Goal: Task Accomplishment & Management: Use online tool/utility

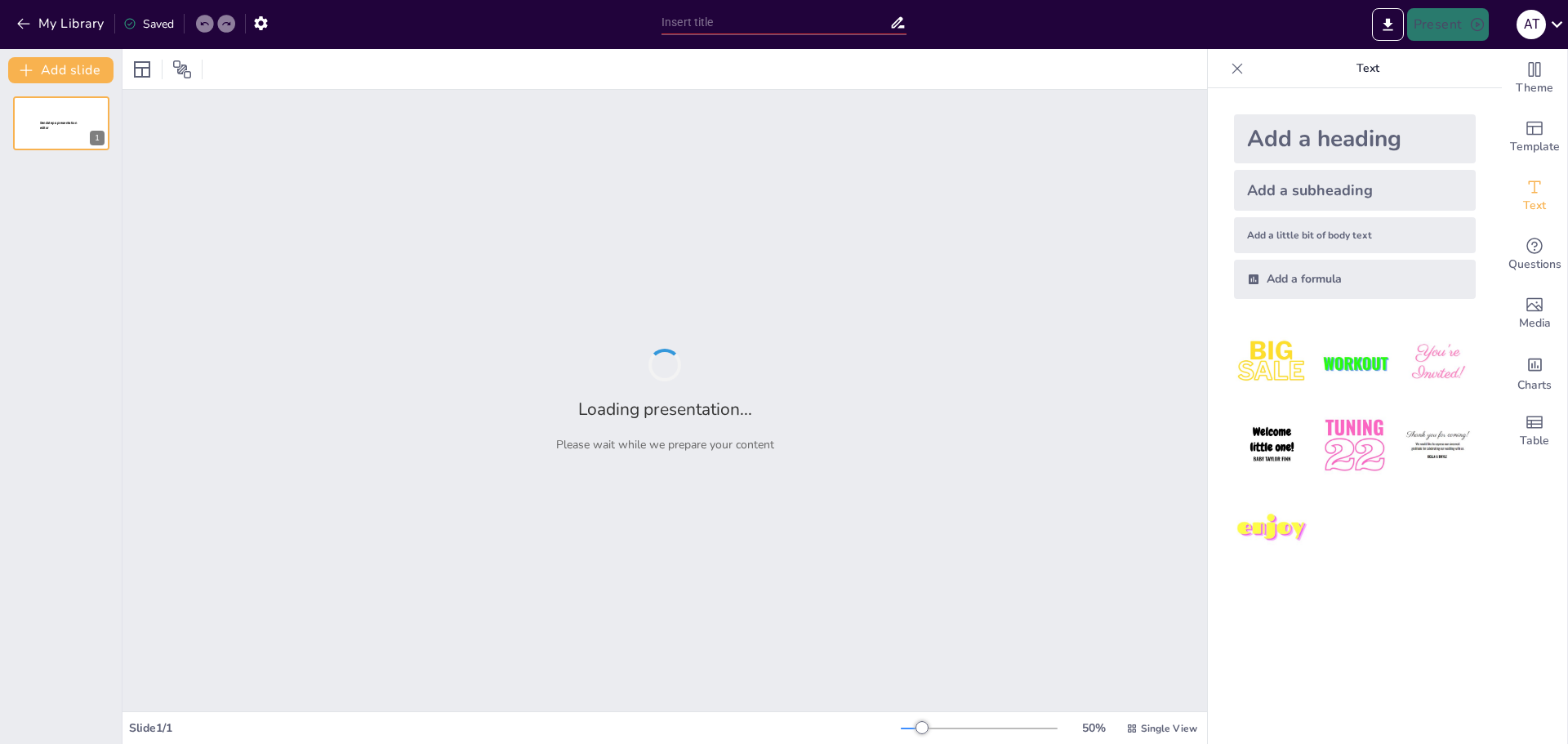
type input "Mastering Note-Taking: Your Secret Weapon for College Success"
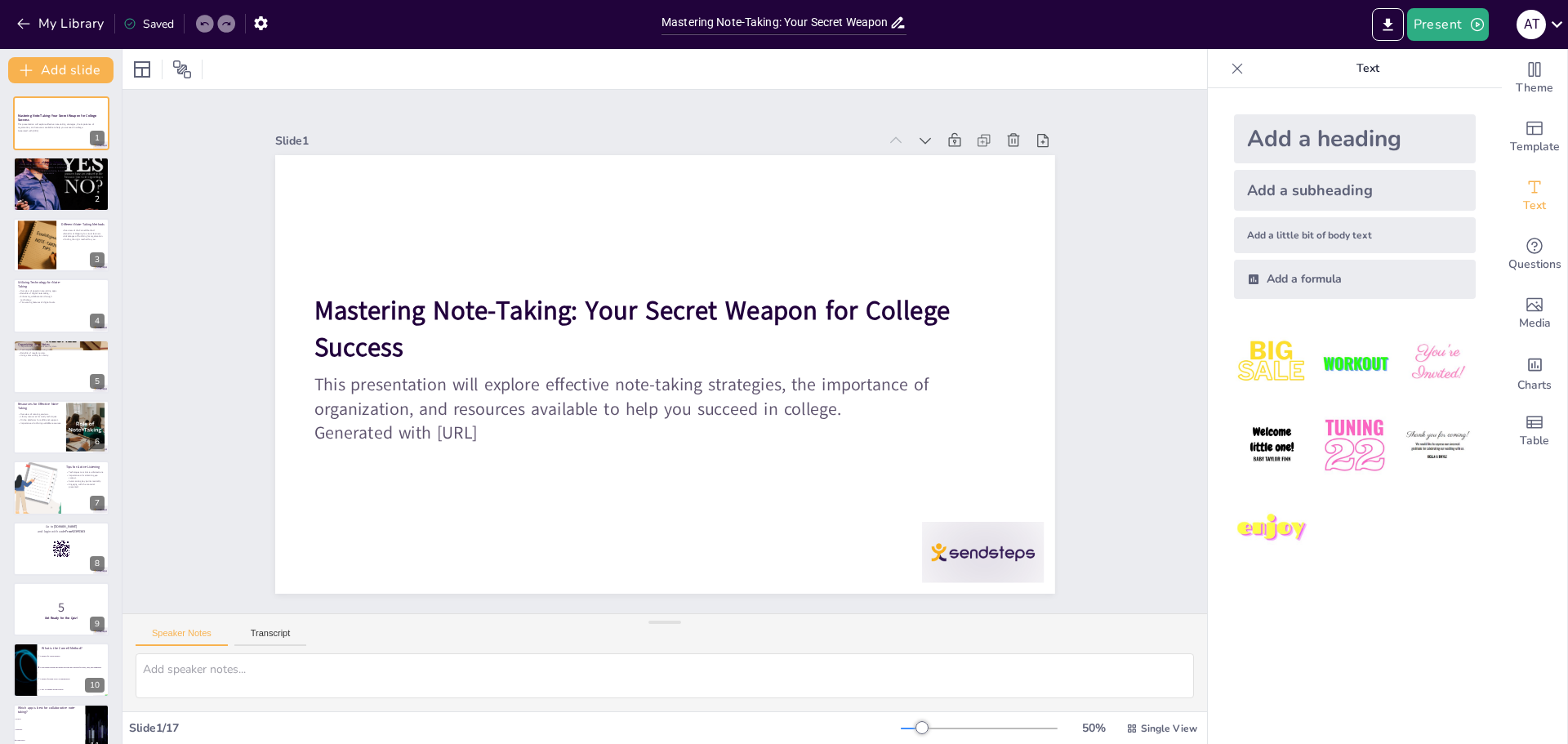
checkbox input "true"
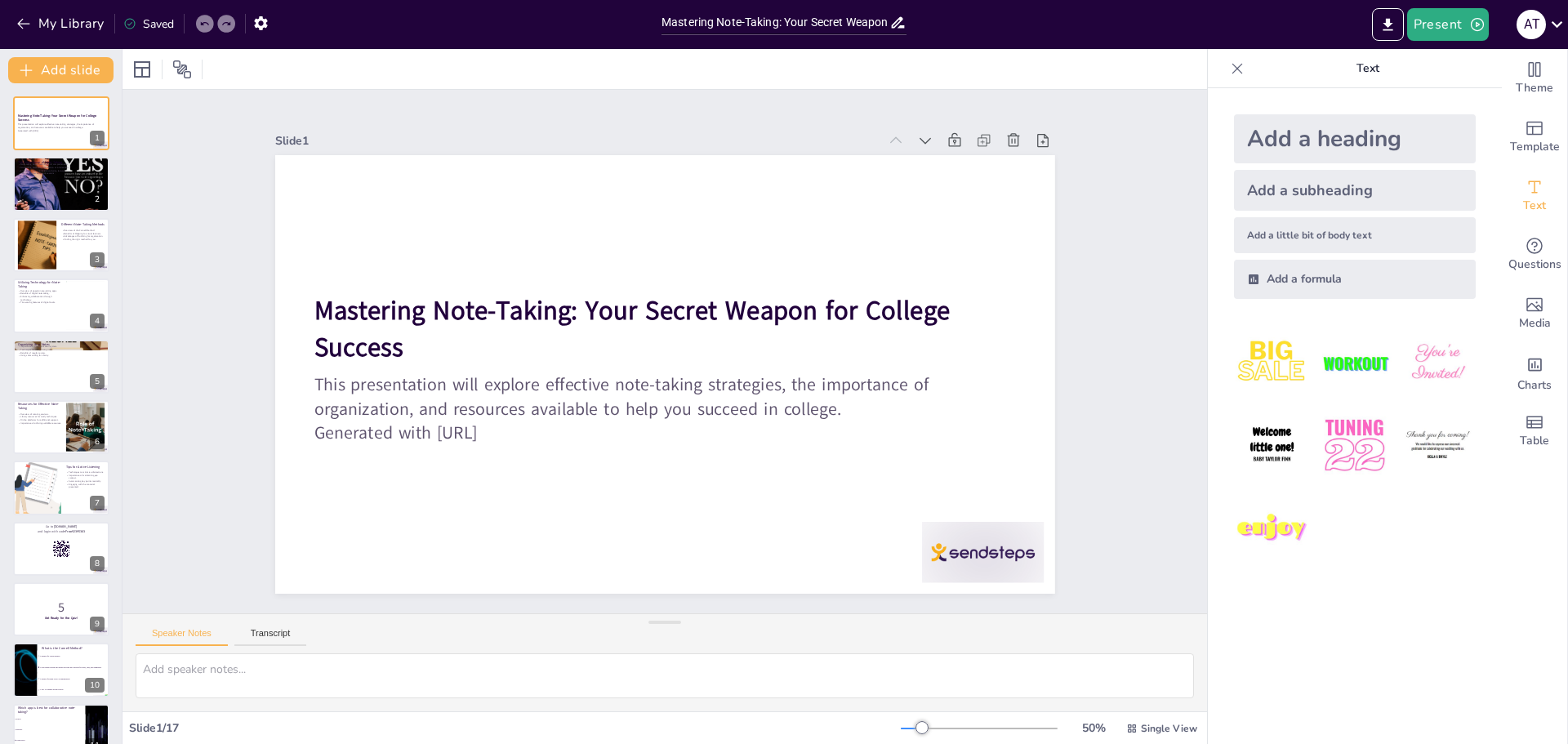
checkbox input "true"
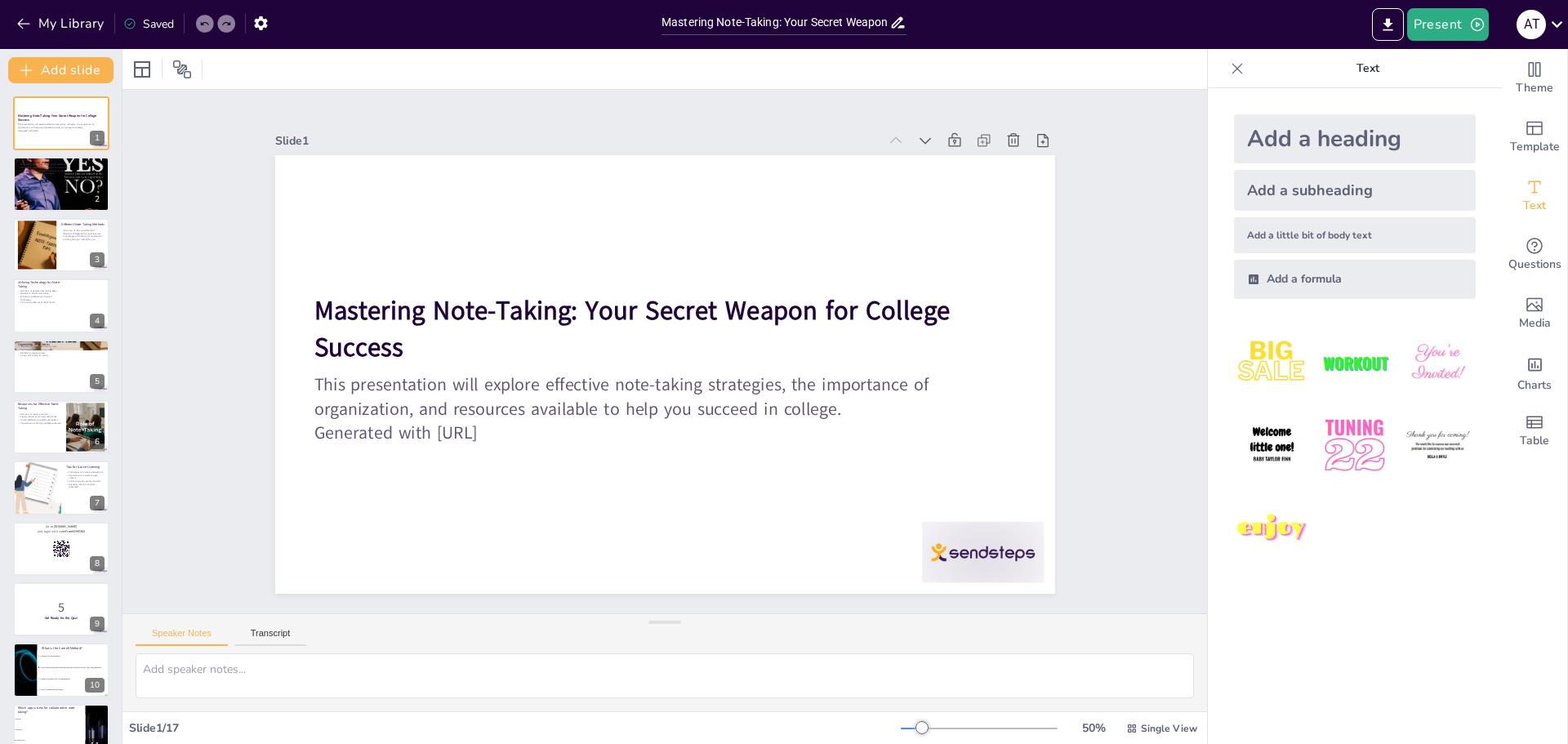
checkbox input "true"
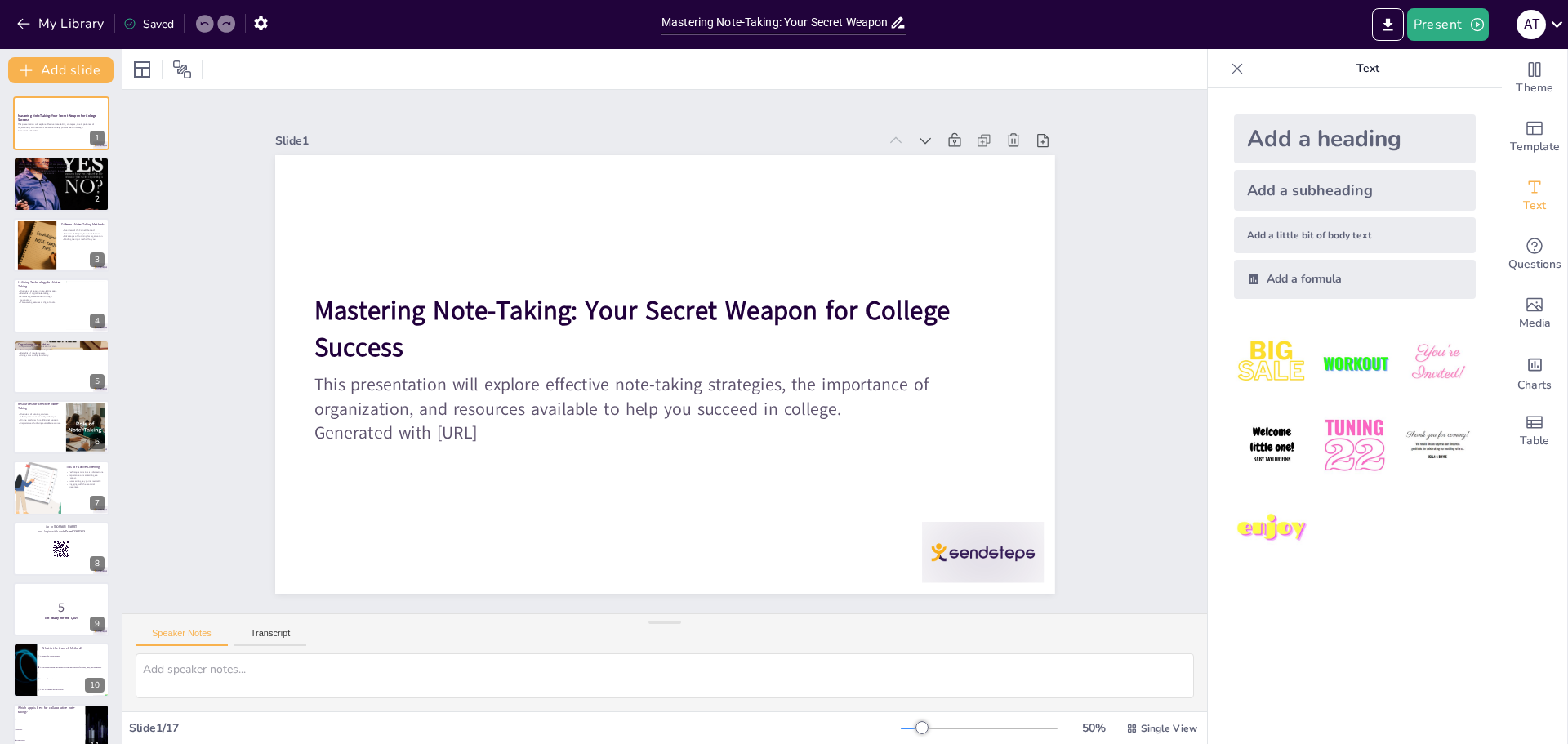
checkbox input "true"
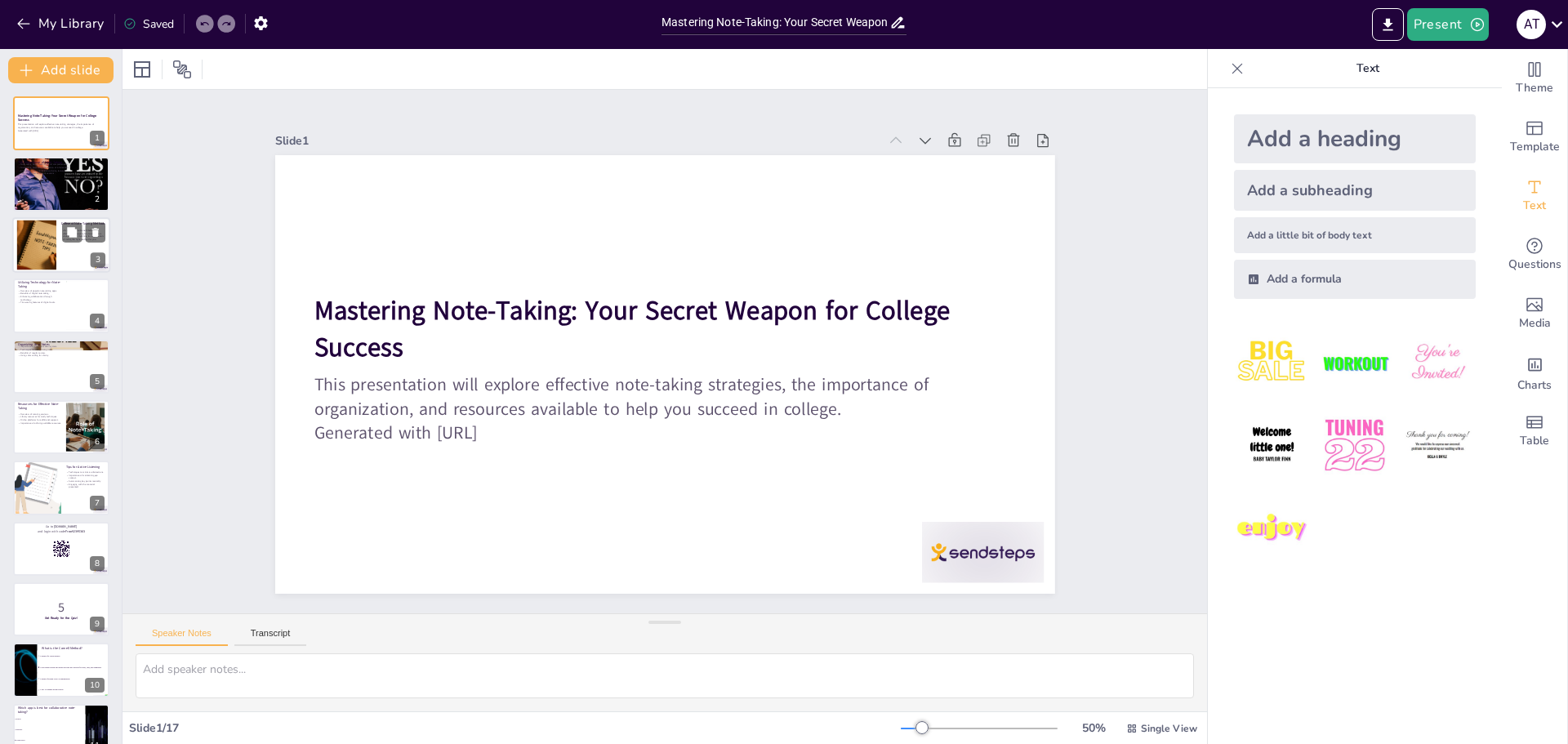
checkbox input "true"
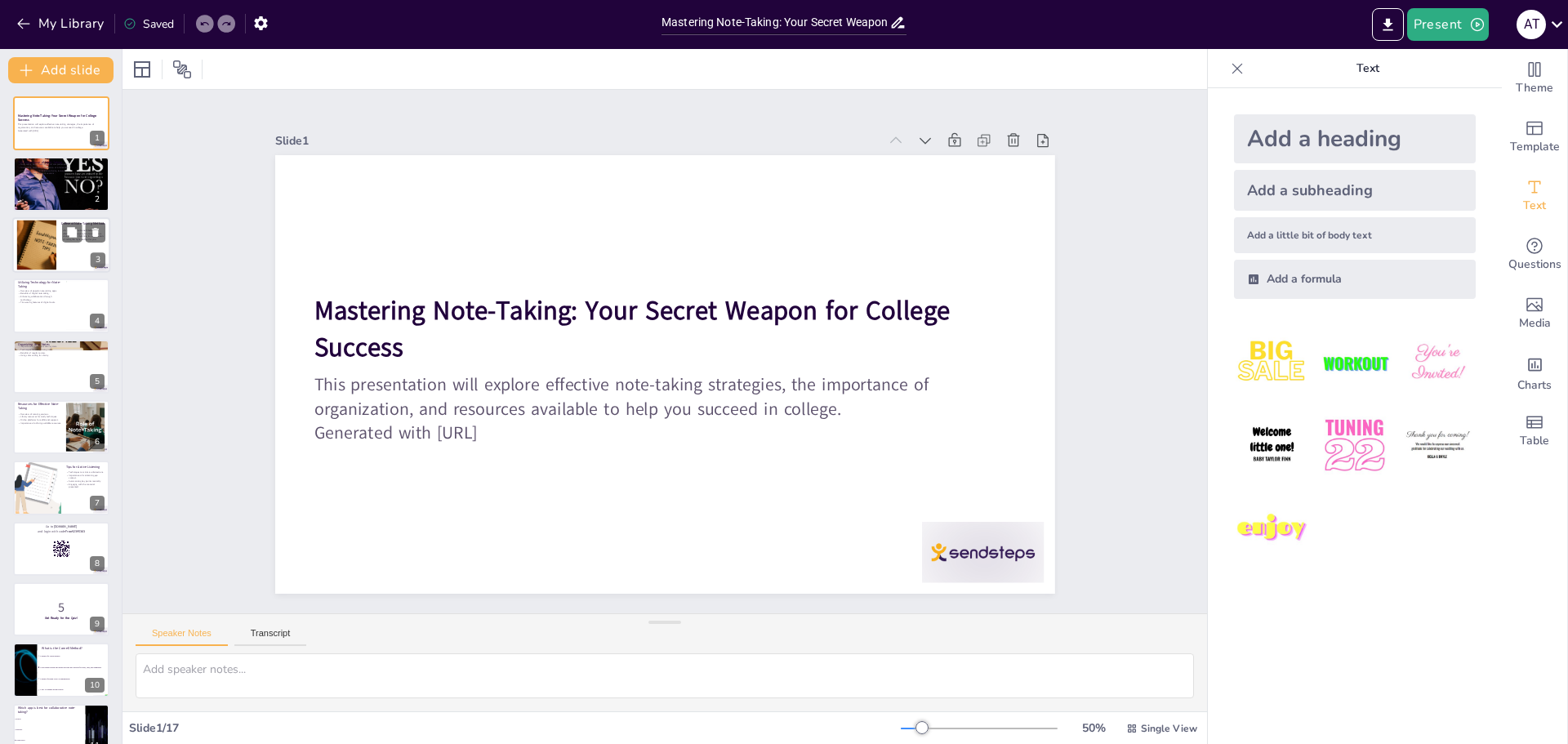
checkbox input "true"
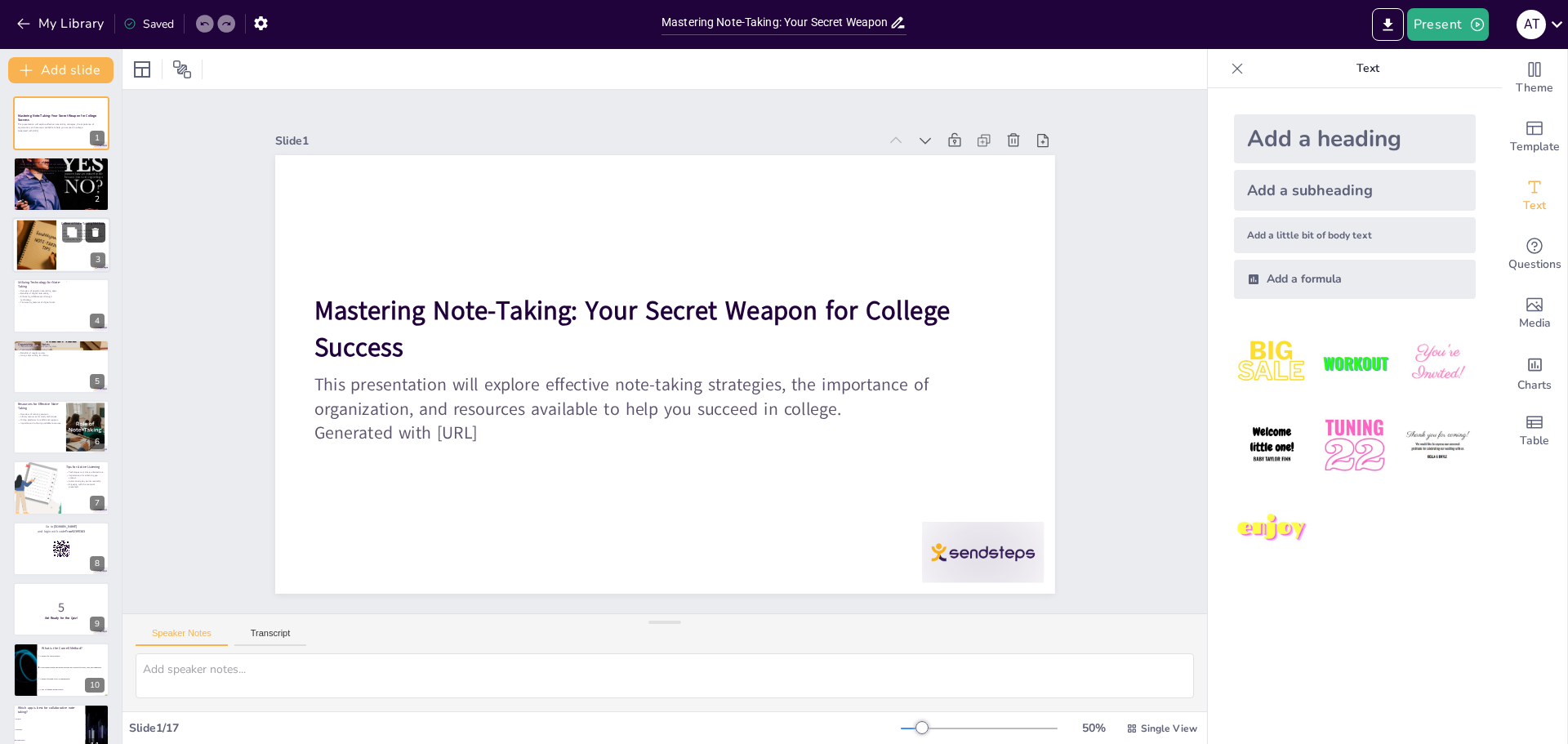
checkbox input "true"
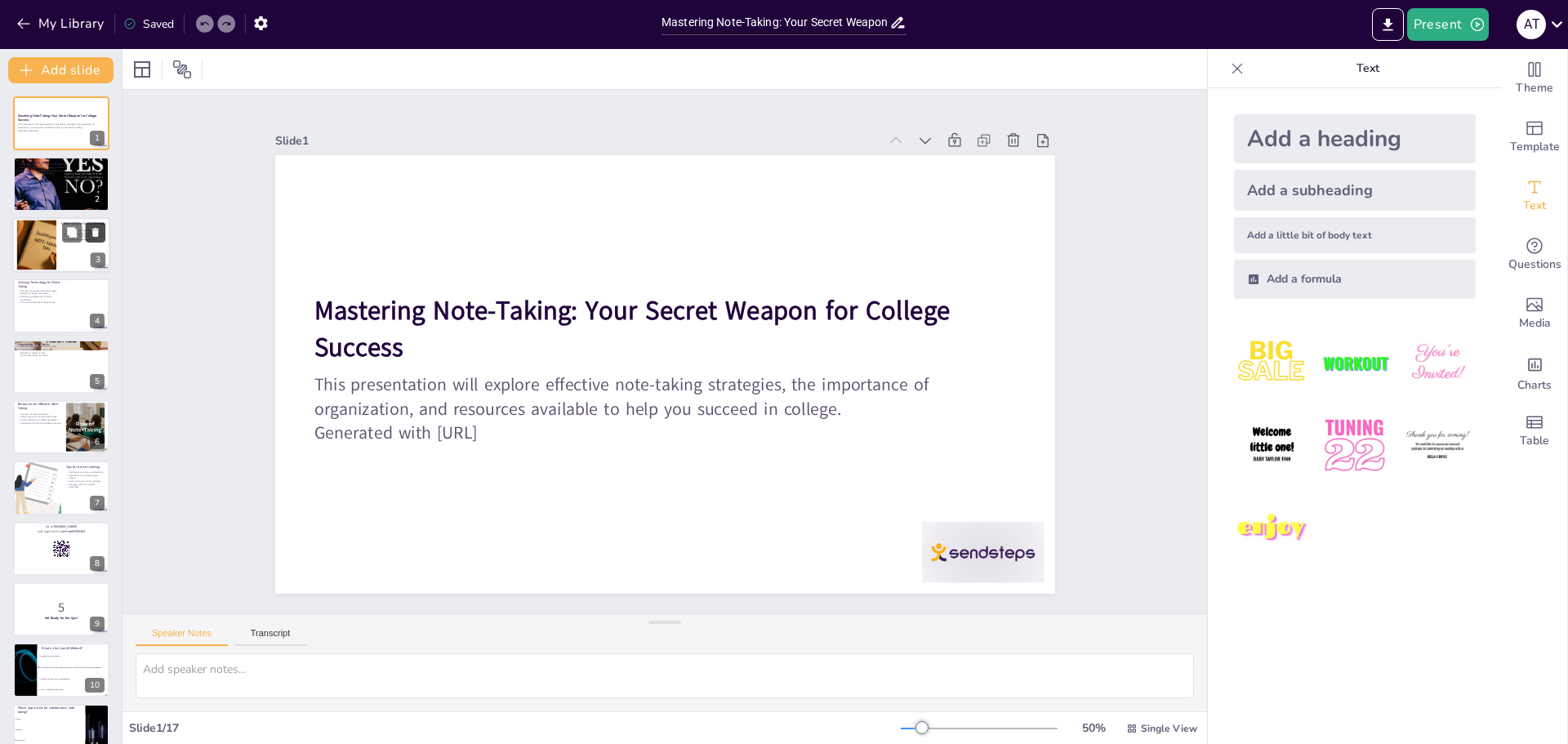
checkbox input "true"
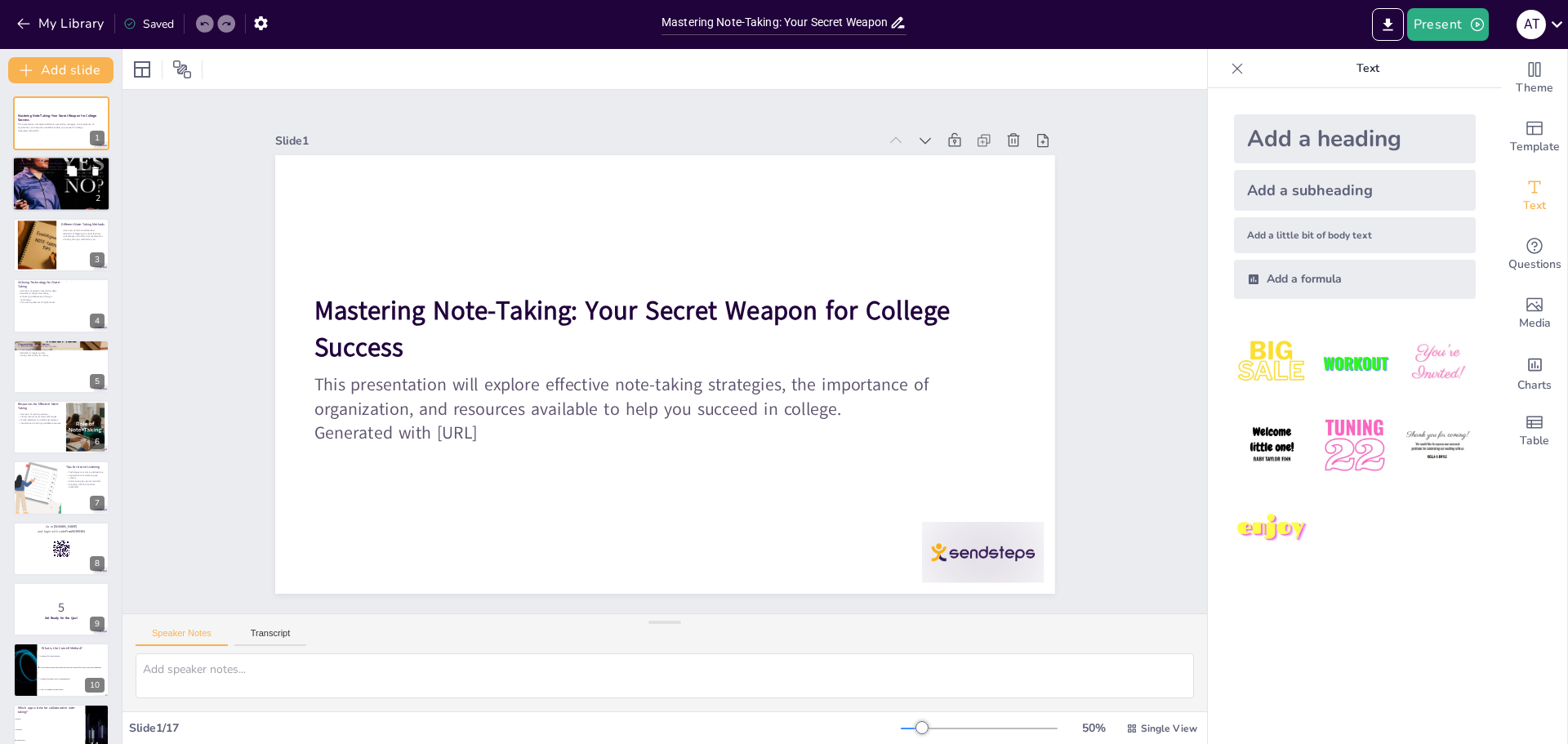
checkbox input "true"
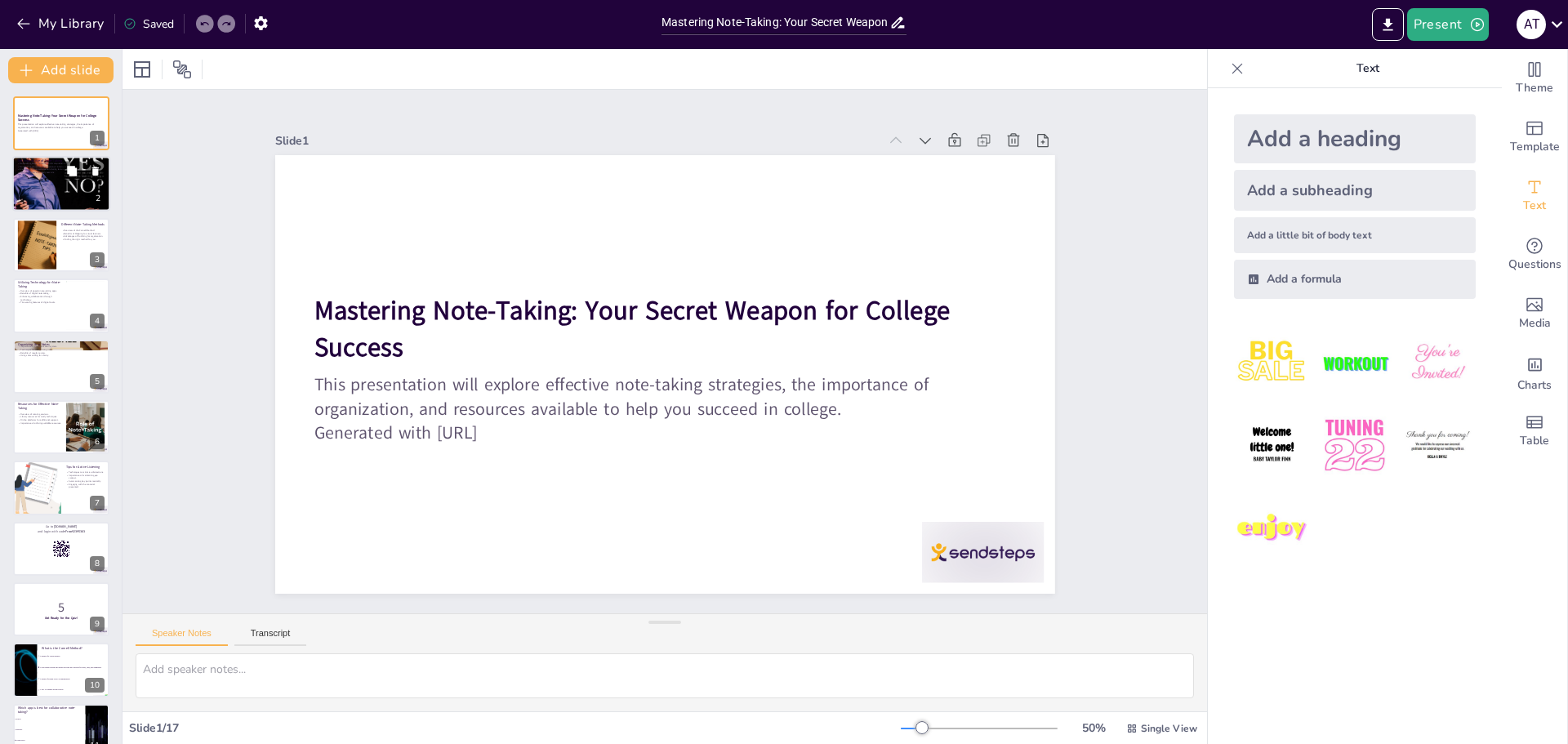
checkbox input "true"
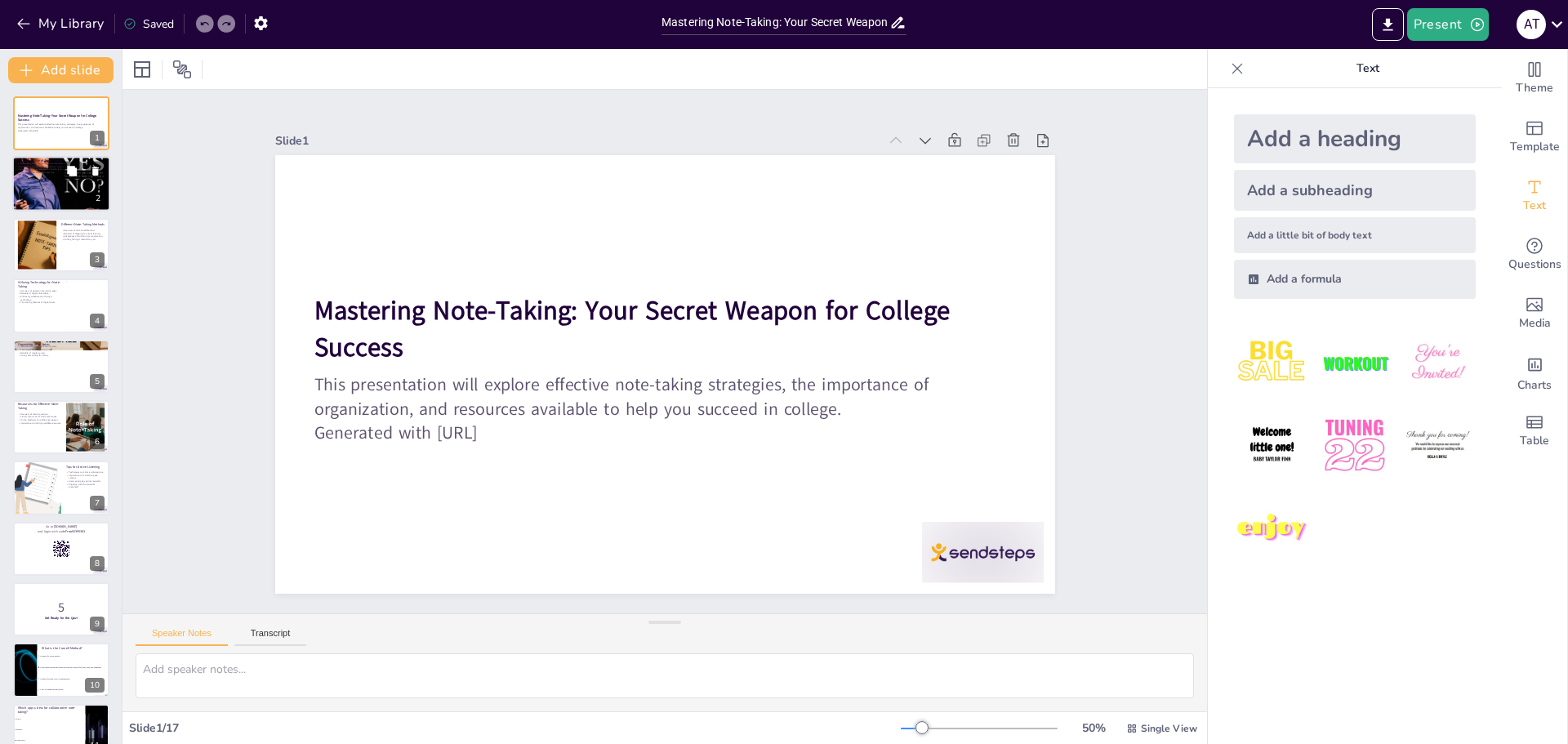
checkbox input "true"
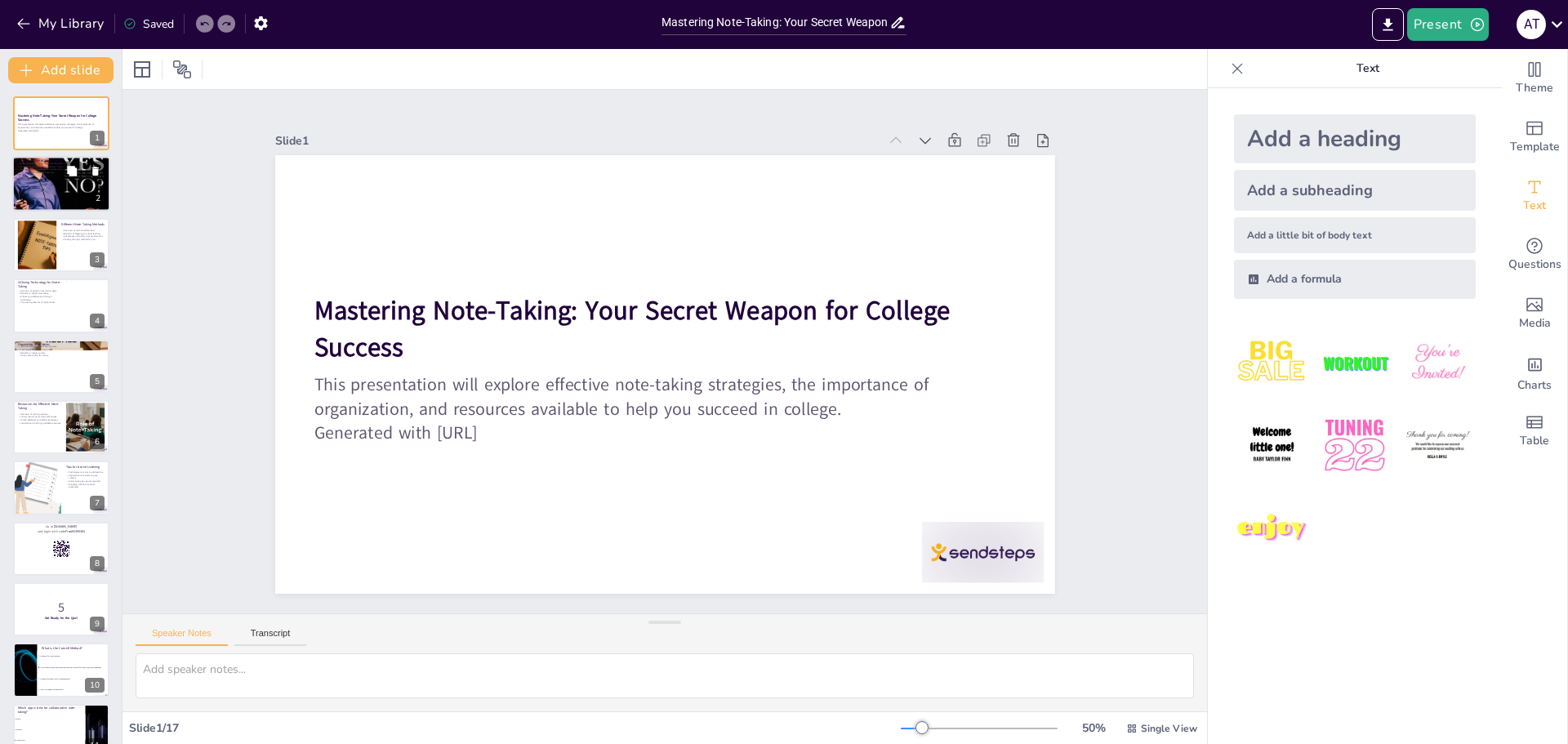
click at [70, 185] on div at bounding box center [61, 183] width 98 height 98
type textarea "Retention is crucial for academic success, and effective note-taking directly c…"
checkbox input "true"
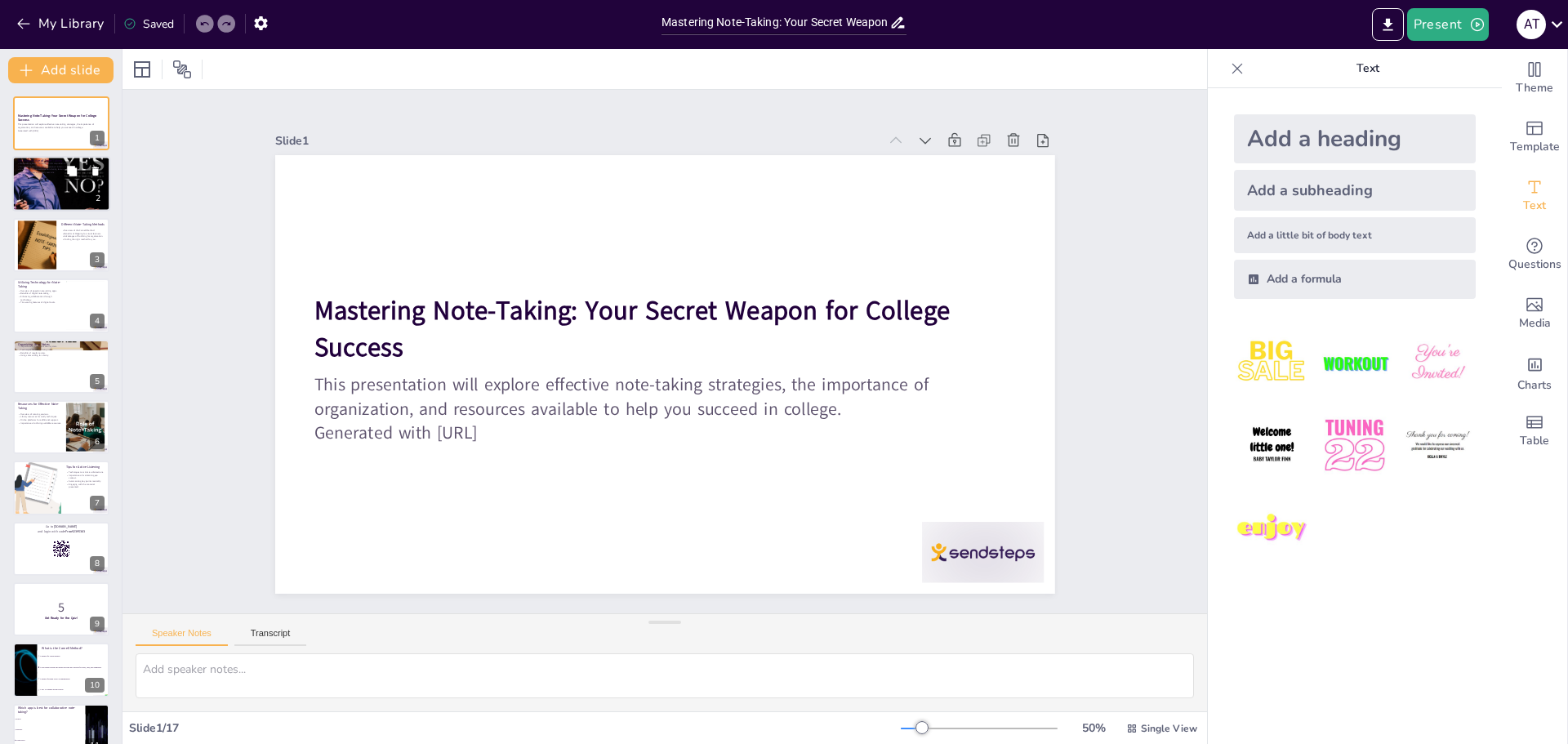
checkbox input "true"
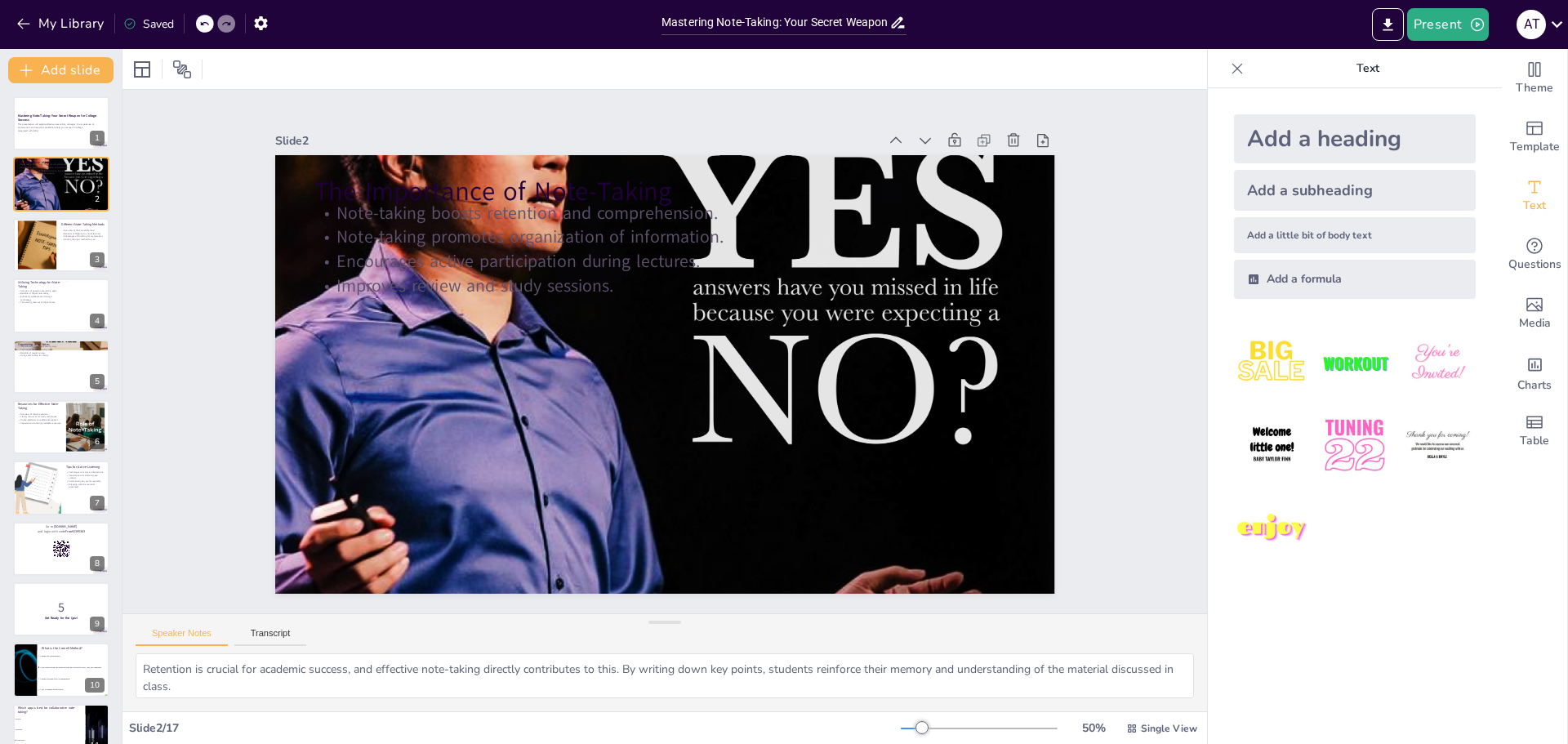
checkbox input "true"
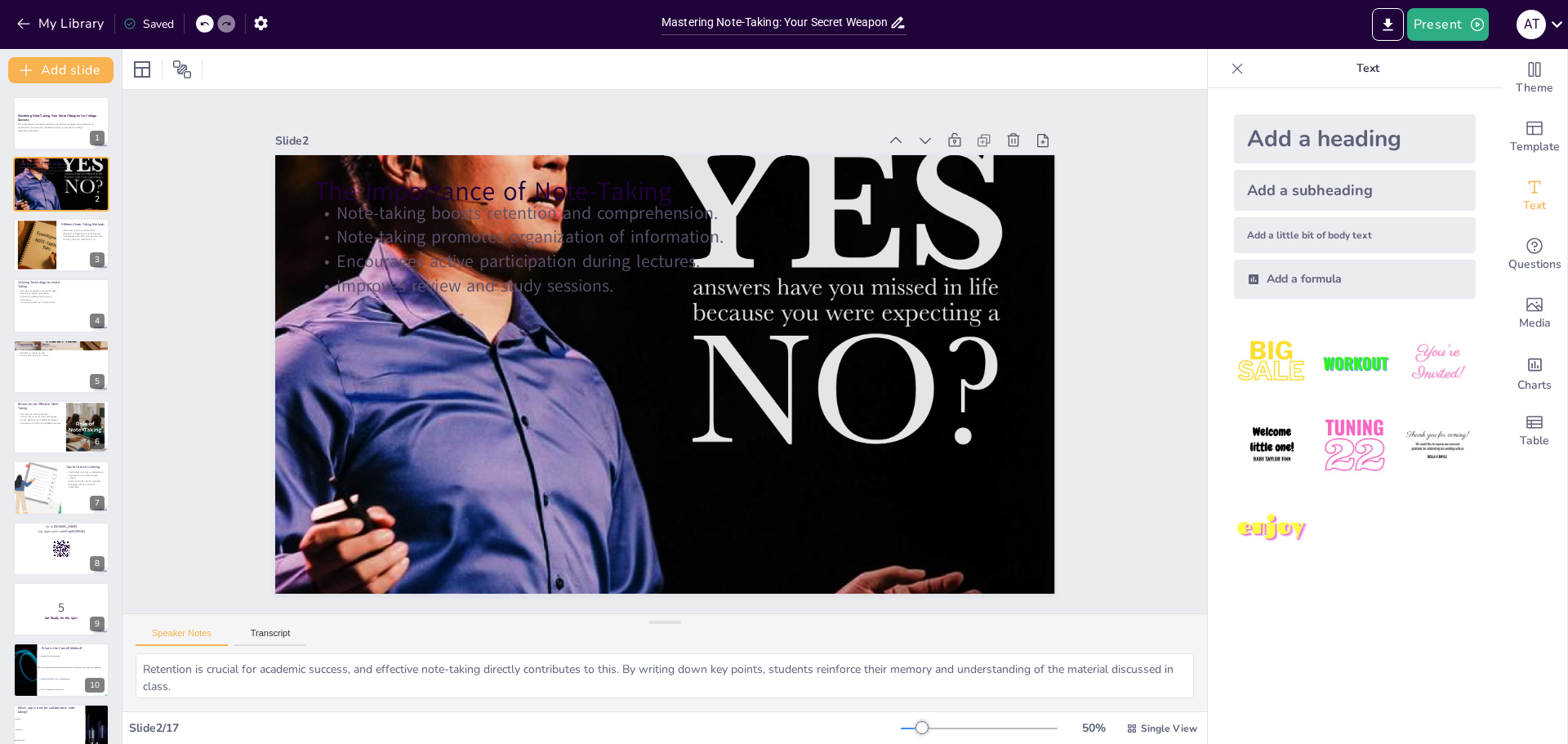
checkbox input "true"
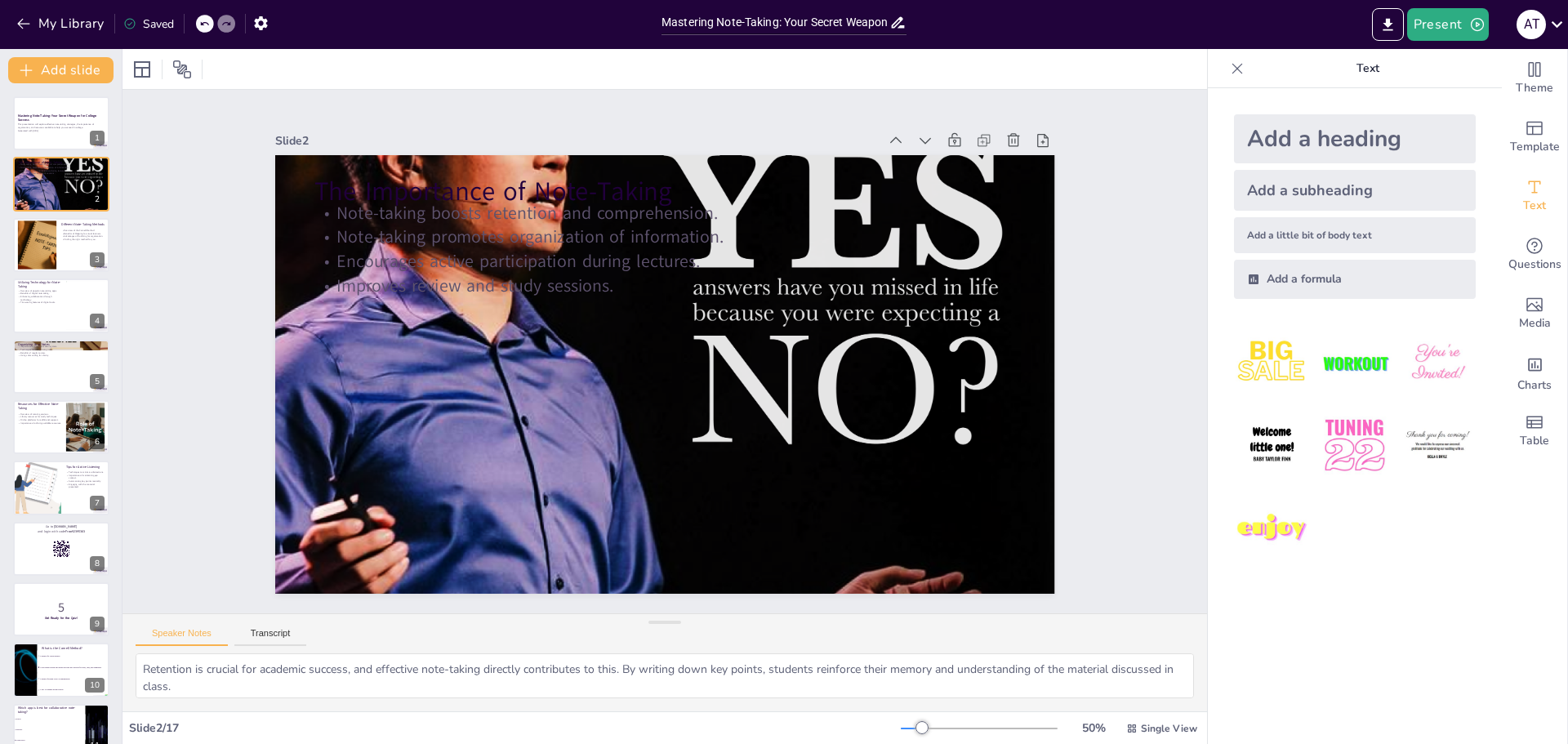
checkbox input "true"
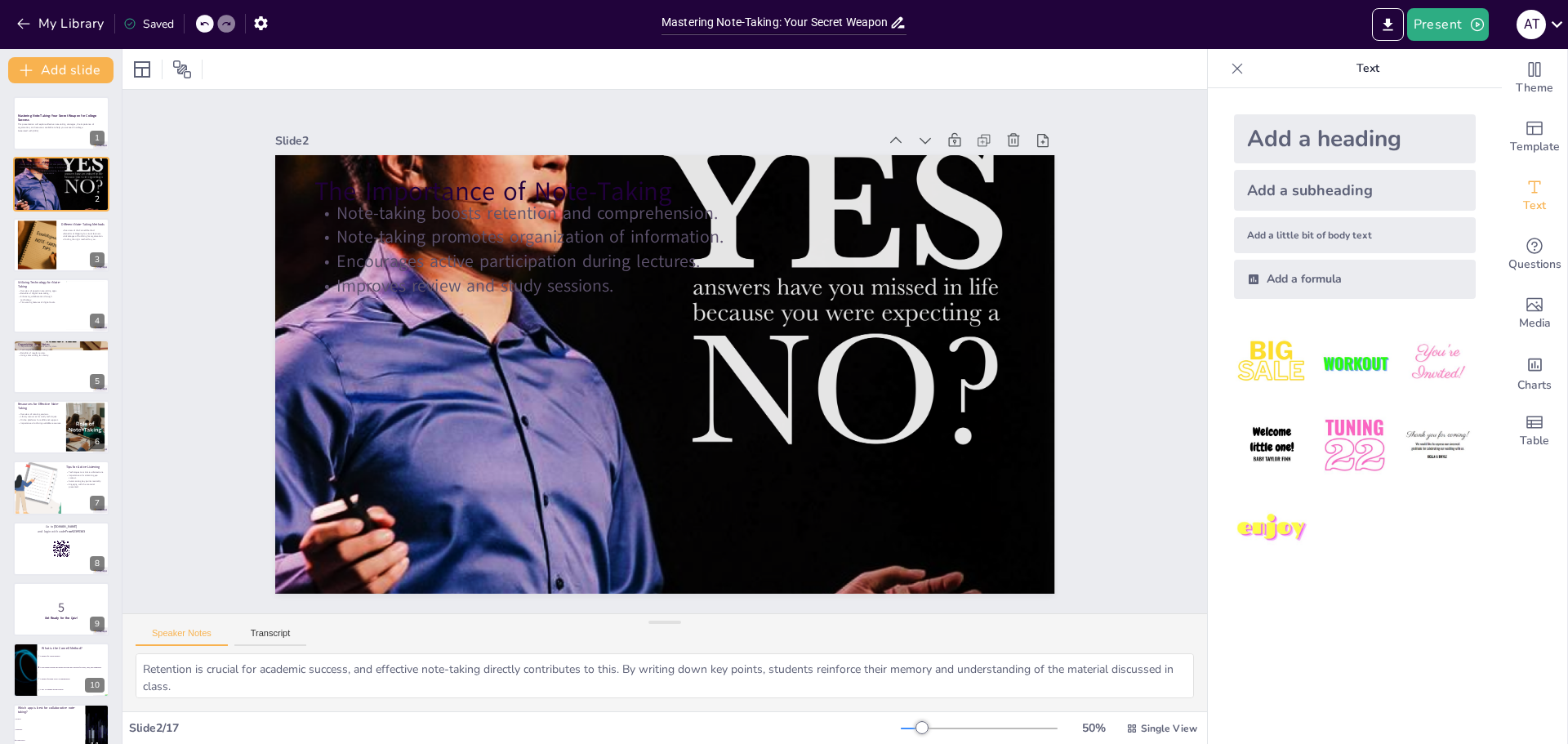
checkbox input "true"
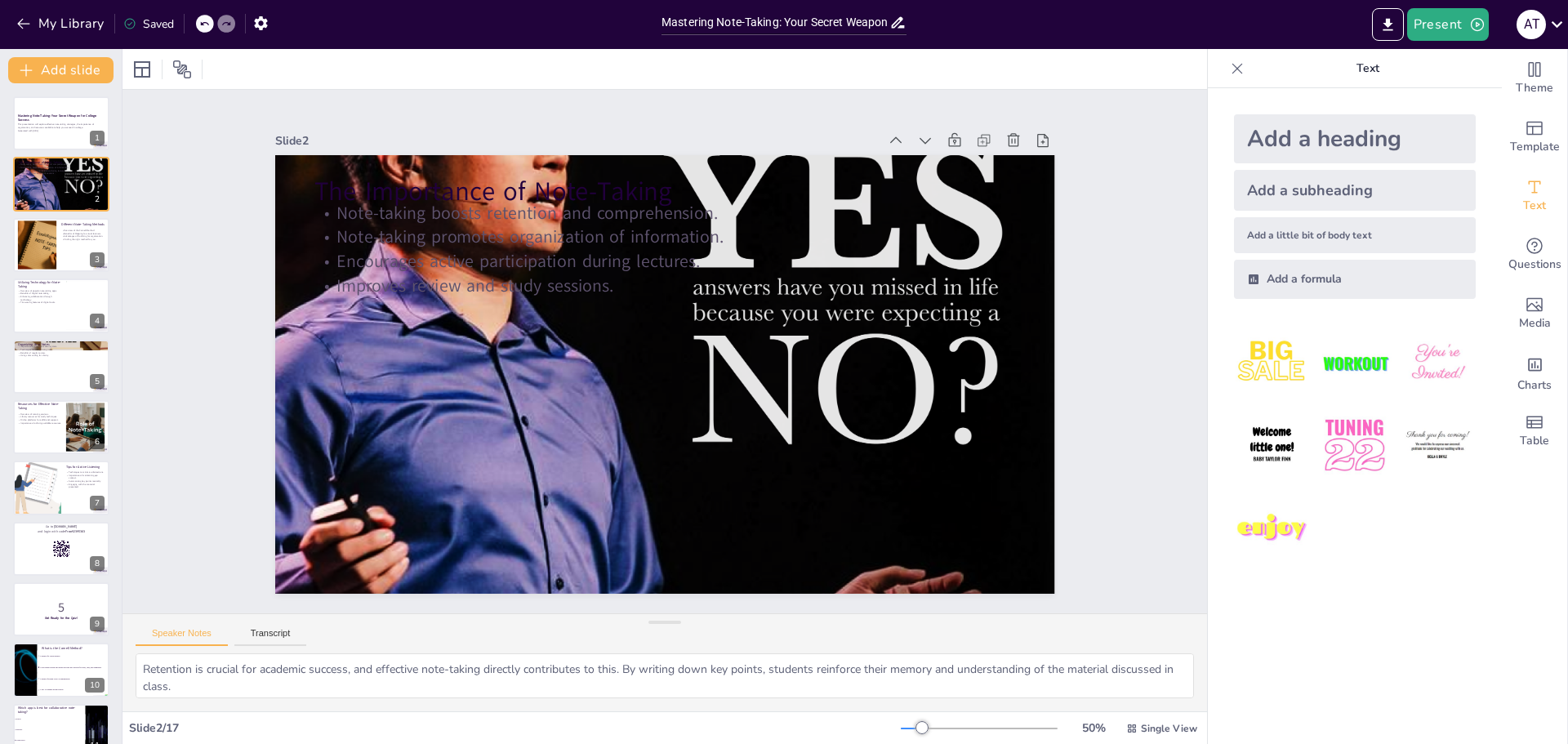
checkbox input "true"
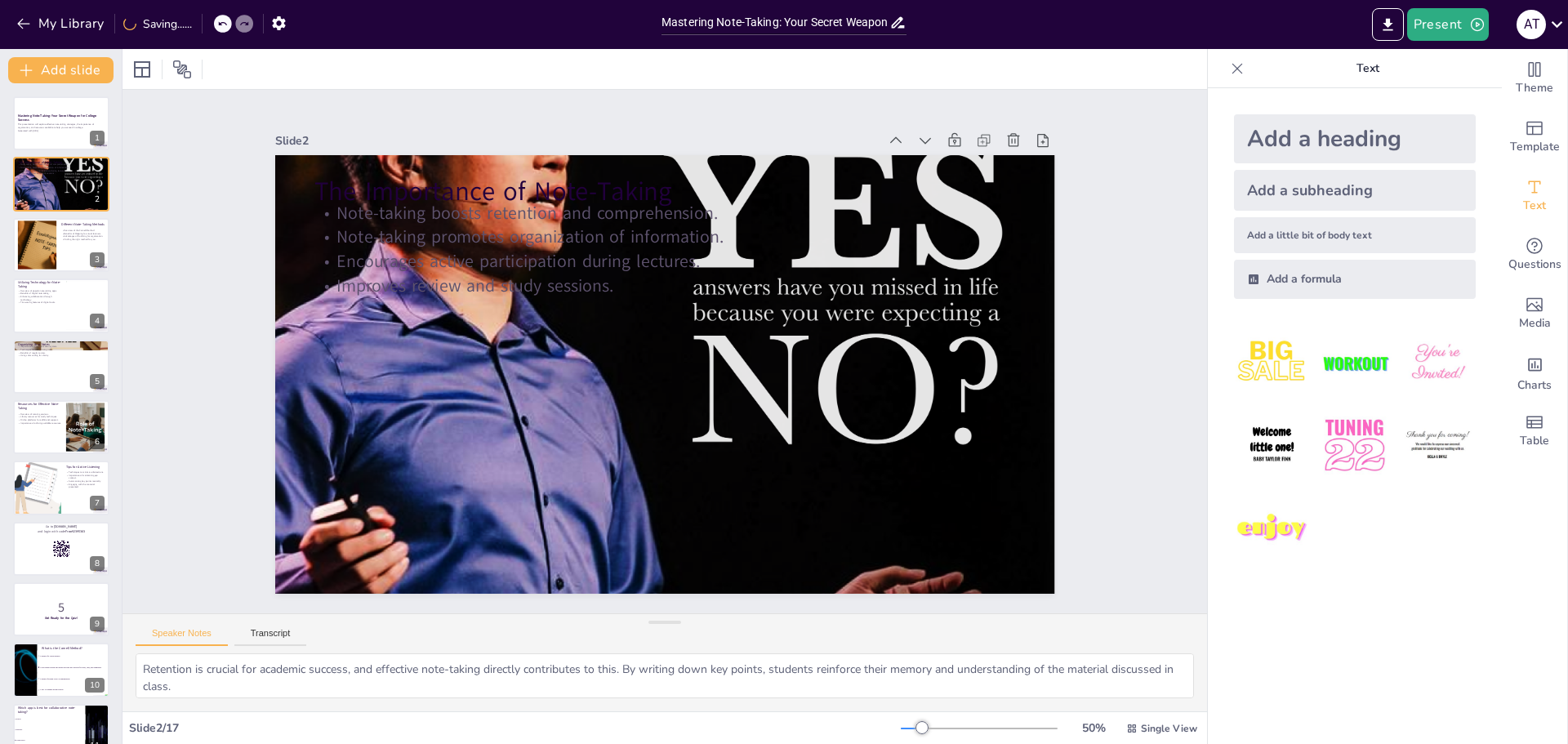
checkbox input "true"
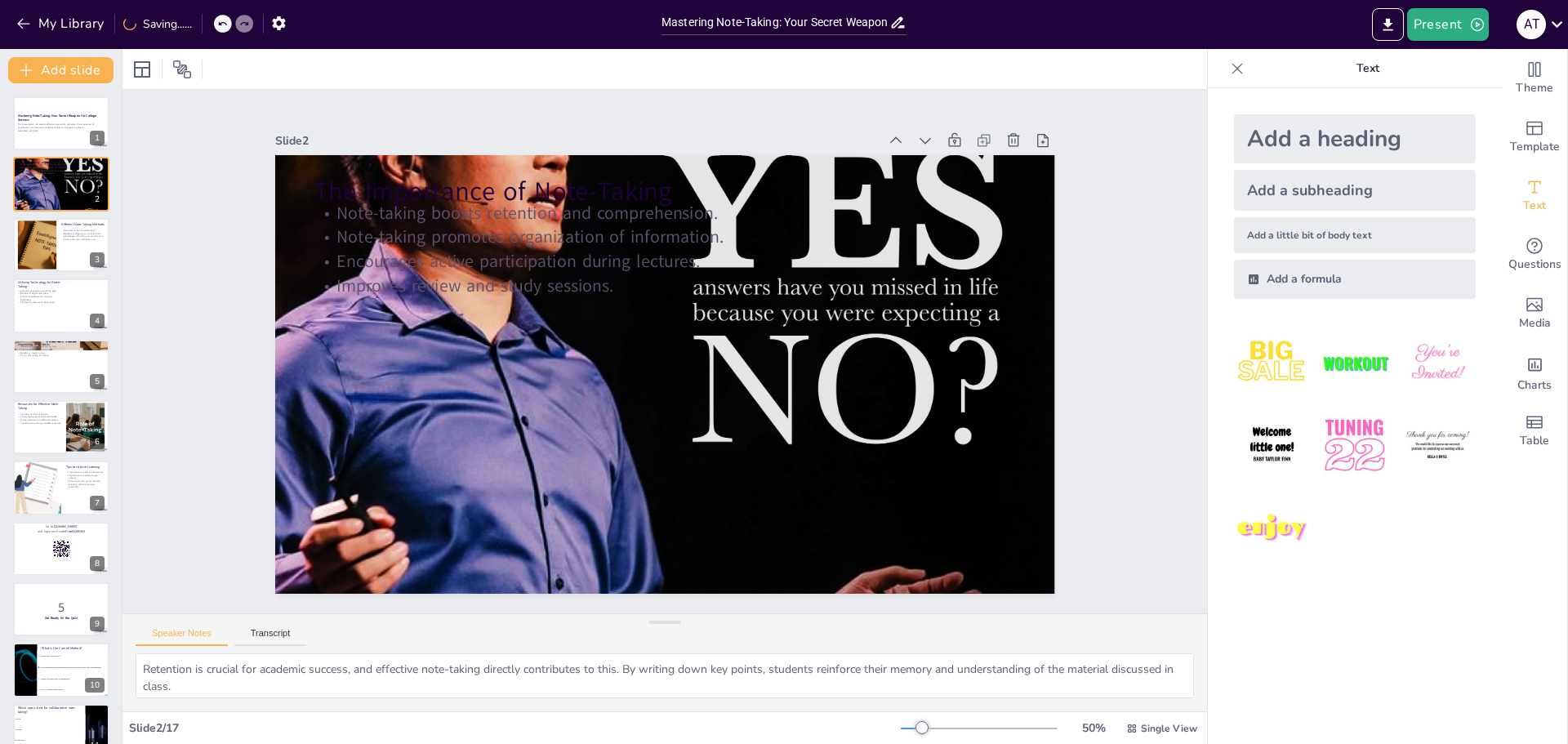
checkbox input "true"
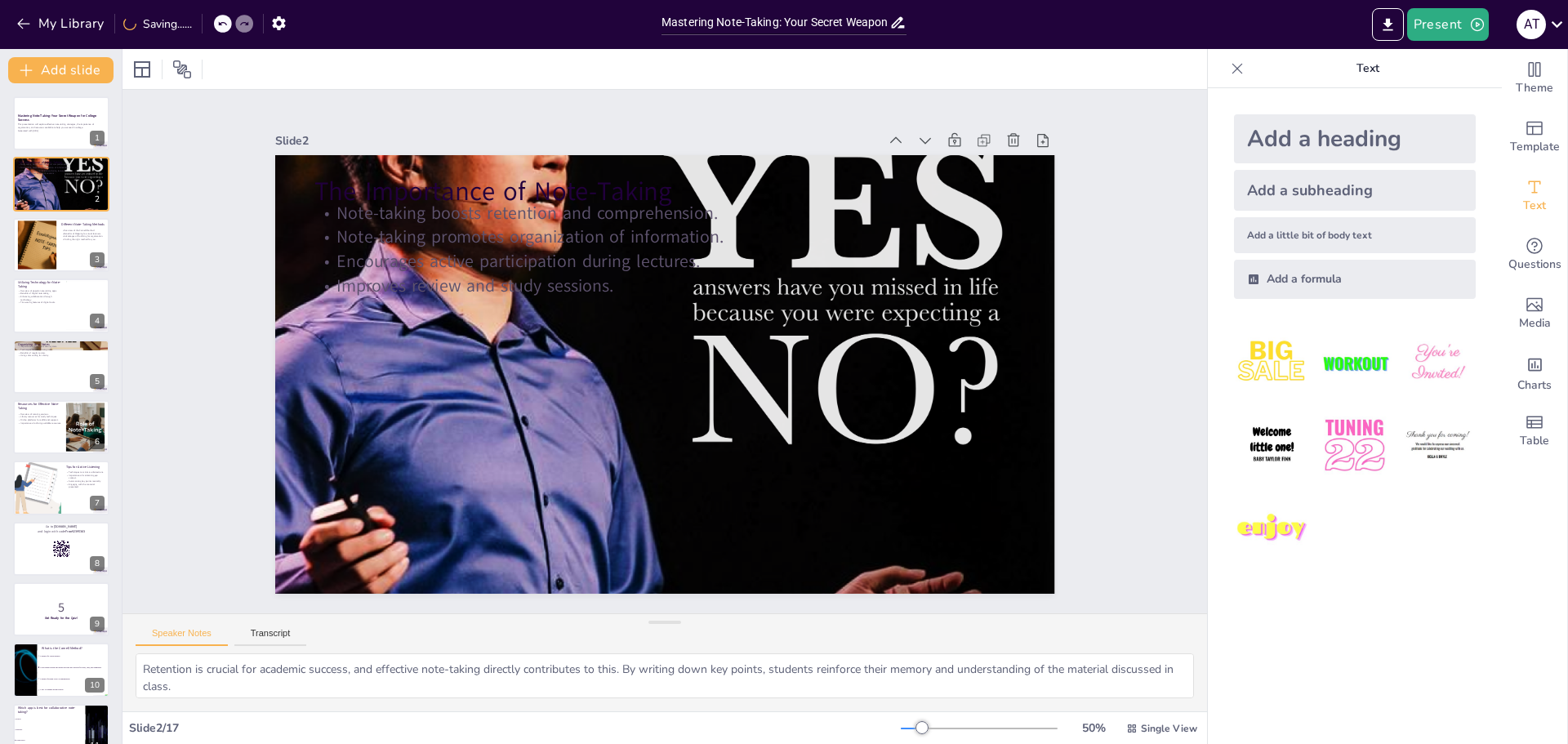
checkbox input "true"
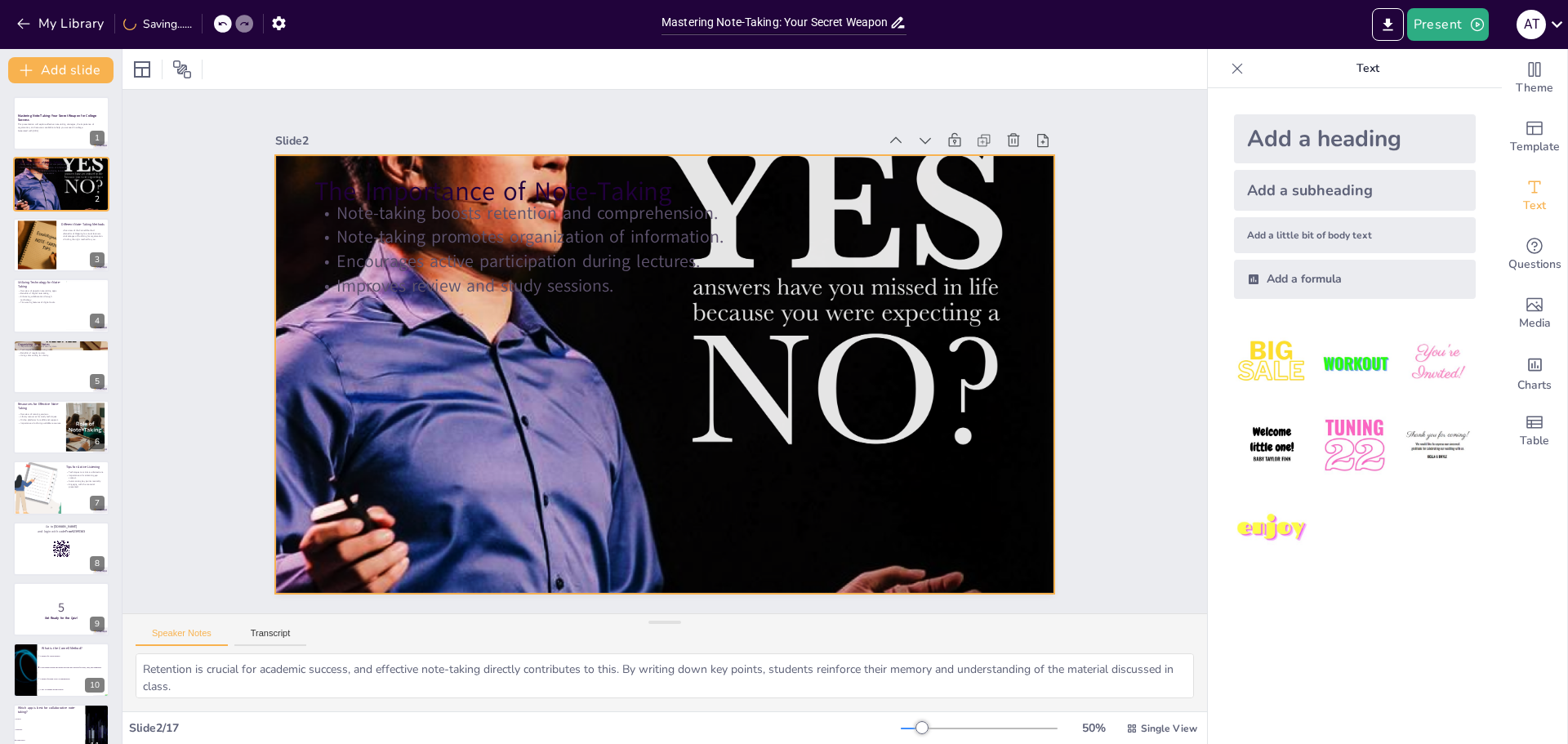
checkbox input "true"
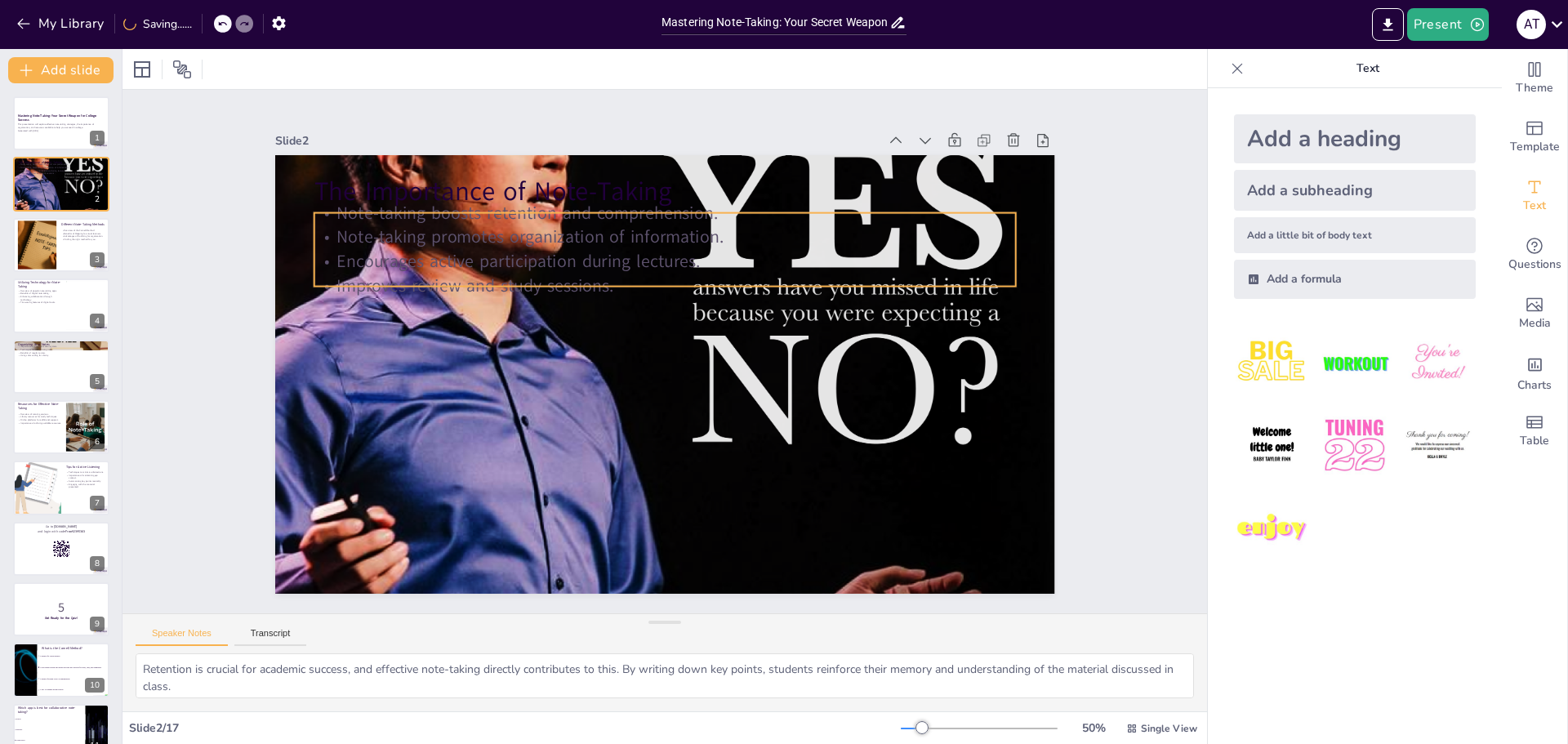
checkbox input "true"
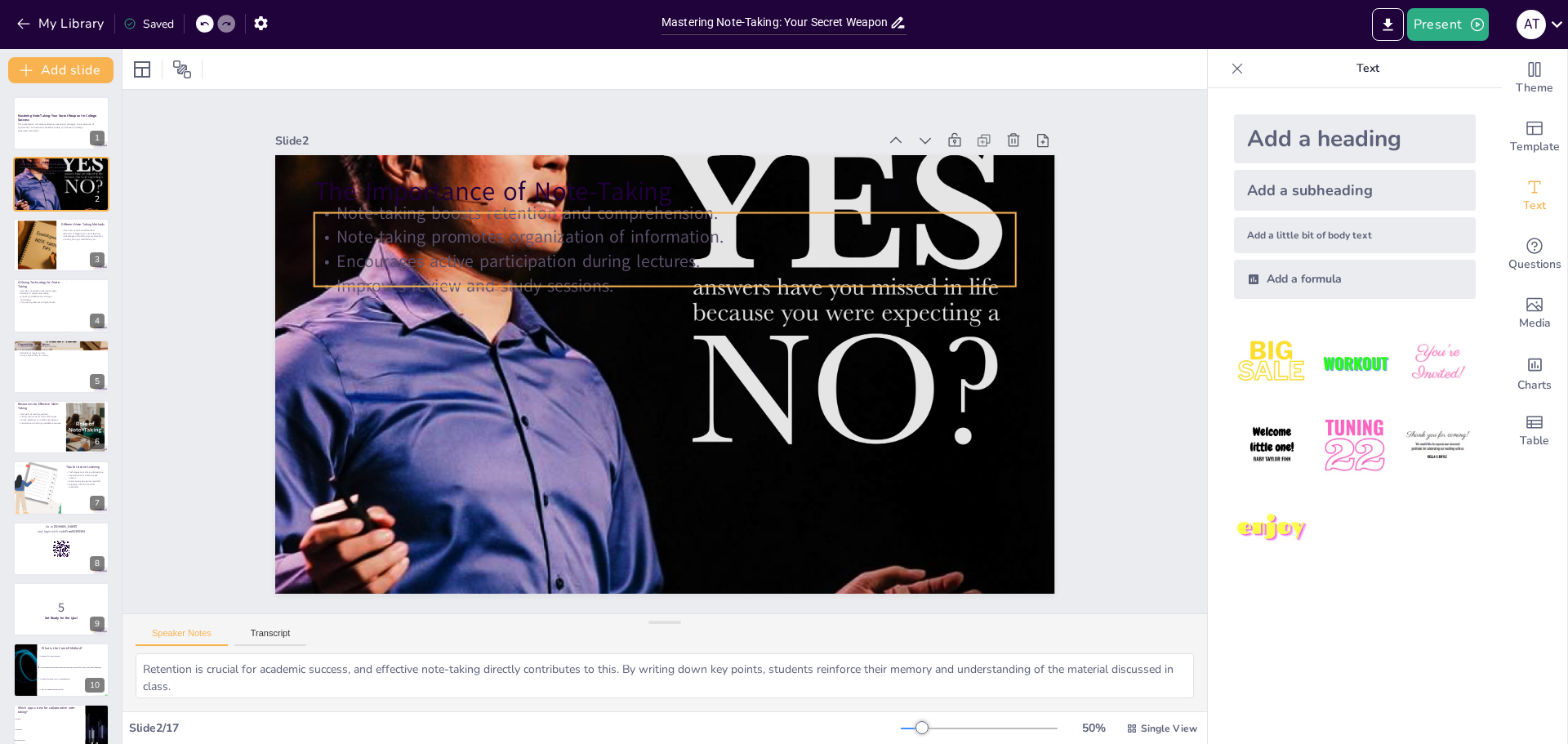
checkbox input "true"
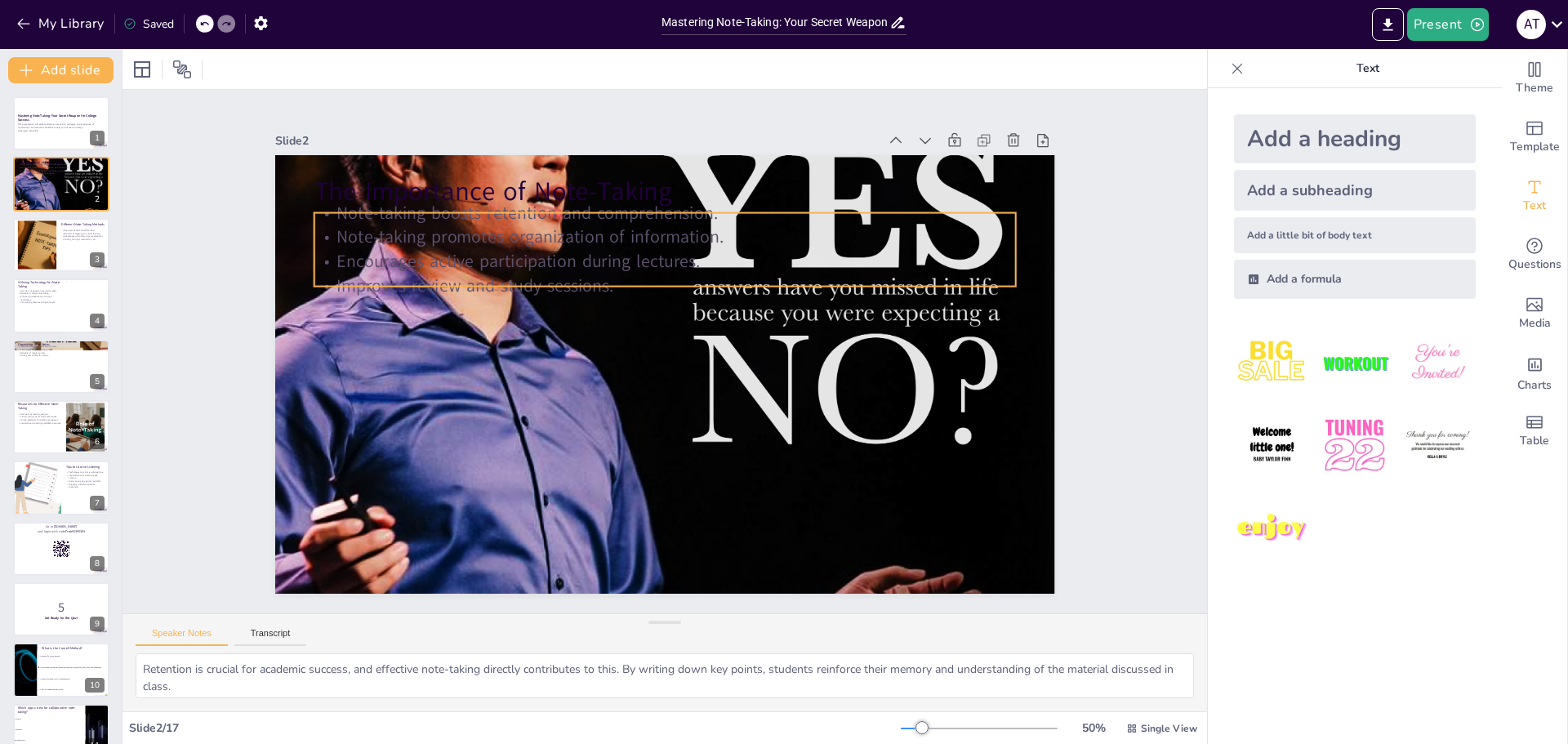
checkbox input "true"
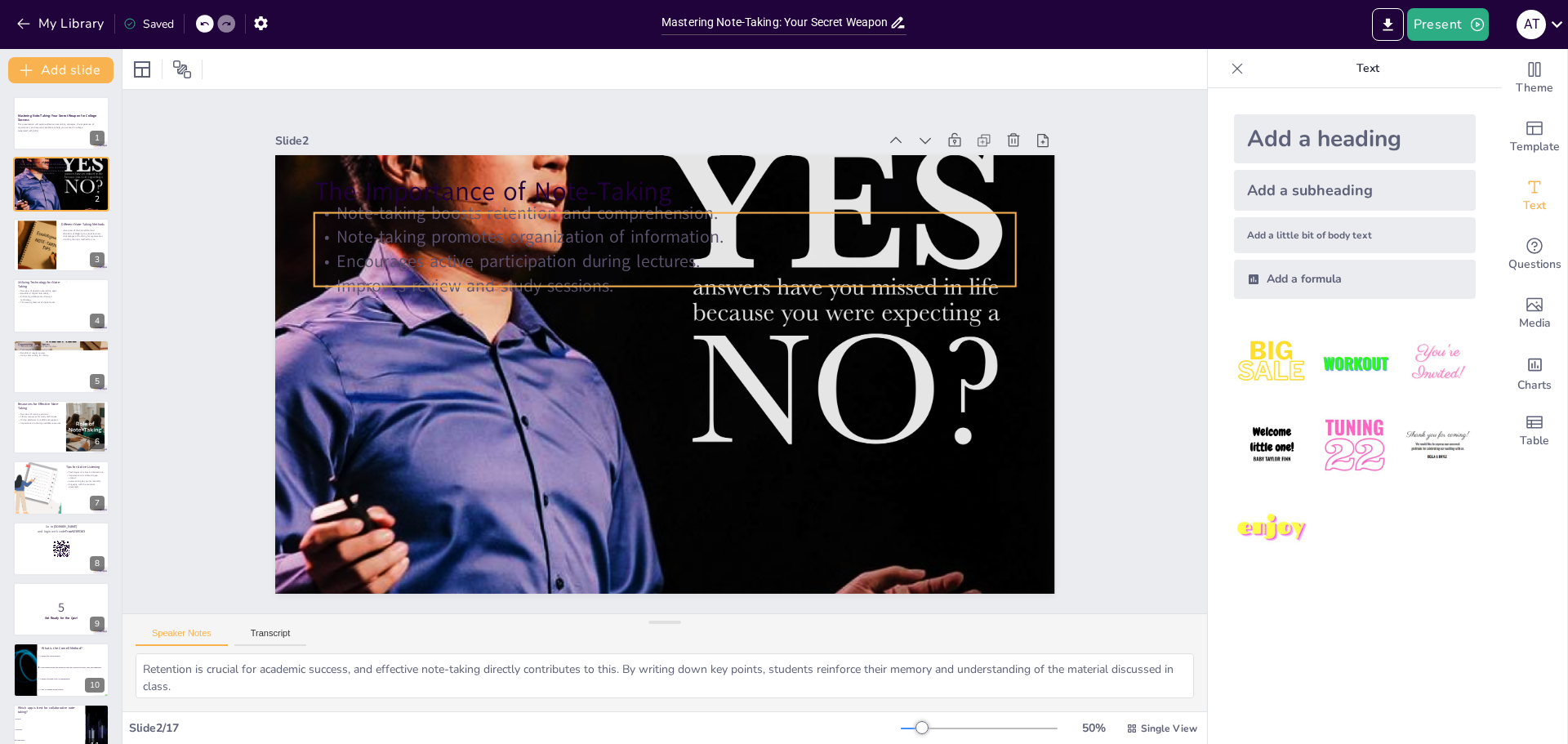
checkbox input "true"
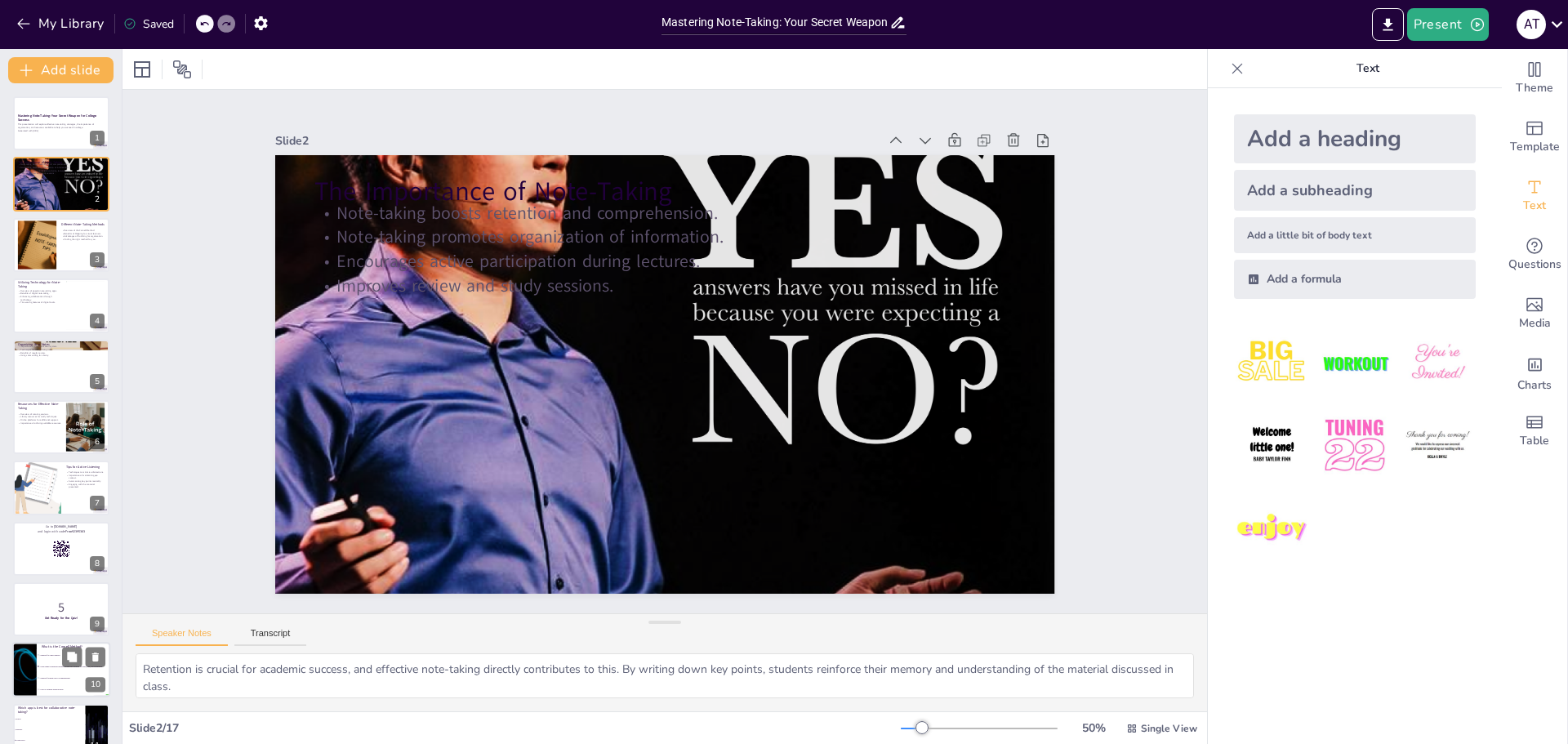
checkbox input "true"
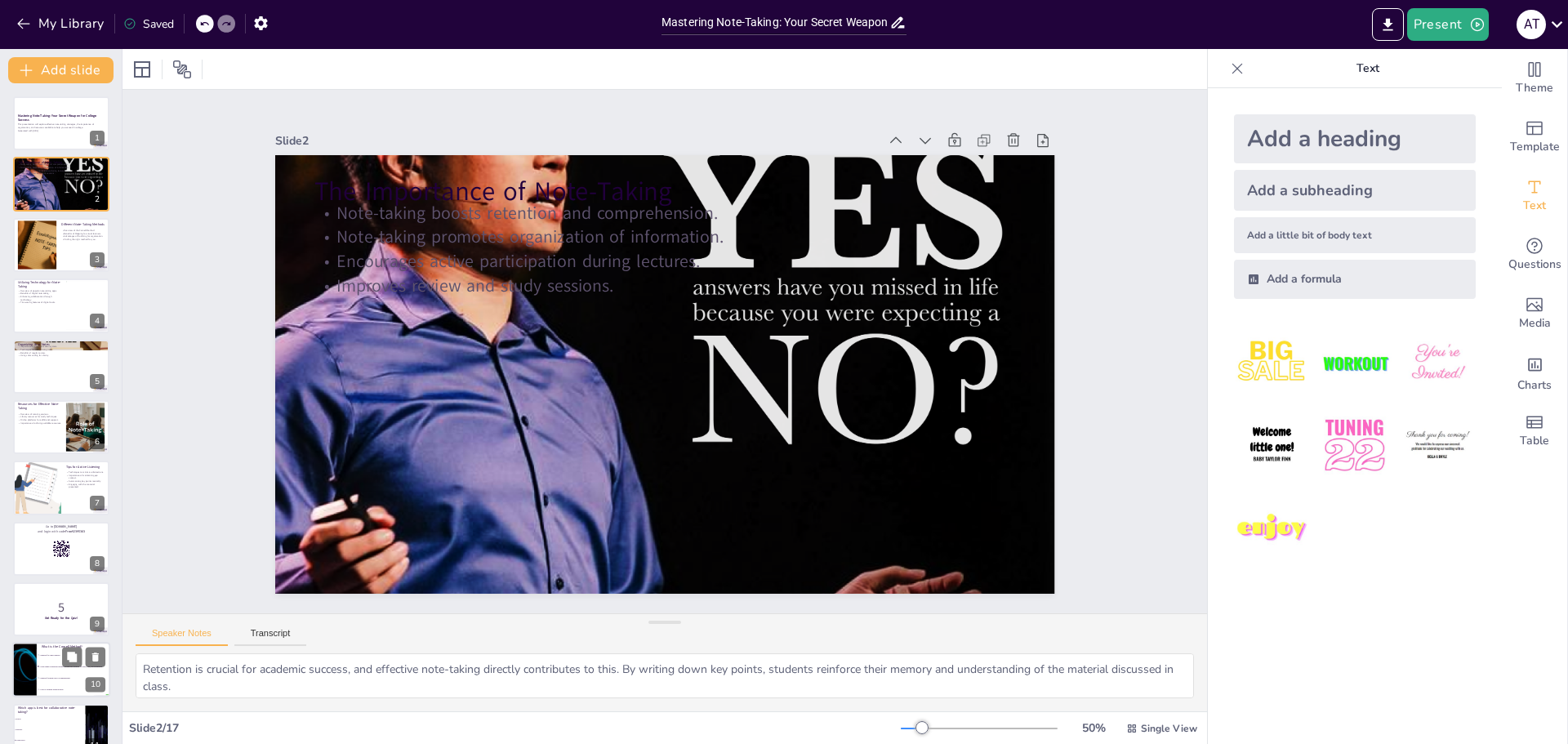
checkbox input "true"
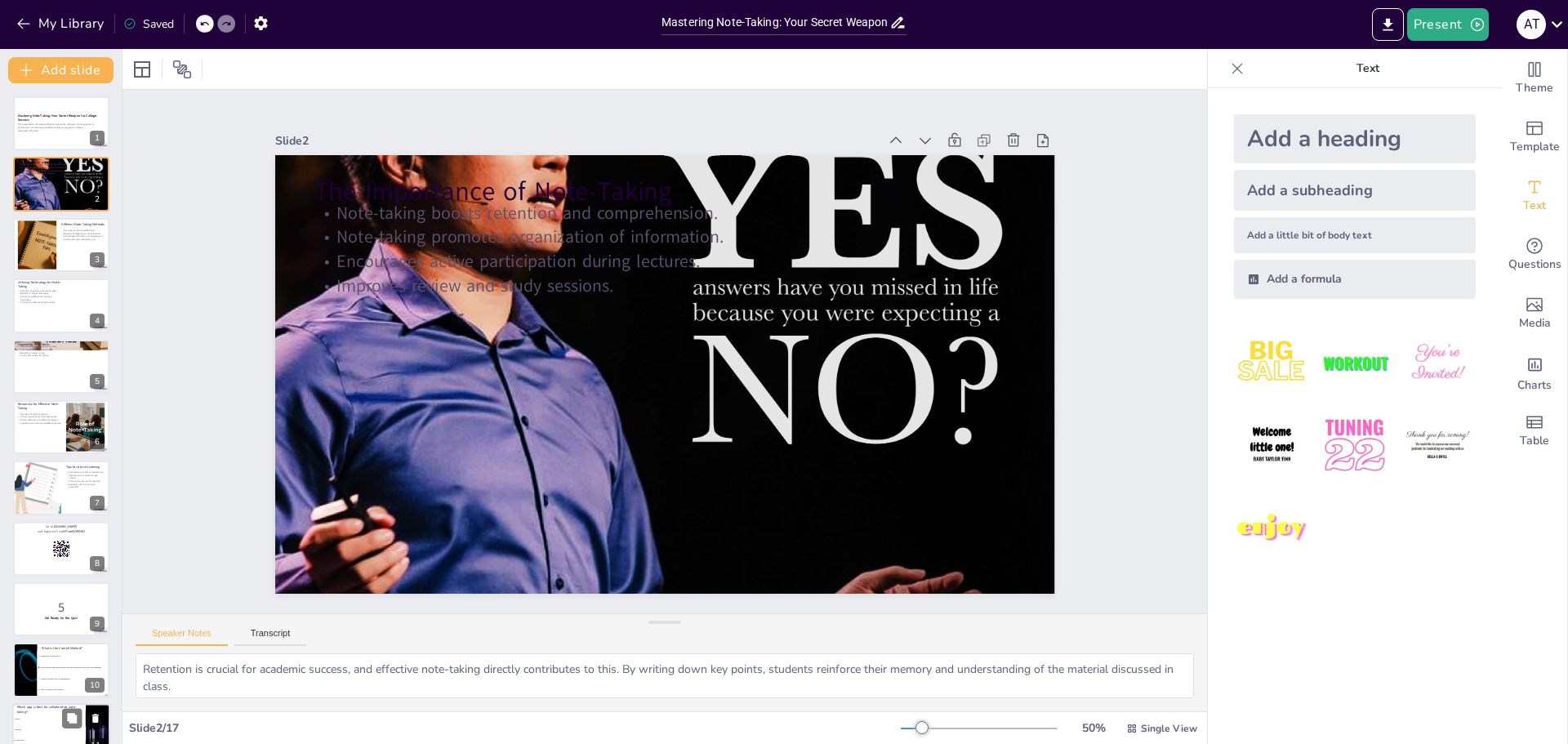
checkbox input "true"
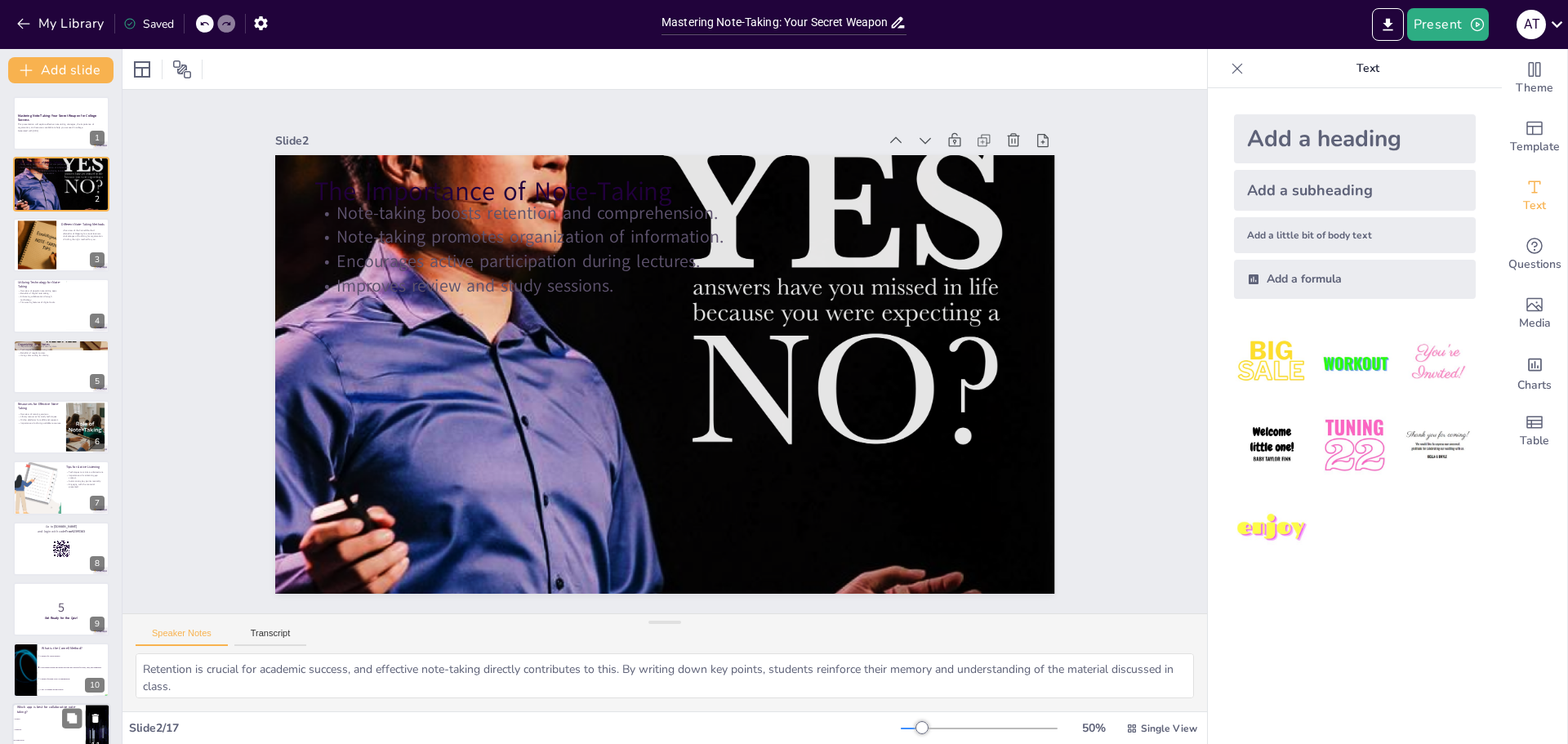
checkbox input "true"
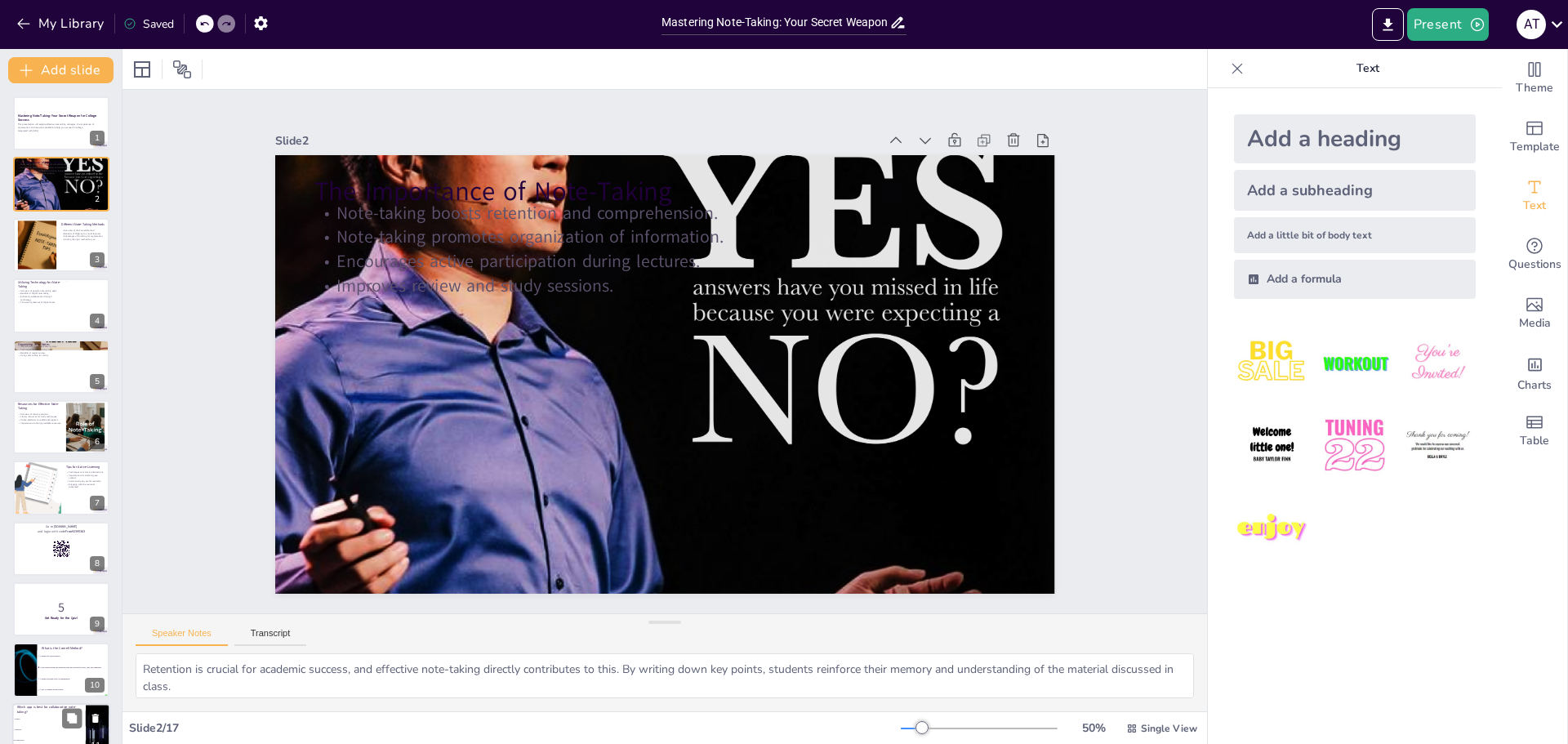
checkbox input "true"
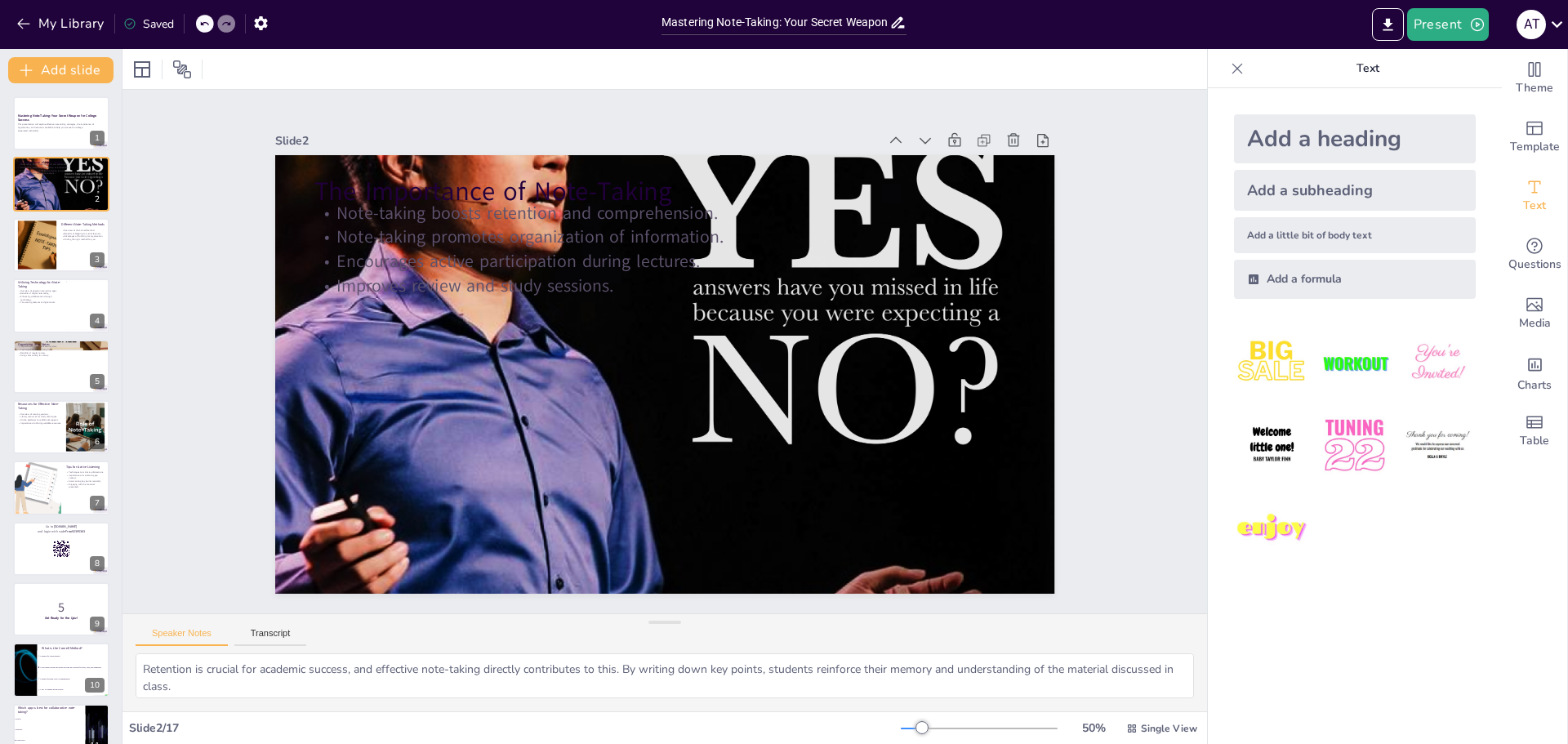
checkbox input "true"
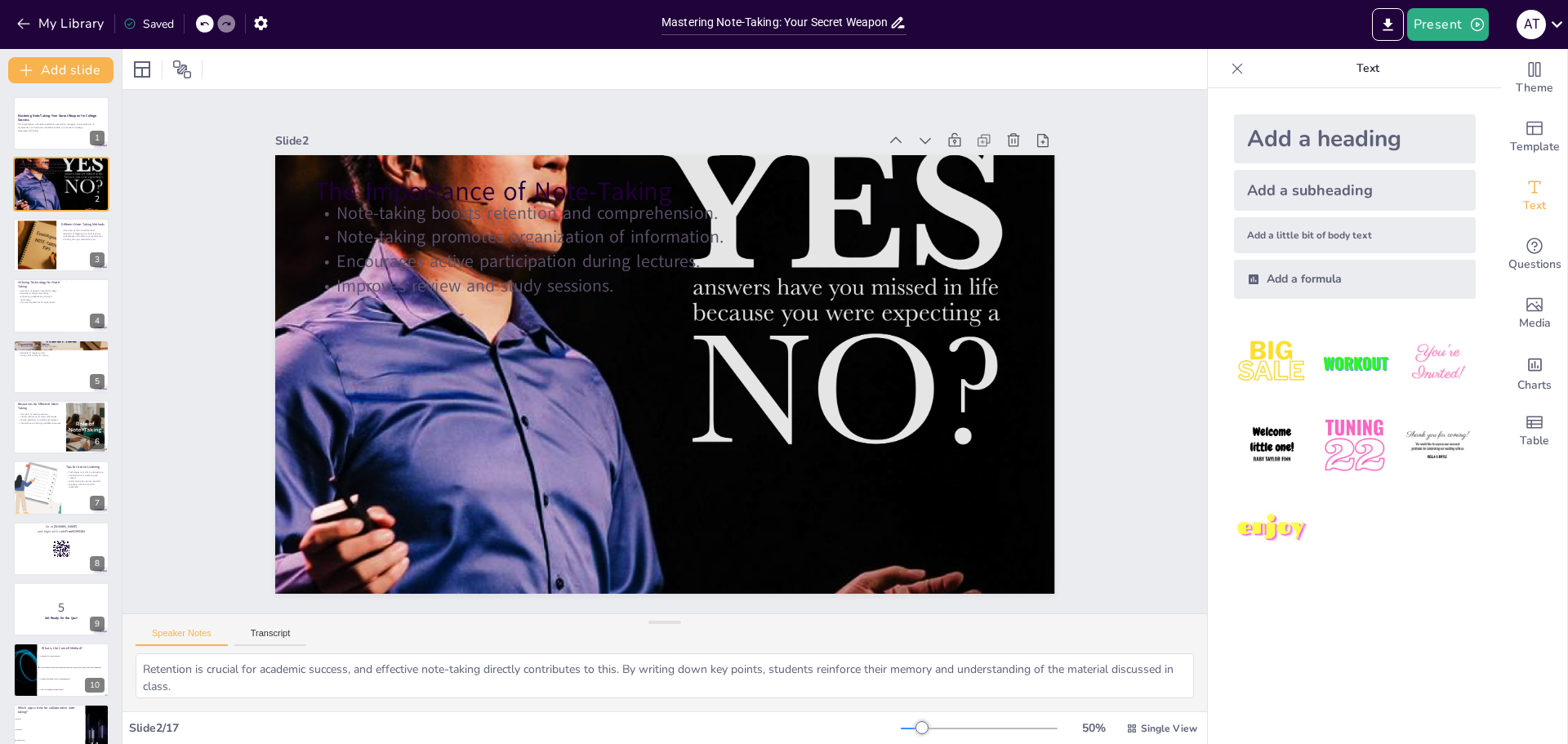
checkbox input "true"
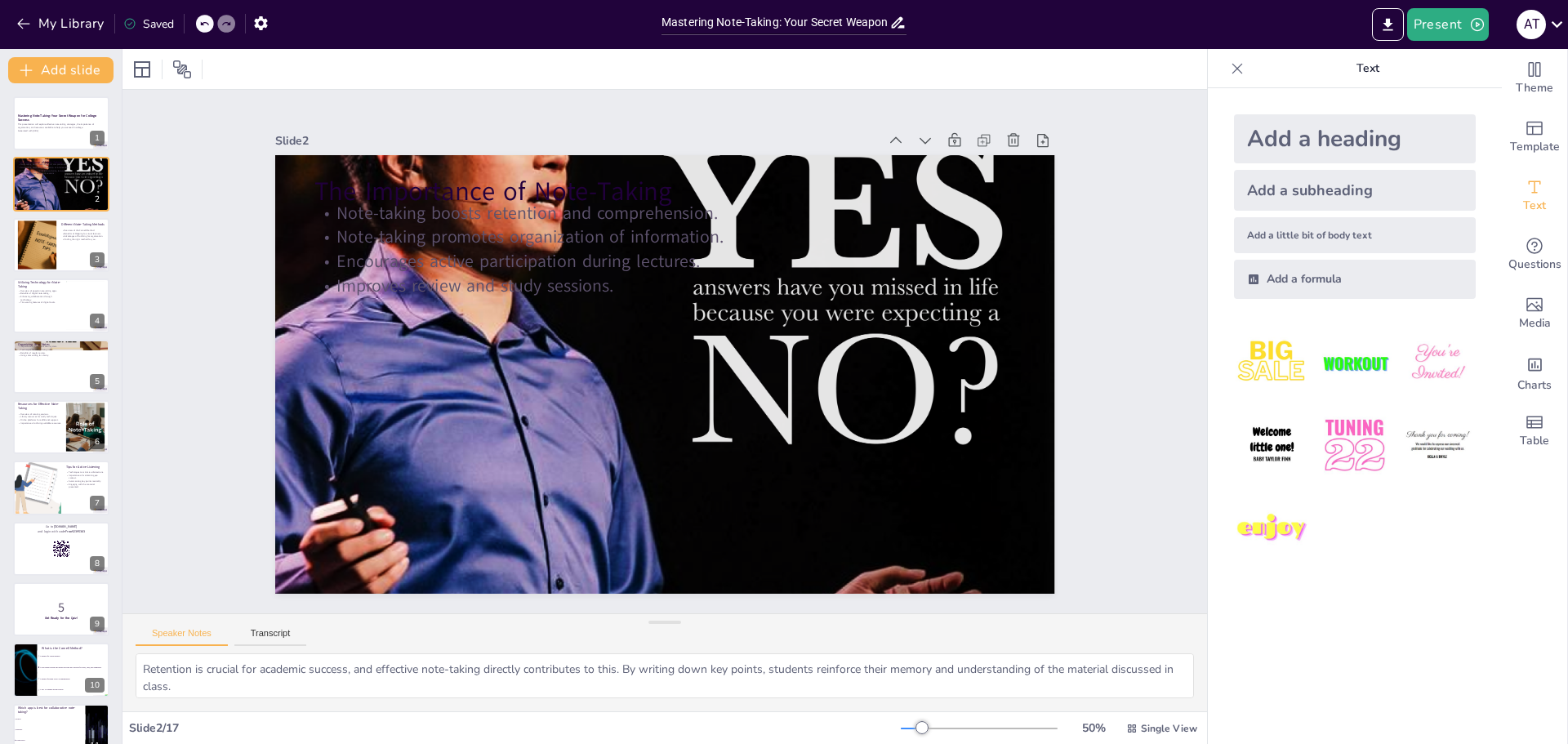
checkbox input "true"
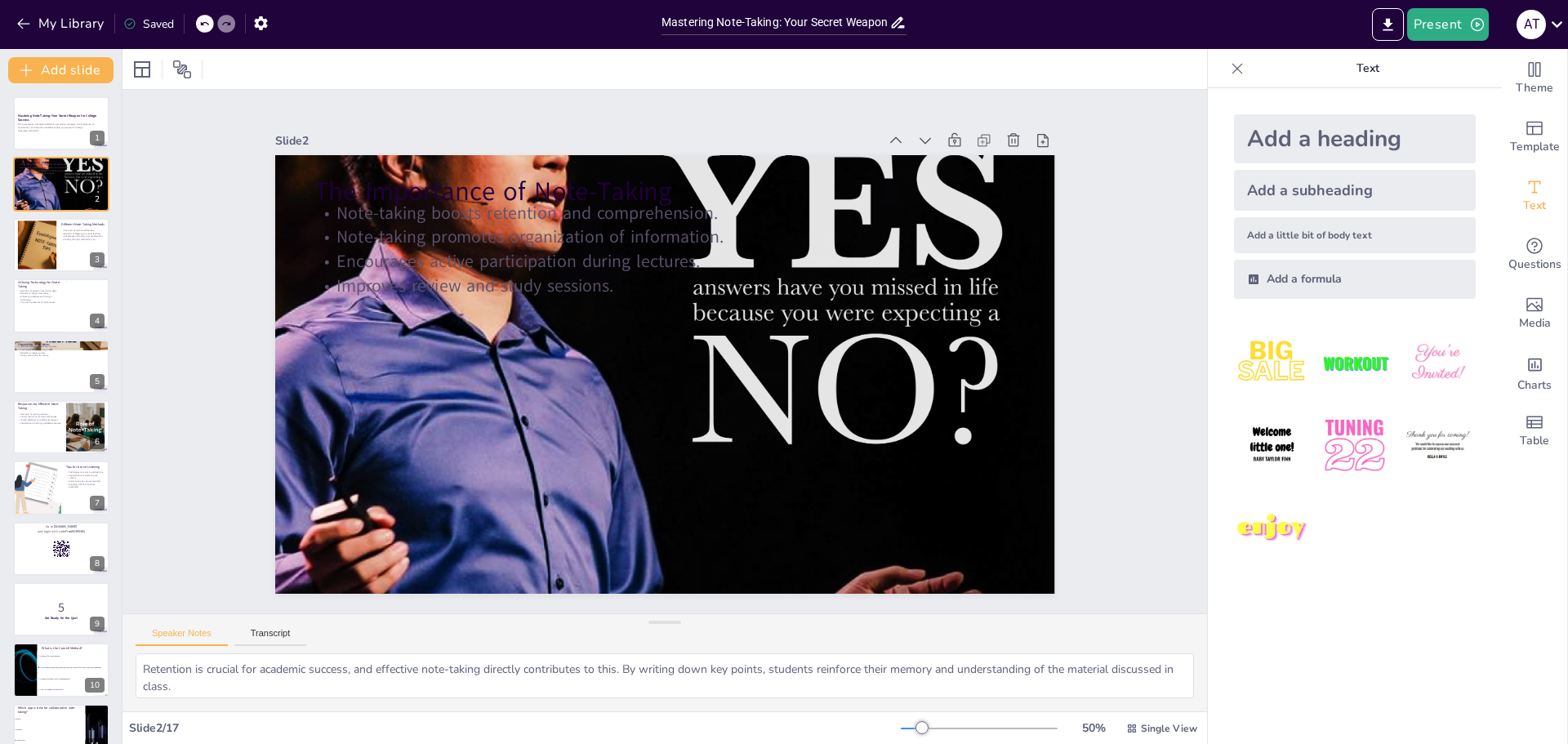
checkbox input "true"
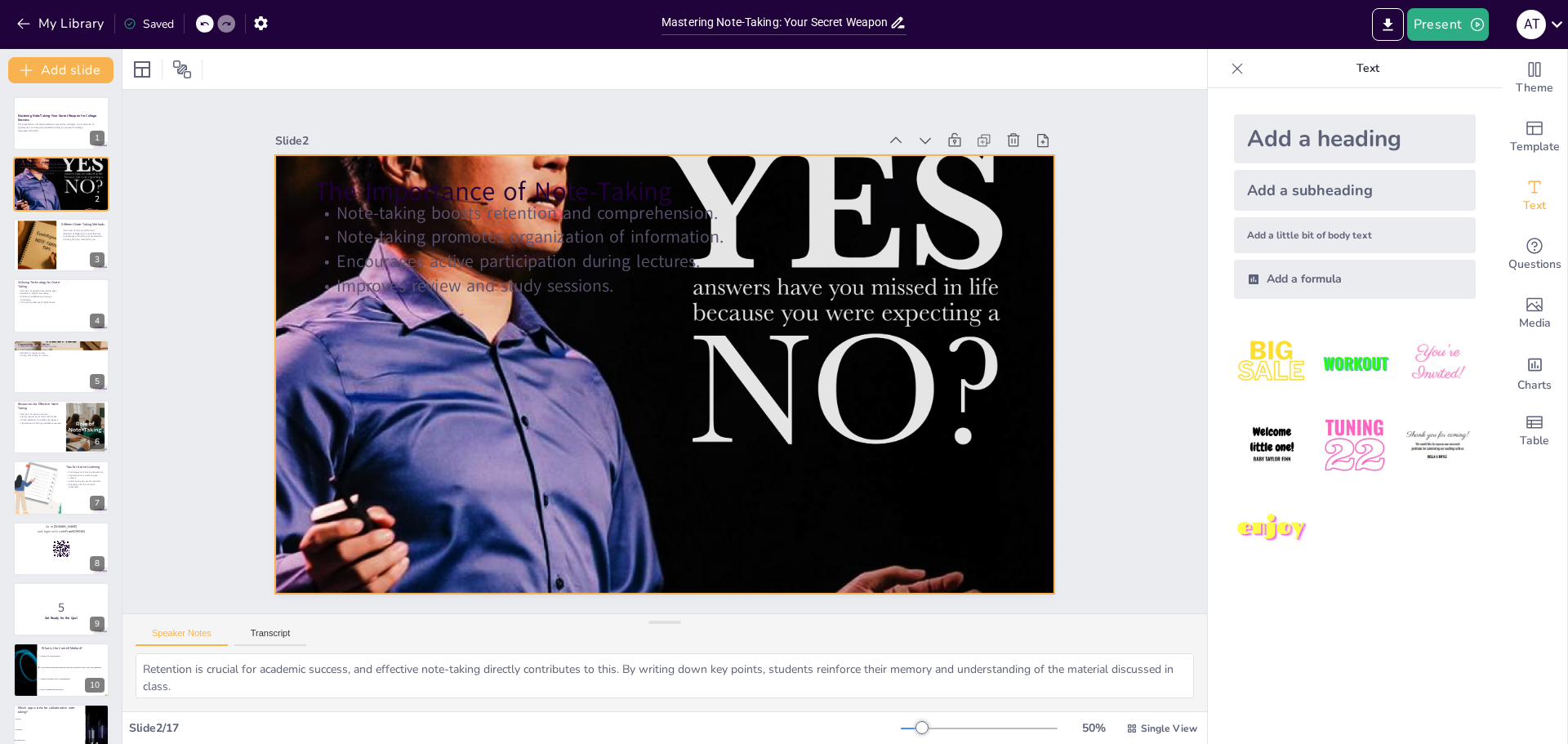
checkbox input "true"
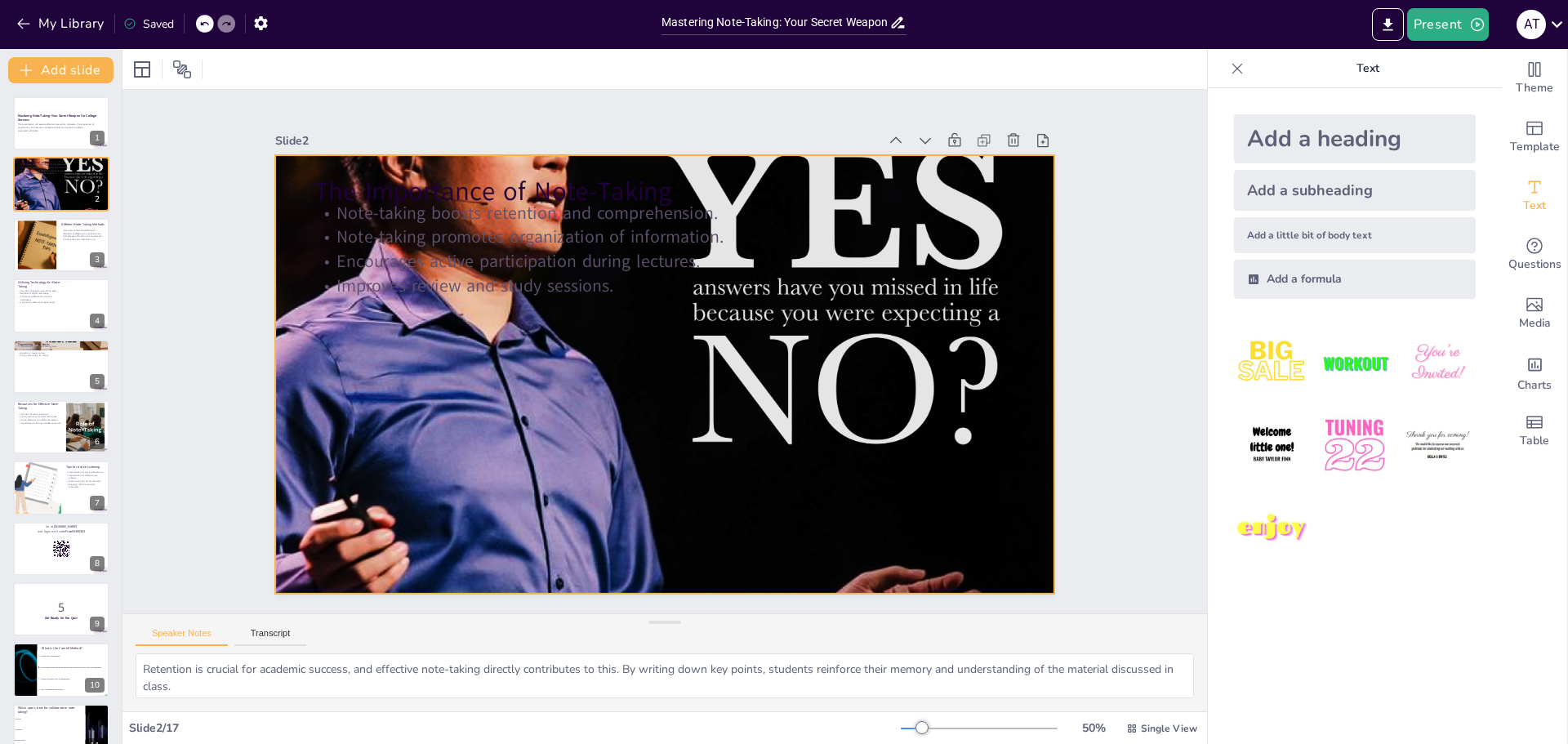
checkbox input "true"
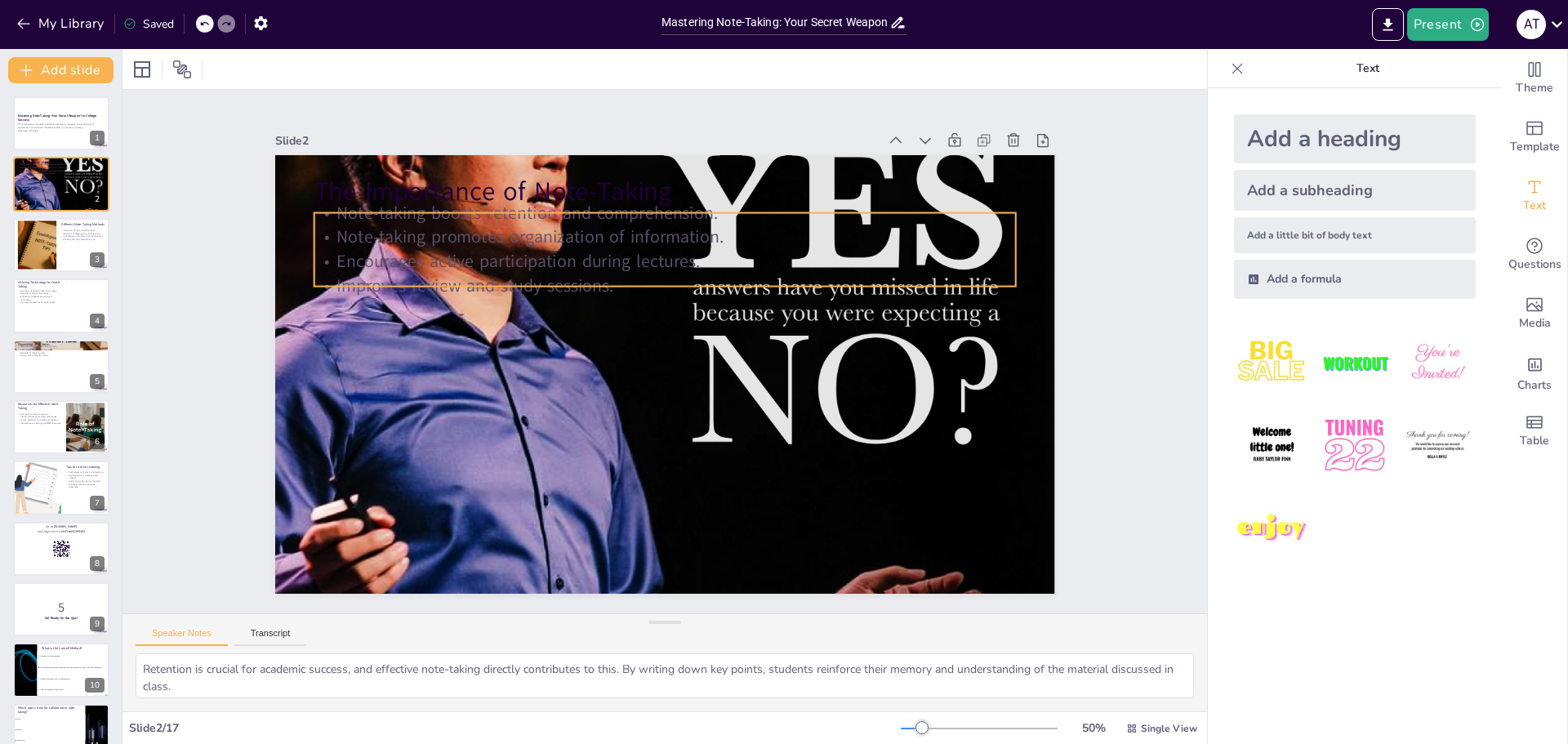
checkbox input "true"
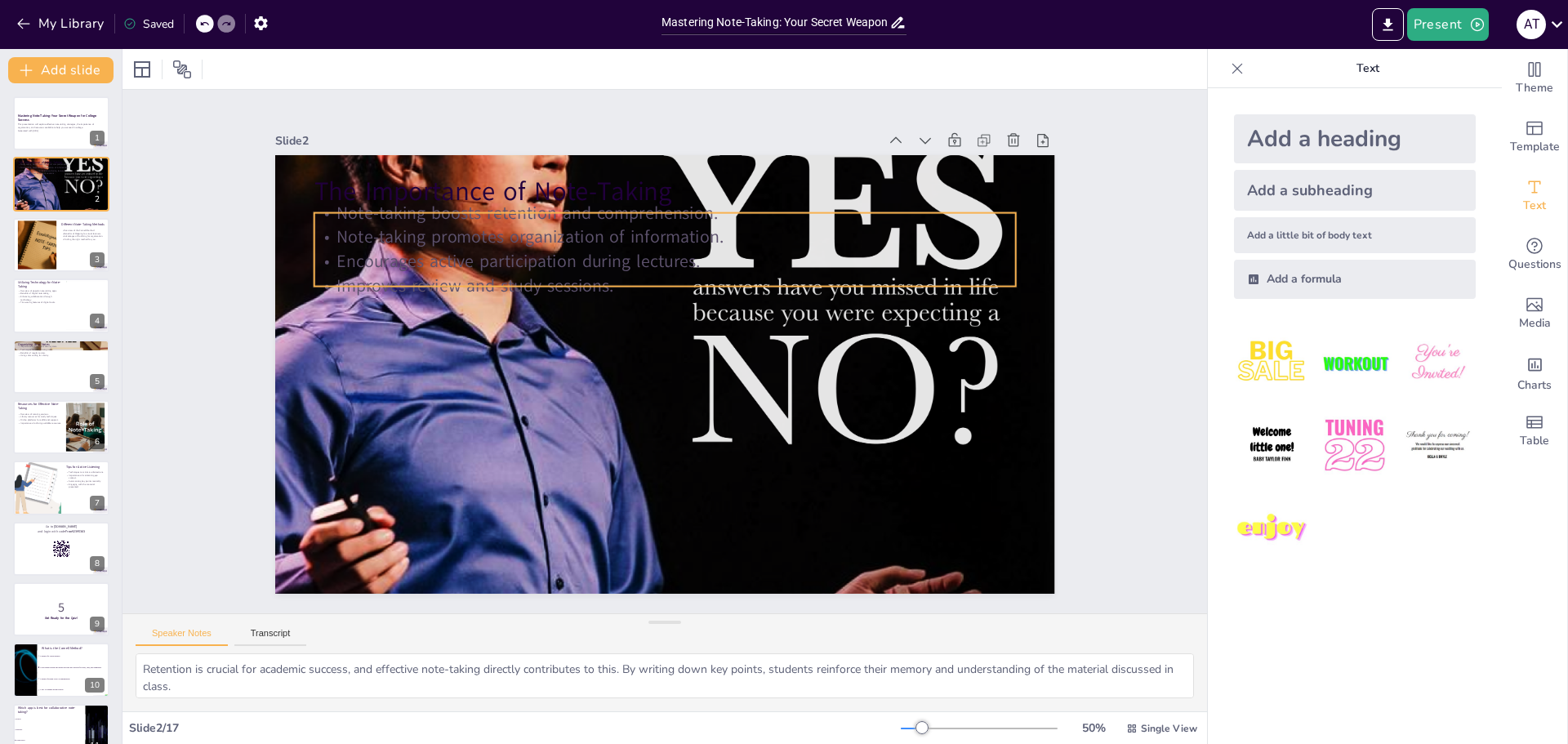
checkbox input "true"
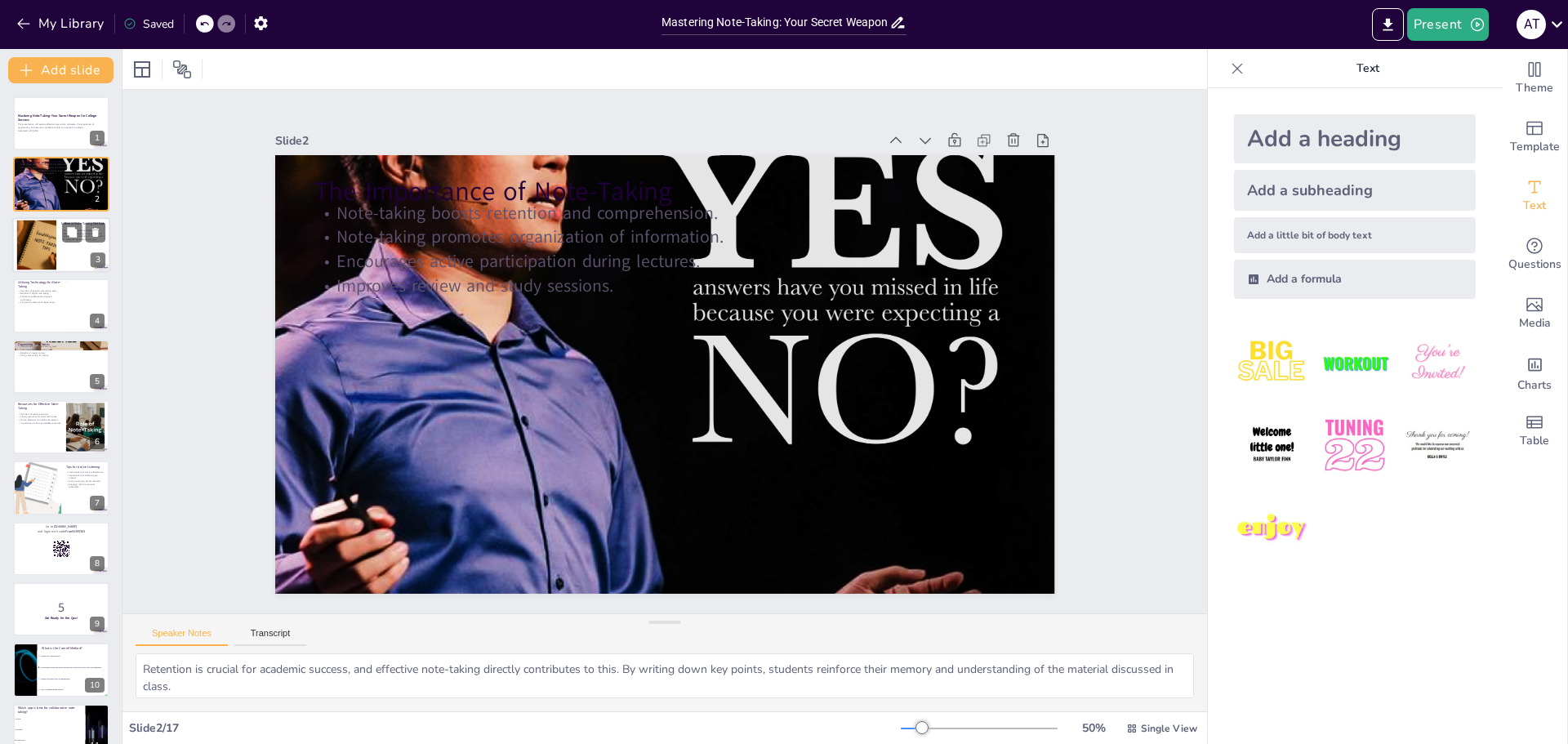
checkbox input "true"
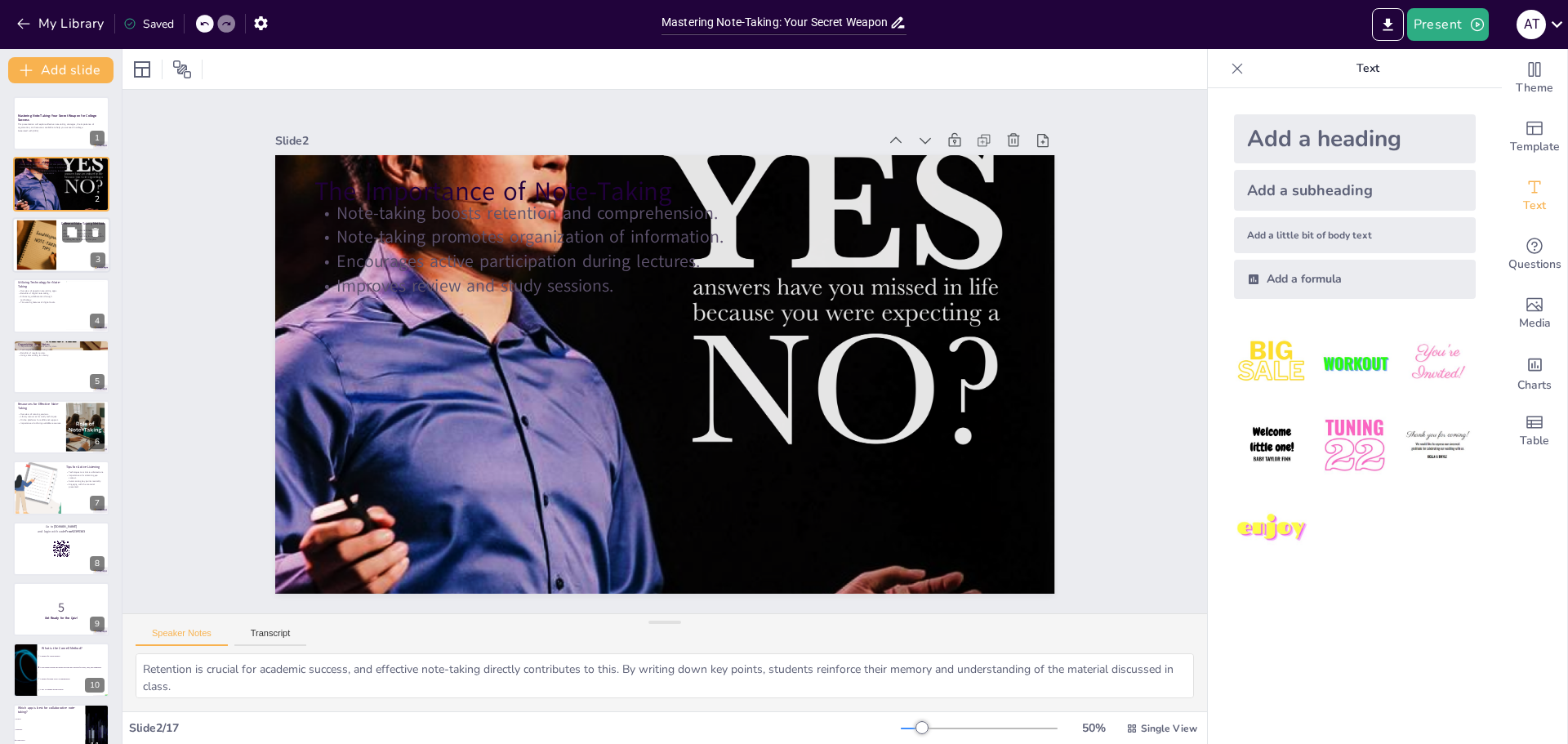
checkbox input "true"
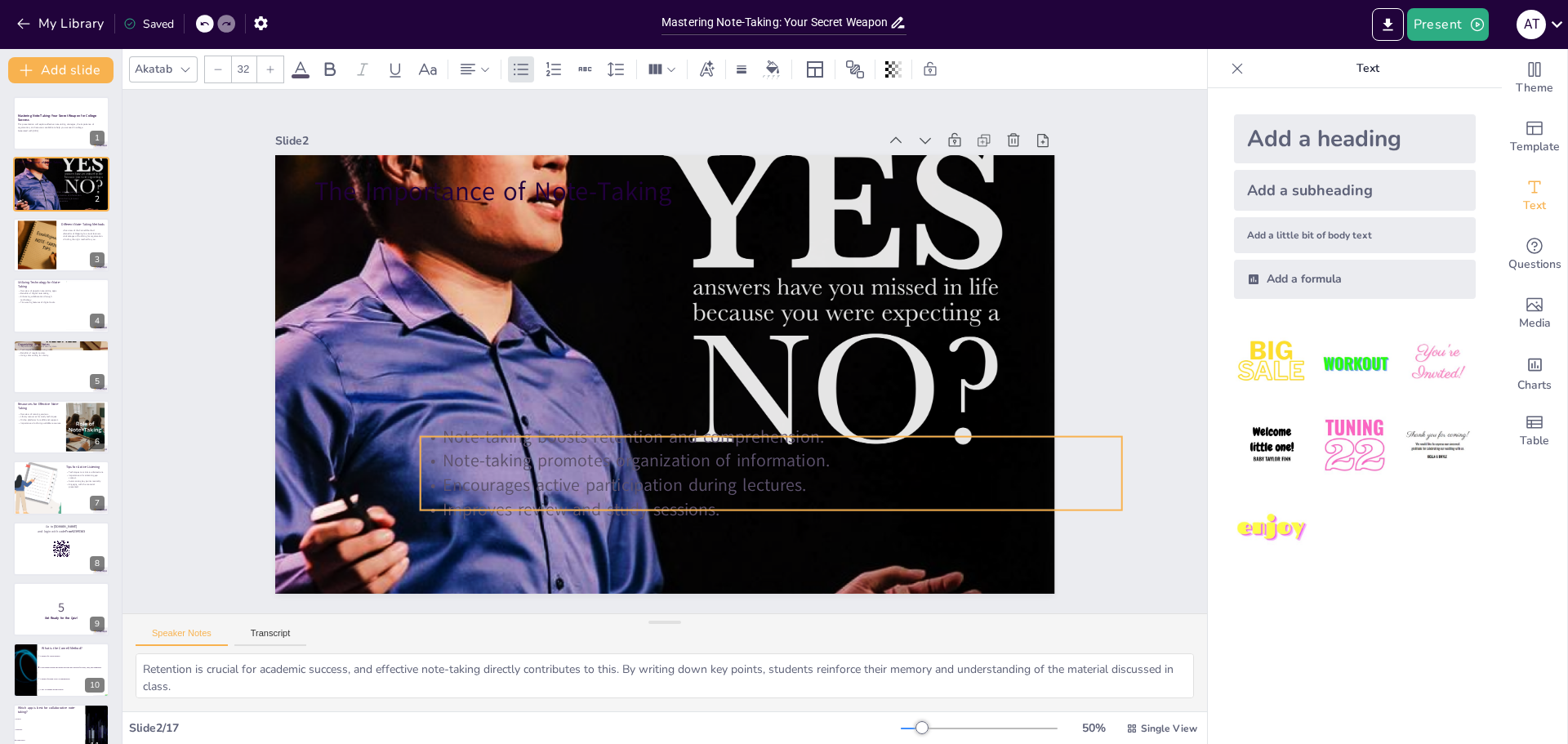
drag, startPoint x: 562, startPoint y: 293, endPoint x: 646, endPoint y: 472, distance: 197.7
click at [647, 472] on p "Encourages active participation during lectures." at bounding box center [755, 495] width 701 height 97
click at [645, 472] on p "Encourages active participation during lectures." at bounding box center [754, 483] width 702 height 24
click at [794, 487] on p "Encourages active participation during lectures." at bounding box center [724, 498] width 692 height 170
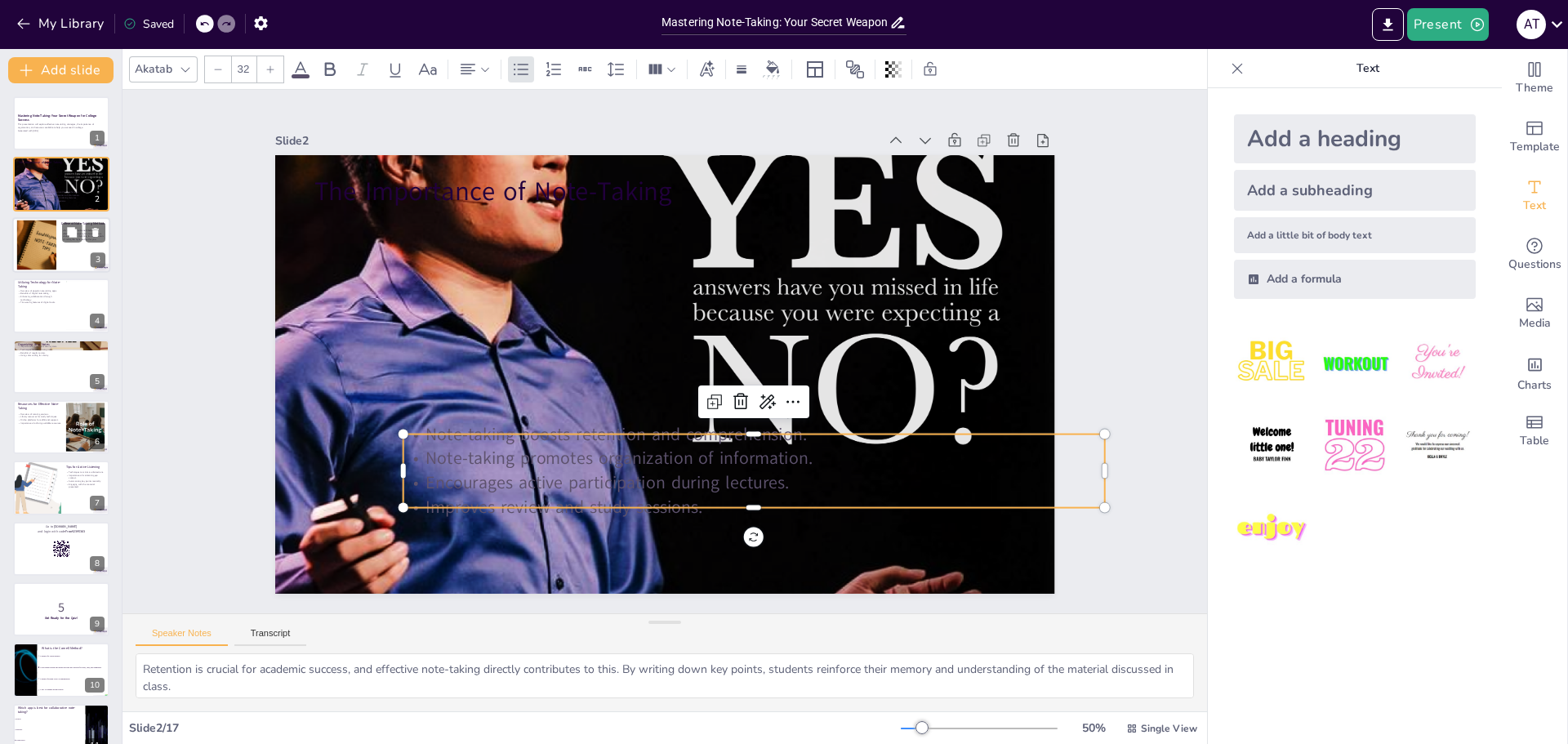
click at [64, 260] on div at bounding box center [61, 245] width 98 height 56
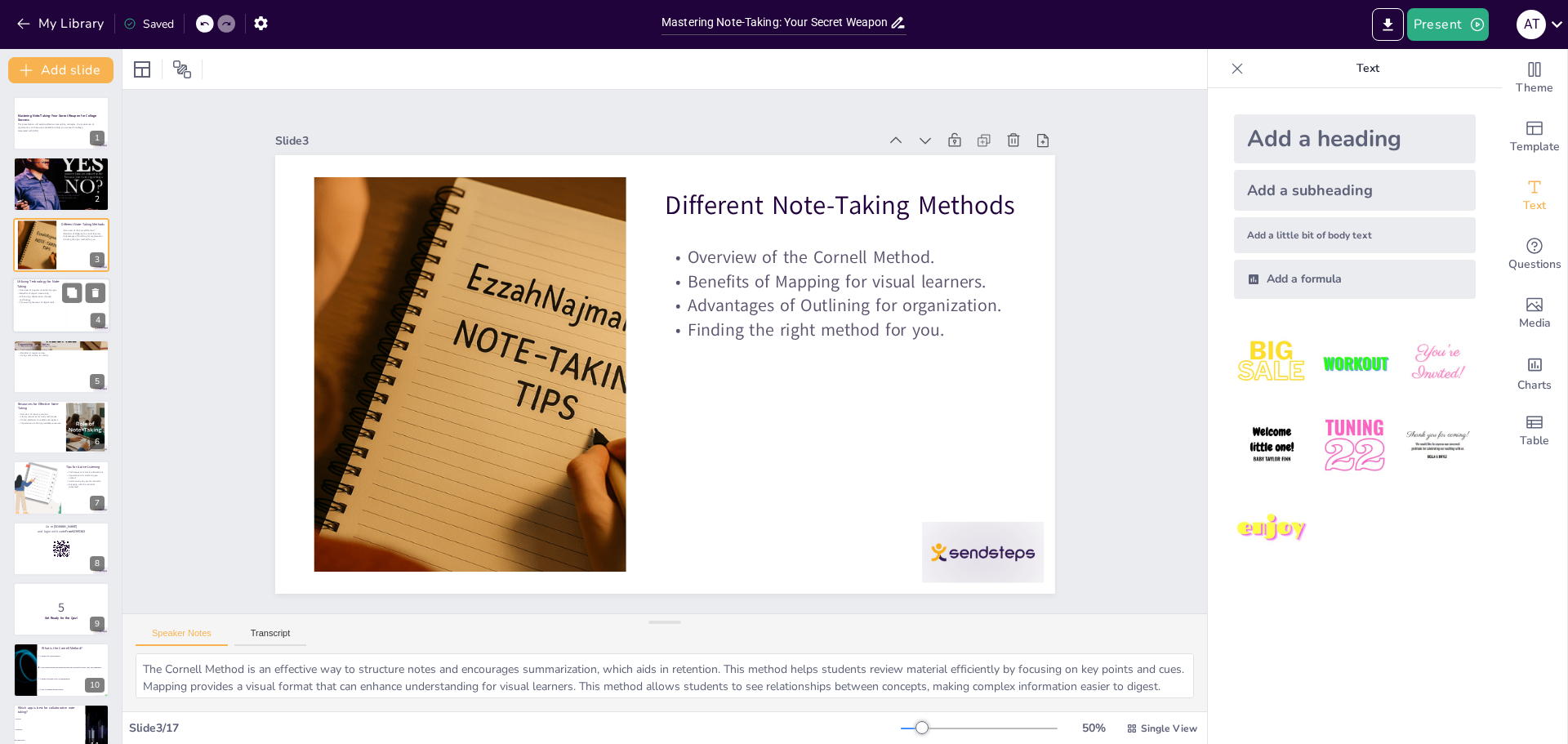
click at [33, 320] on div at bounding box center [61, 306] width 98 height 56
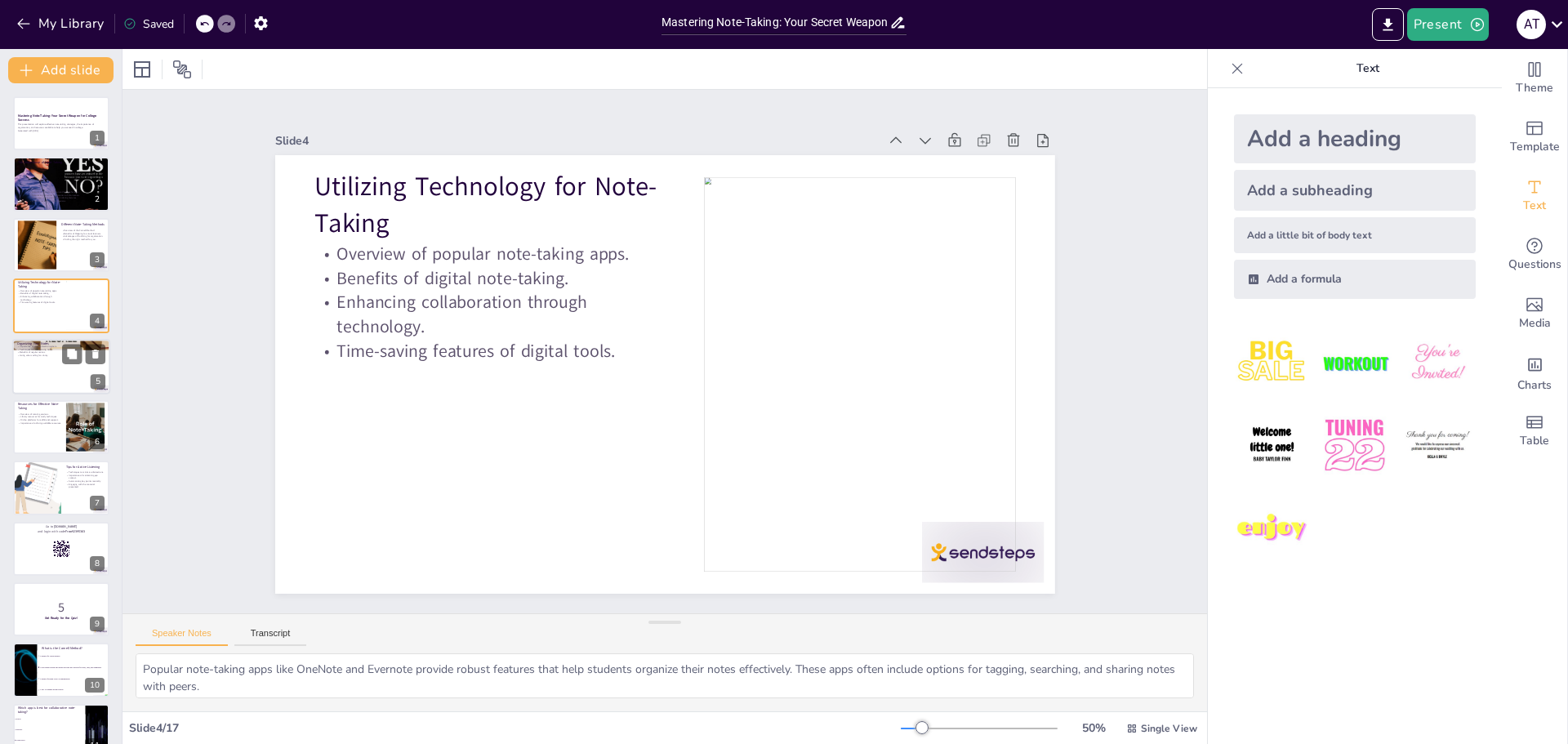
click at [55, 372] on div at bounding box center [61, 366] width 98 height 56
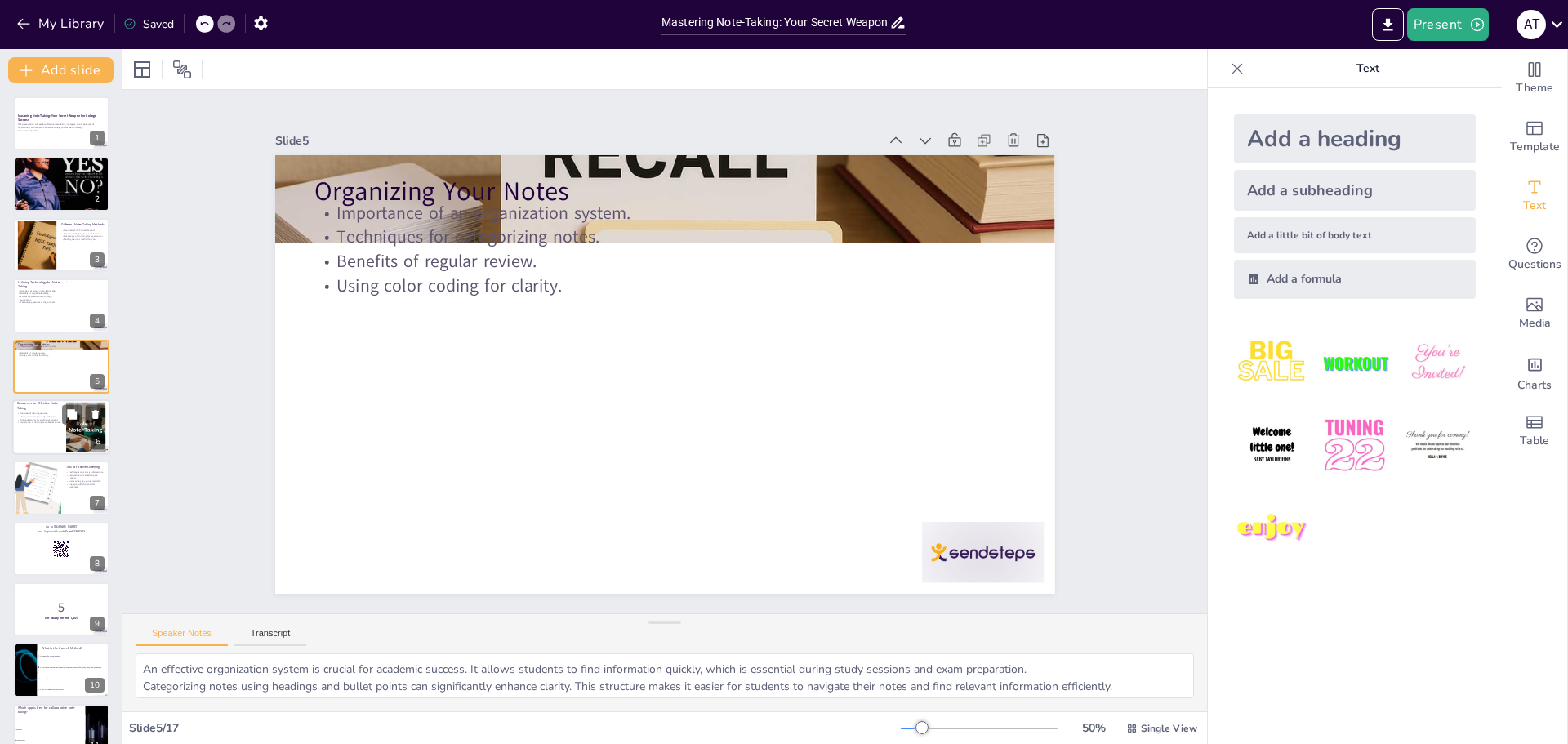
click at [45, 438] on div at bounding box center [61, 427] width 98 height 56
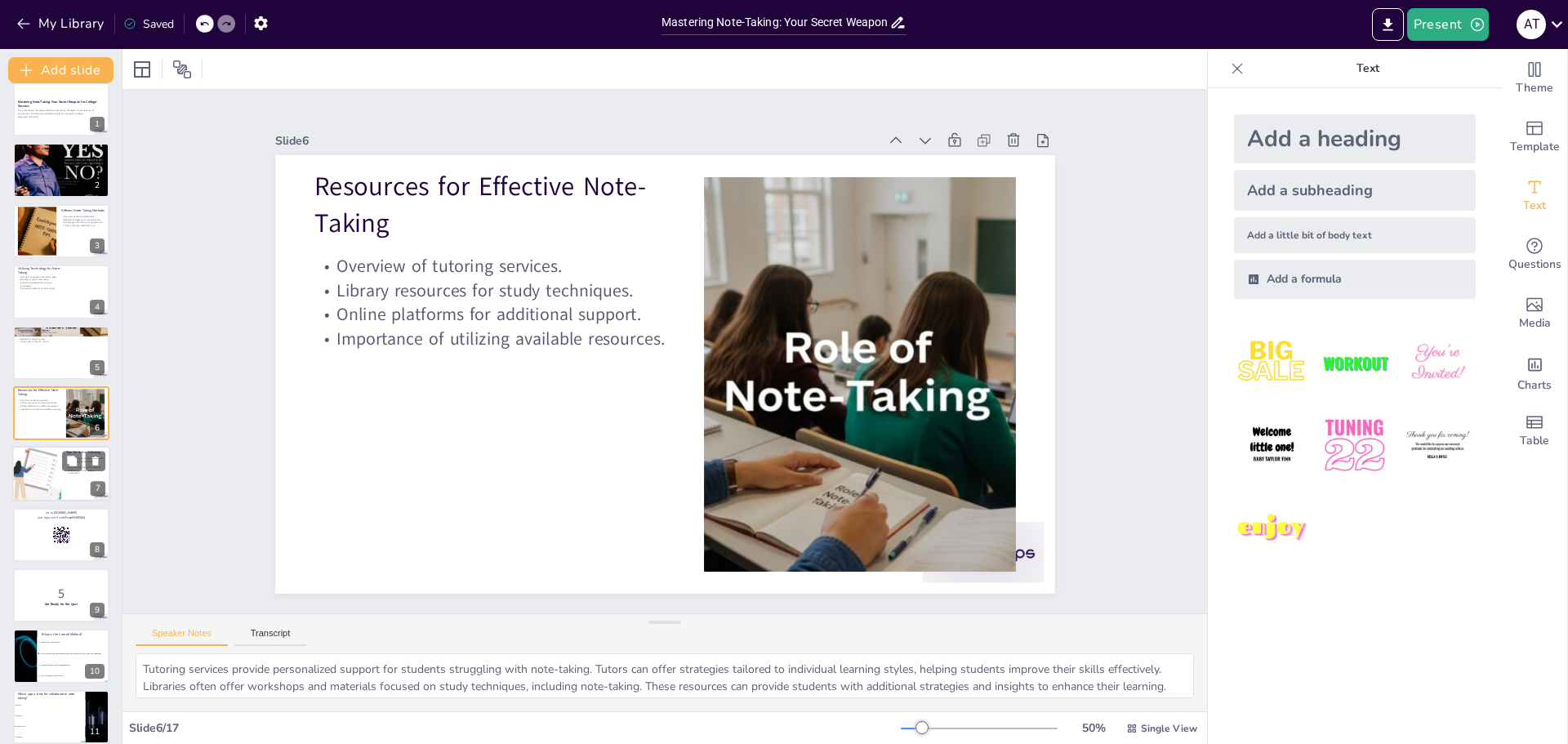
click at [44, 495] on div at bounding box center [37, 474] width 71 height 56
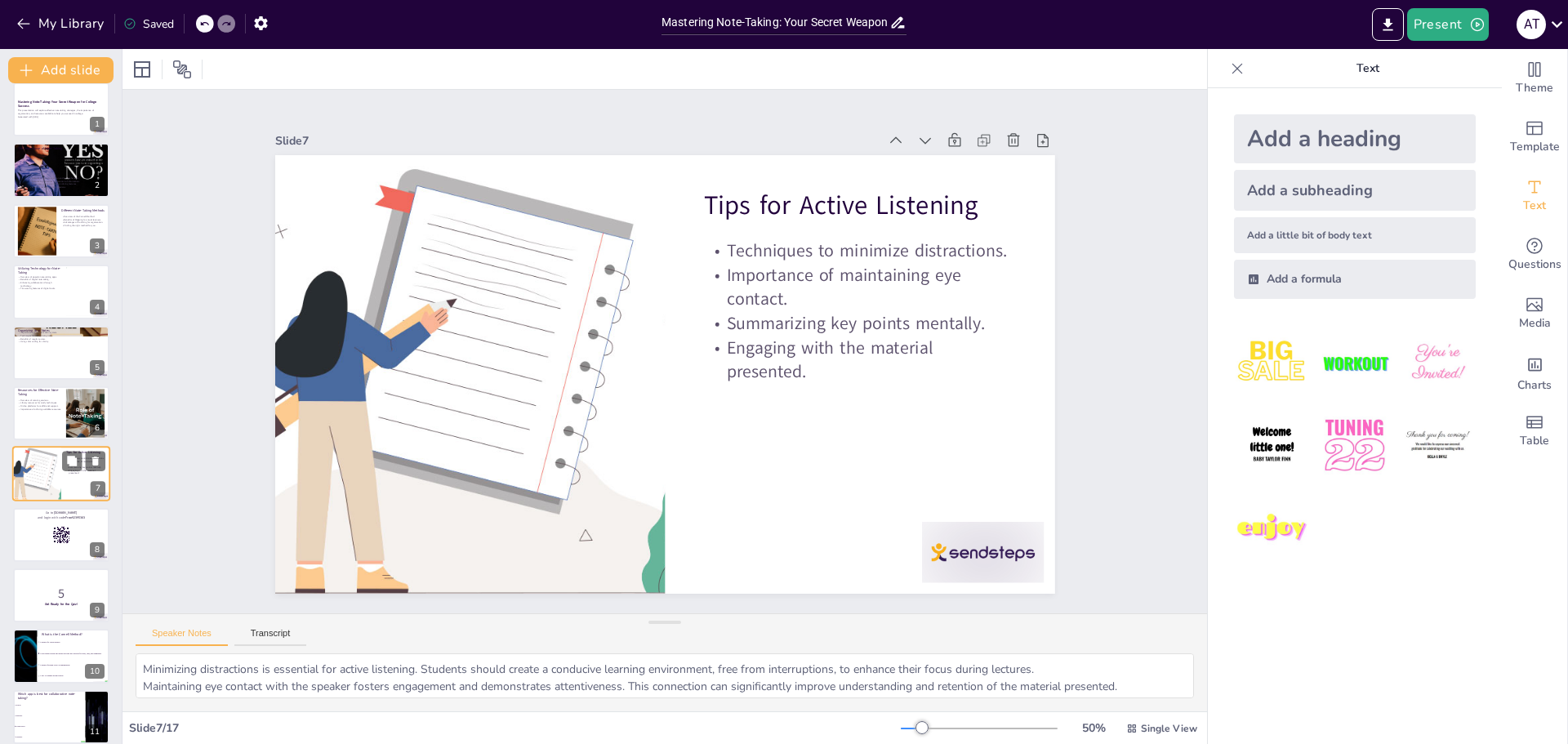
scroll to position [75, 0]
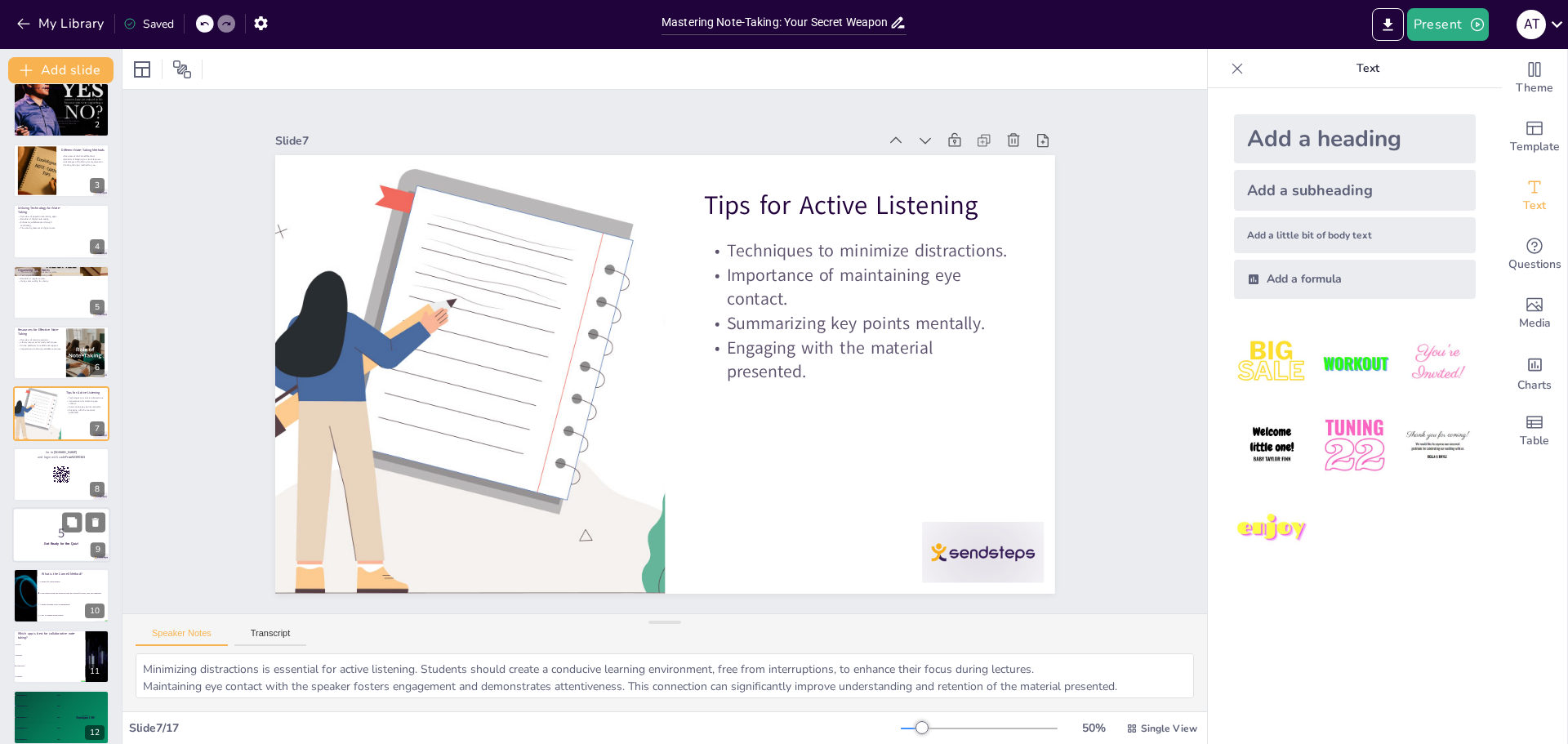
click at [45, 534] on p "5" at bounding box center [62, 533] width 89 height 18
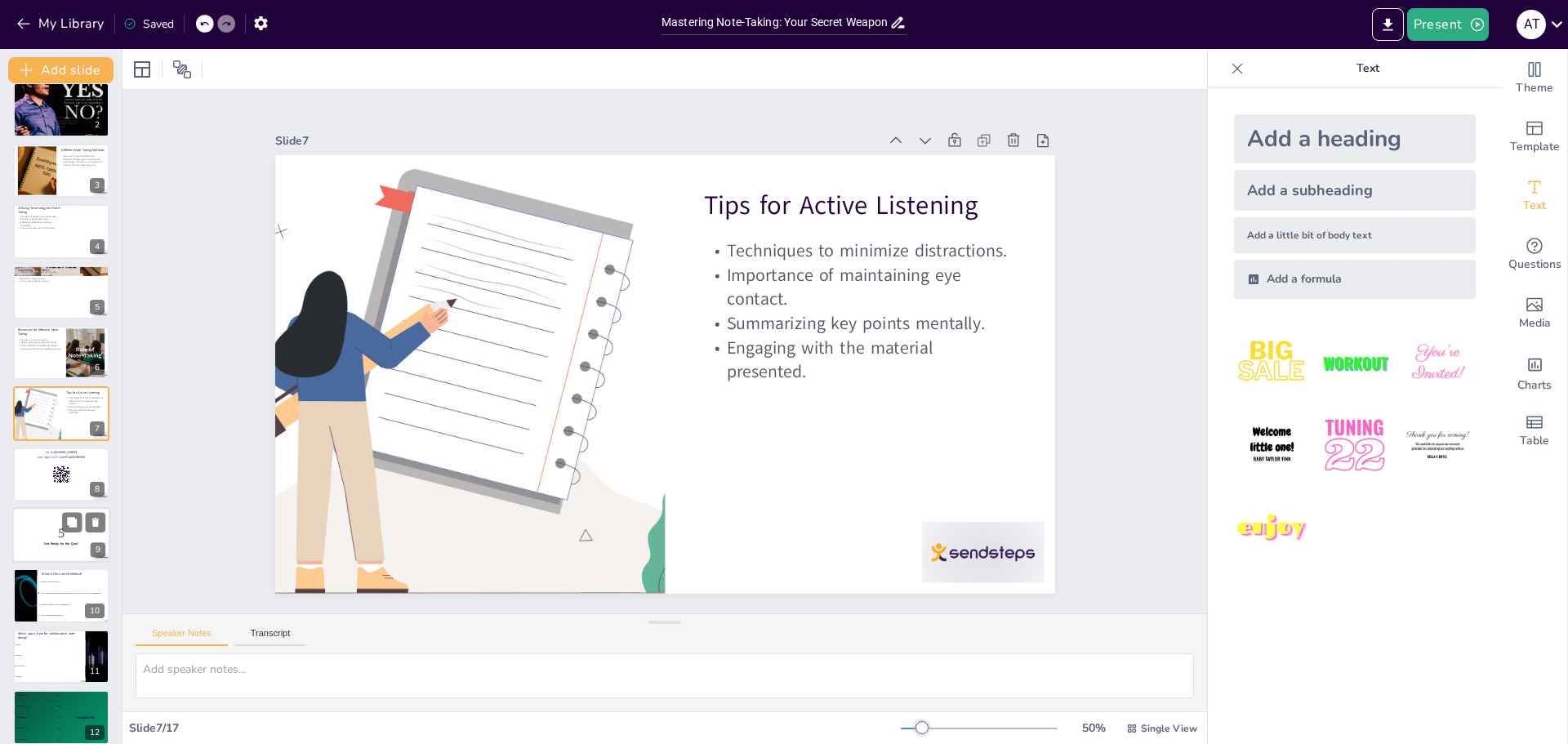
scroll to position [196, 0]
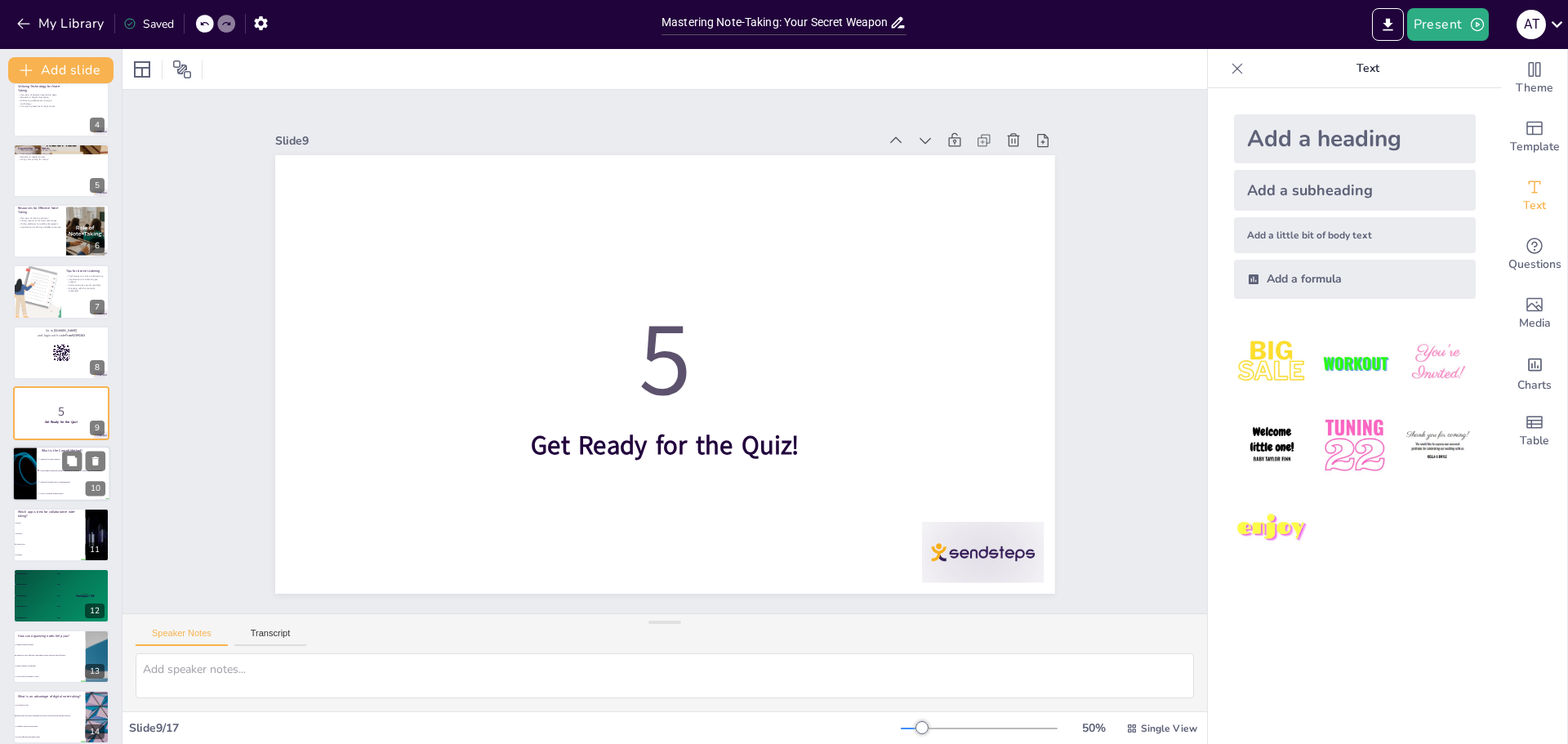
click at [48, 471] on span "A note-taking system that divides the page into sections for notes, cues, and s…" at bounding box center [74, 471] width 70 height 3
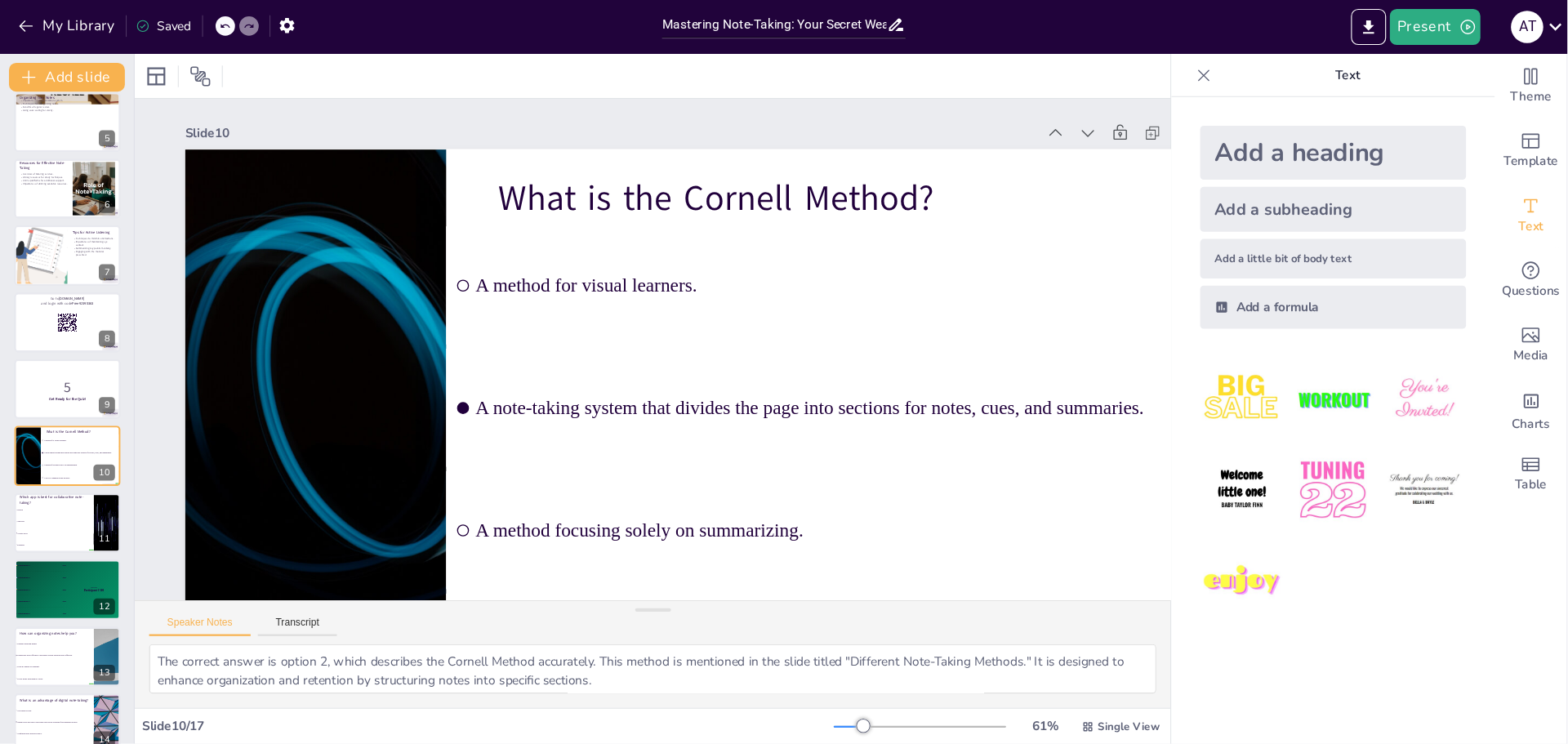
scroll to position [256, 0]
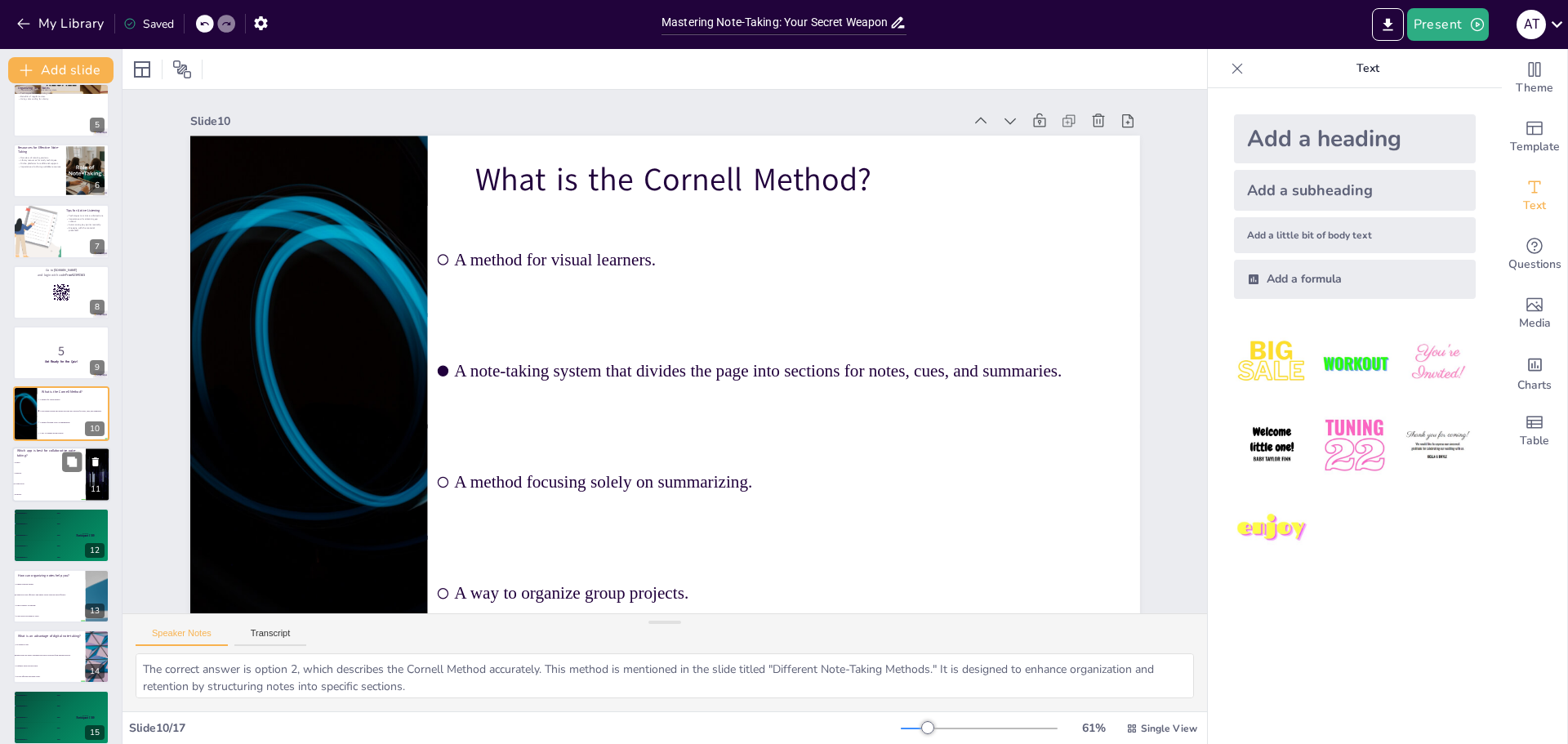
drag, startPoint x: 1565, startPoint y: 56, endPoint x: 59, endPoint y: 489, distance: 1567.0
click at [59, 489] on li "Evernote" at bounding box center [49, 494] width 74 height 10
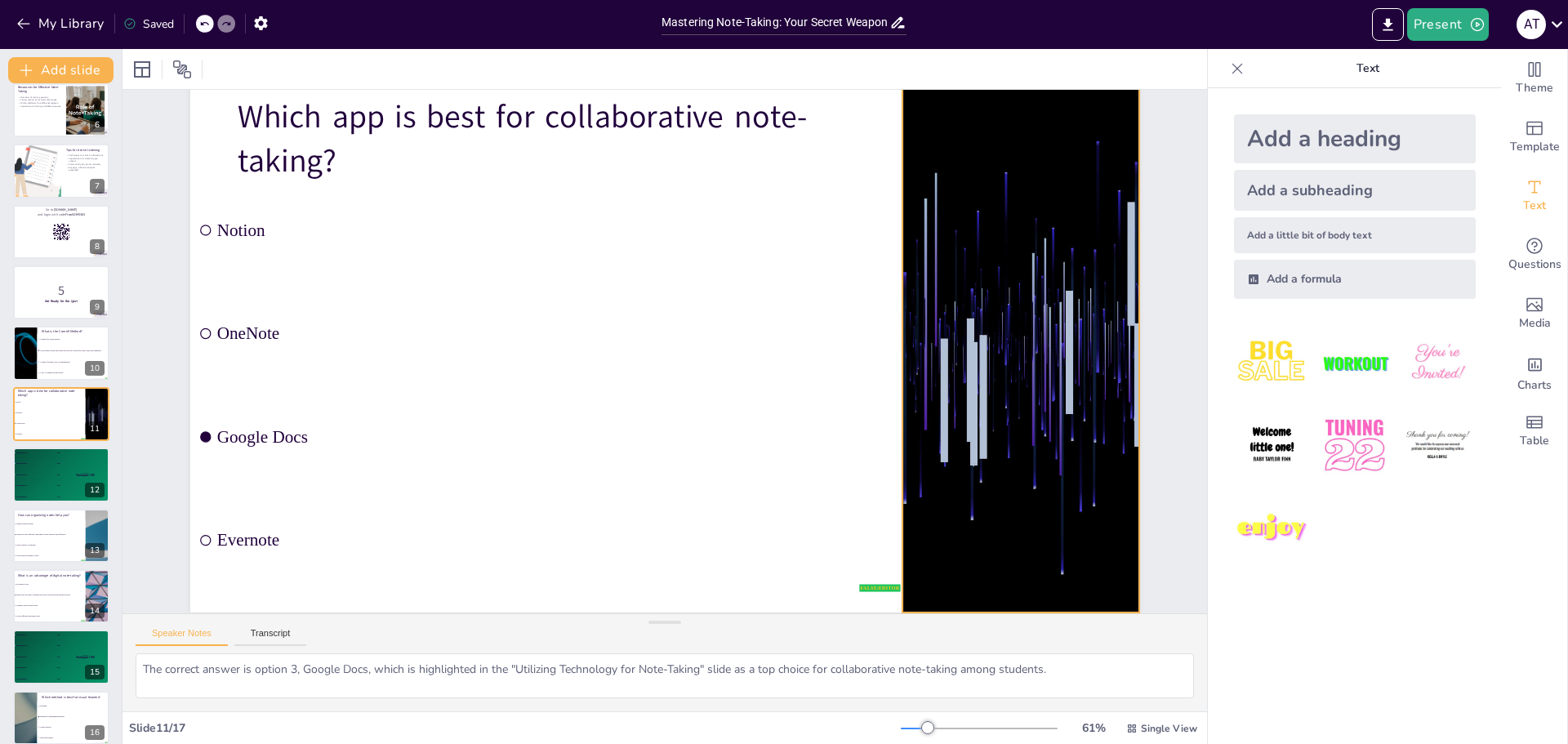
scroll to position [69, 0]
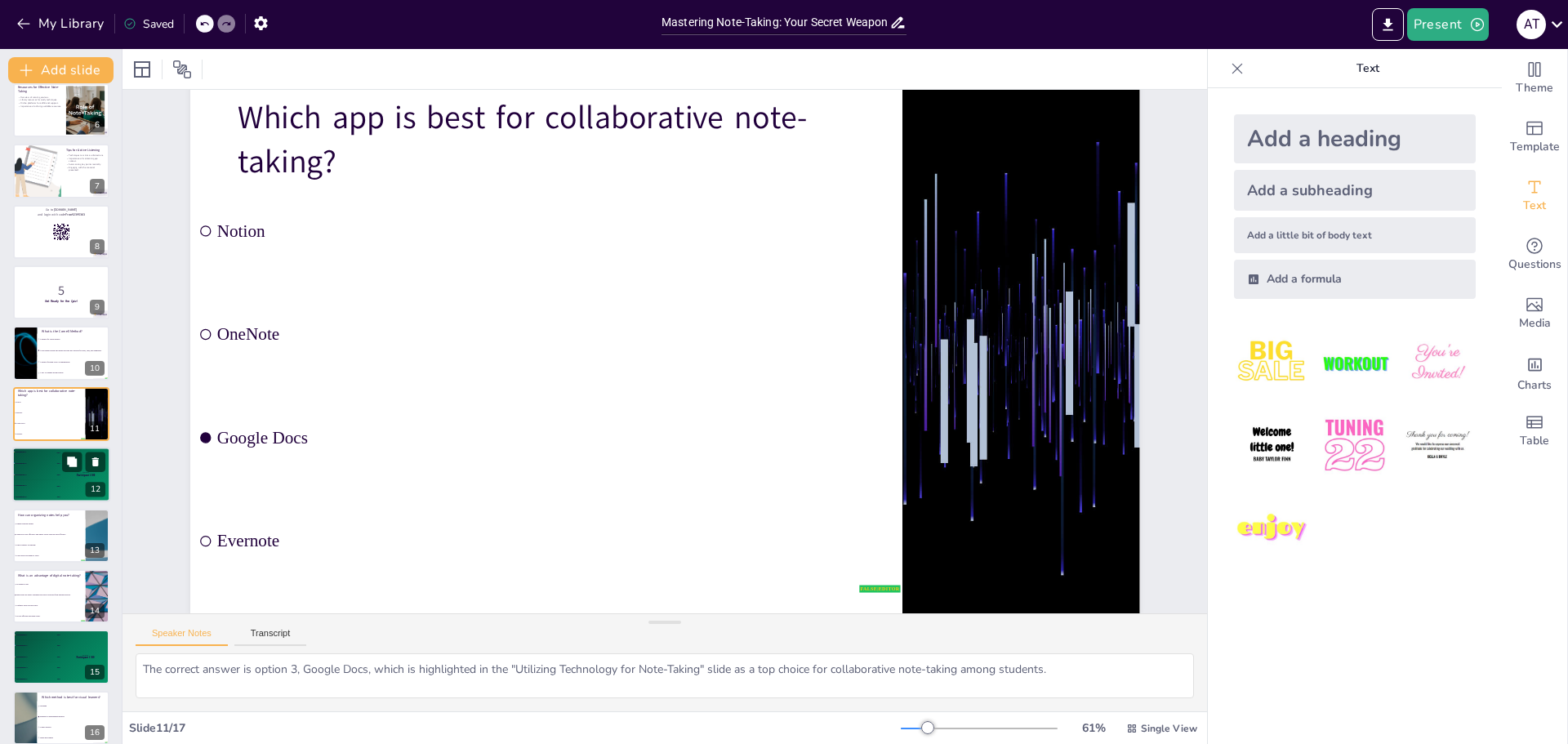
click at [54, 482] on div "4 Participant 4 200" at bounding box center [36, 485] width 49 height 10
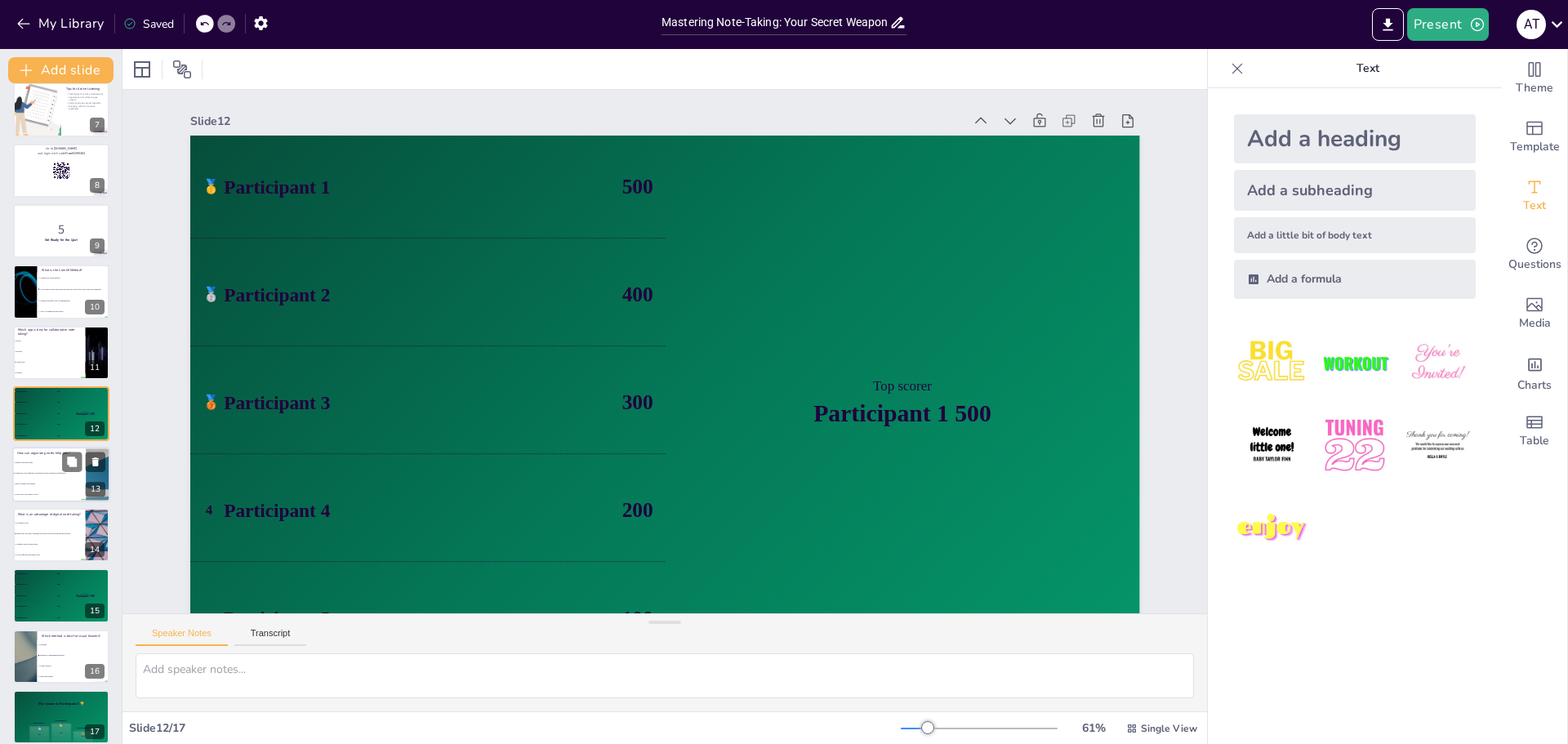
click at [49, 491] on li "It only helps with memory recall." at bounding box center [49, 494] width 74 height 10
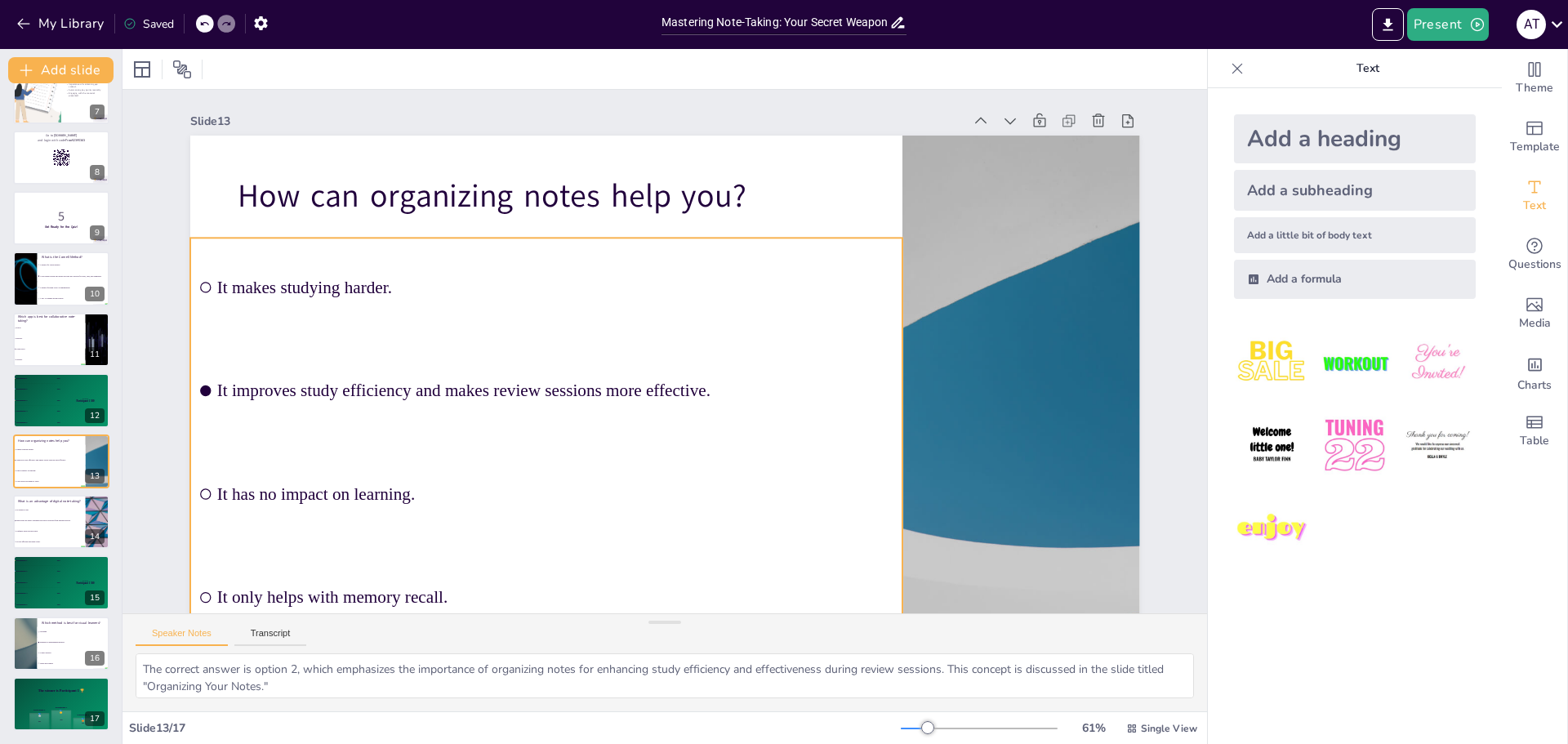
scroll to position [69, 0]
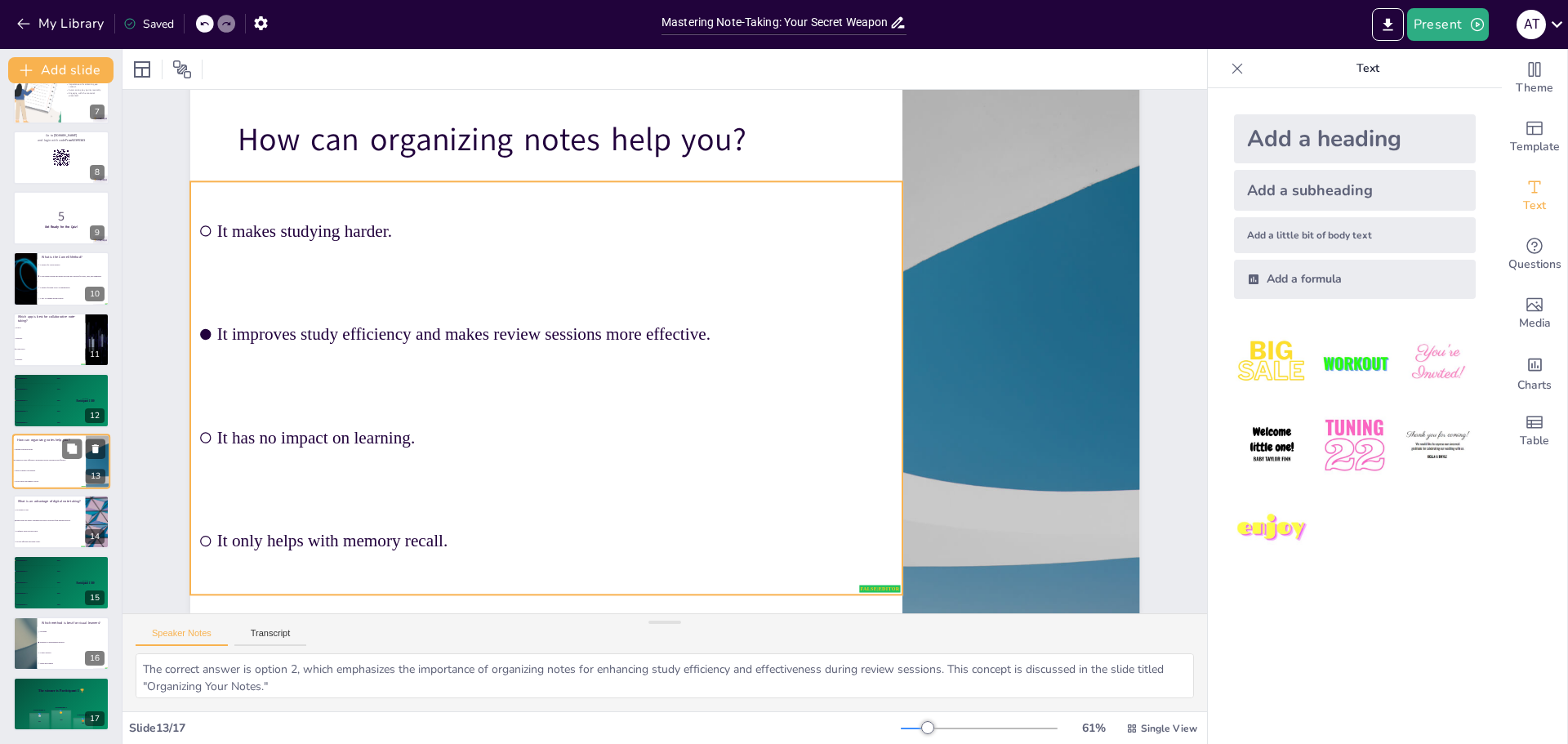
click at [47, 465] on li "It has no impact on learning." at bounding box center [49, 471] width 74 height 10
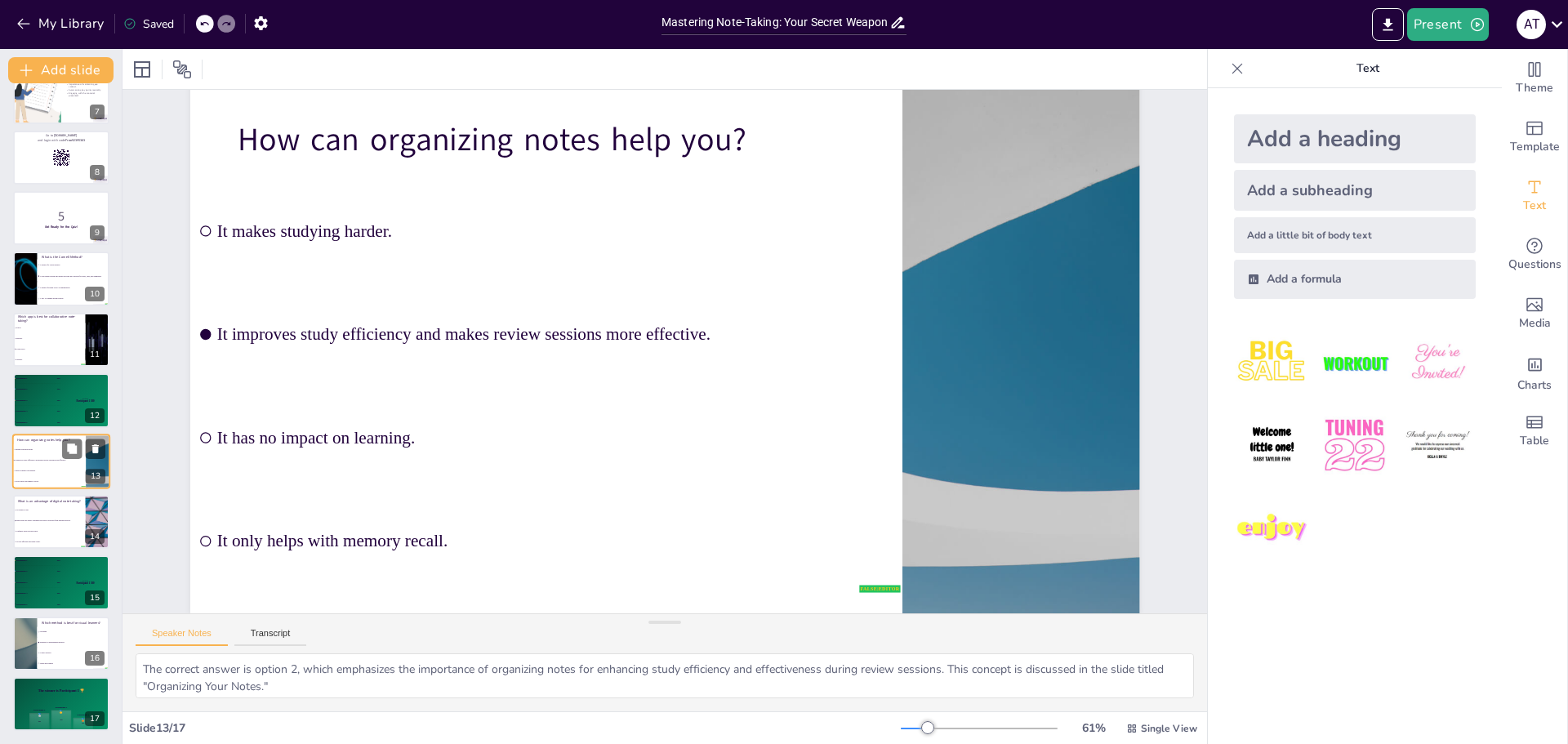
scroll to position [51, 0]
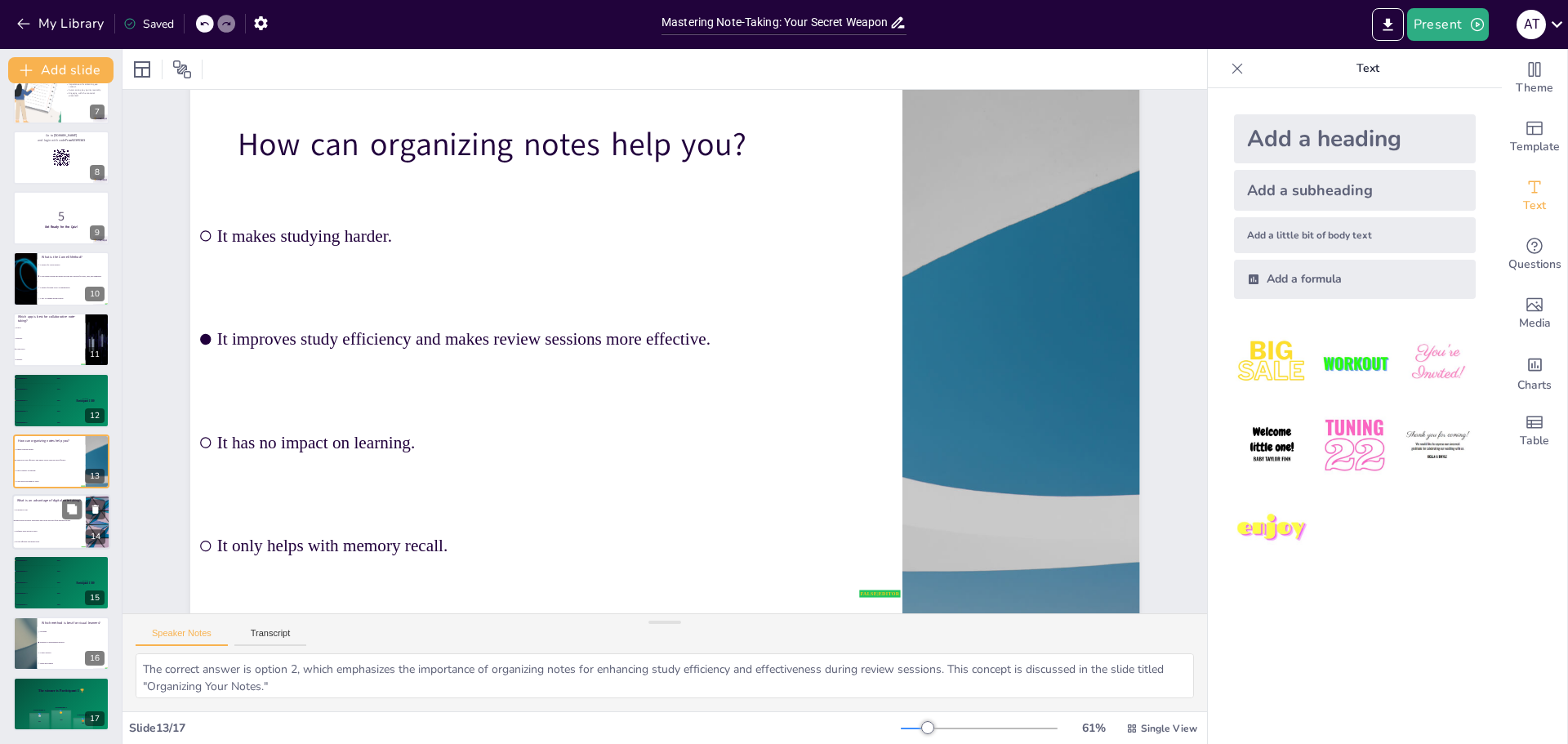
click at [45, 528] on li "It requires more physical space." at bounding box center [49, 531] width 74 height 10
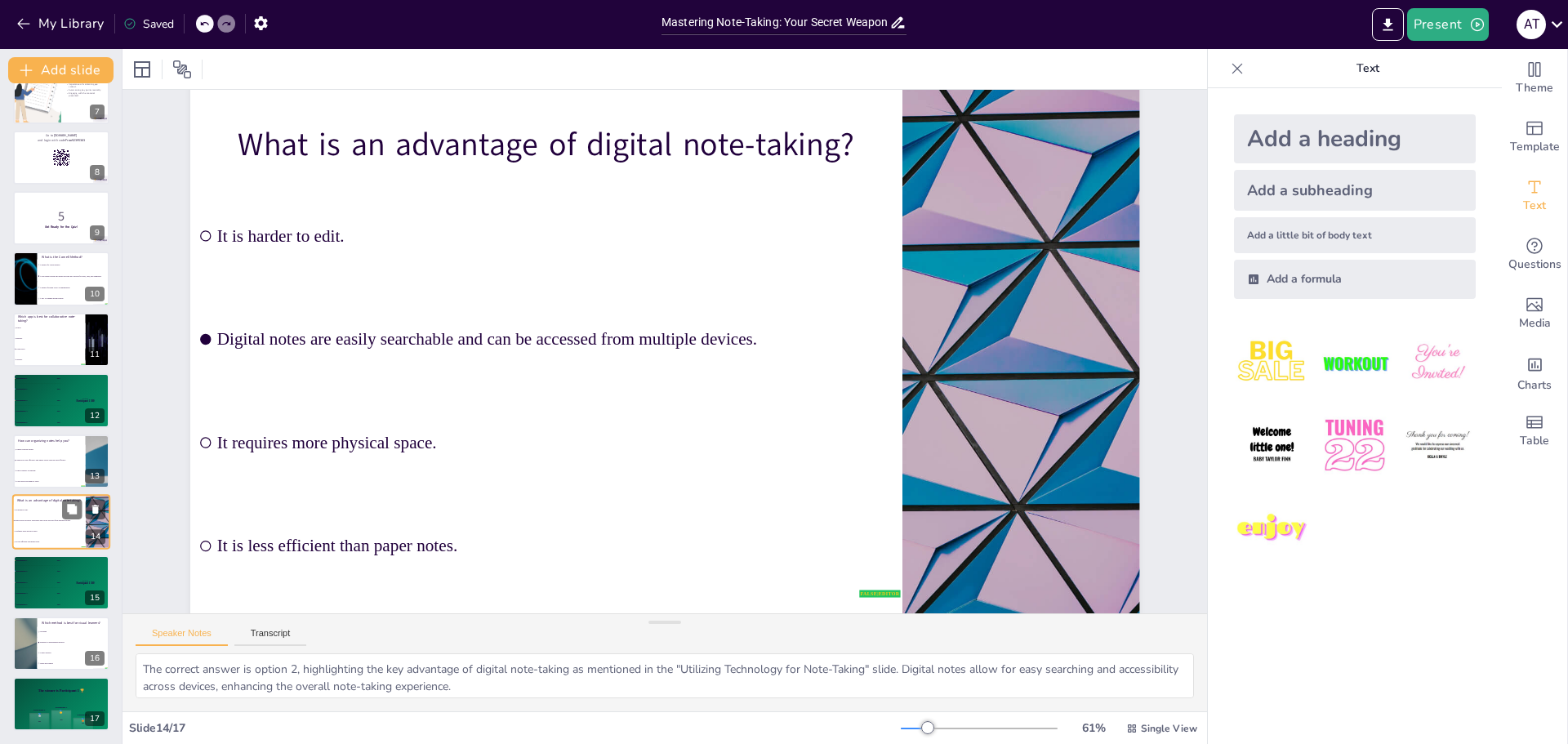
scroll to position [0, 0]
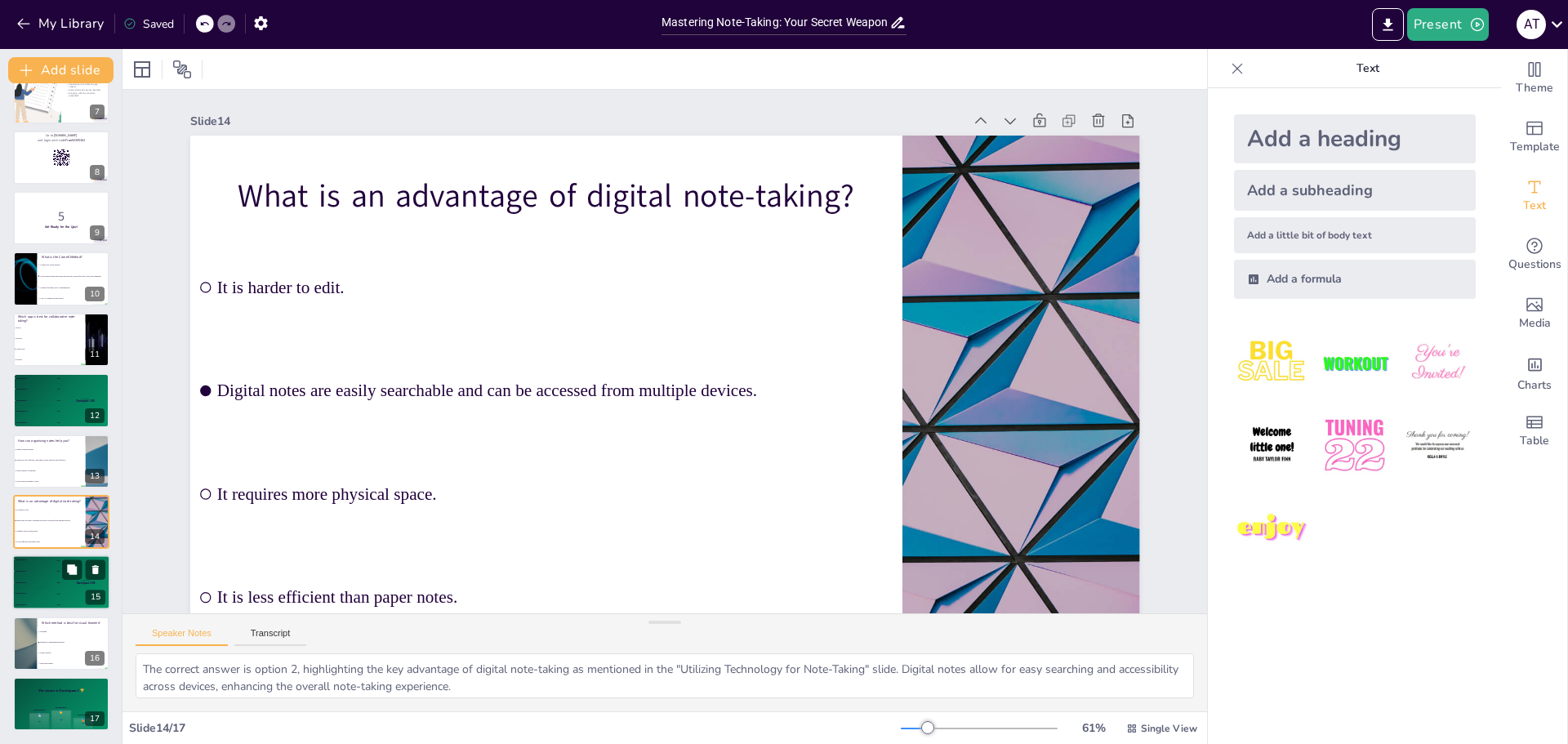
click at [39, 596] on div "4 Participant 4 200" at bounding box center [36, 594] width 49 height 10
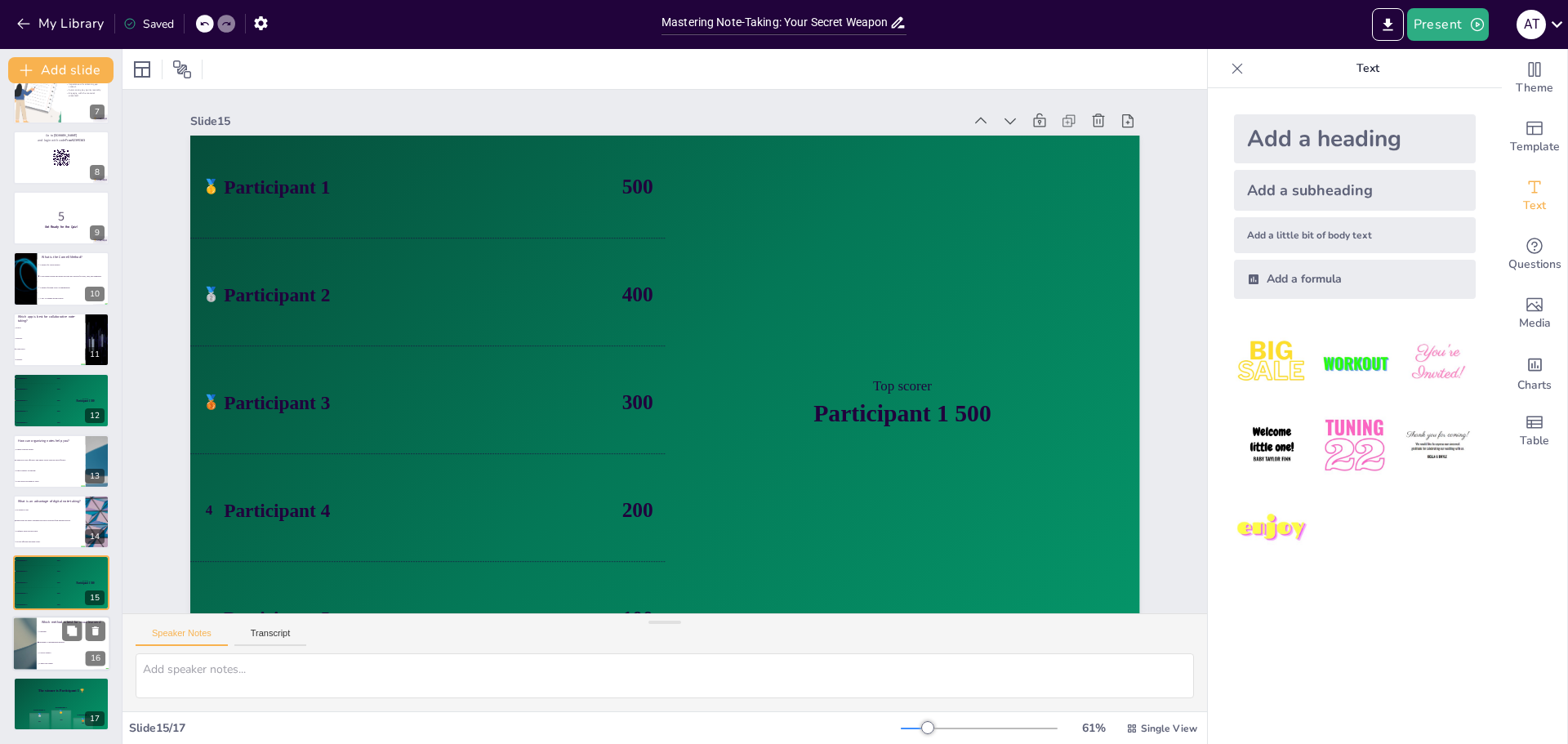
click at [49, 642] on span "Mapping or diagramming methods" at bounding box center [74, 642] width 70 height 3
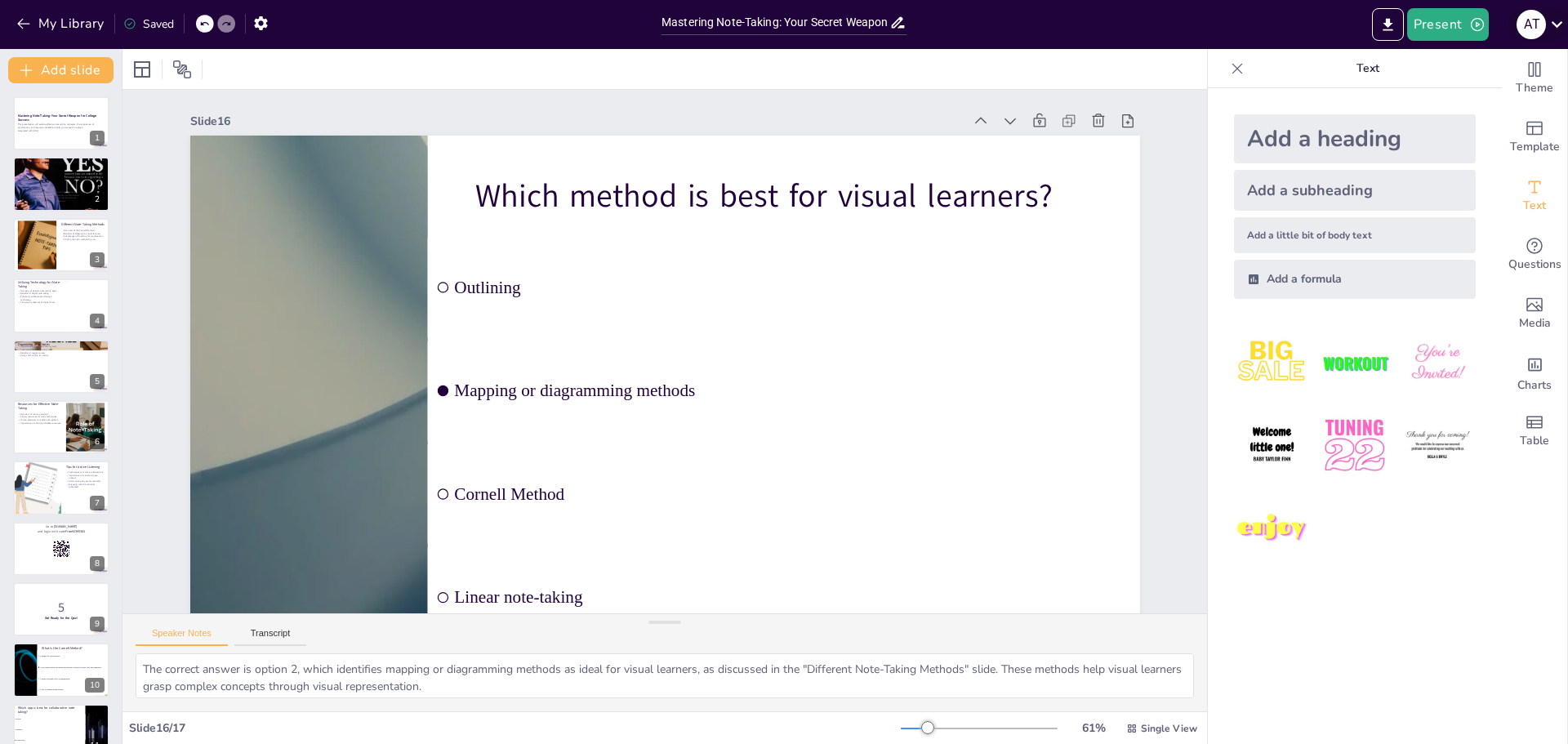
click at [1525, 30] on div "A T" at bounding box center [1531, 24] width 30 height 30
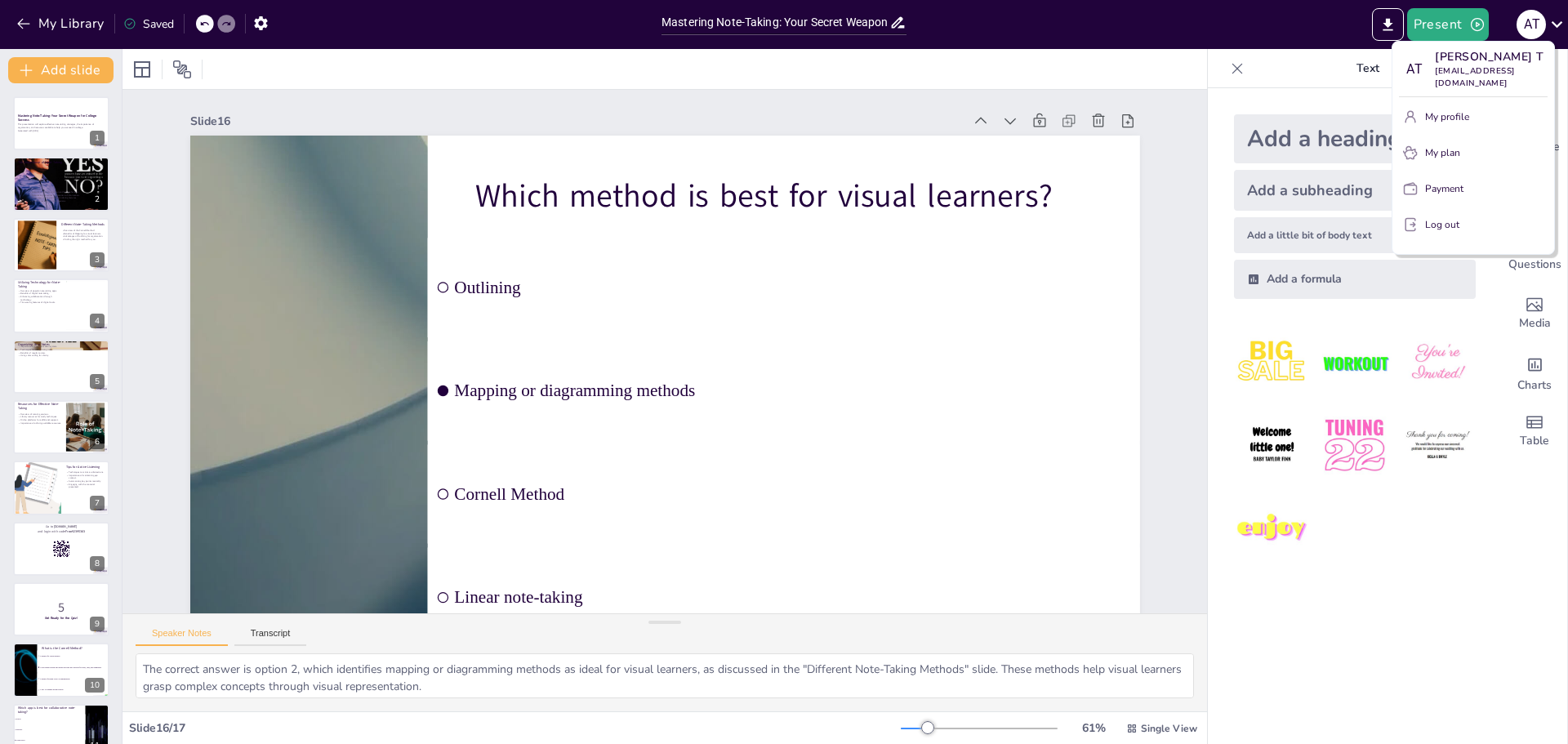
drag, startPoint x: 1254, startPoint y: 569, endPoint x: 1322, endPoint y: 321, distance: 257.2
click at [1255, 567] on div at bounding box center [784, 372] width 1568 height 744
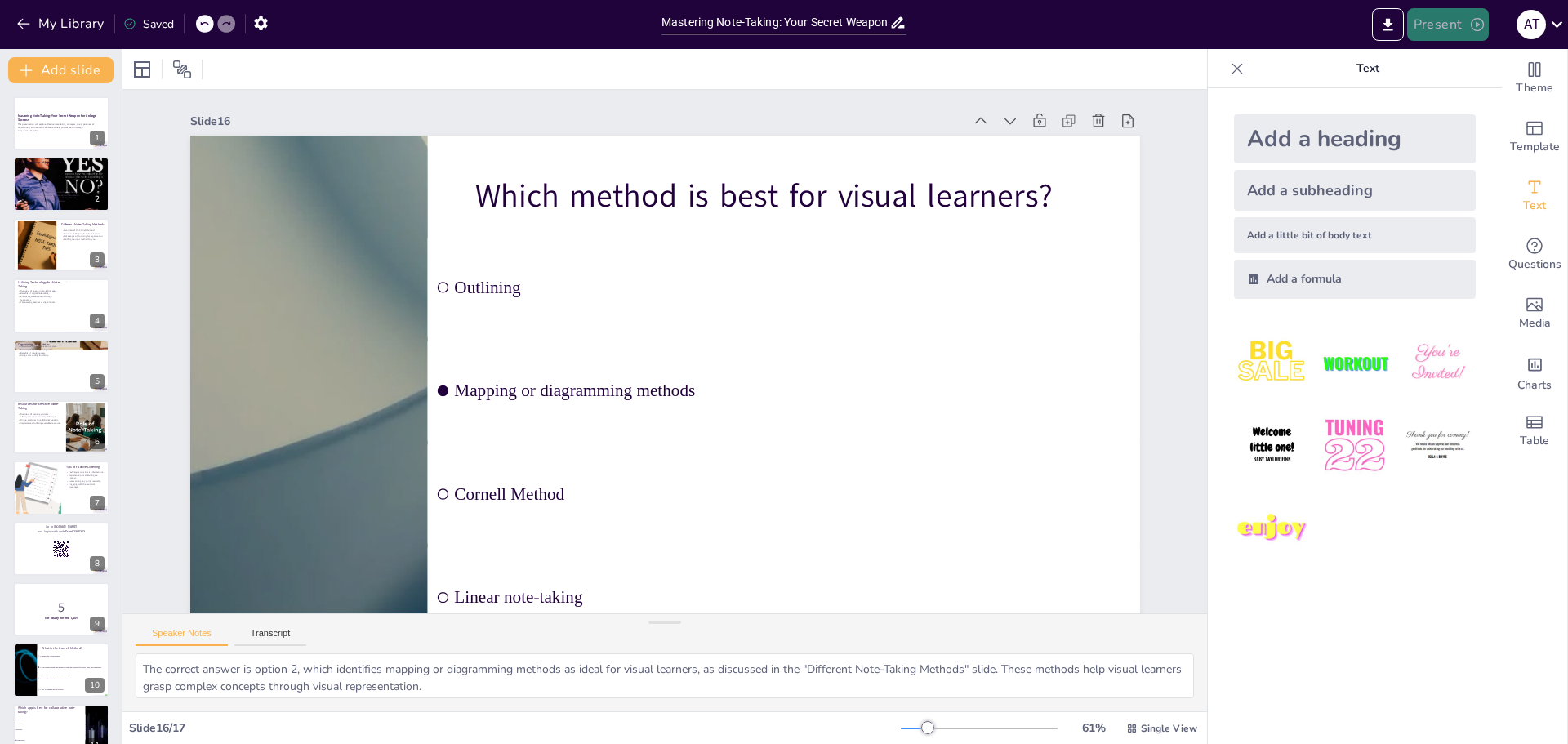
click at [1466, 23] on button "Present" at bounding box center [1447, 24] width 82 height 33
click at [1479, 56] on li "Preview presentation" at bounding box center [1472, 61] width 128 height 26
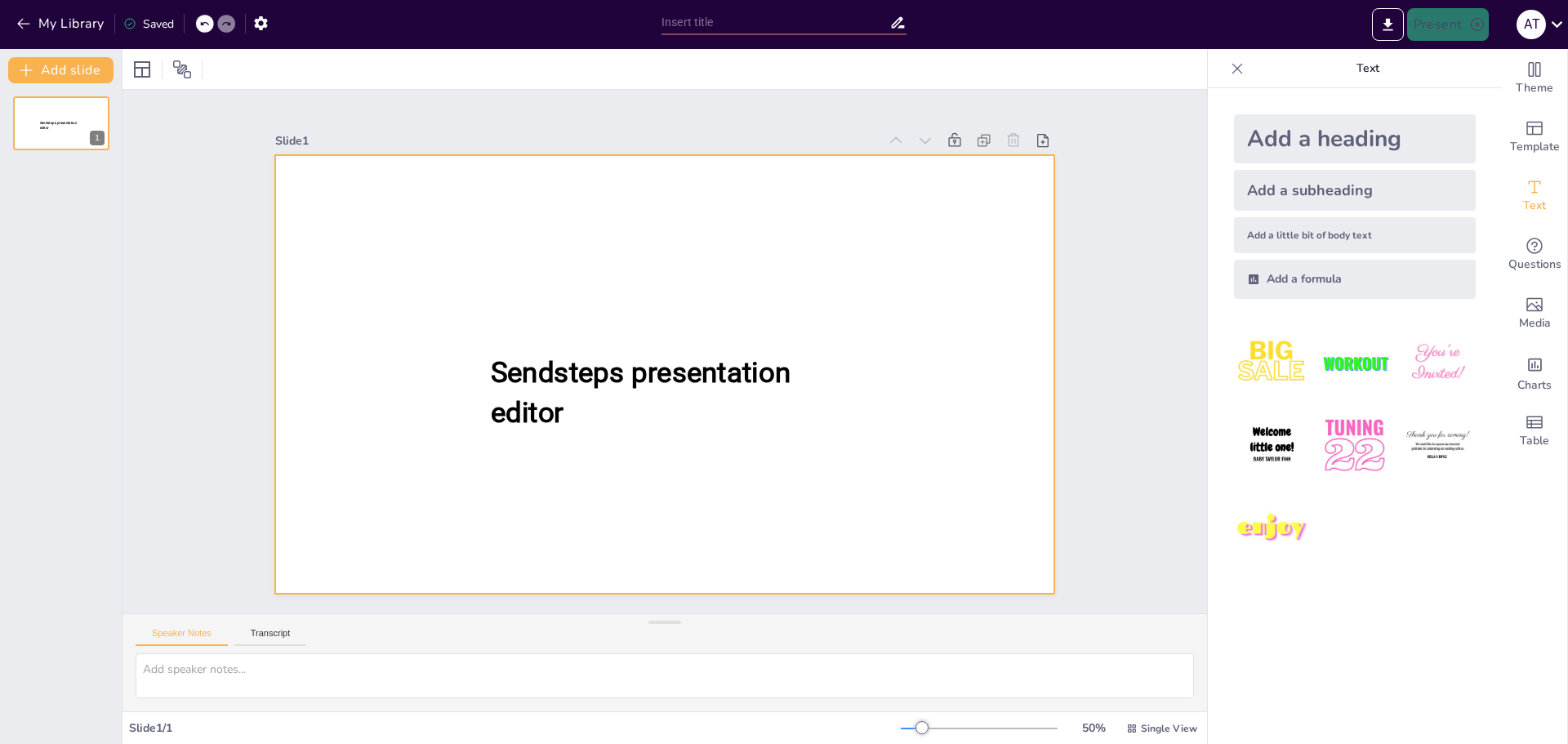
type input "Mastering Note-Taking: Your Secret Weapon for College Success"
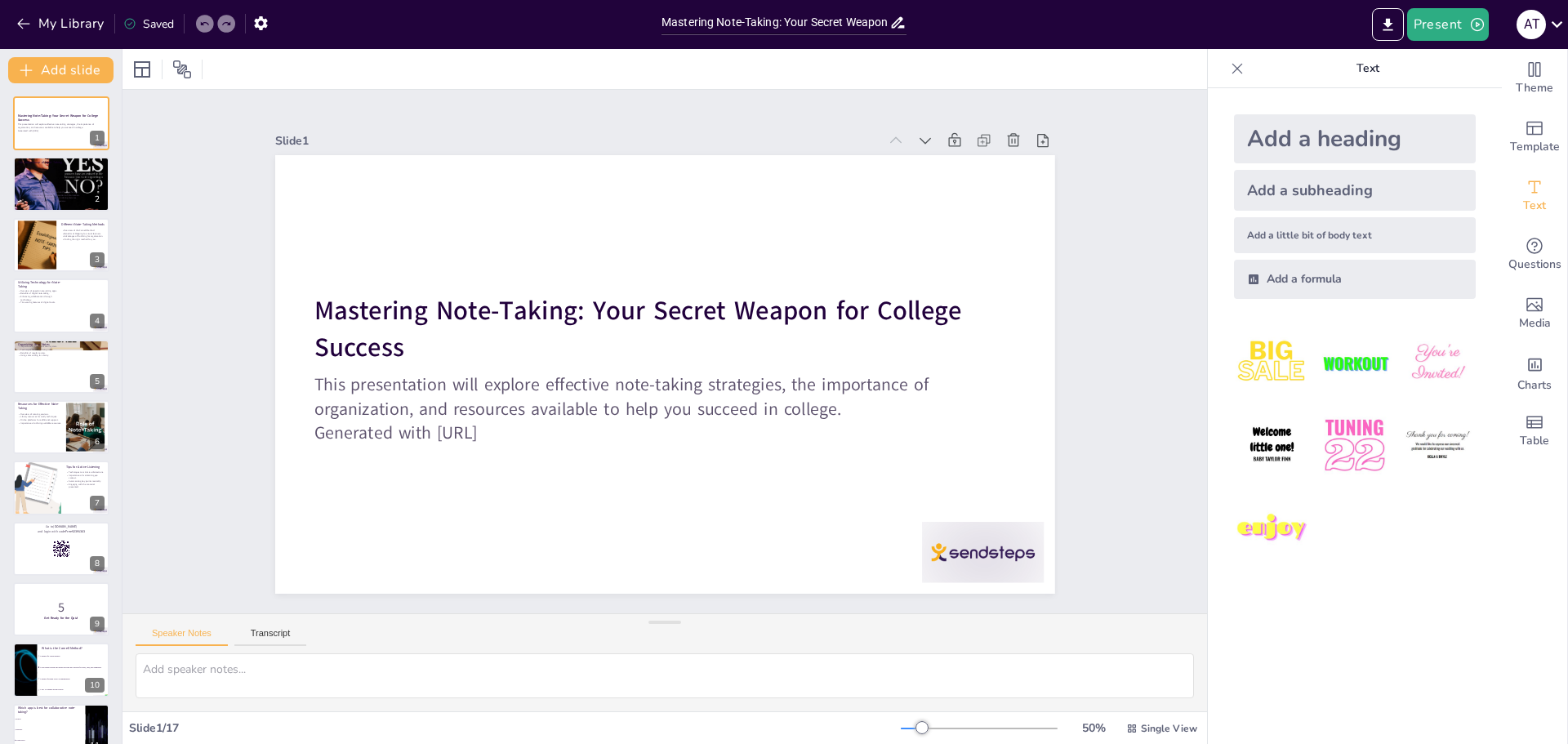
checkbox input "true"
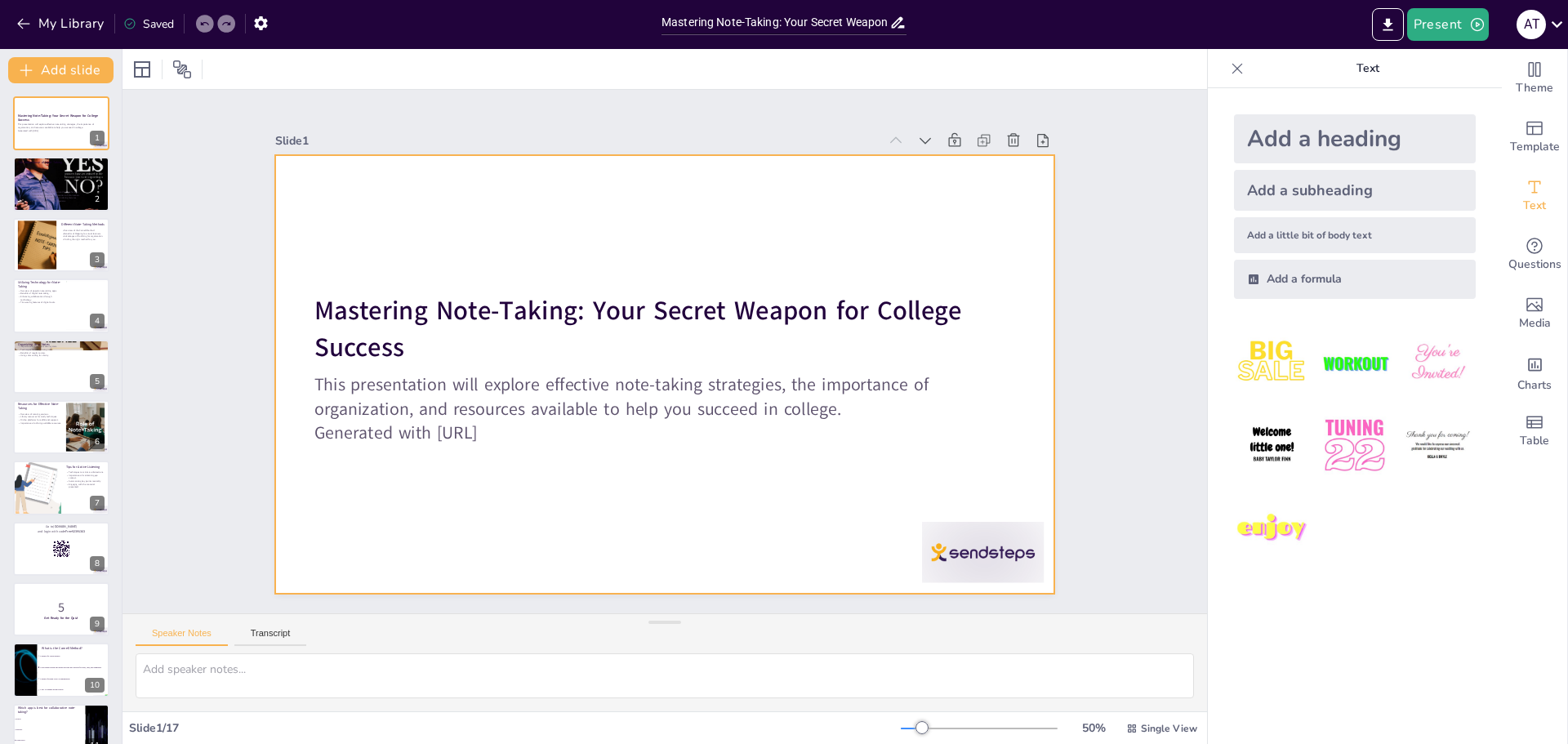
checkbox input "true"
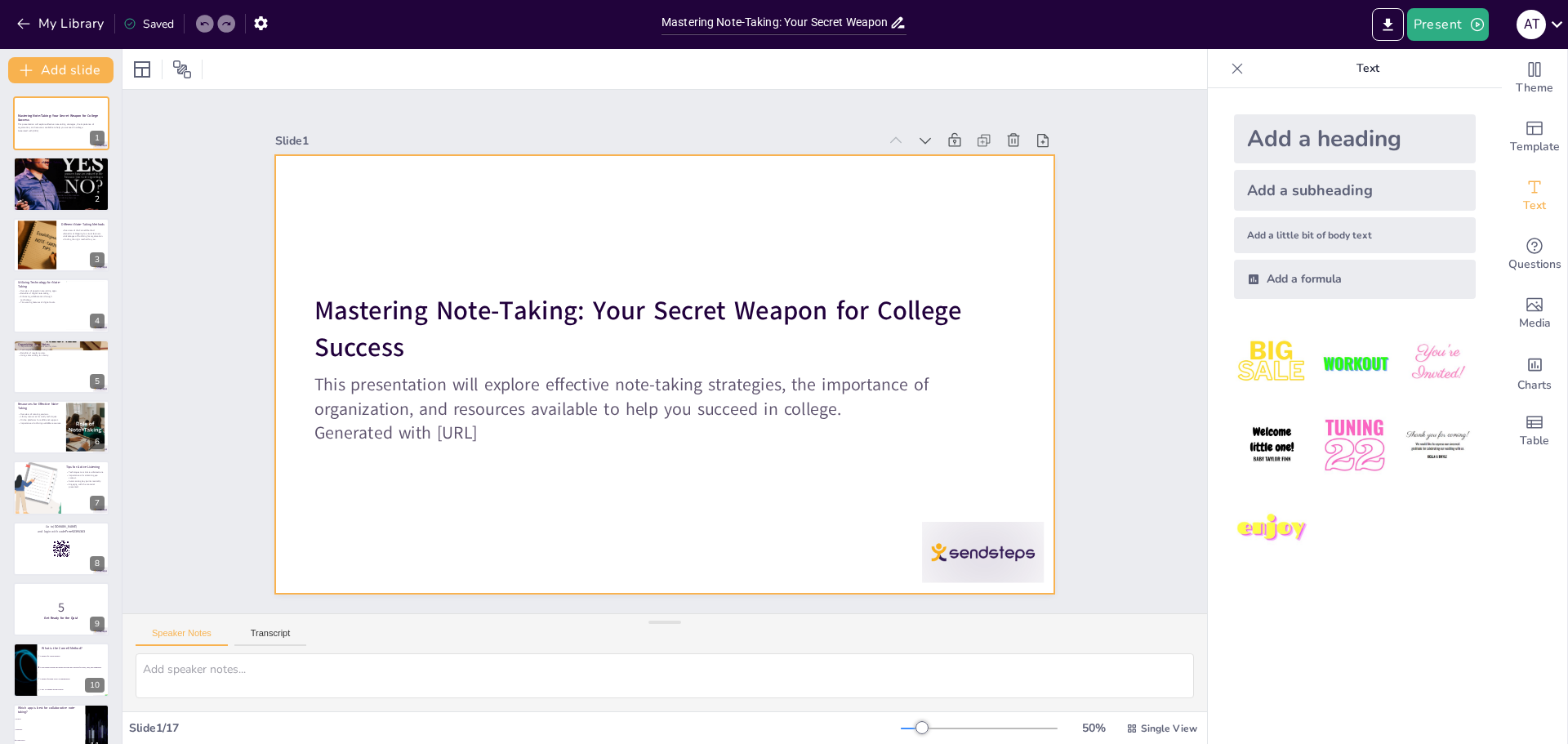
checkbox input "true"
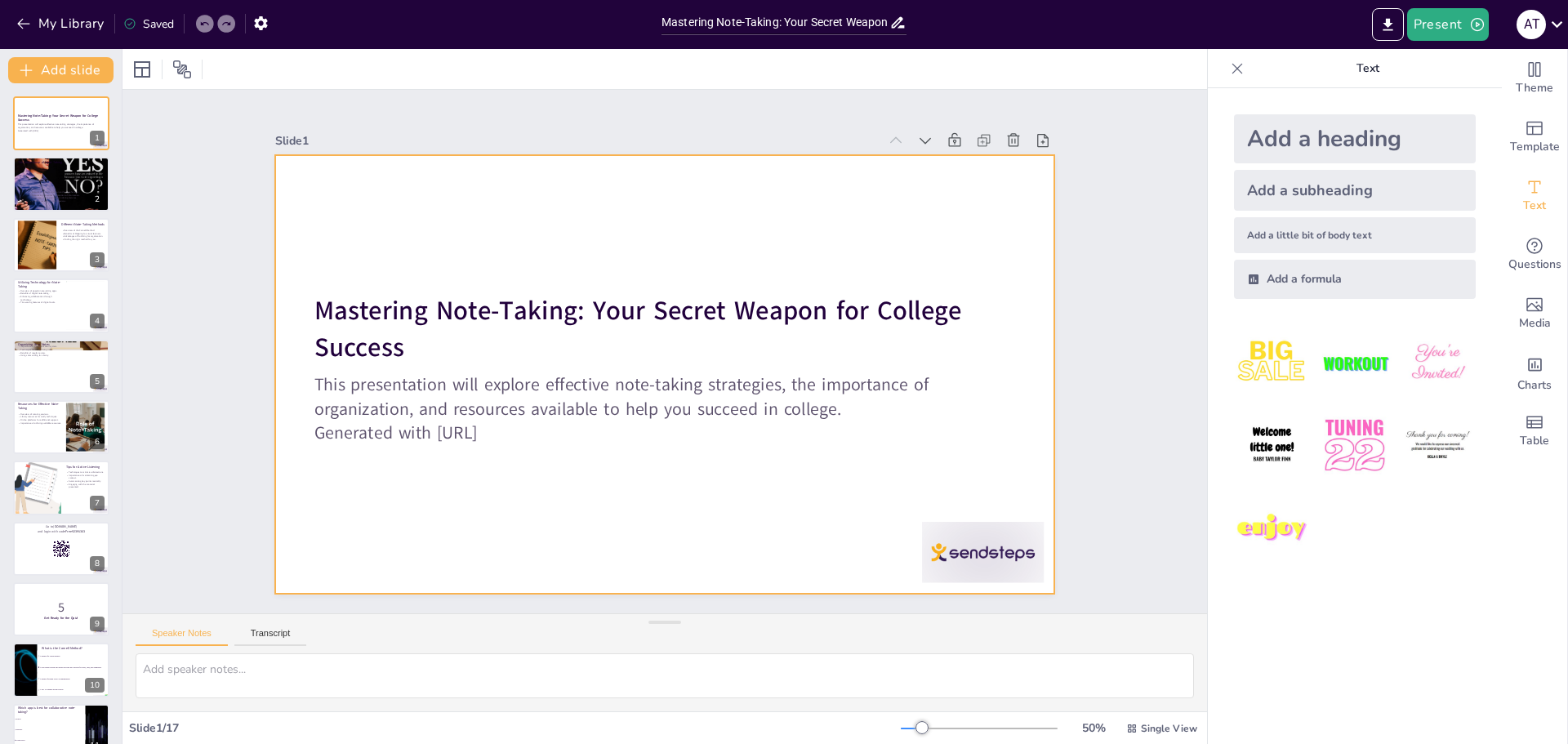
checkbox input "true"
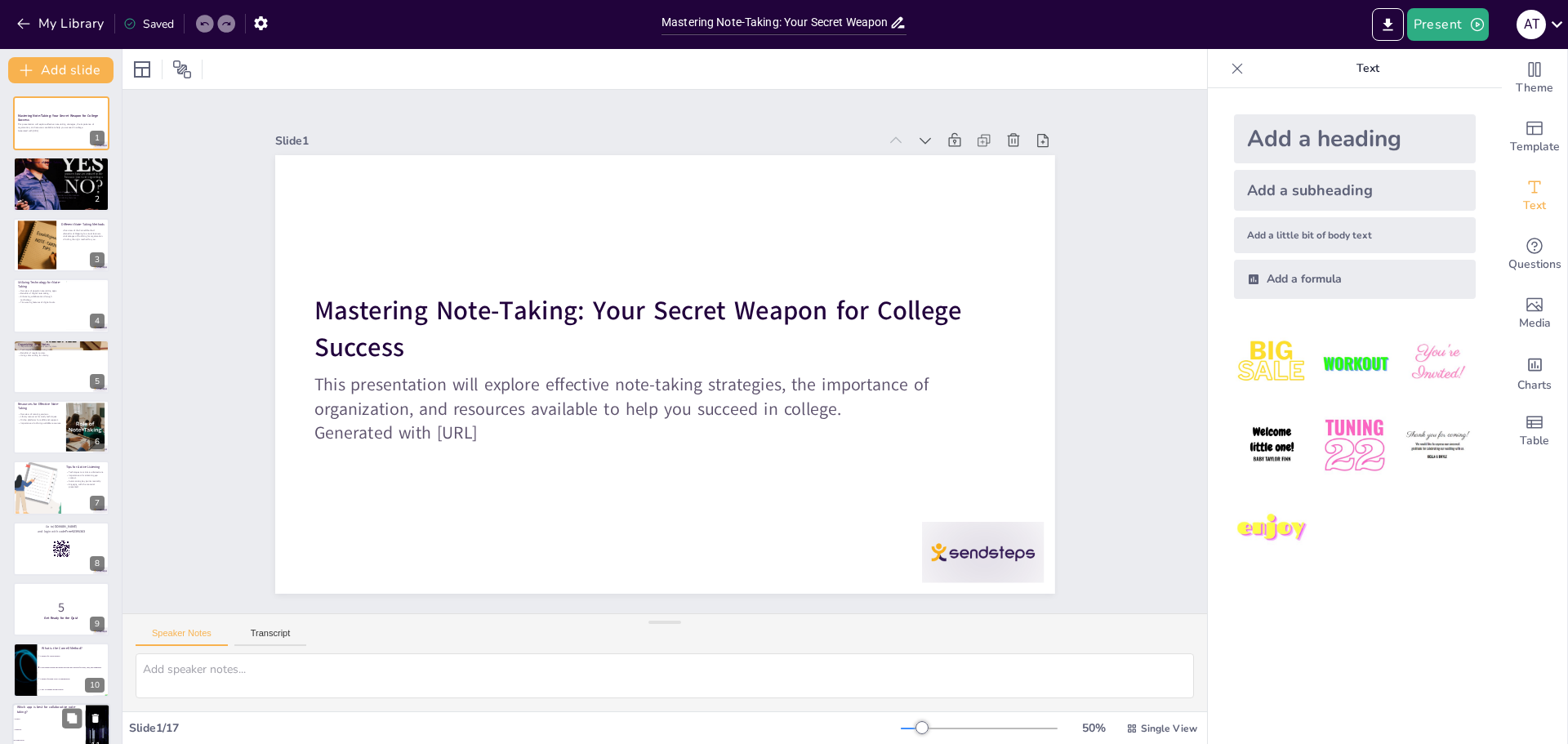
checkbox input "true"
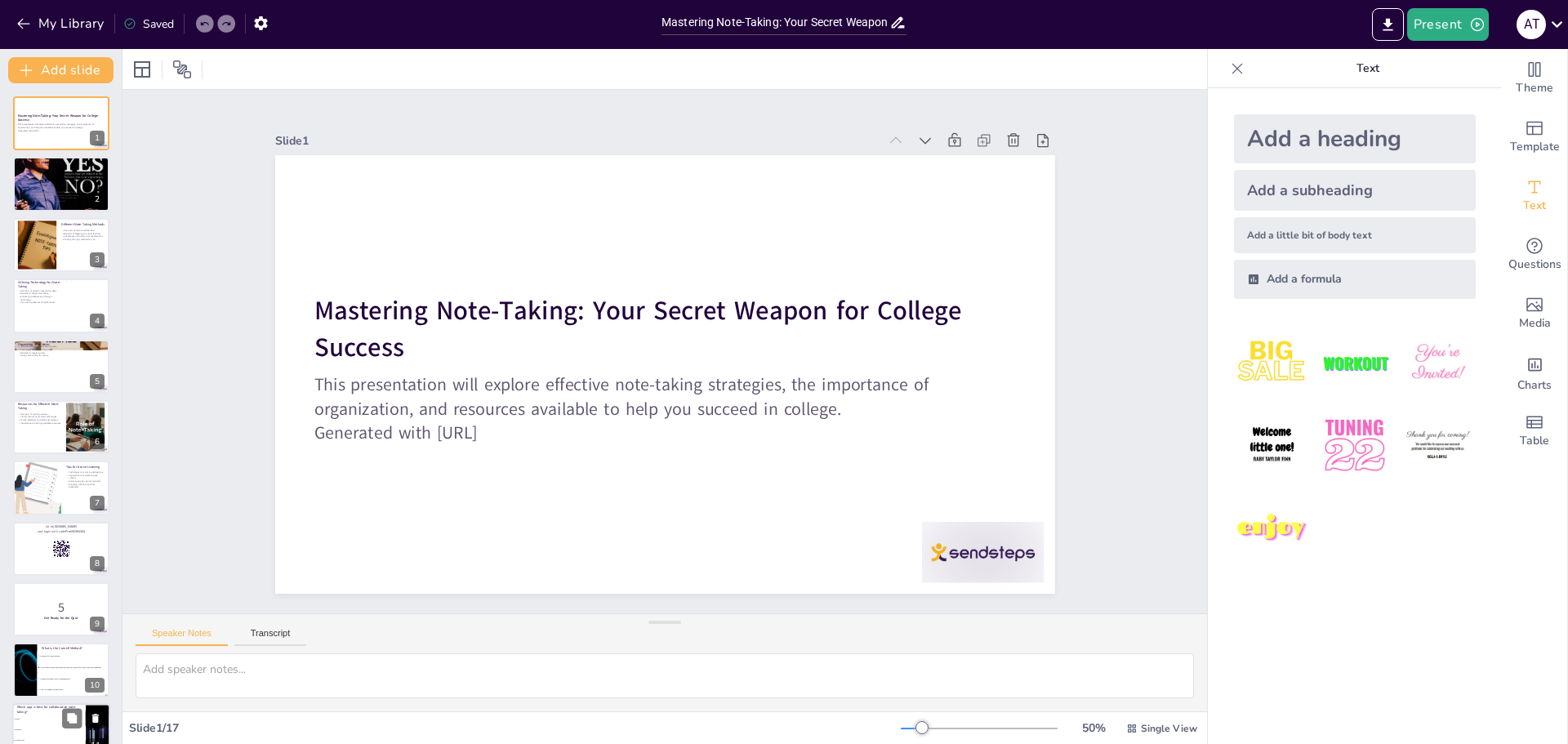
checkbox input "true"
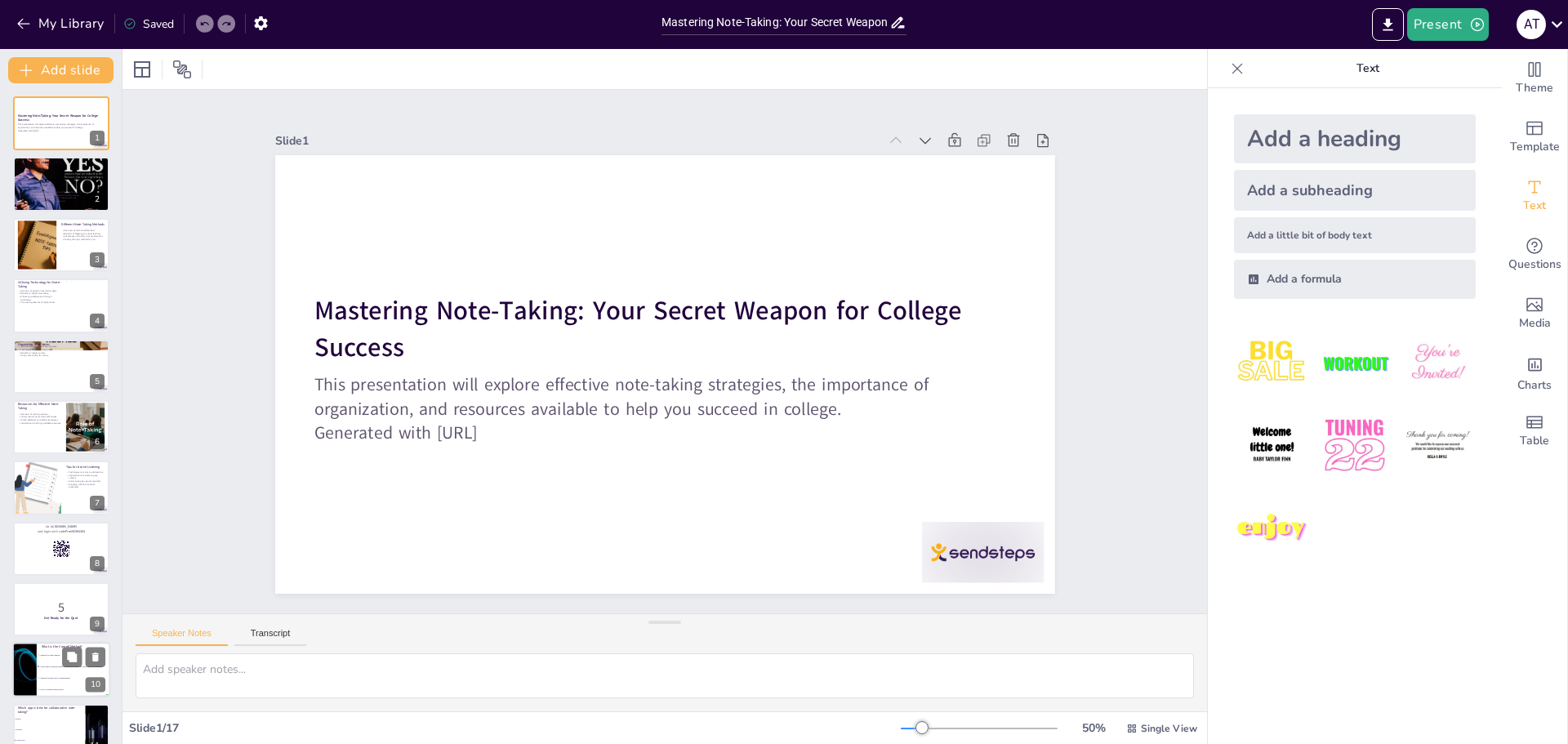
checkbox input "true"
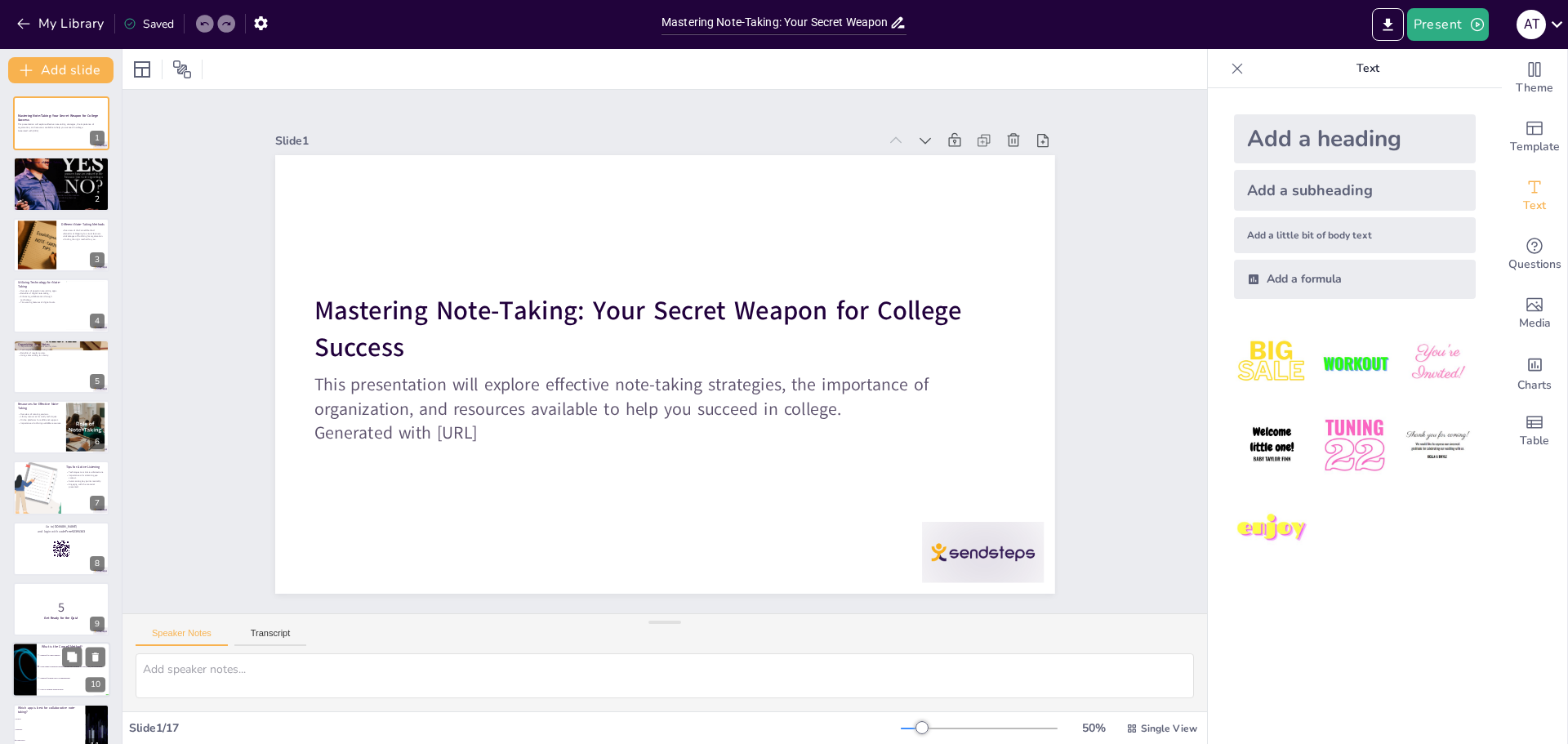
checkbox input "true"
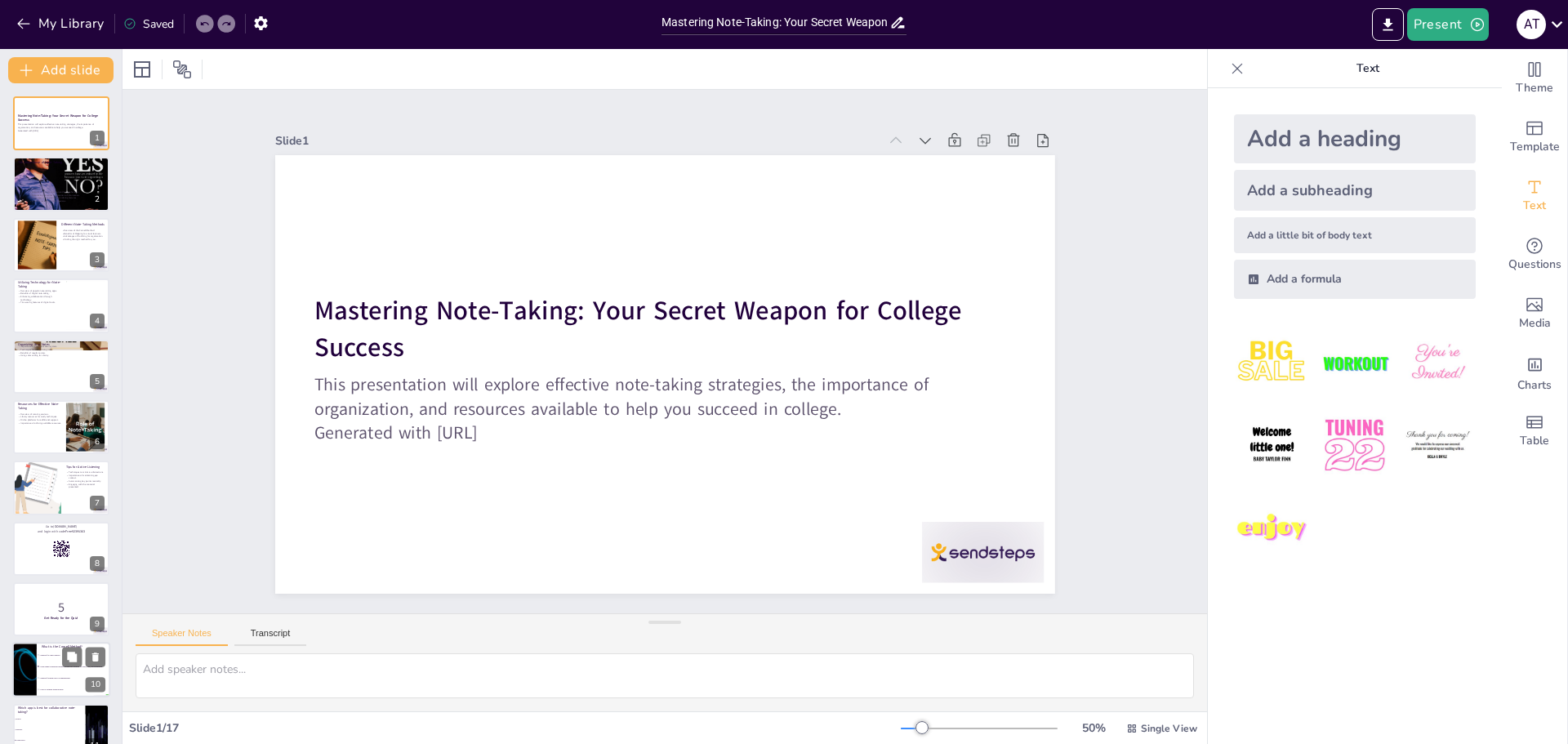
checkbox input "true"
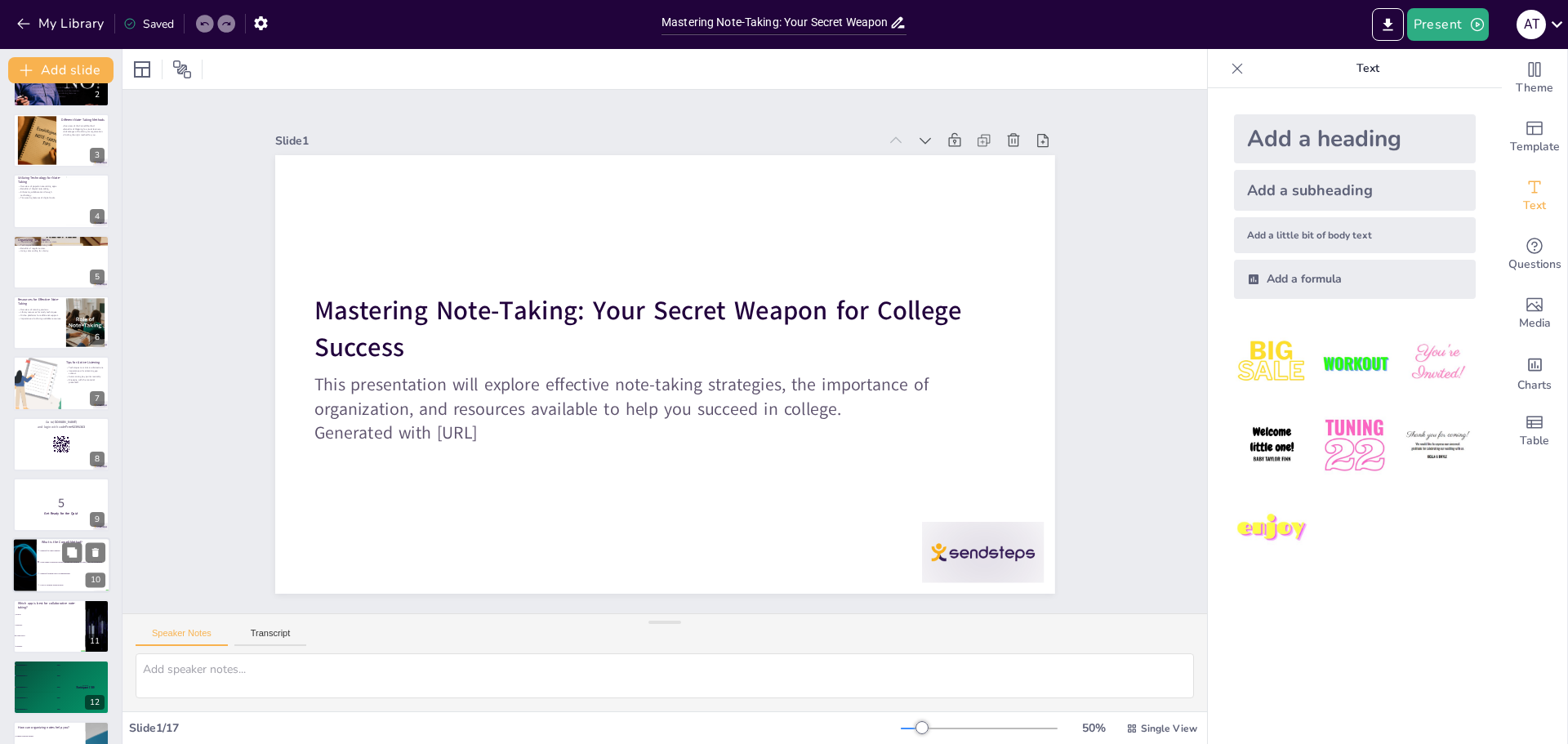
checkbox input "true"
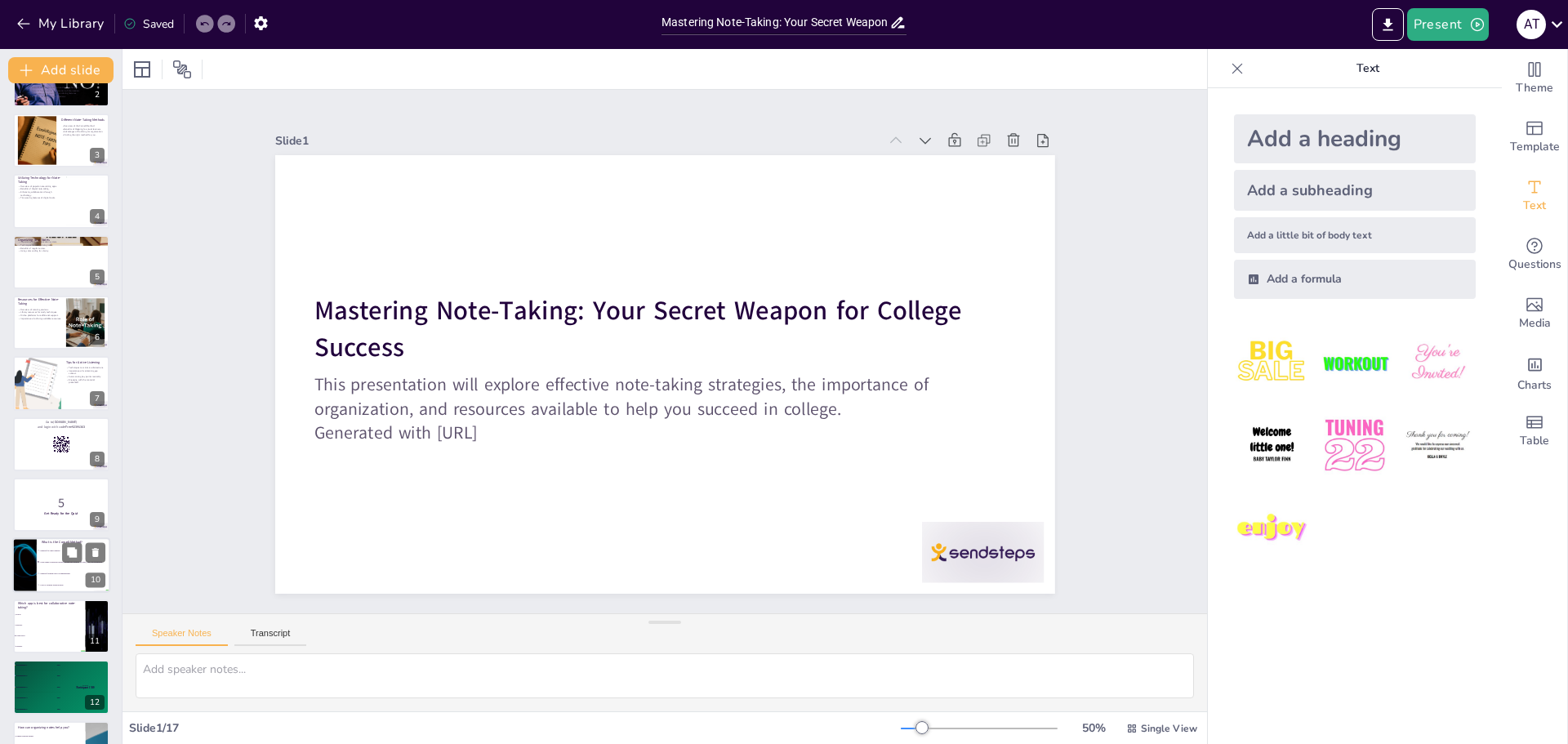
checkbox input "true"
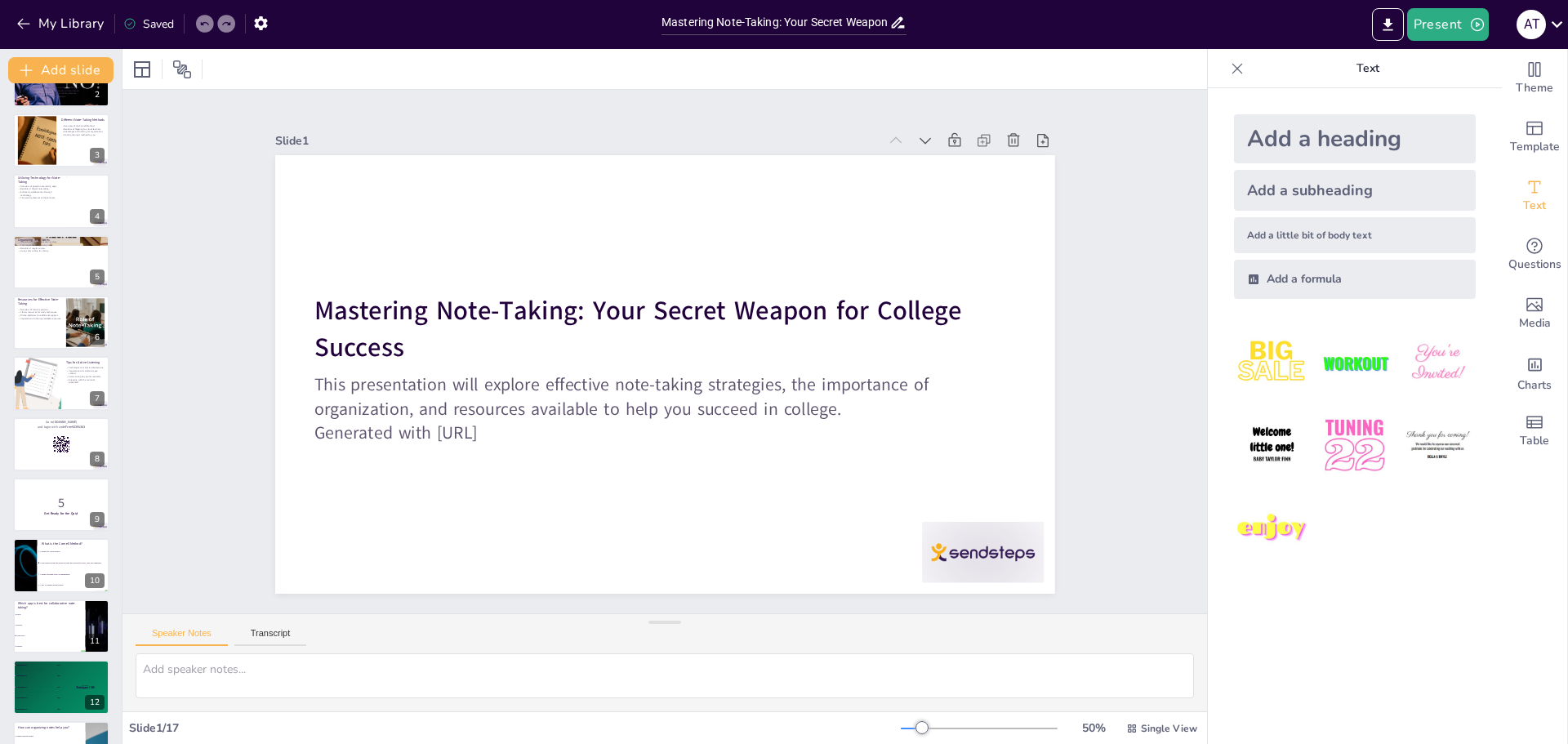
checkbox input "true"
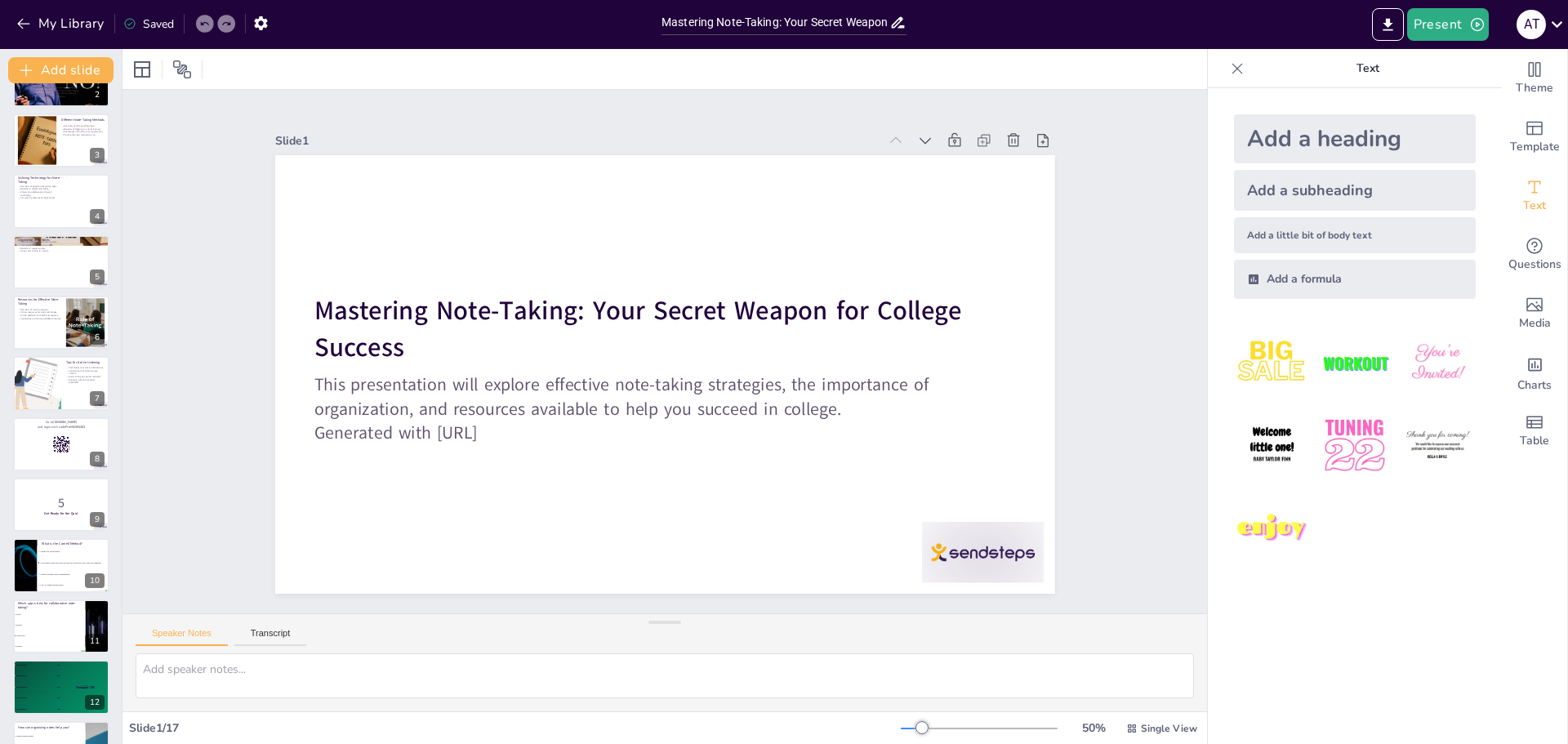
checkbox input "true"
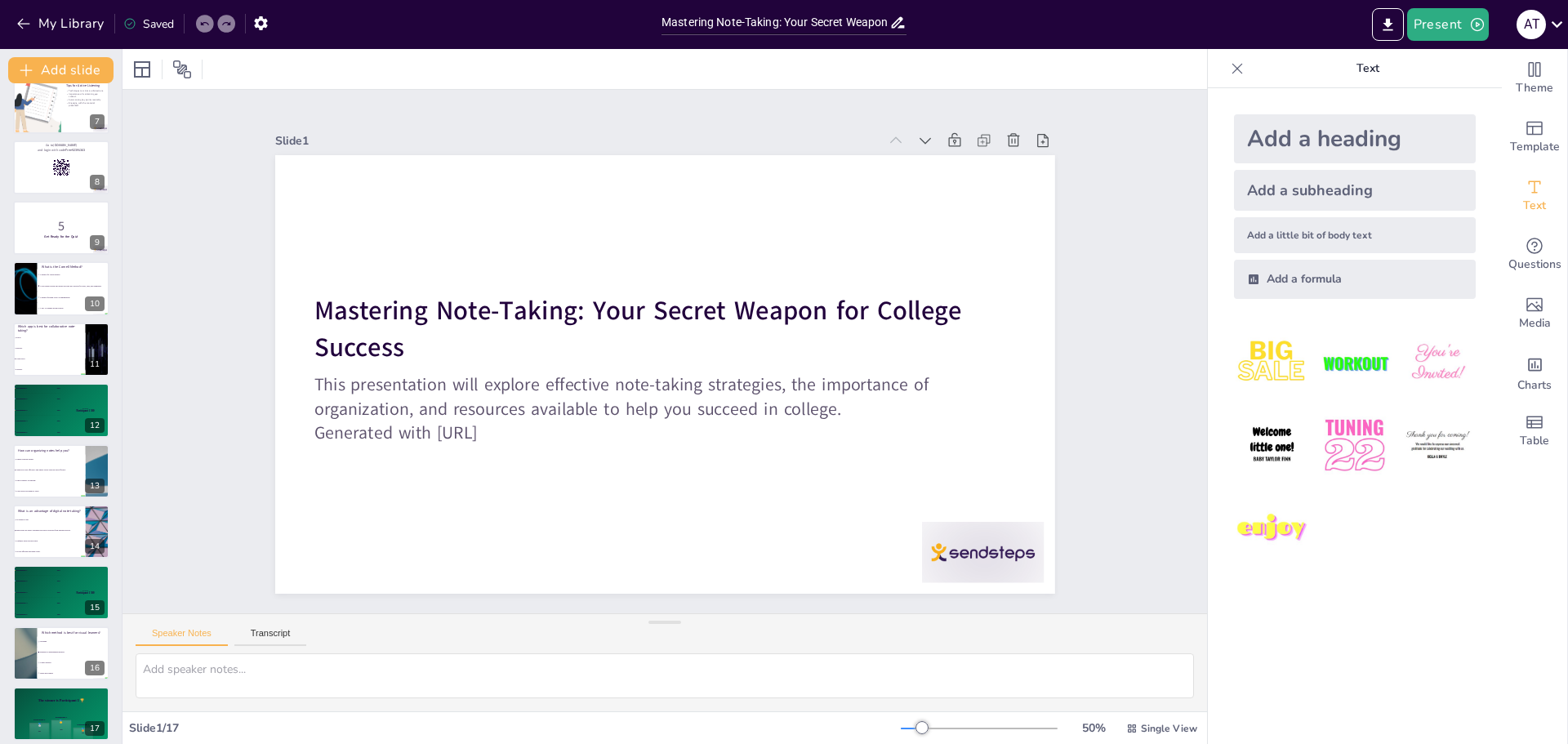
scroll to position [391, 0]
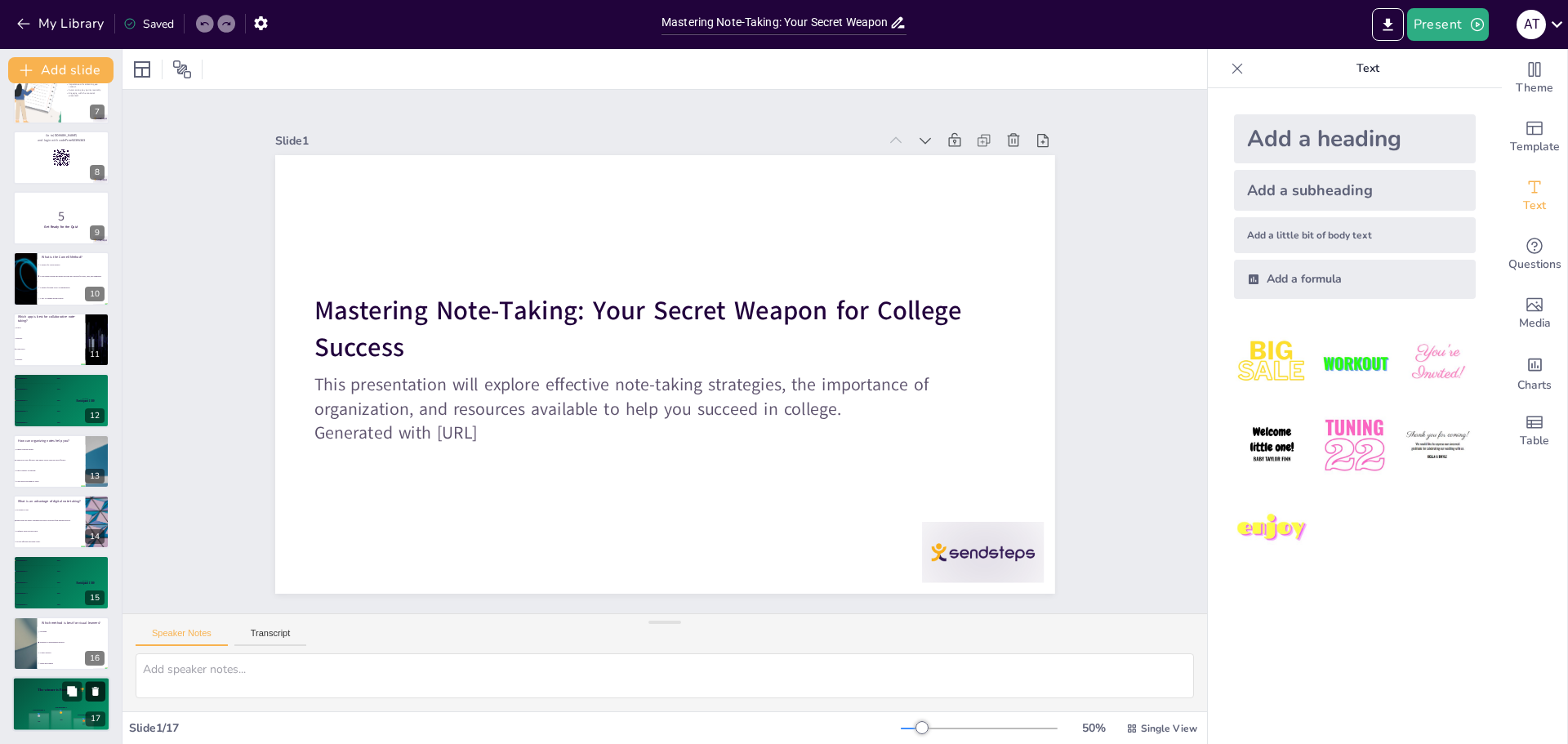
checkbox input "true"
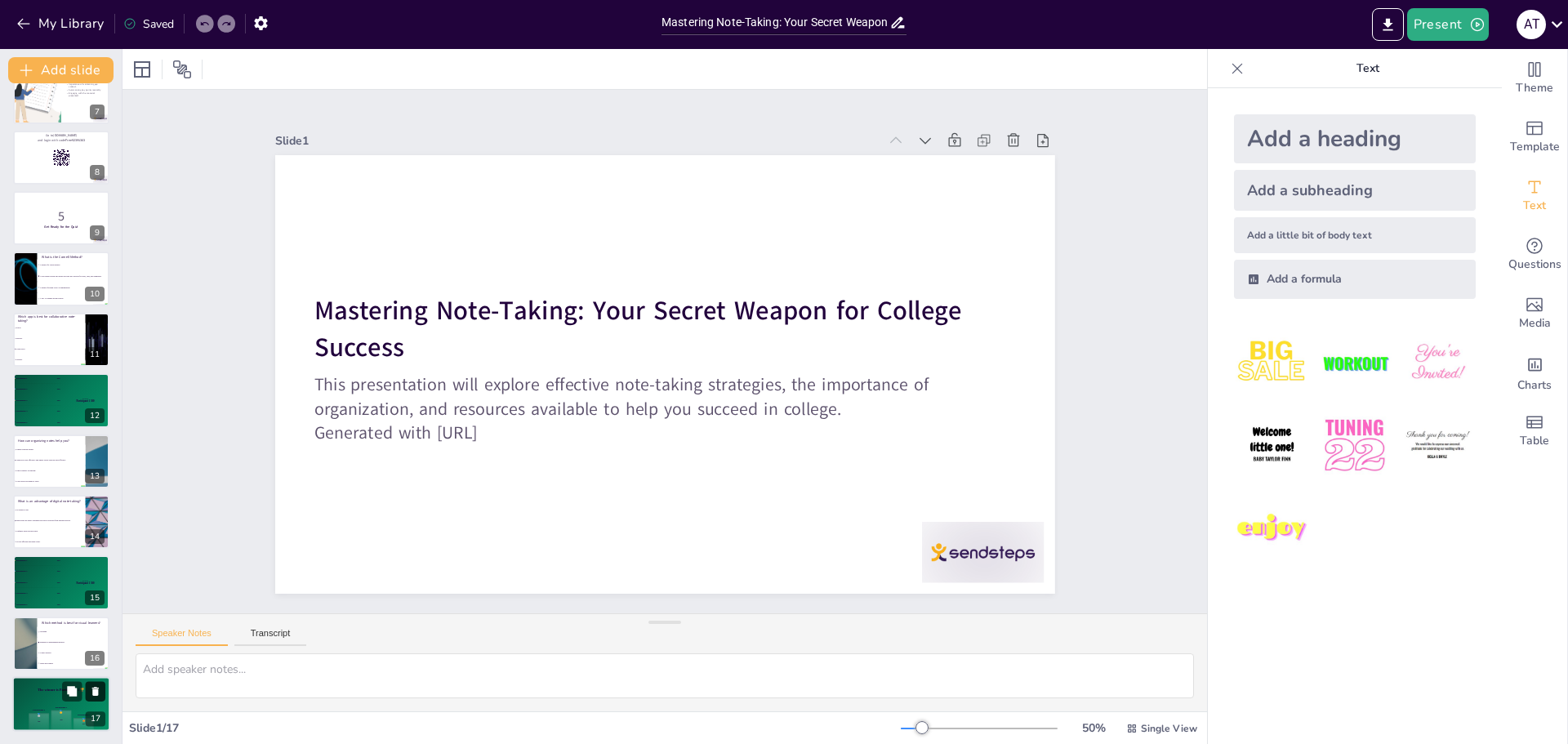
checkbox input "true"
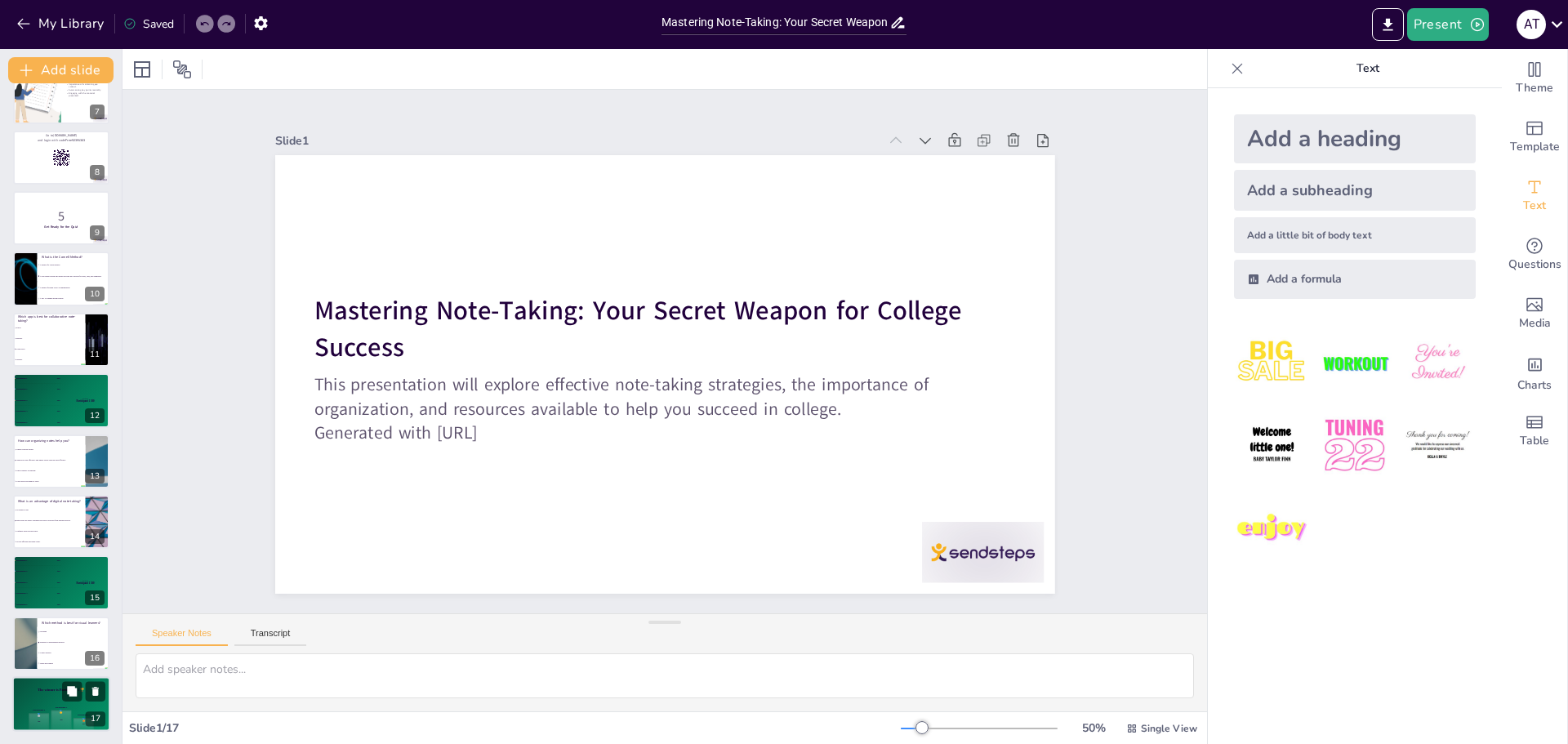
checkbox input "true"
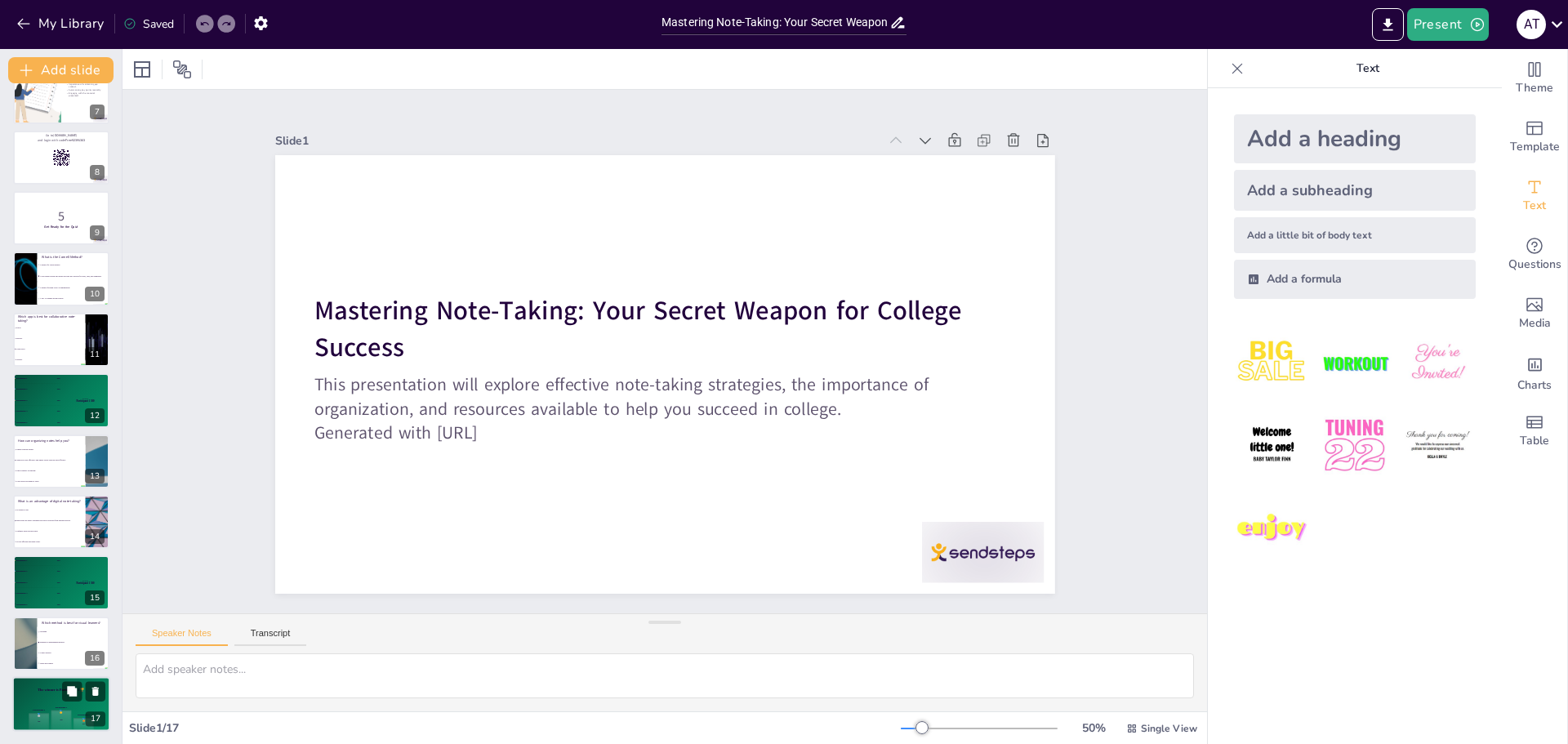
click at [92, 710] on div "Participant 3 🥉 300" at bounding box center [84, 717] width 21 height 23
checkbox input "true"
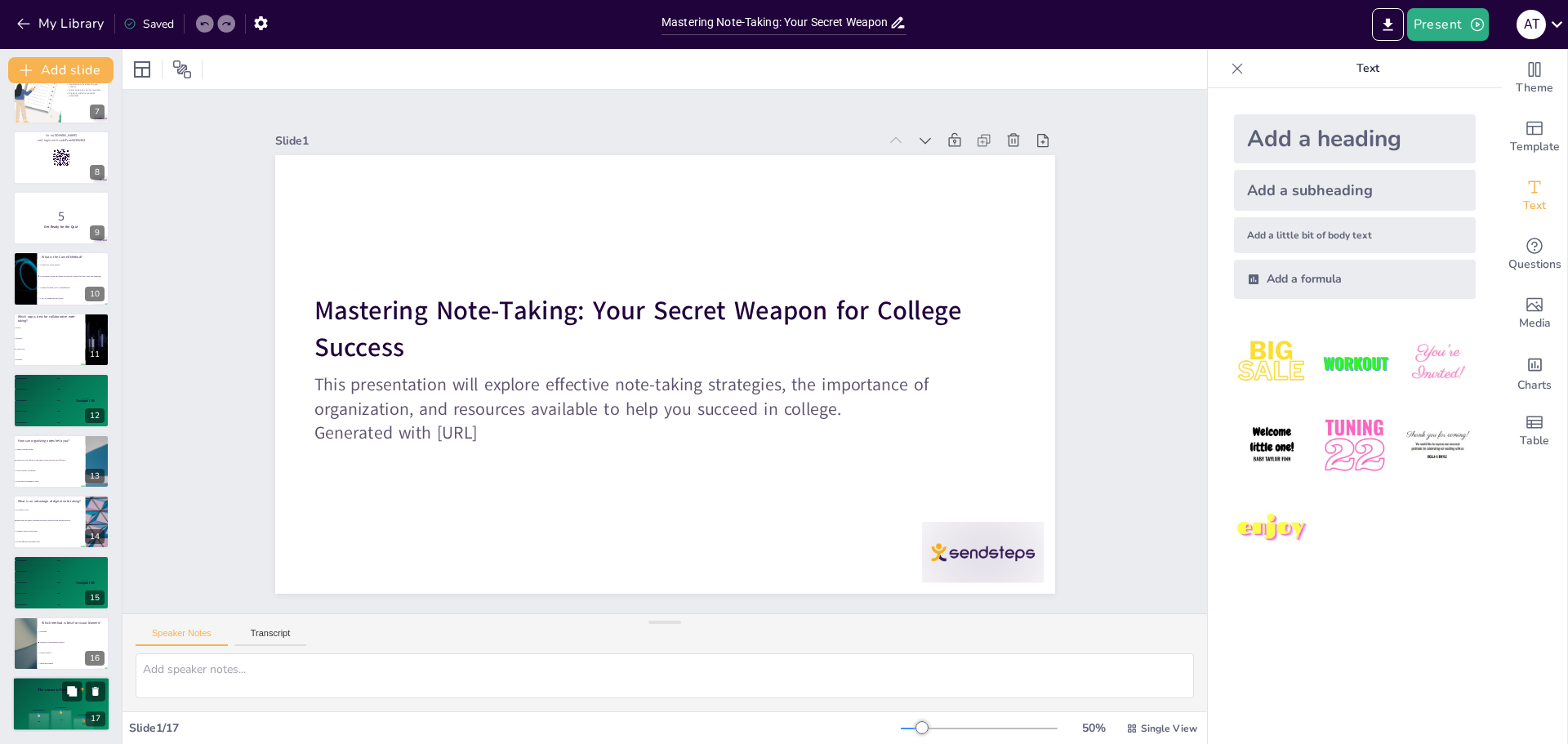
checkbox input "true"
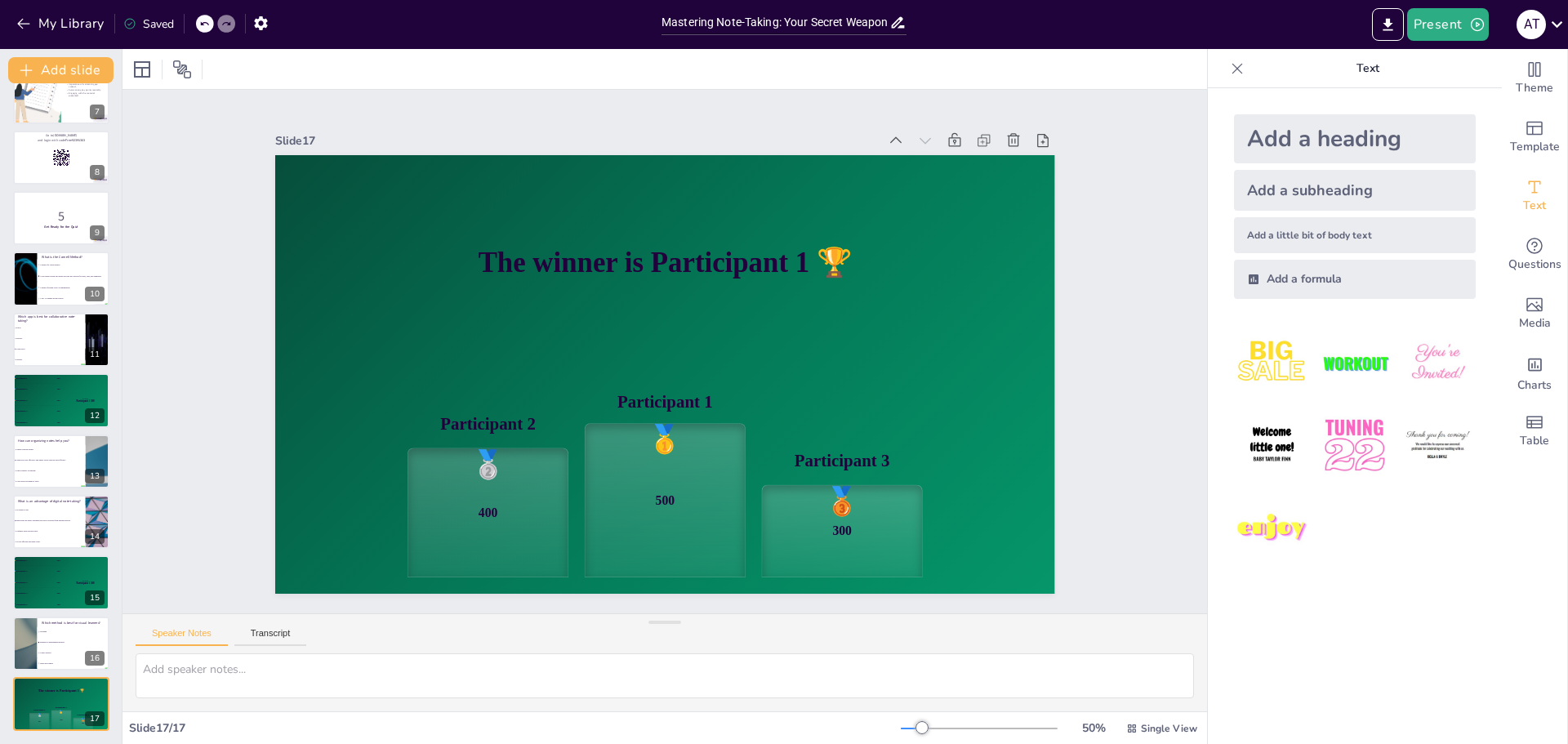
checkbox input "true"
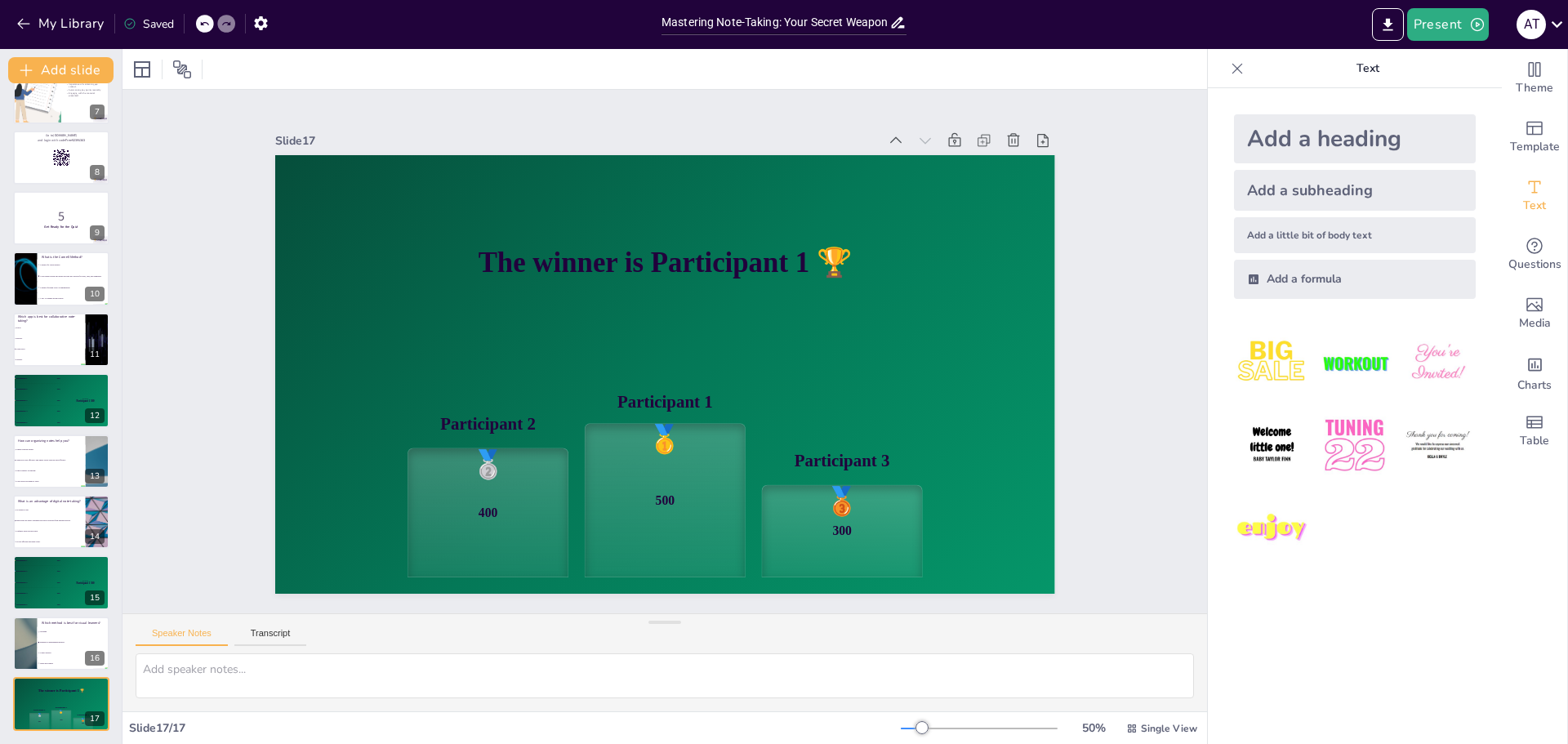
checkbox input "true"
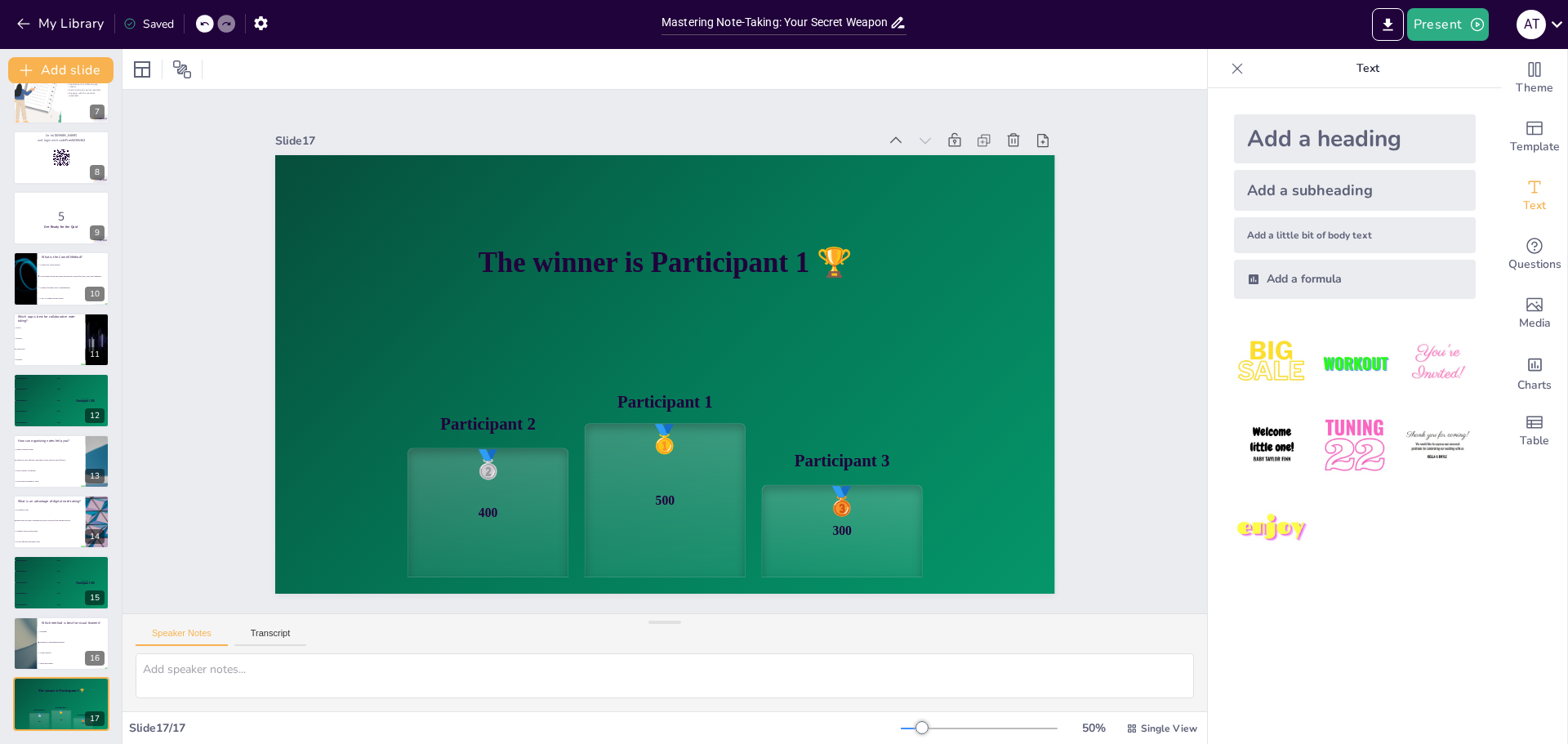
checkbox input "true"
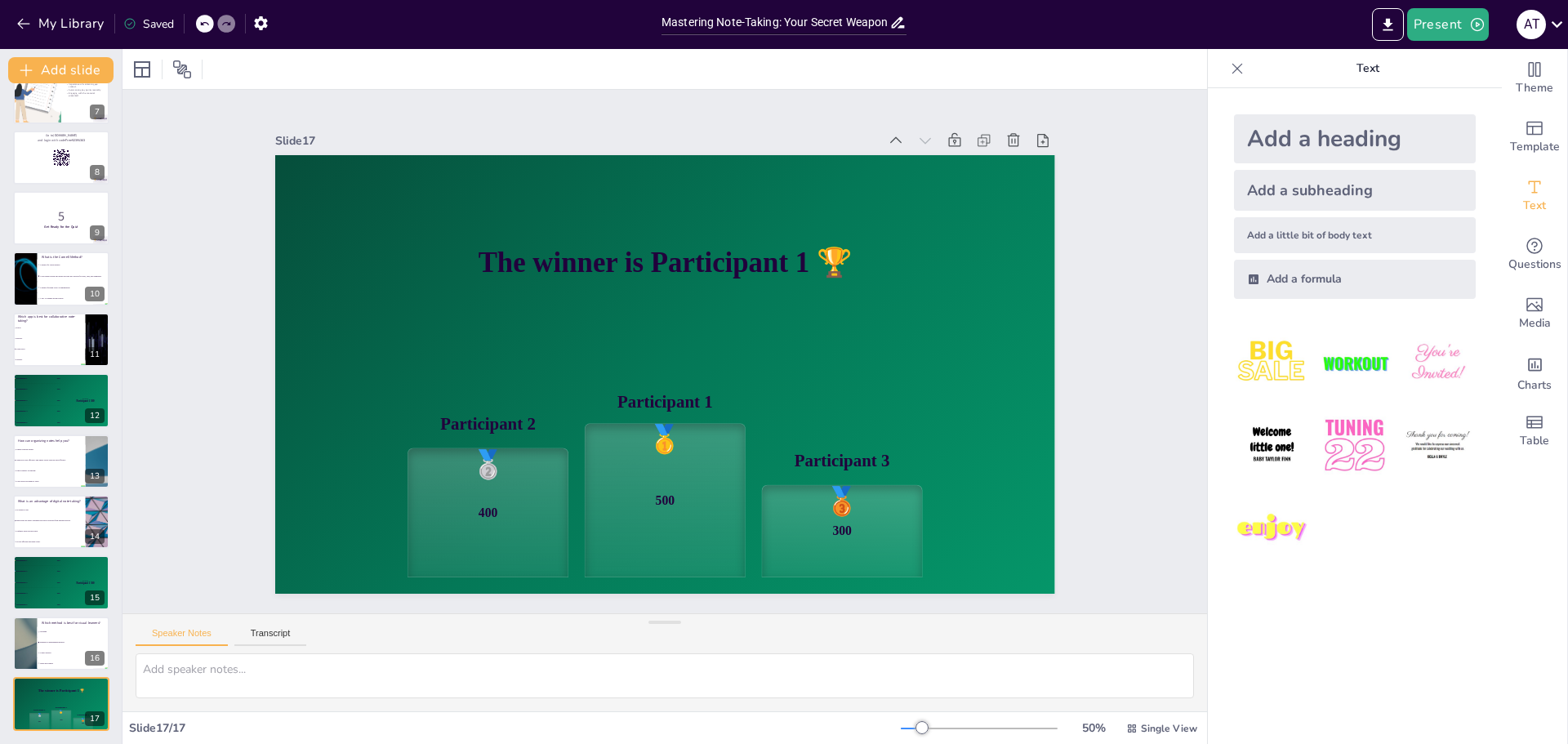
checkbox input "true"
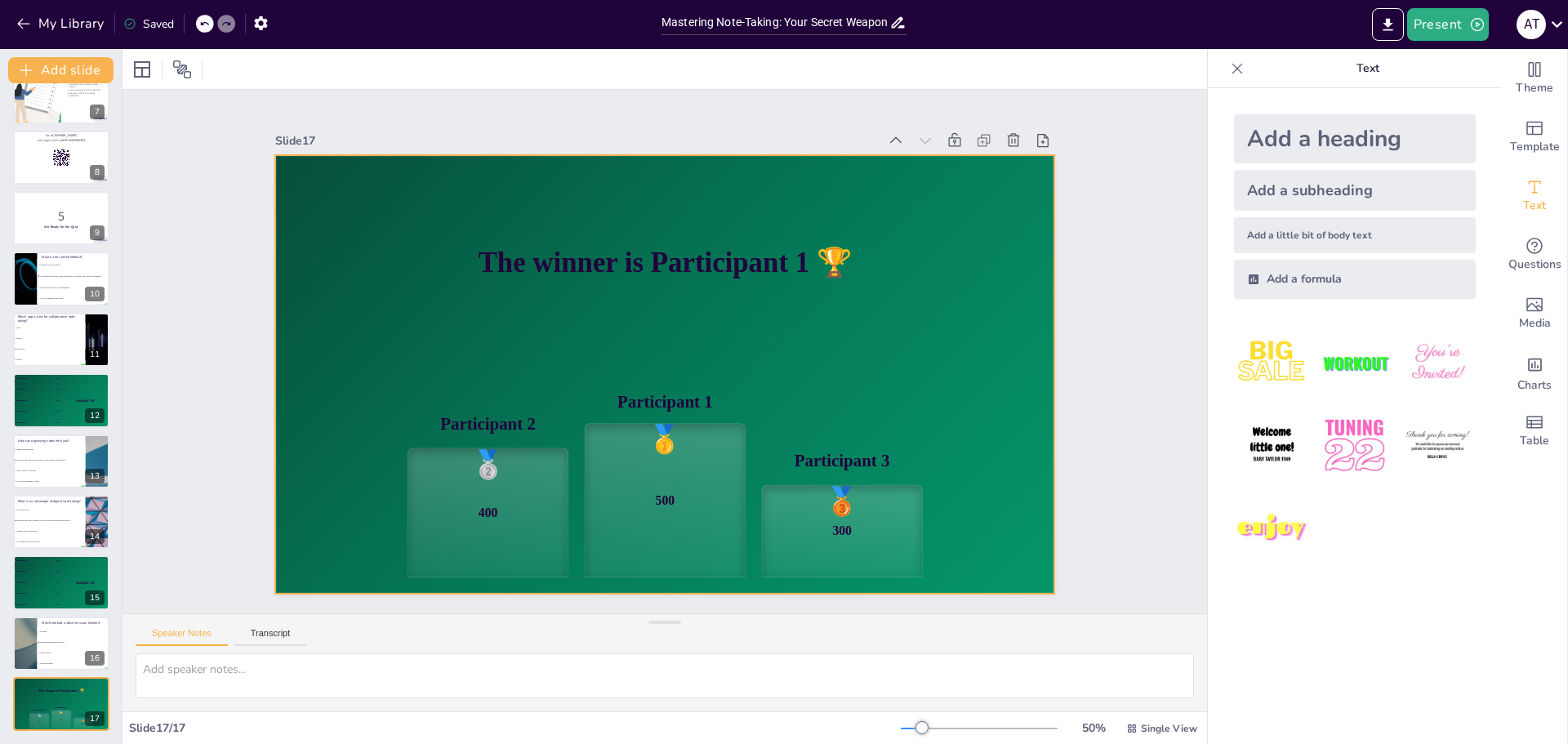
checkbox input "true"
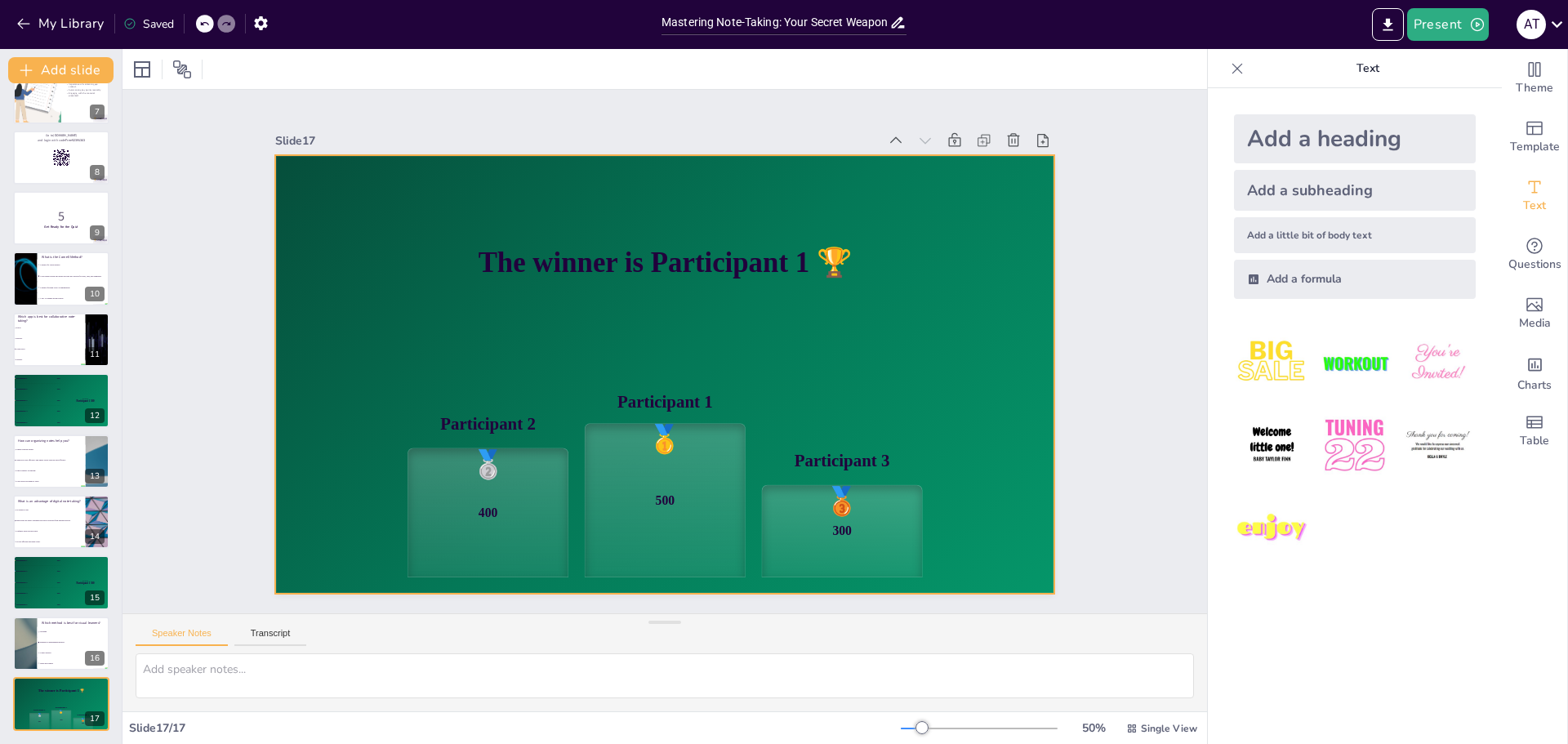
checkbox input "true"
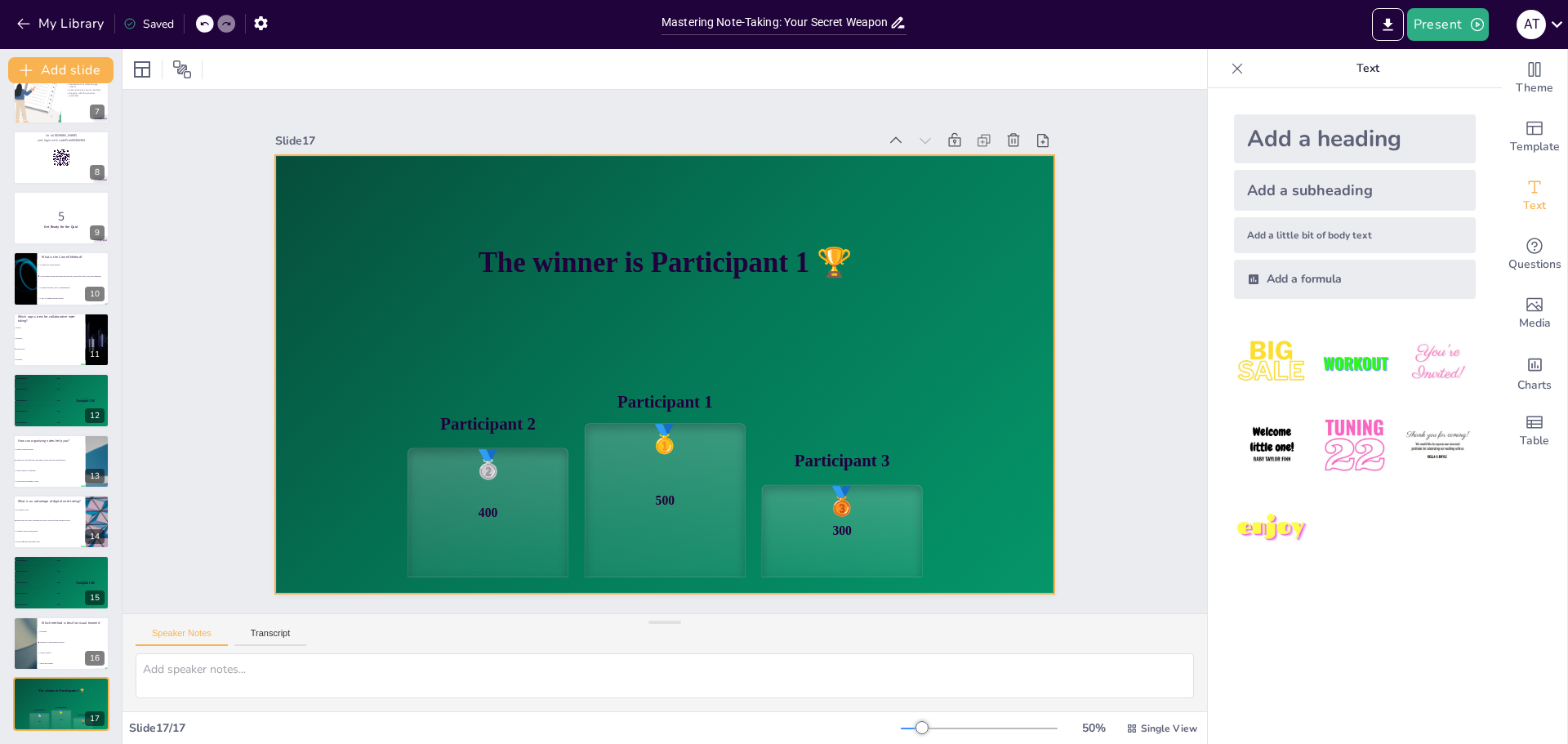
checkbox input "true"
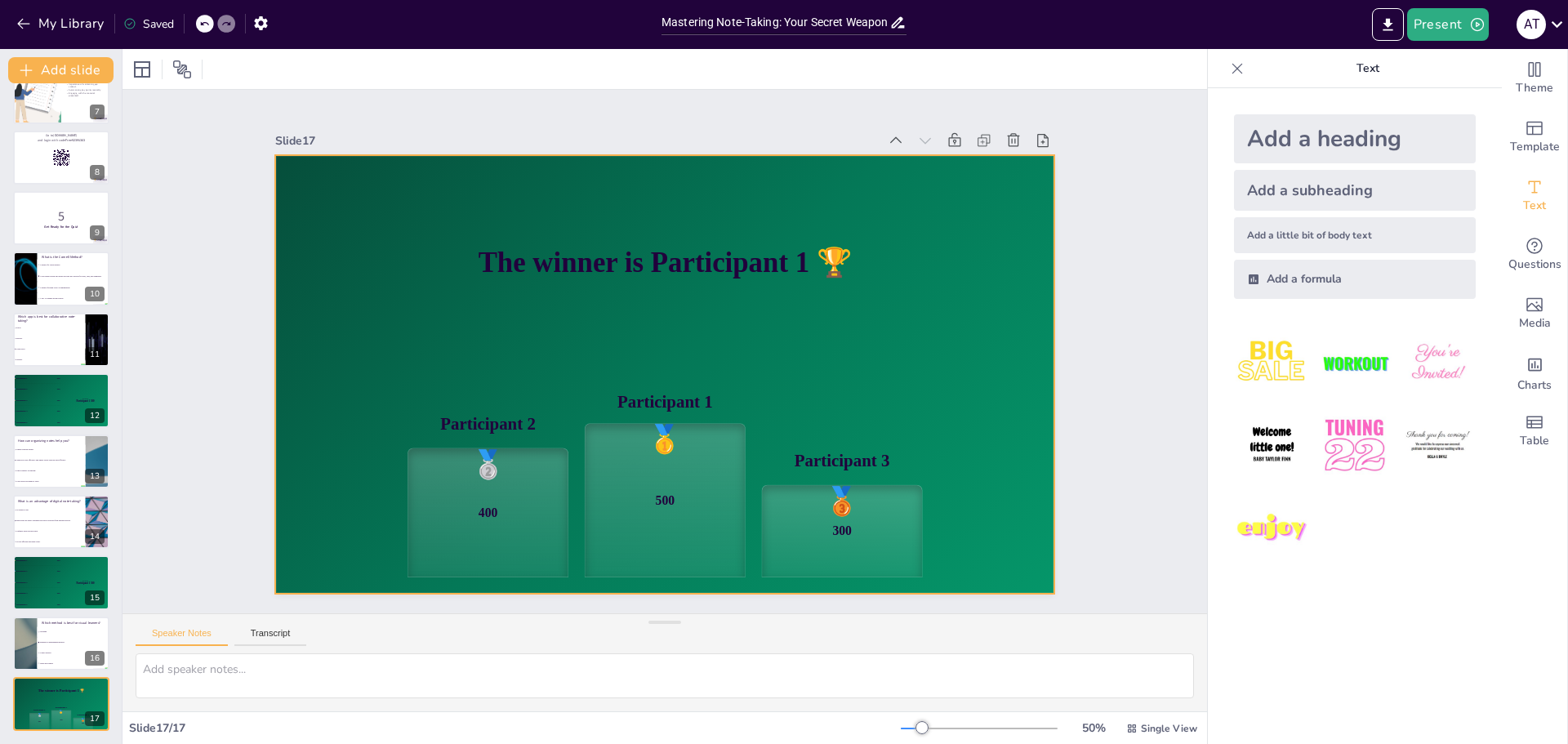
checkbox input "true"
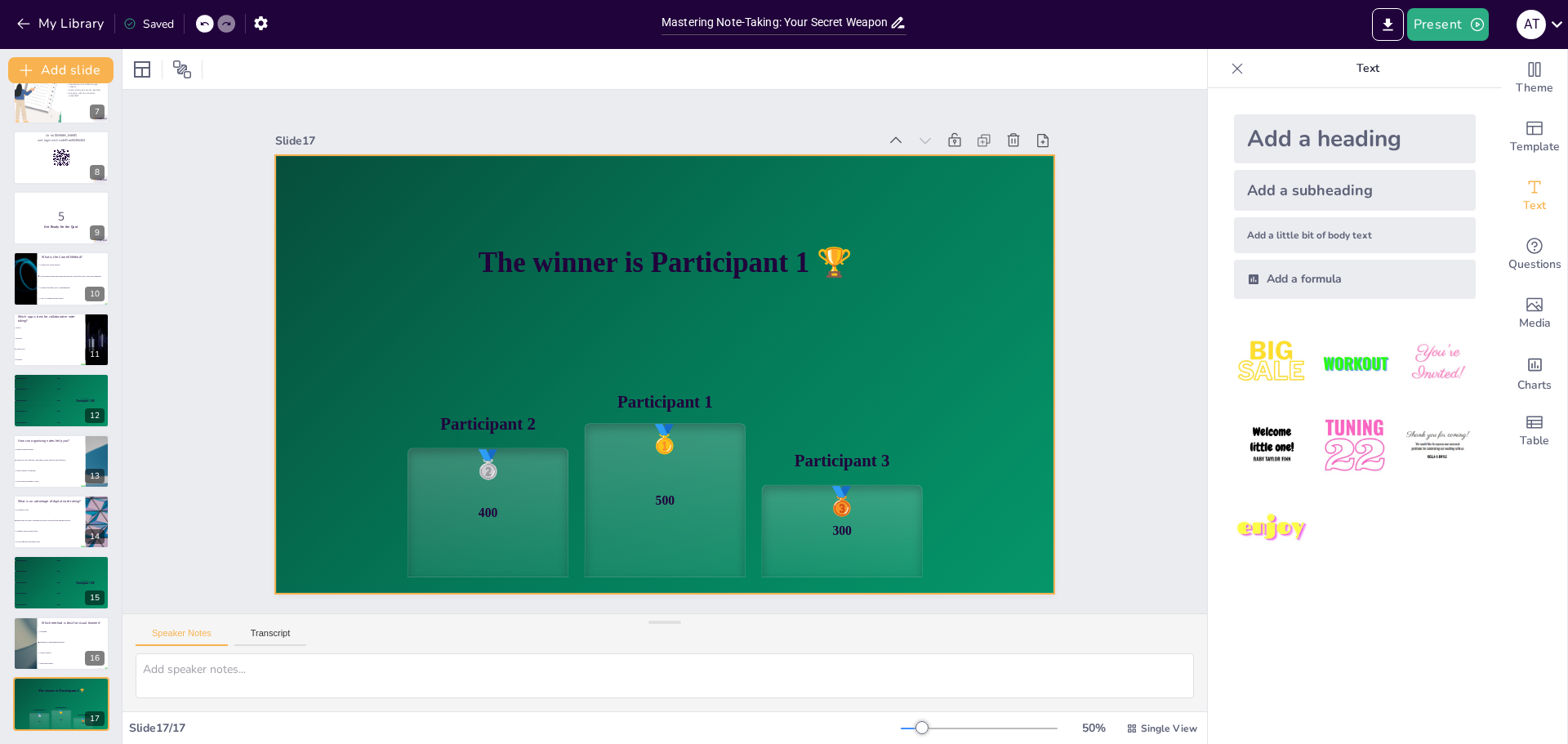
checkbox input "true"
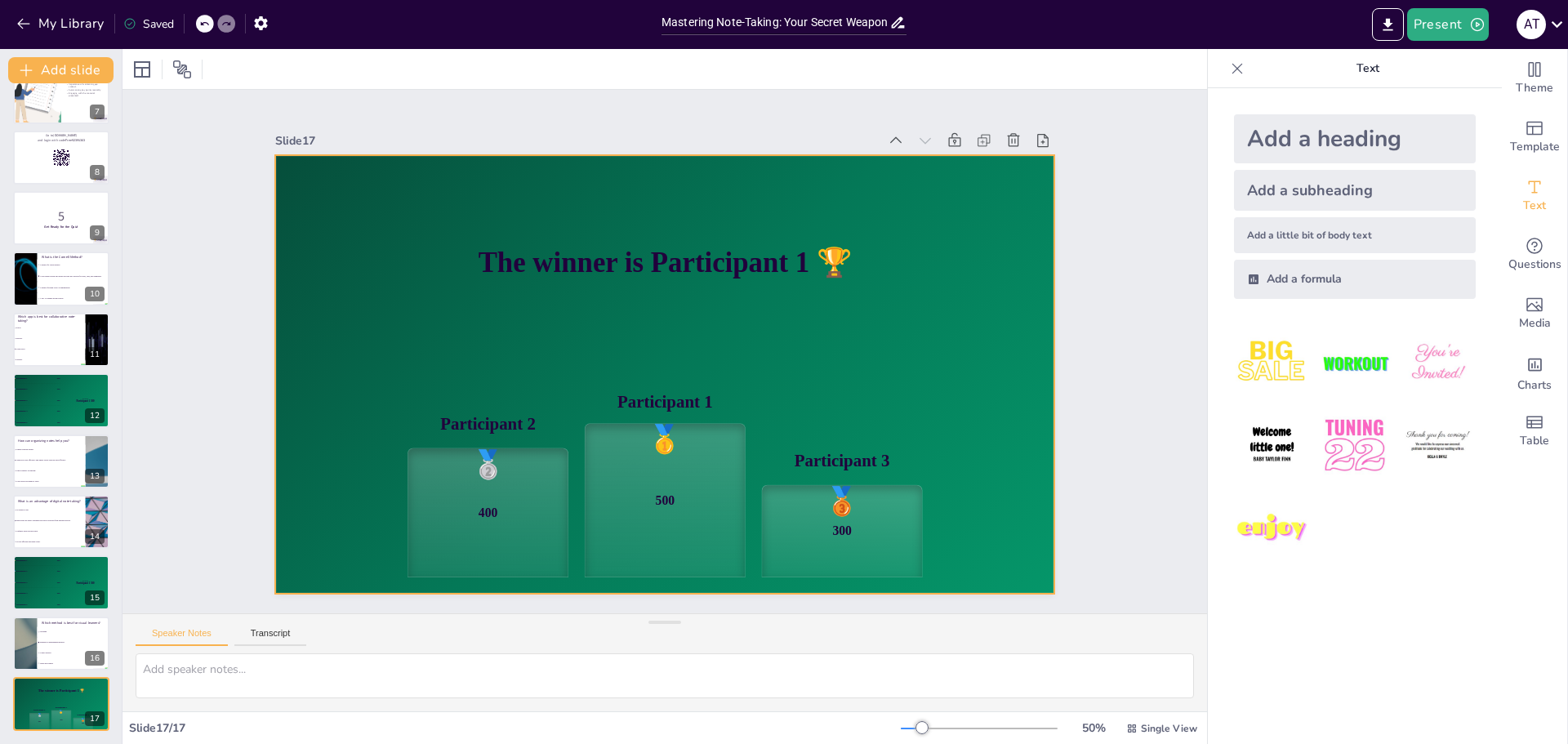
checkbox input "true"
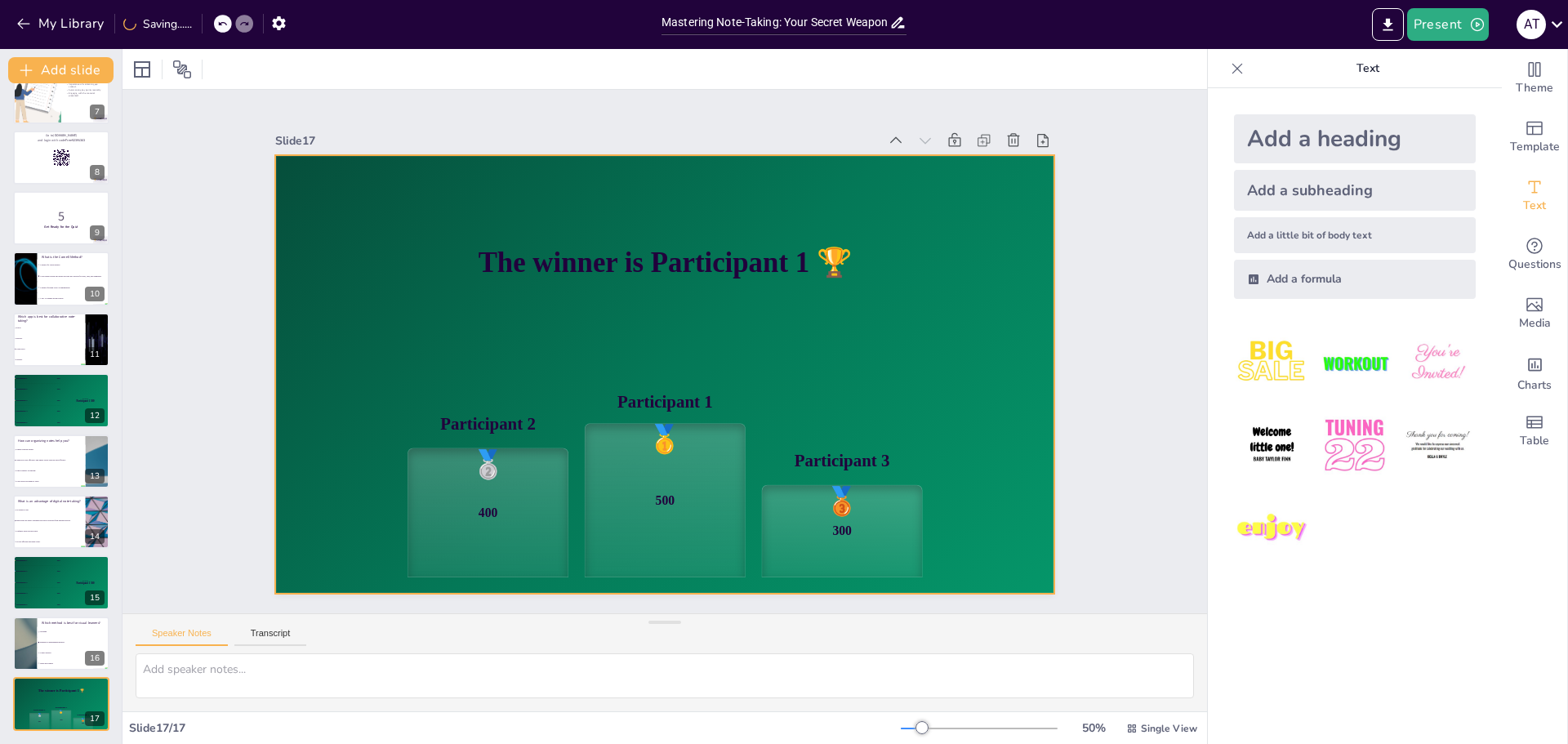
checkbox input "true"
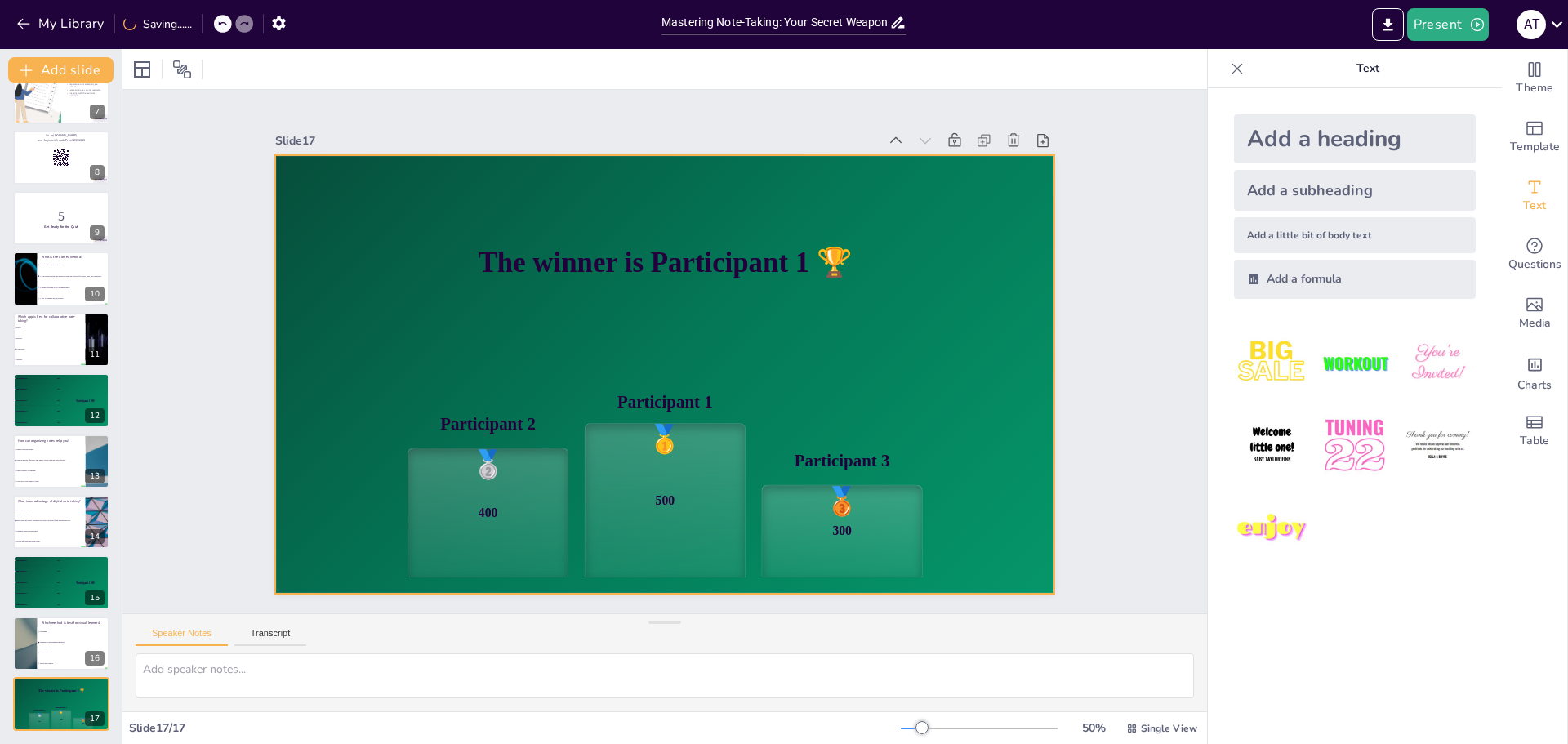
checkbox input "true"
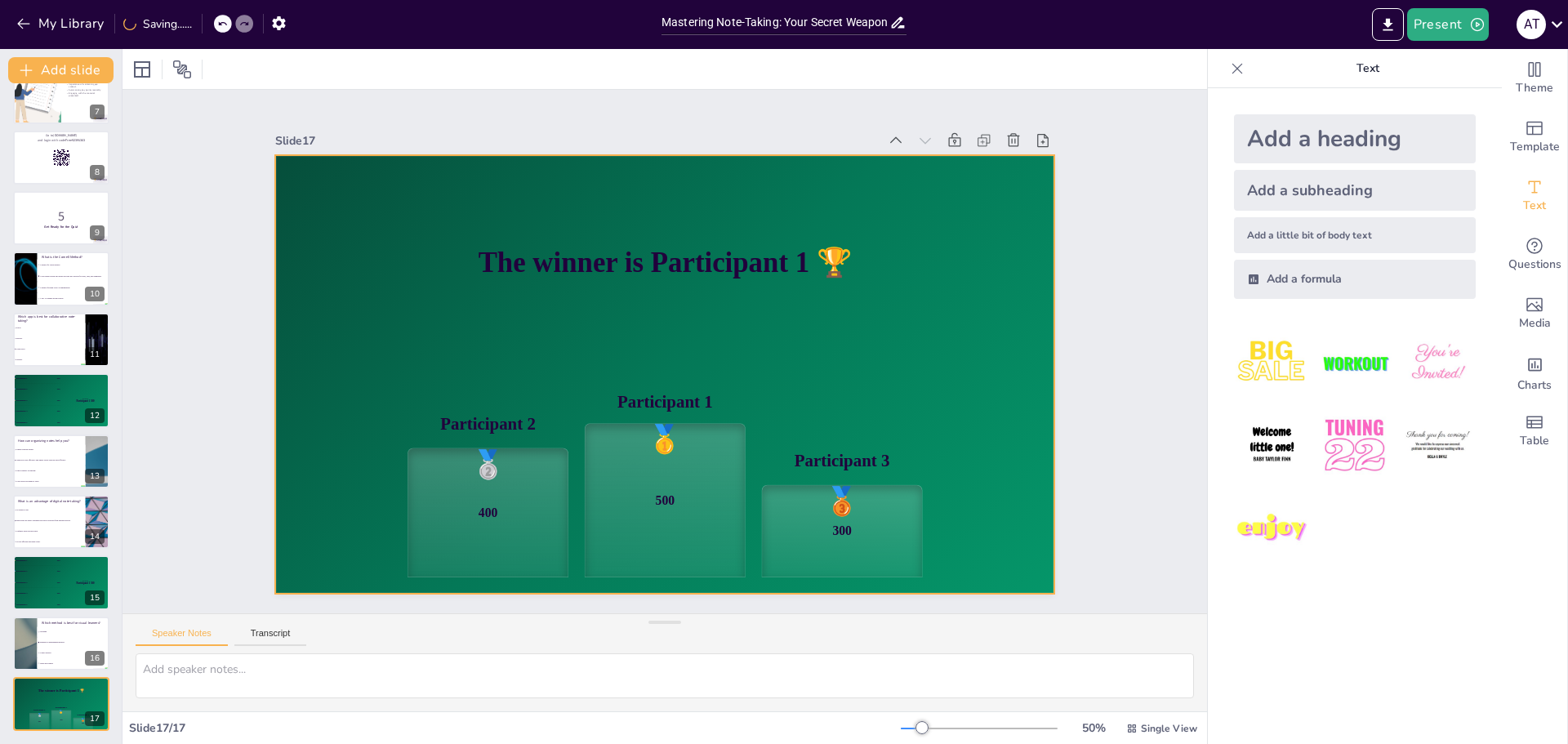
checkbox input "true"
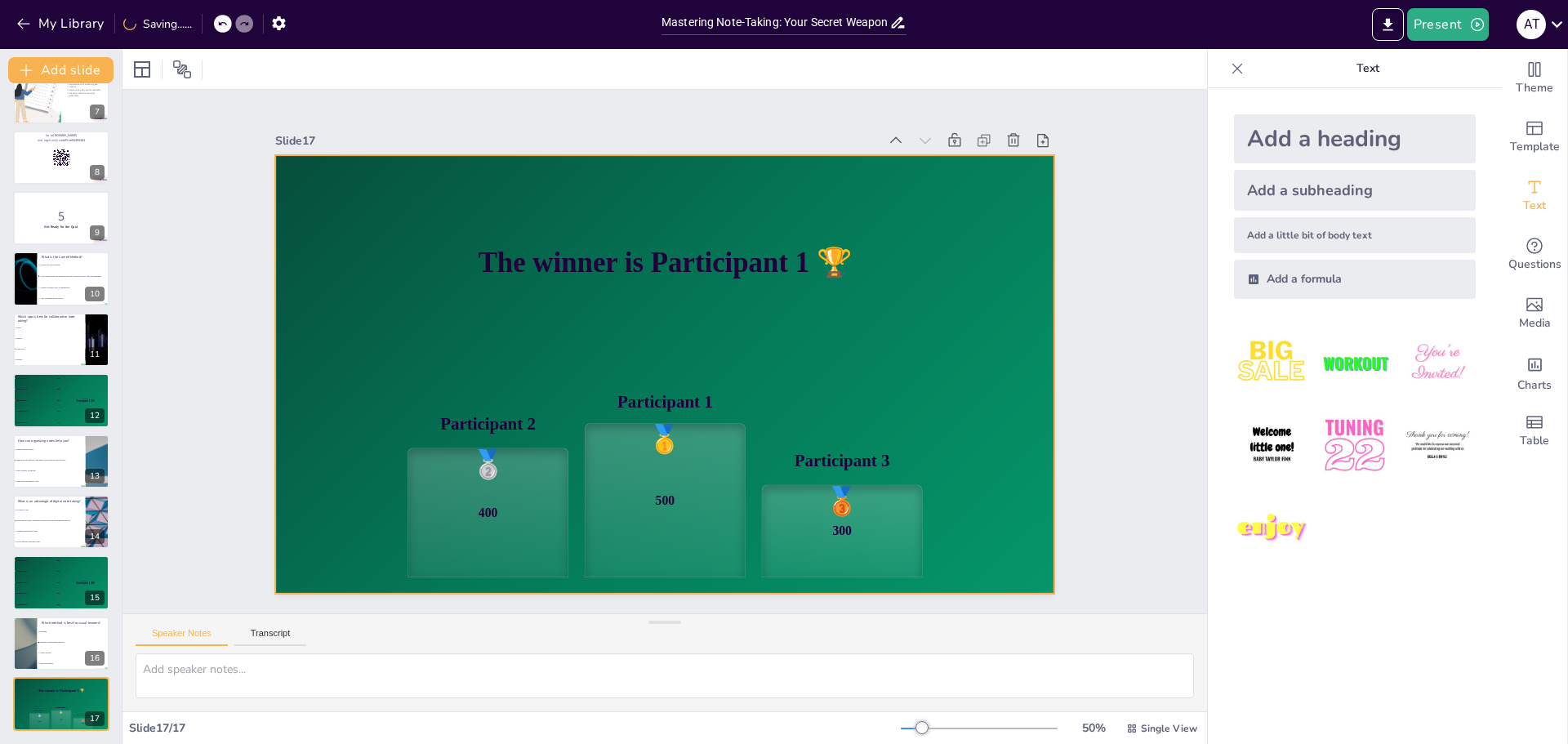
checkbox input "true"
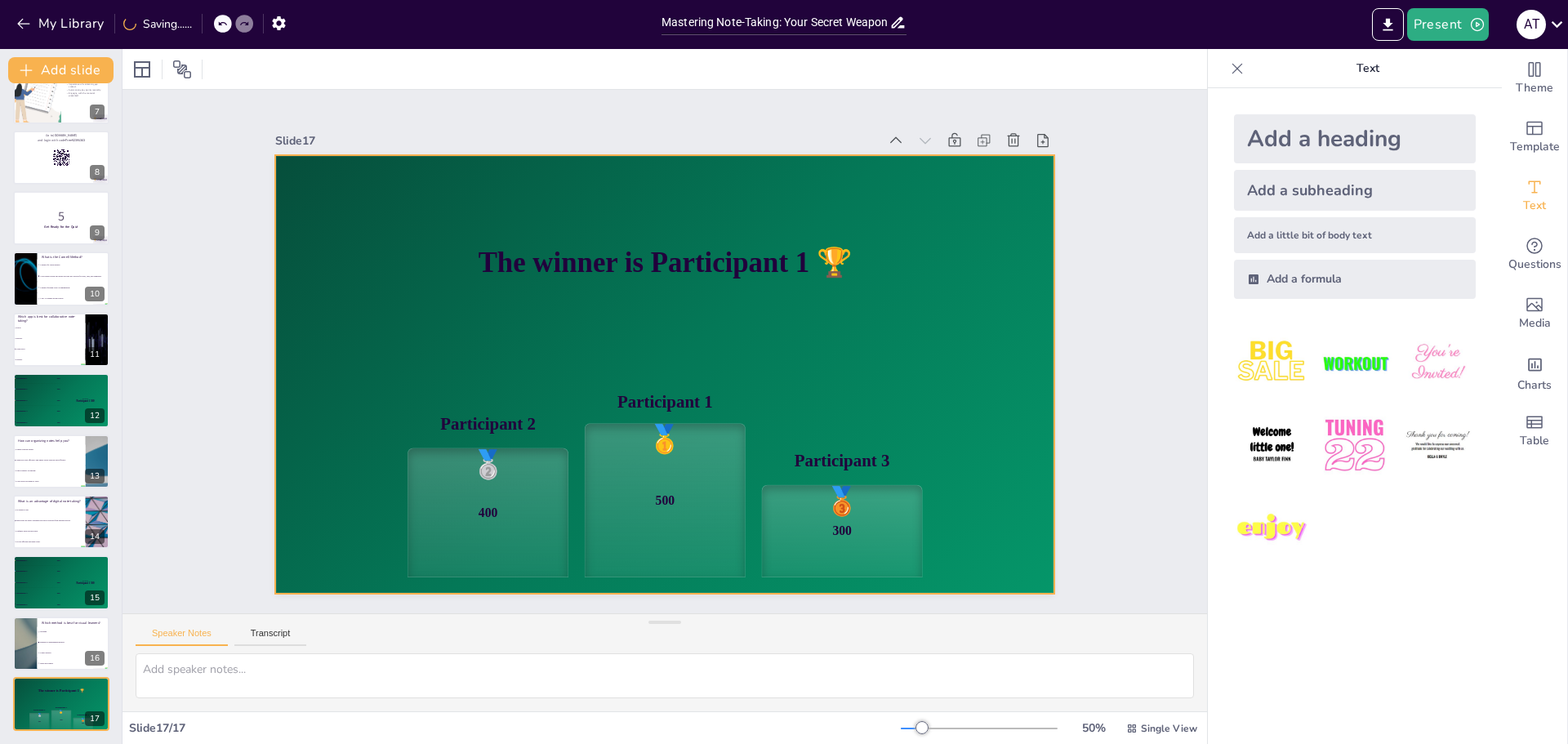
checkbox input "true"
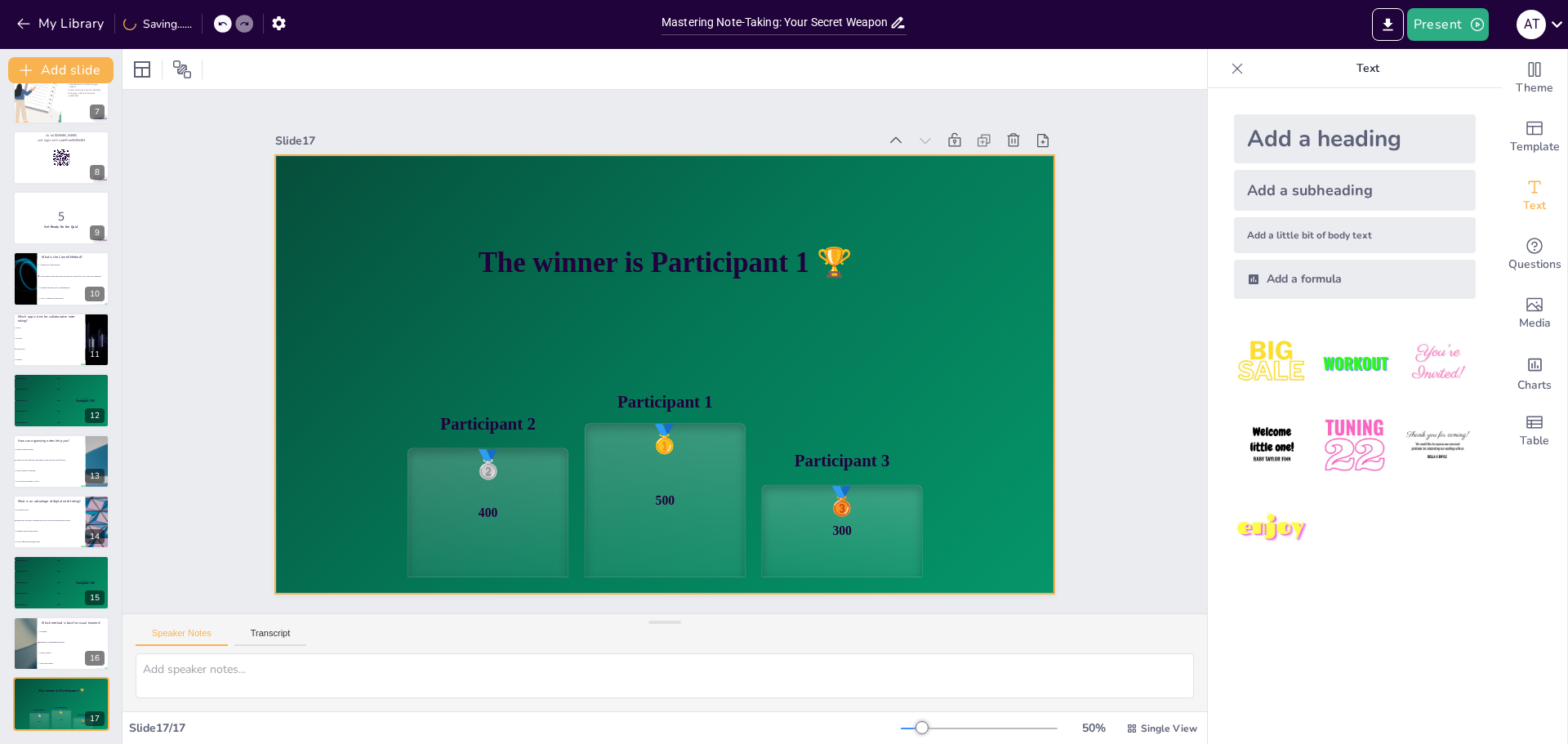
checkbox input "true"
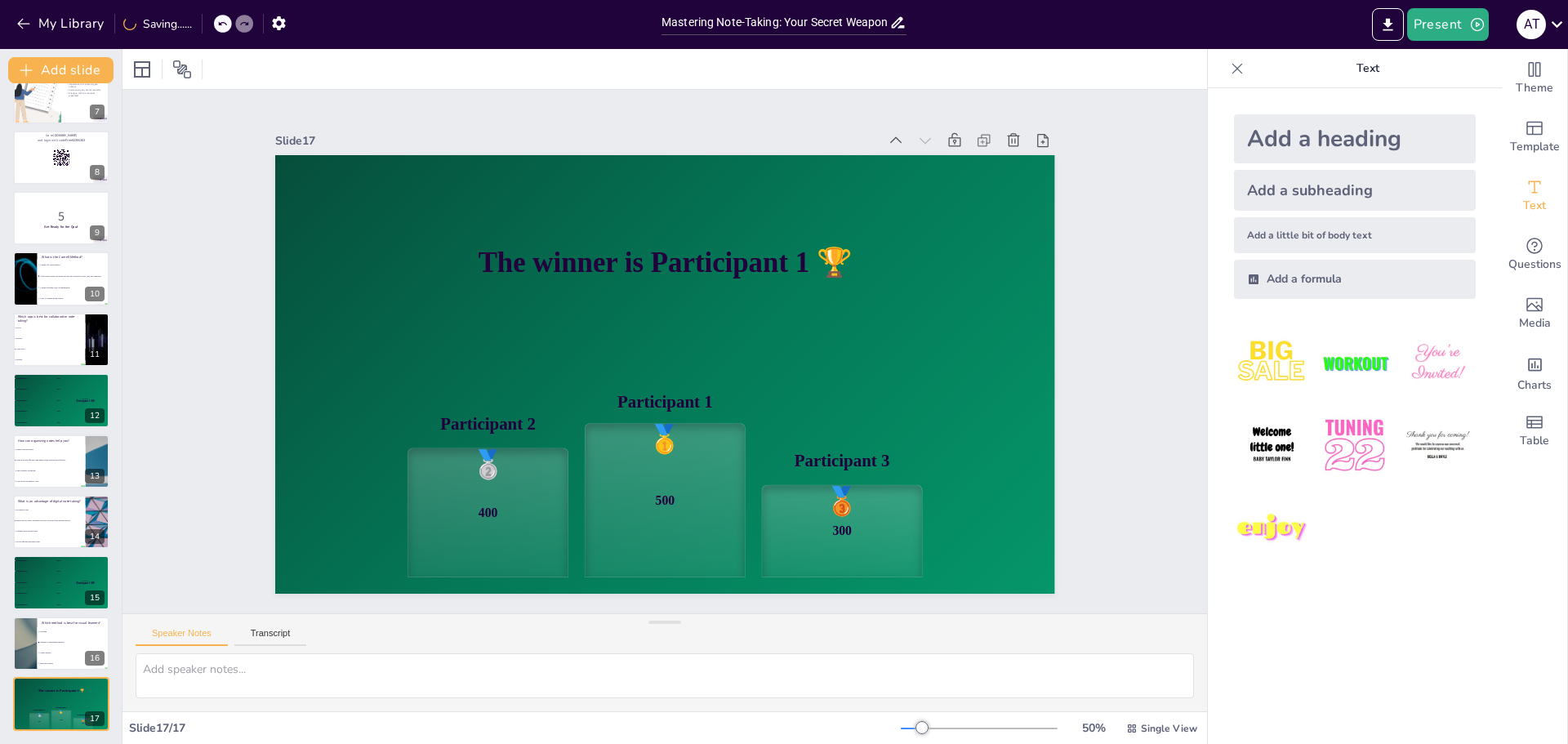
checkbox input "true"
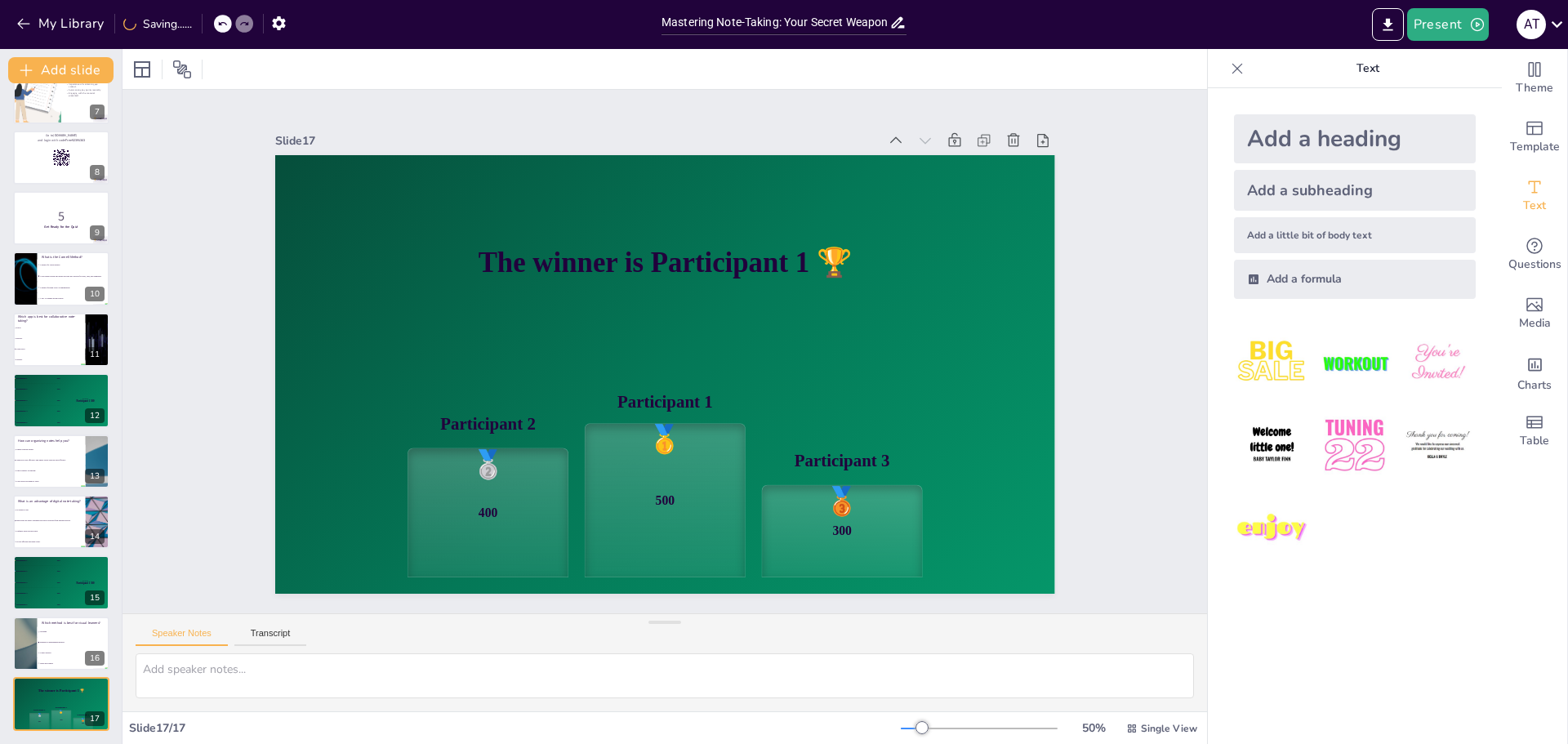
checkbox input "true"
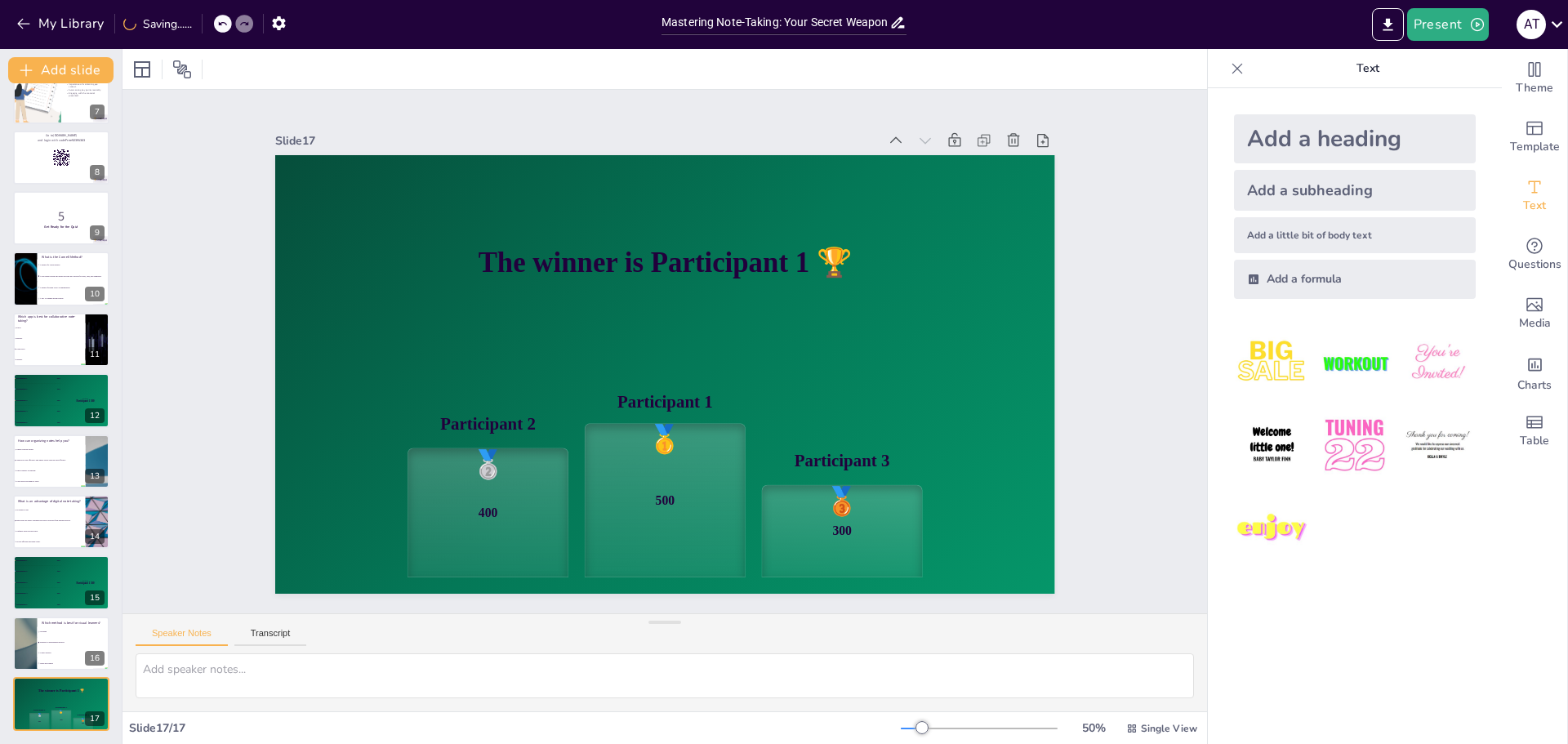
checkbox input "true"
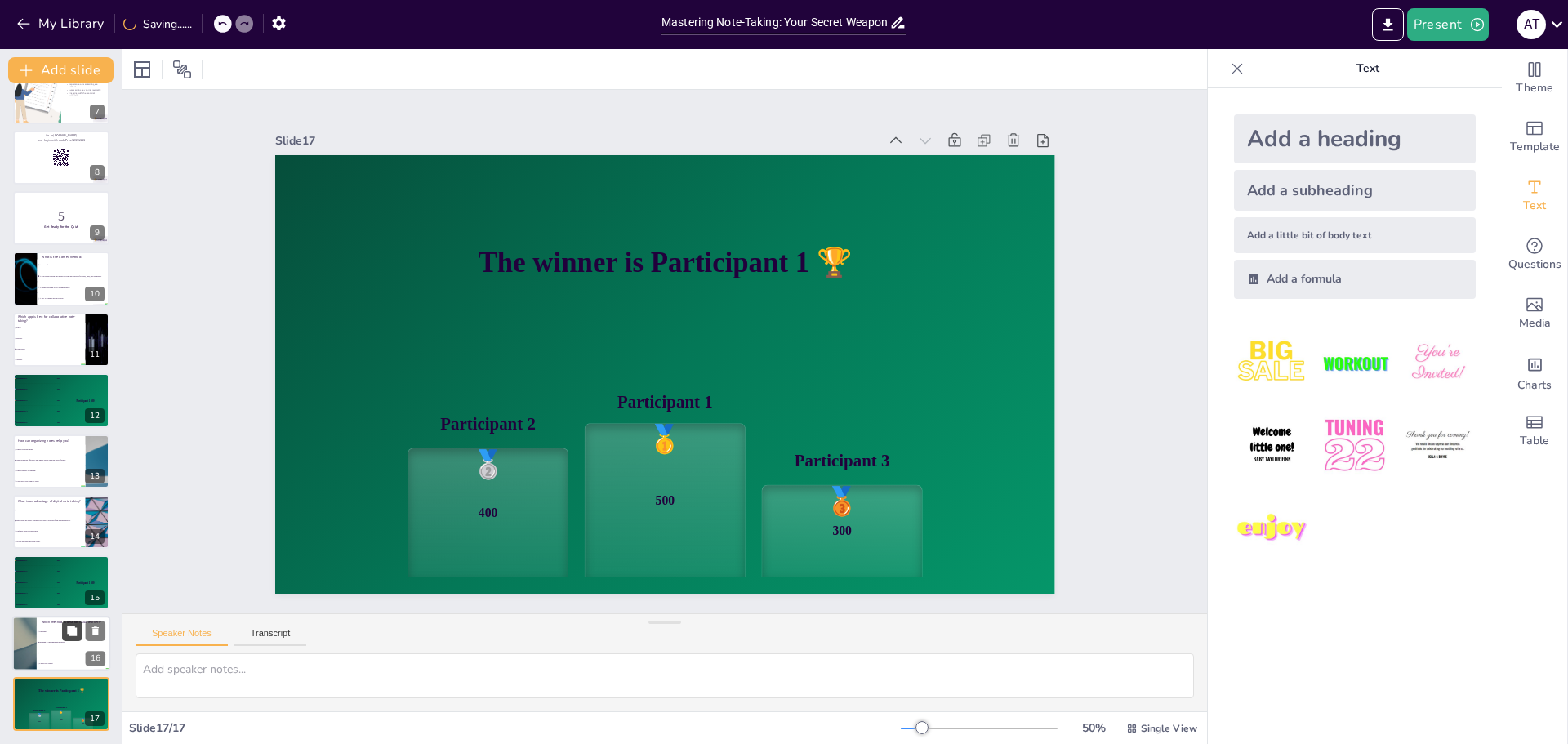
checkbox input "true"
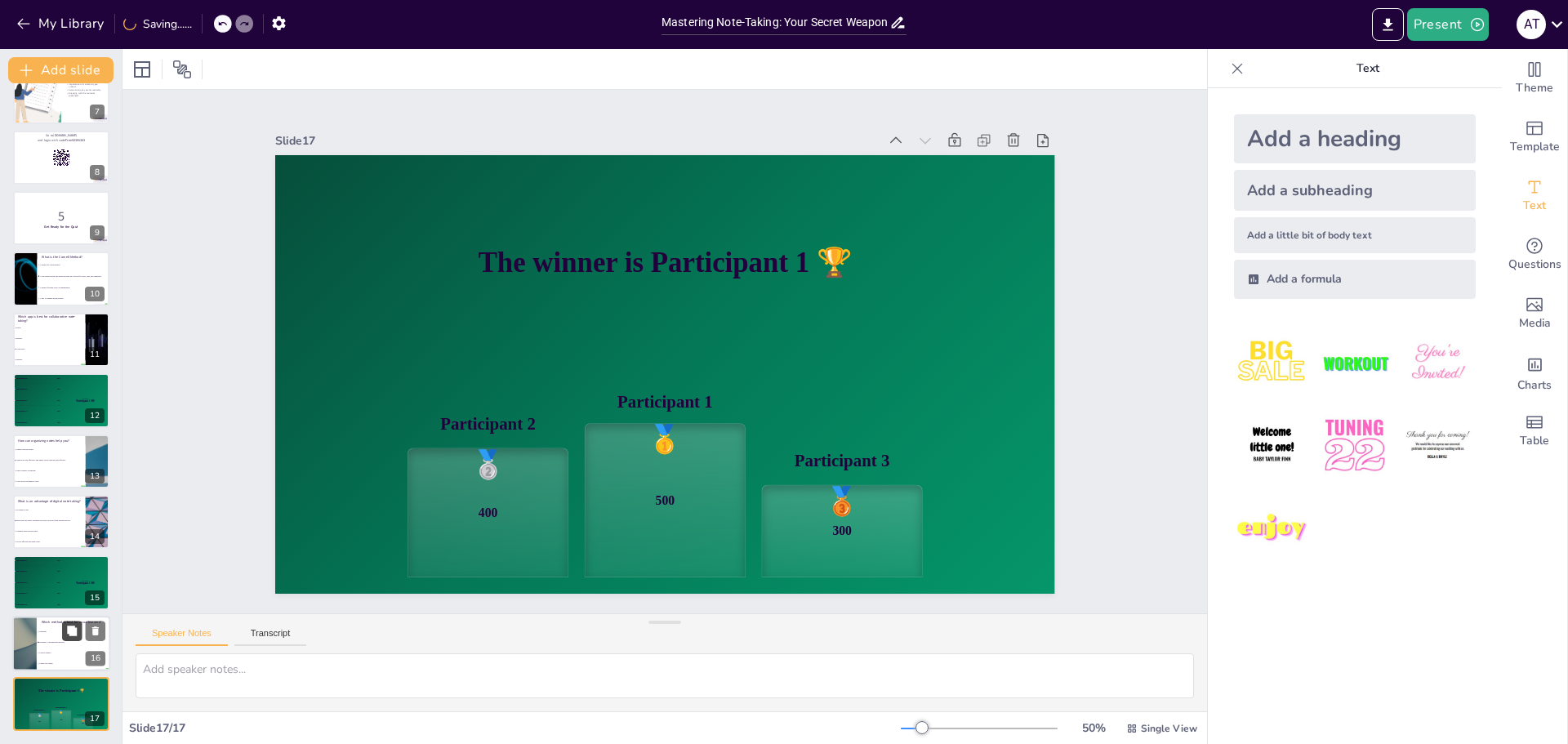
checkbox input "true"
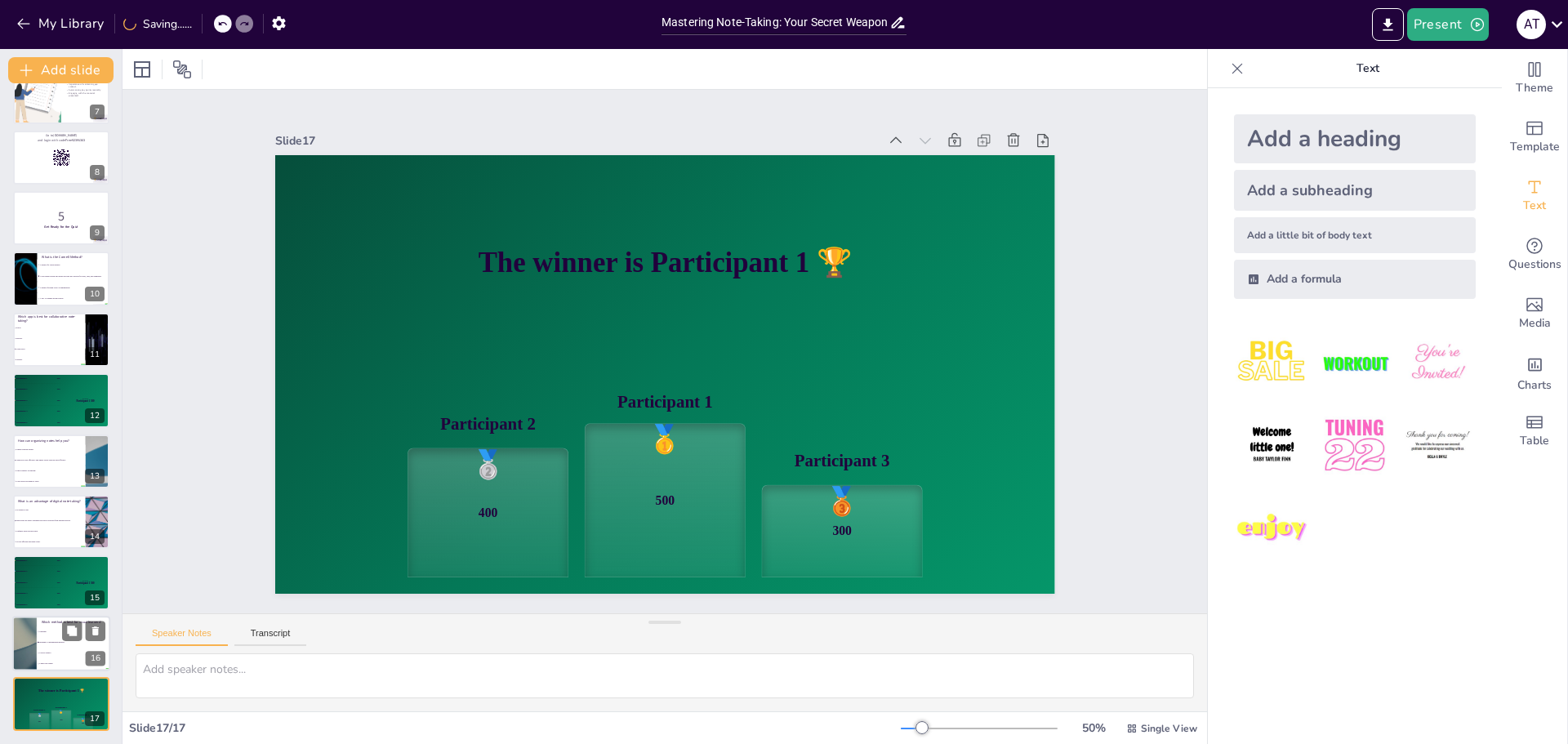
checkbox input "true"
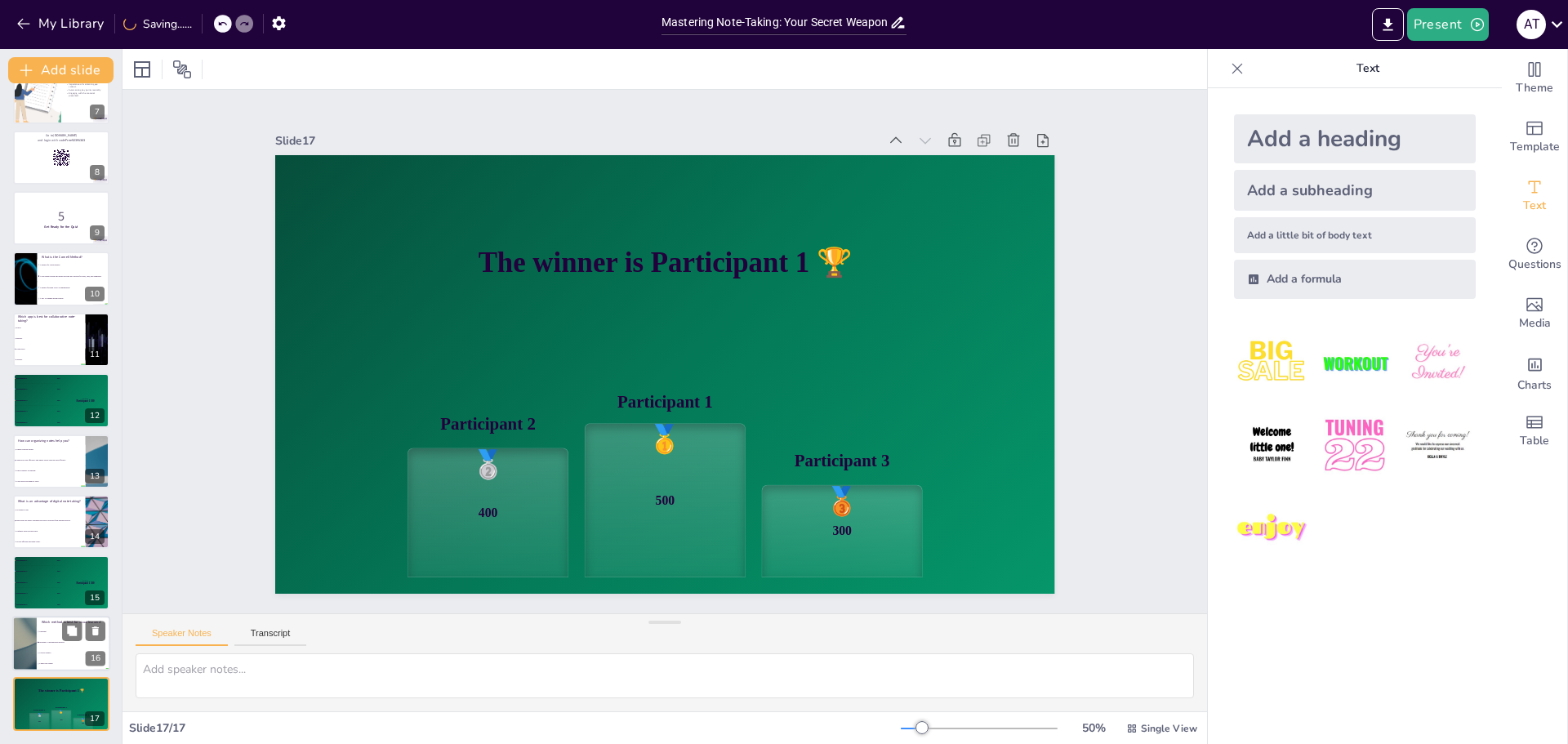
checkbox input "true"
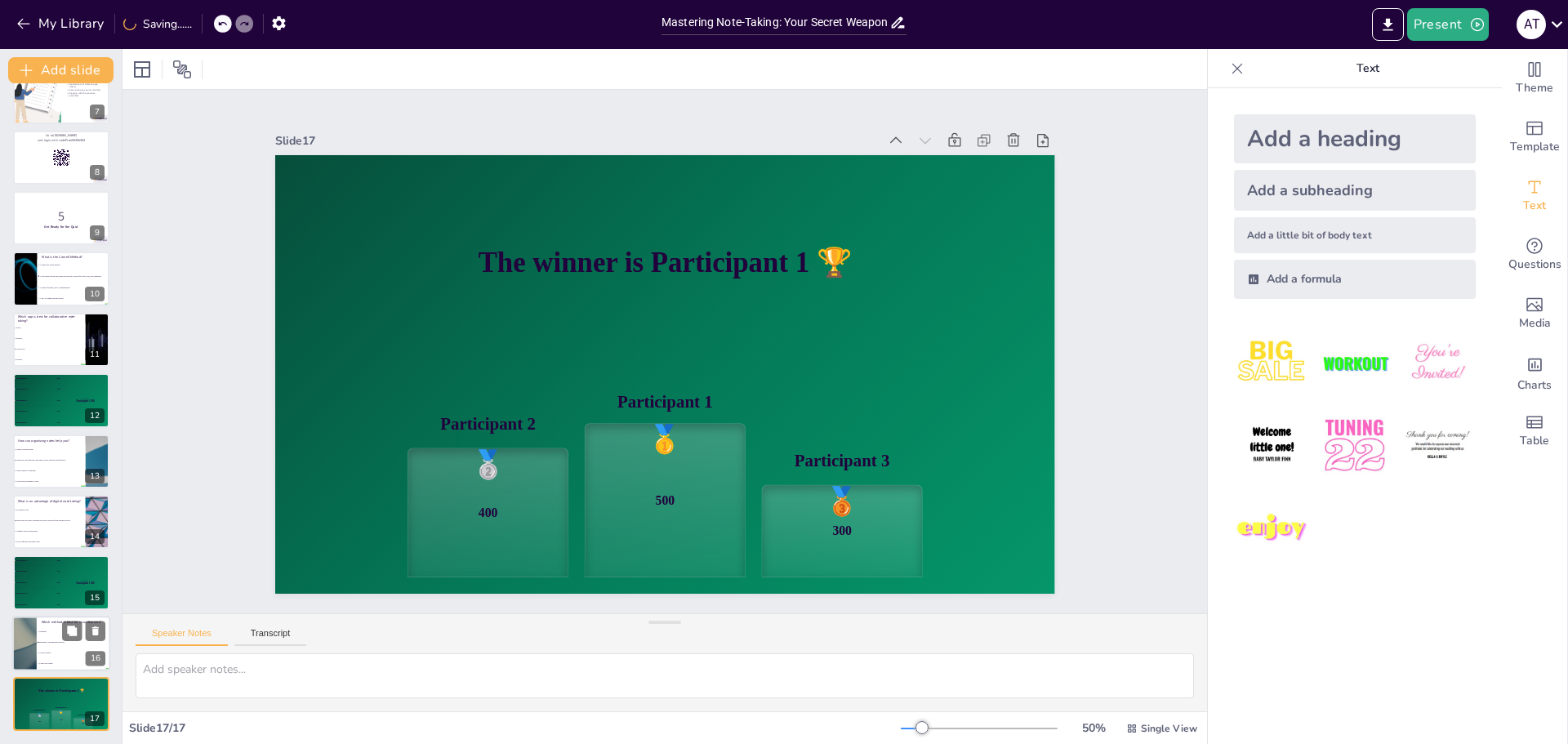
checkbox input "true"
click at [58, 643] on li "Mapping or diagramming methods" at bounding box center [73, 642] width 74 height 10
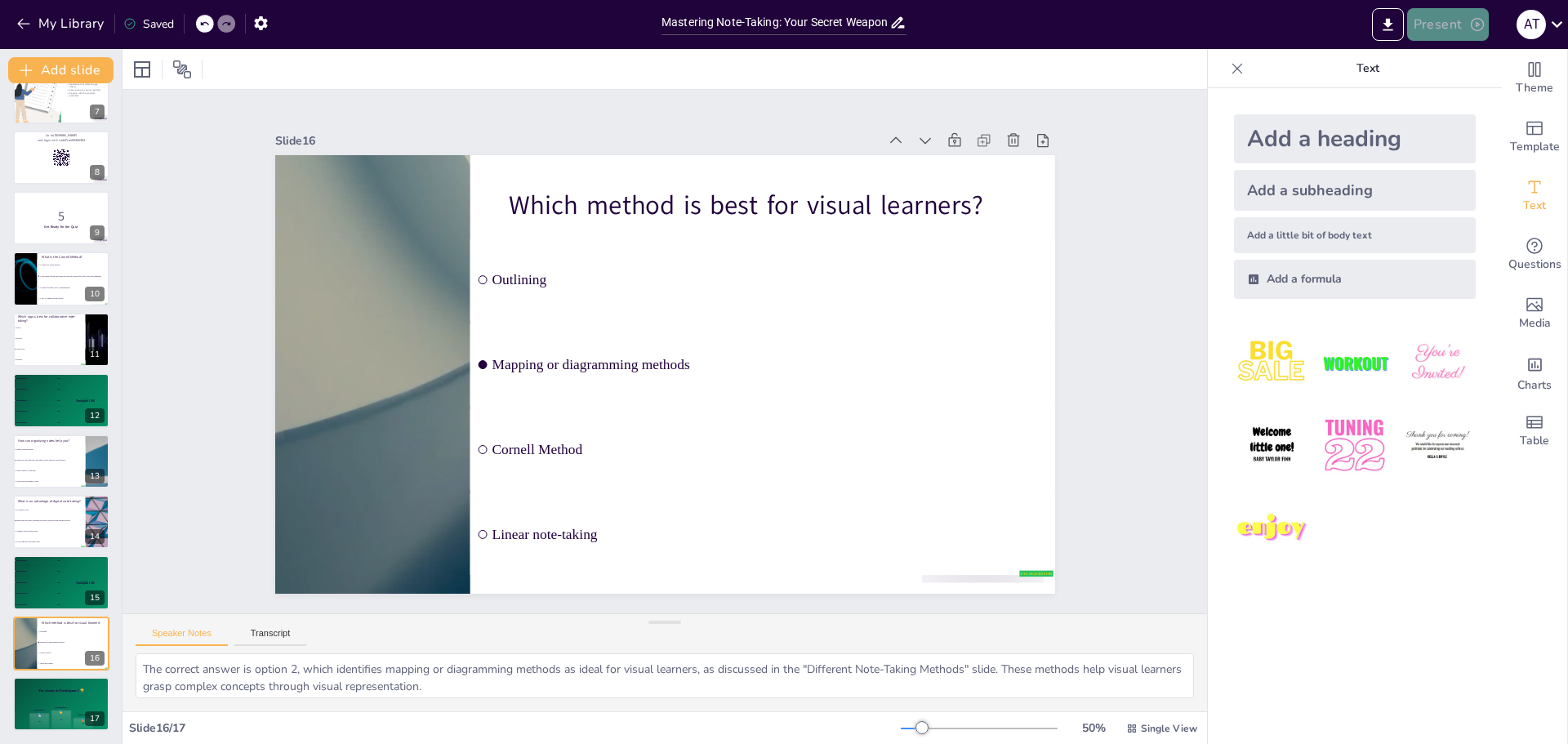
click at [1450, 22] on button "Present" at bounding box center [1447, 24] width 82 height 33
click at [1487, 89] on li "Play presentation" at bounding box center [1472, 101] width 128 height 26
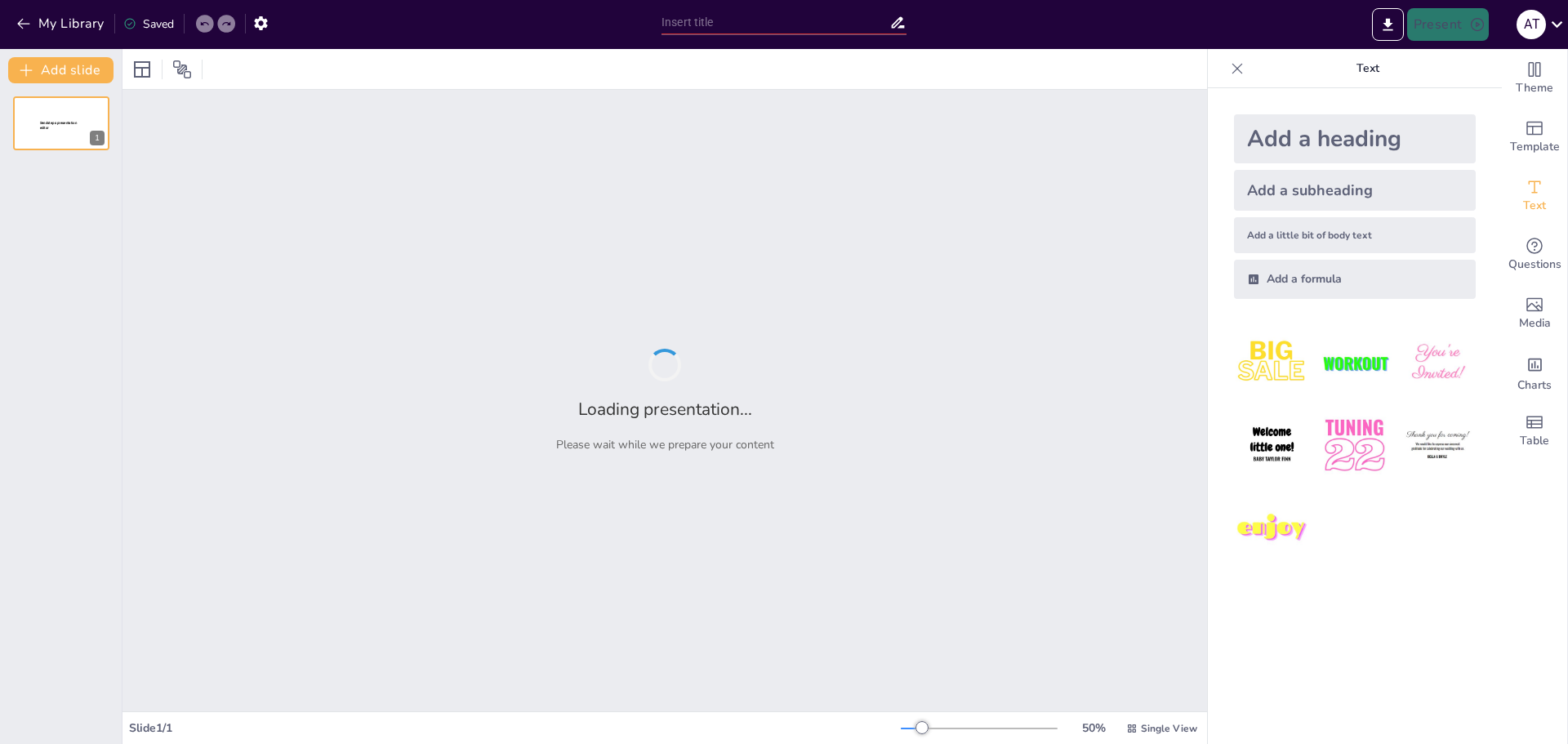
type input "Mastering Note-Taking: Your Secret Weapon for College Success"
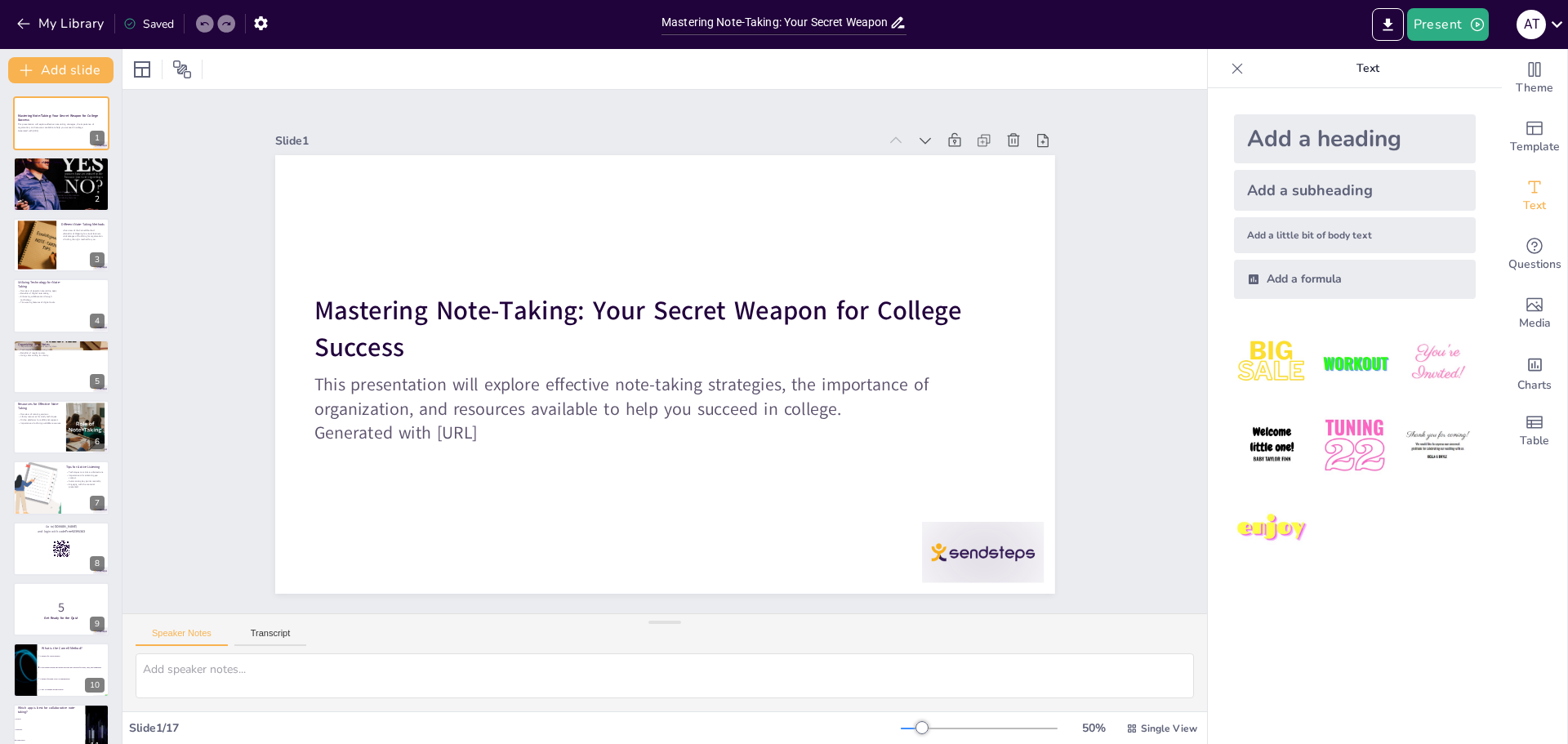
checkbox input "true"
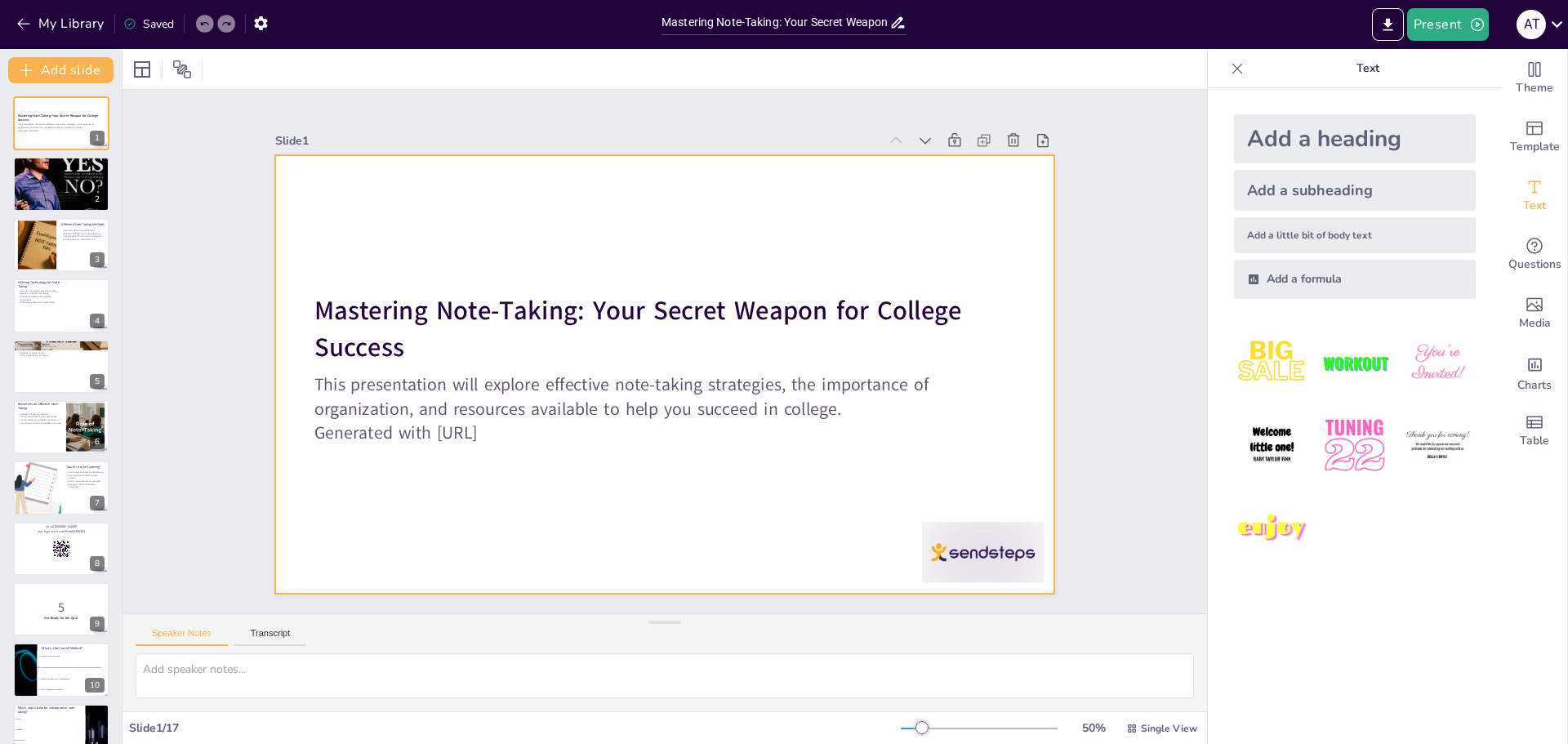
checkbox input "true"
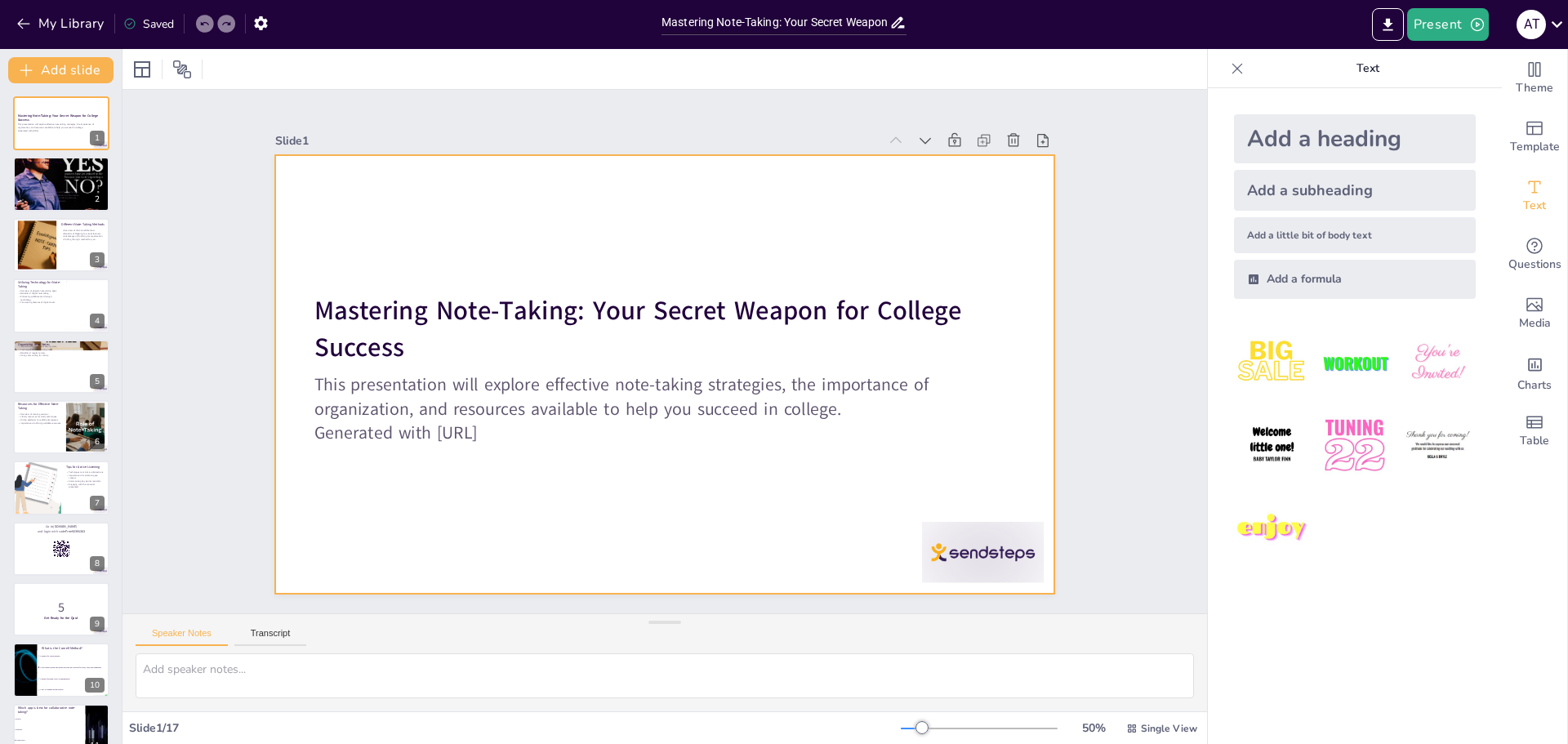
checkbox input "true"
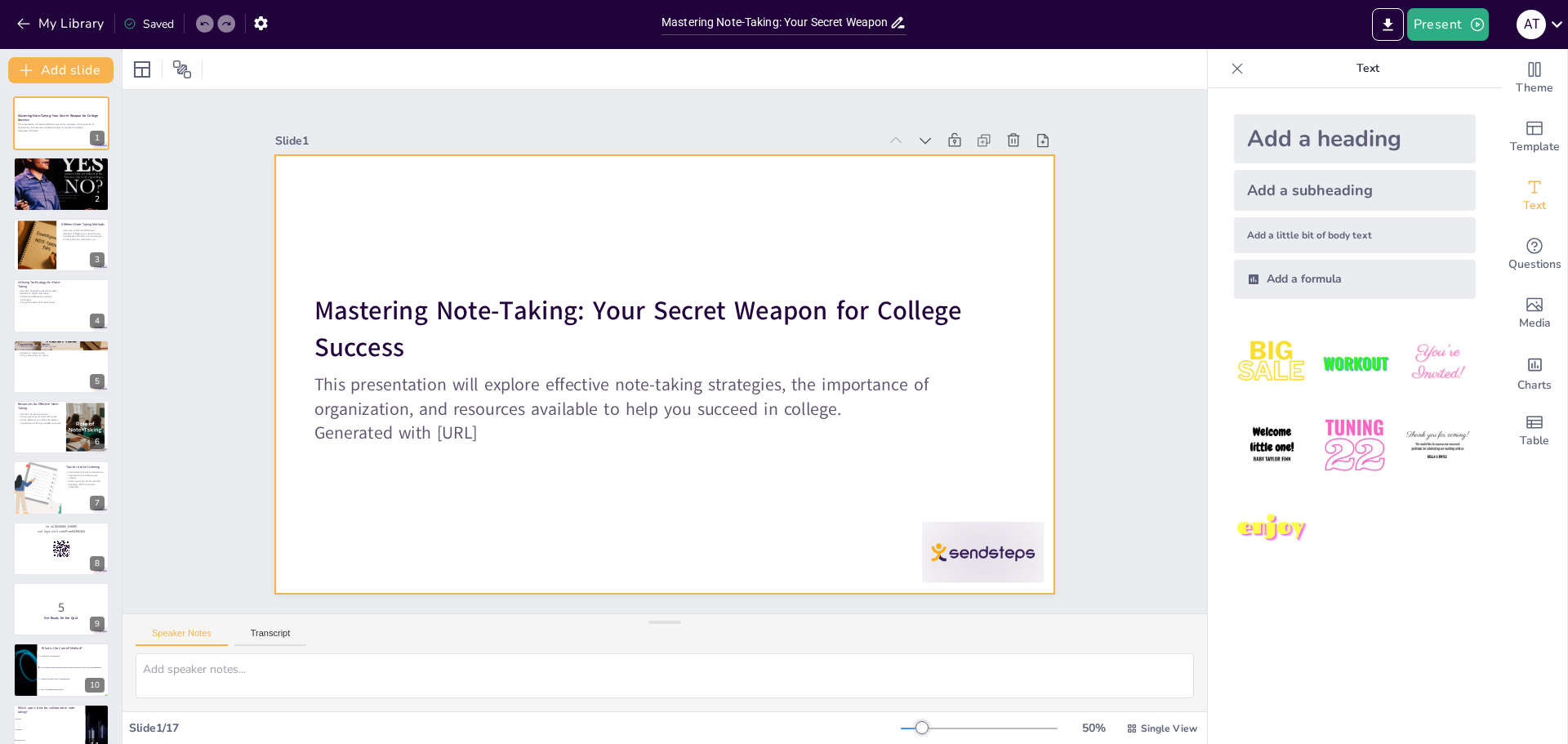
checkbox input "true"
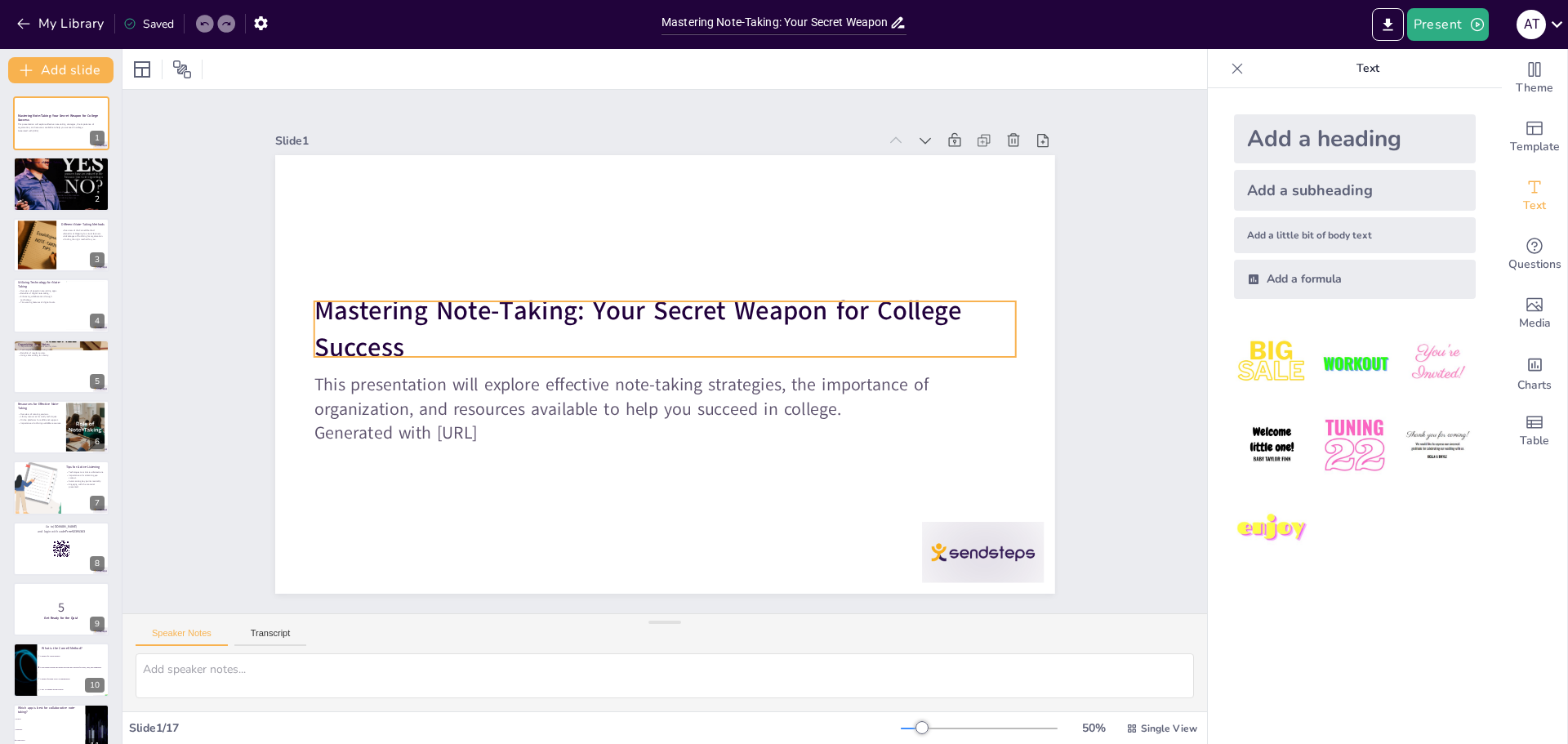
checkbox input "true"
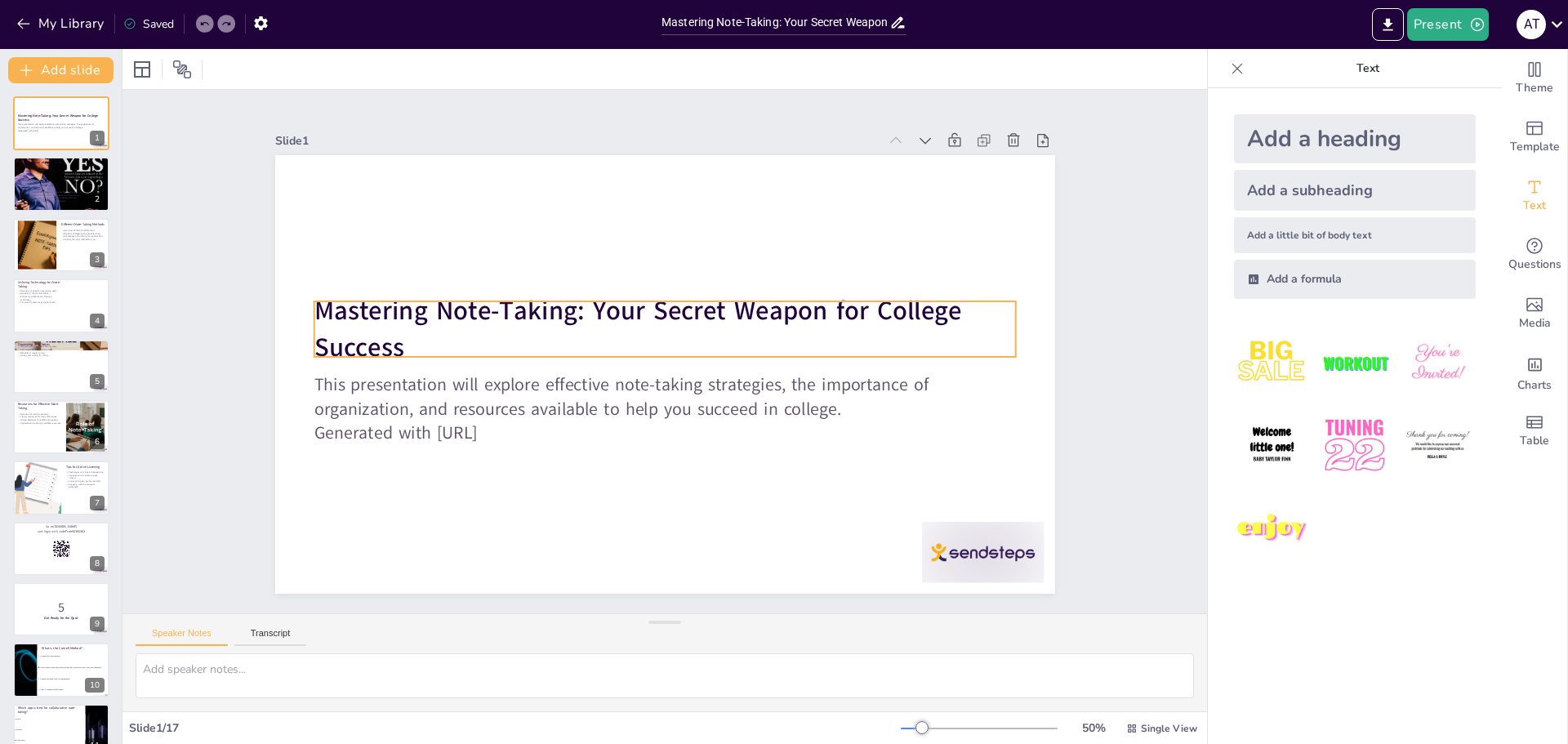
checkbox input "true"
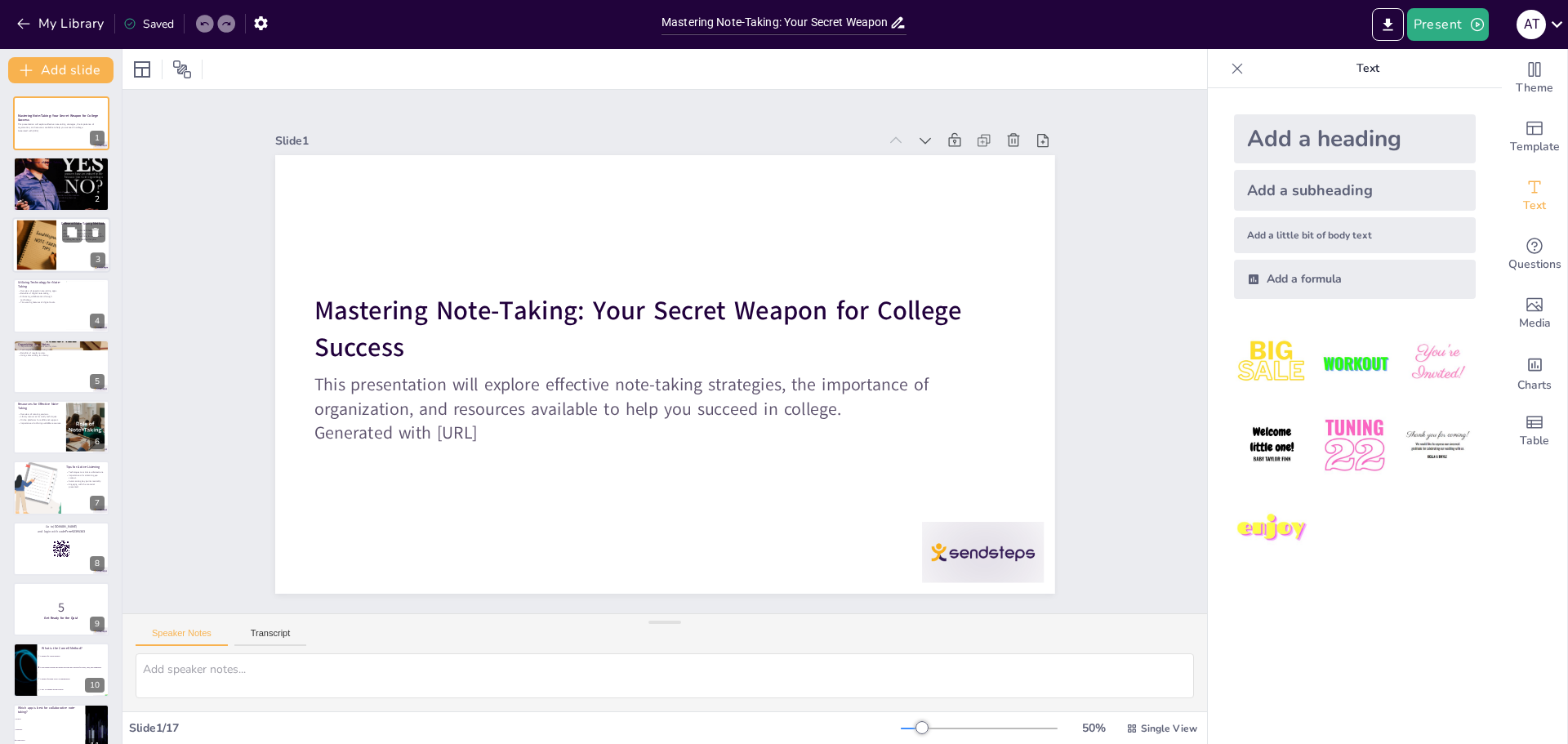
checkbox input "true"
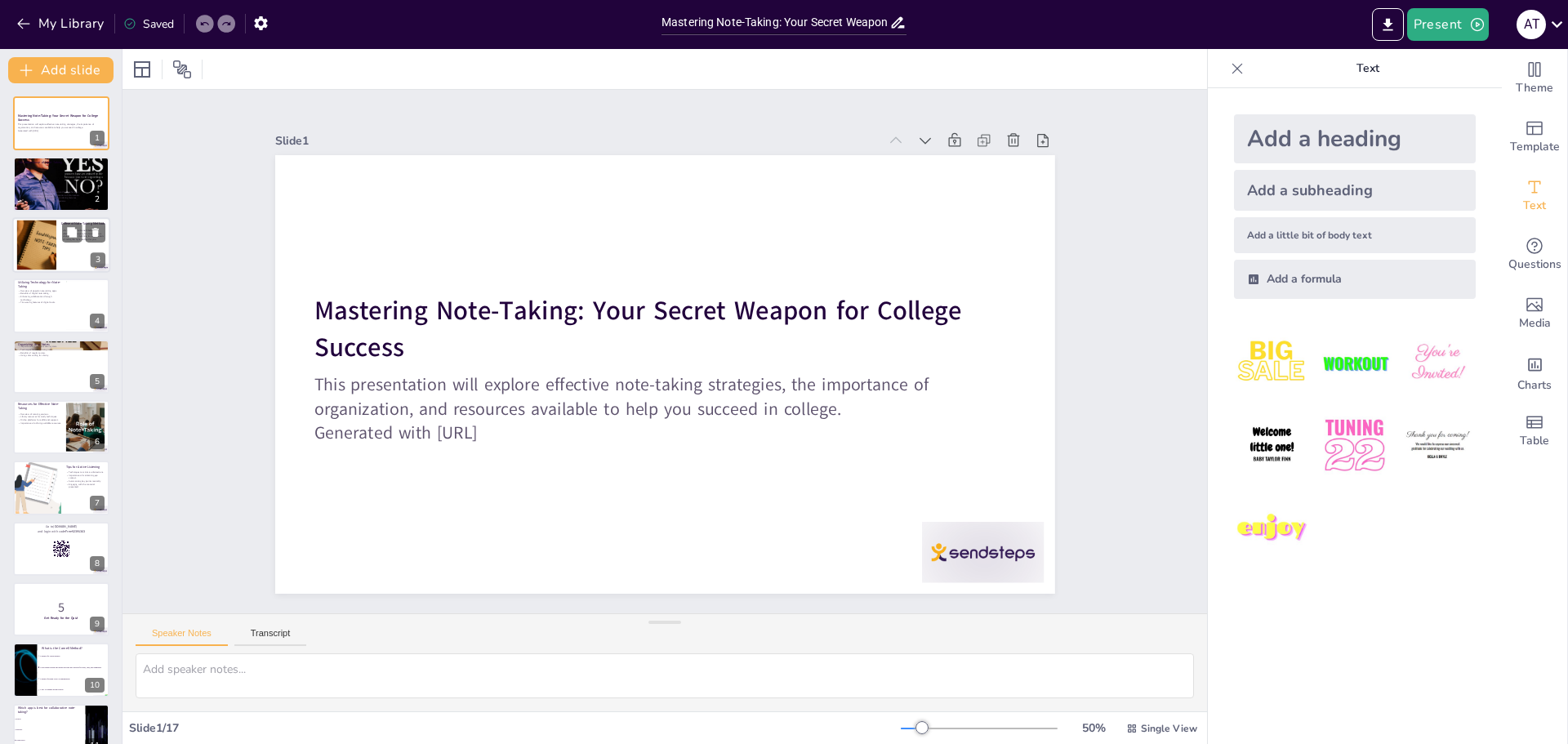
checkbox input "true"
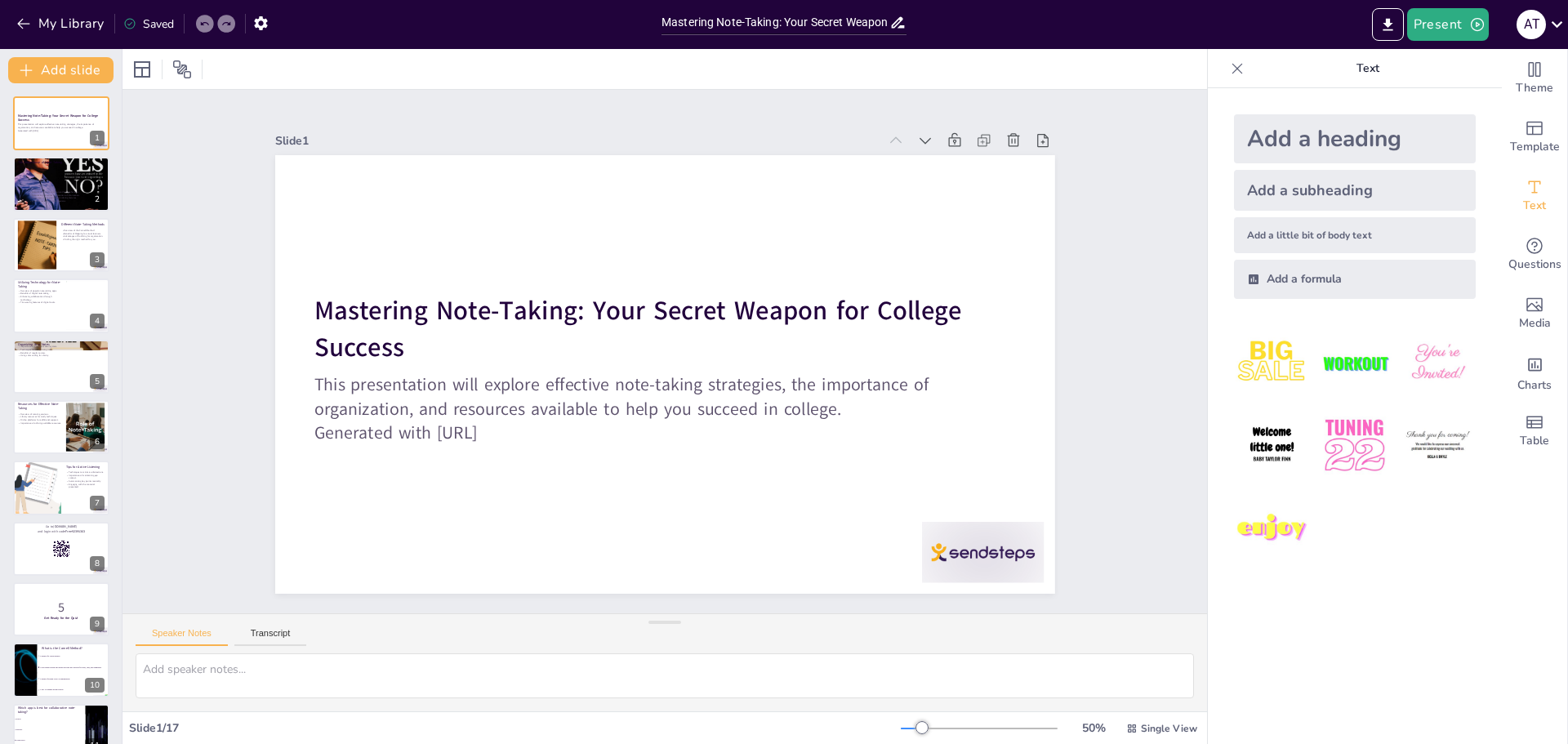
checkbox input "true"
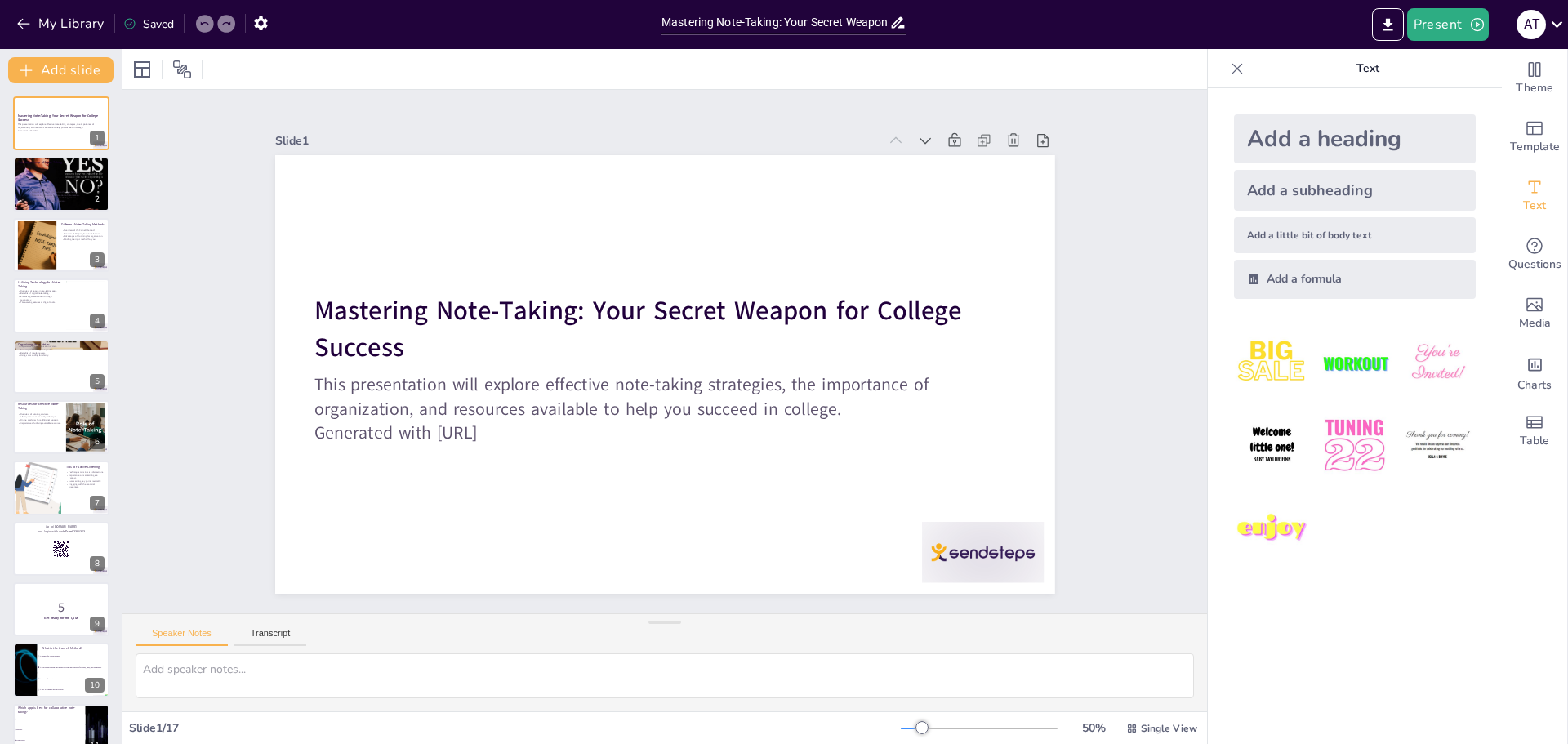
checkbox input "true"
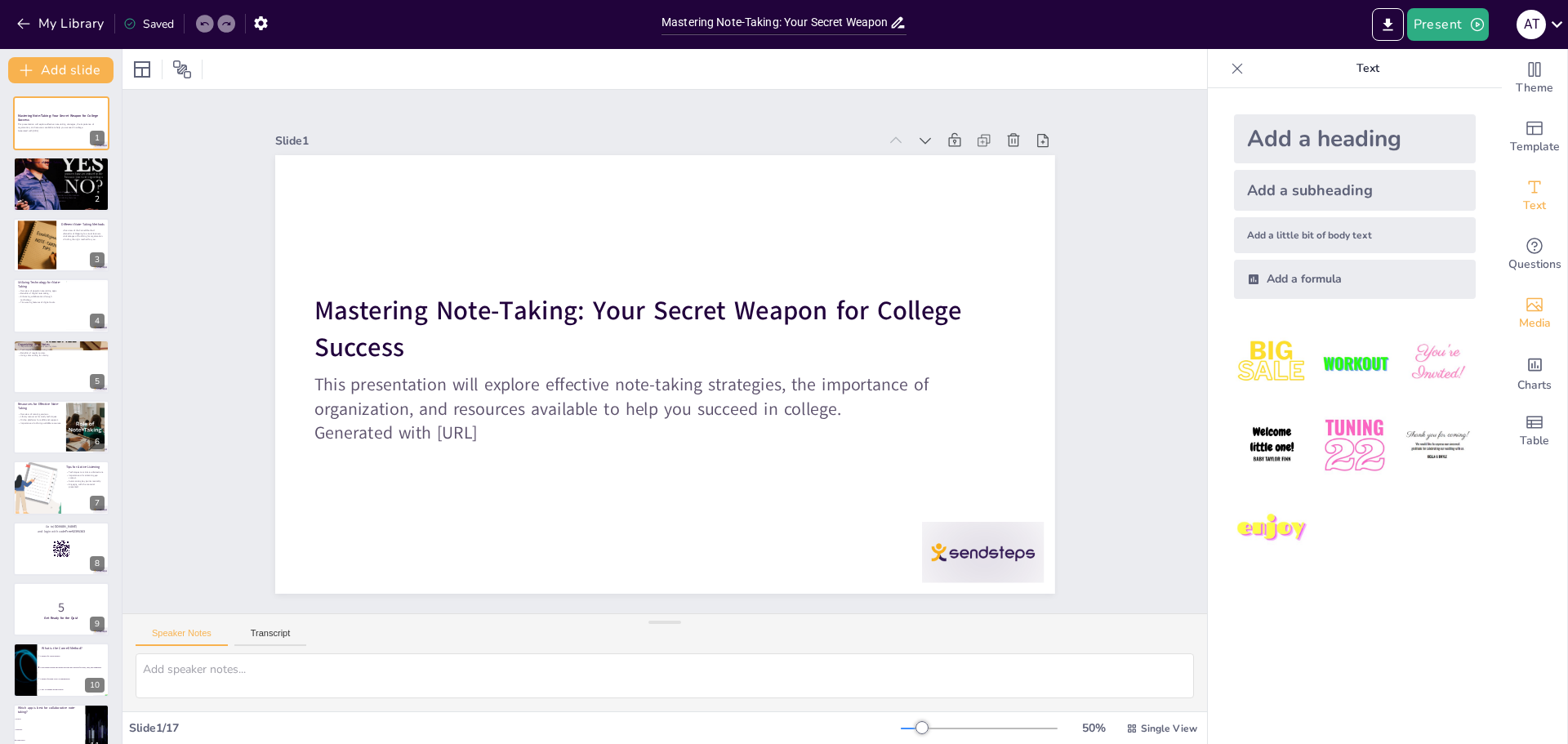
checkbox input "true"
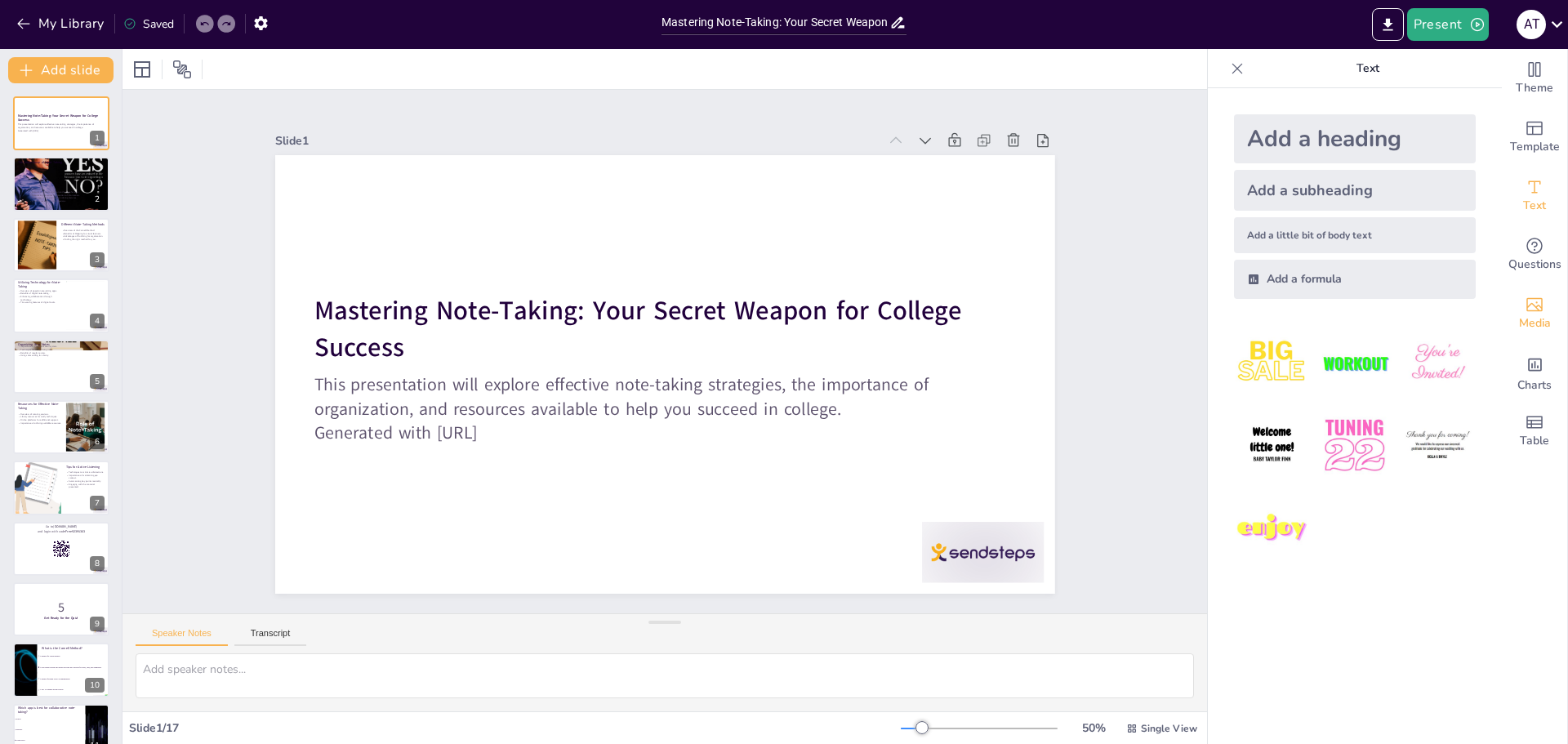
checkbox input "true"
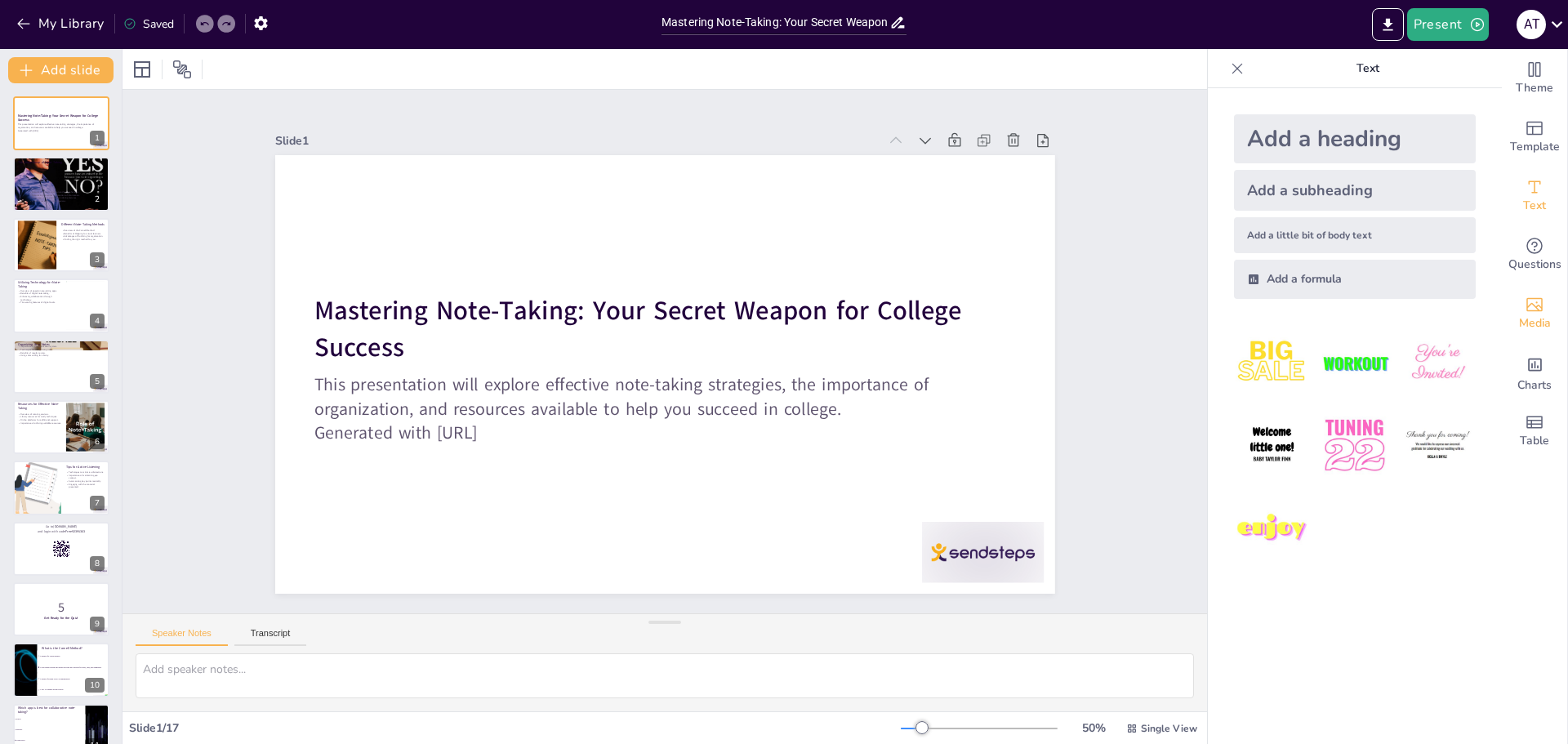
checkbox input "true"
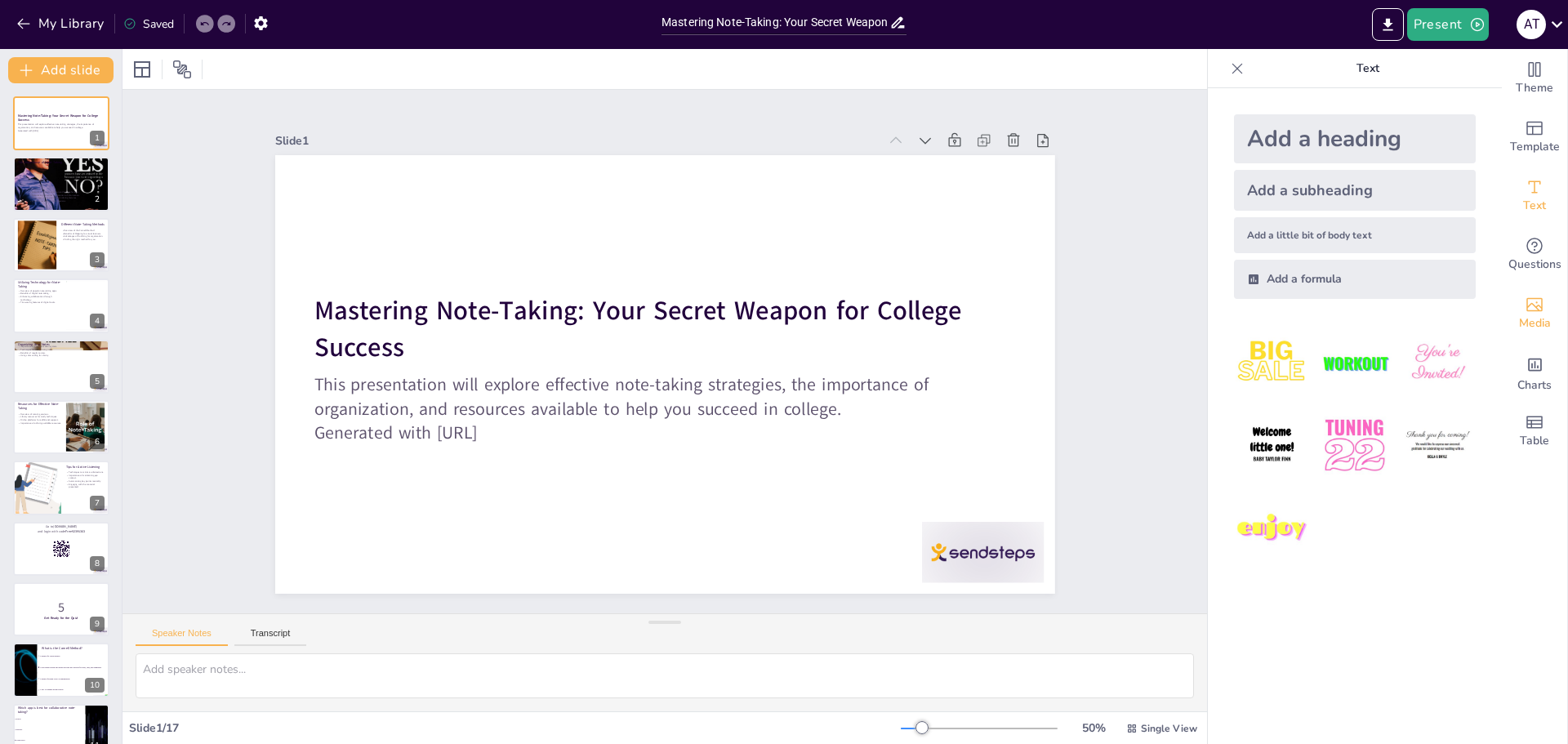
checkbox input "true"
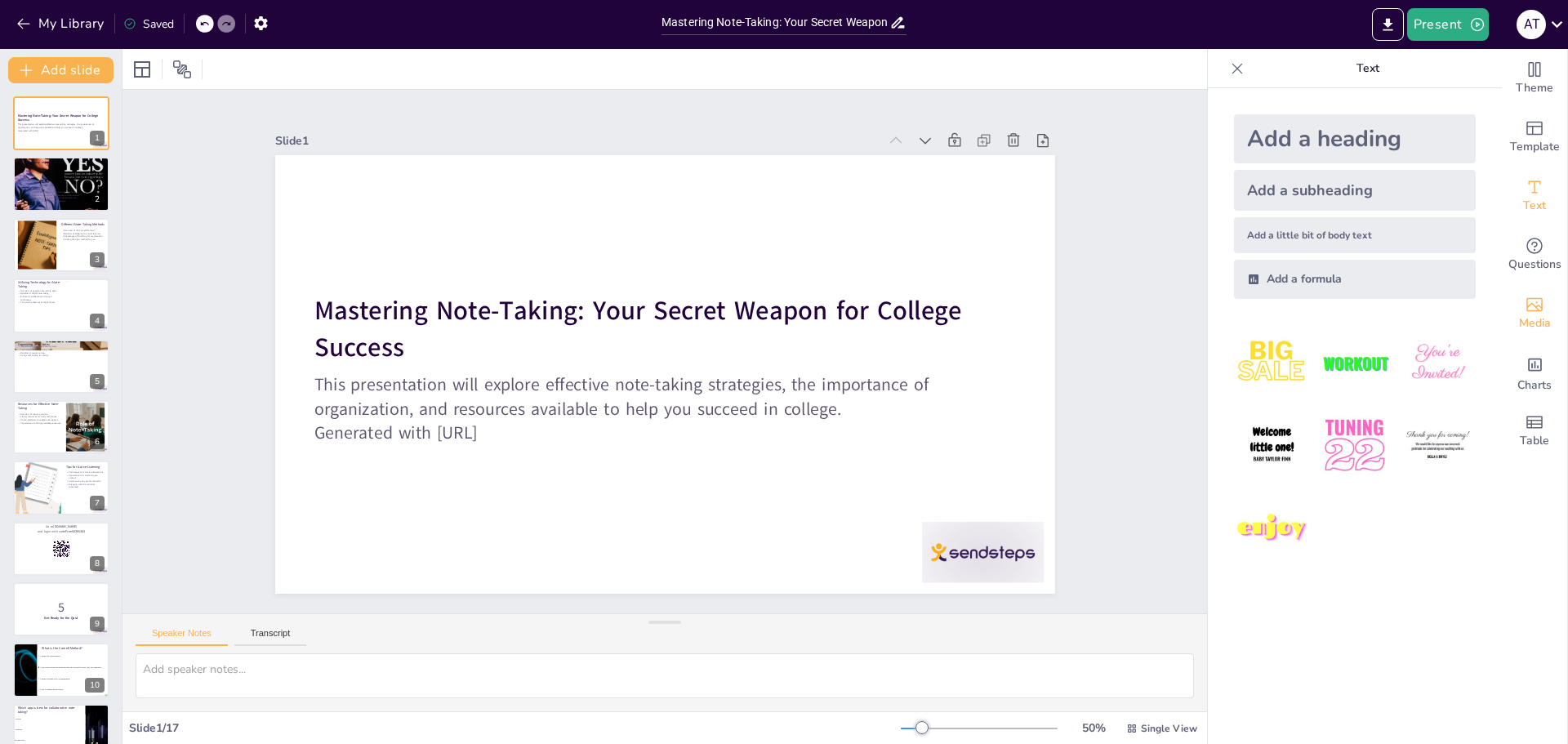
checkbox input "true"
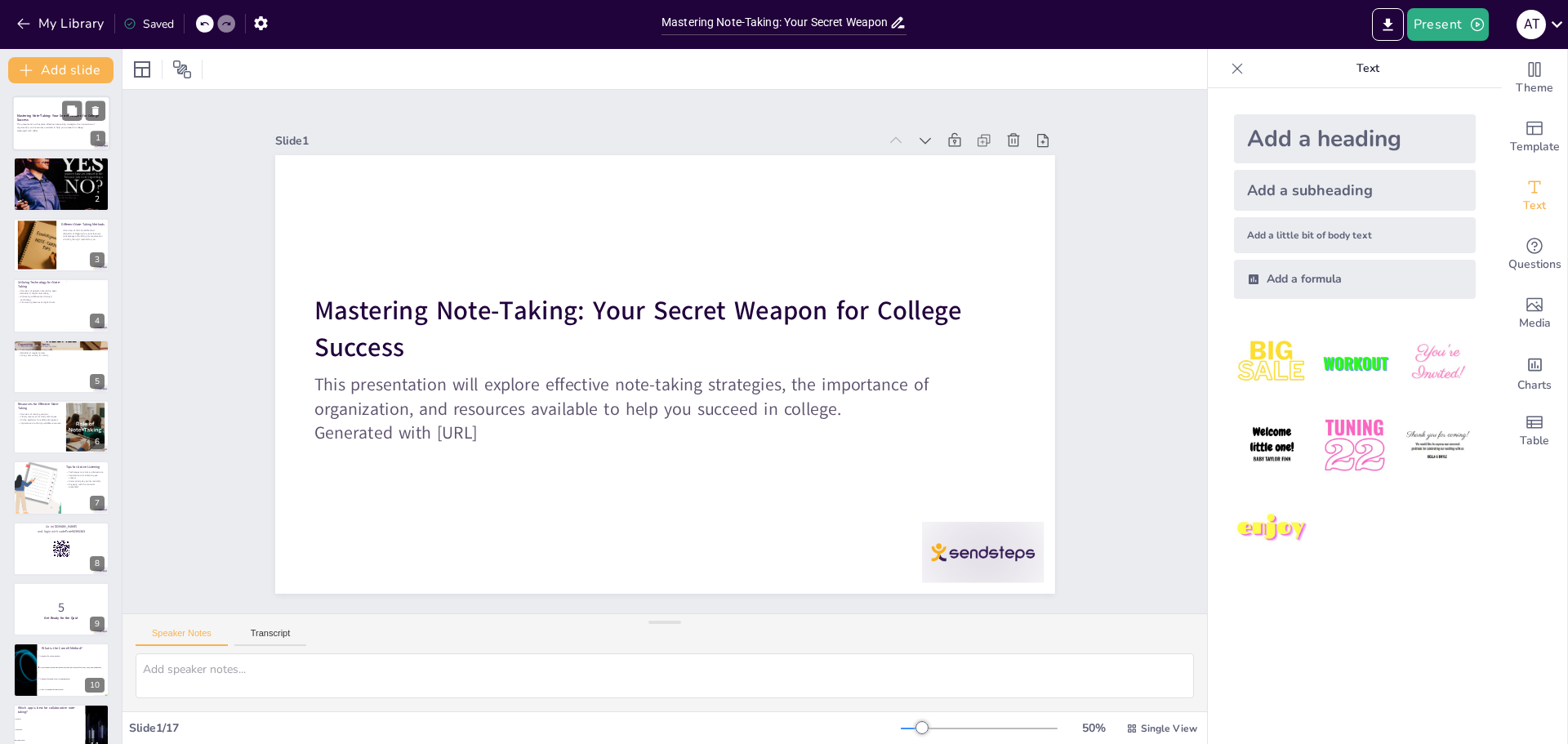
checkbox input "true"
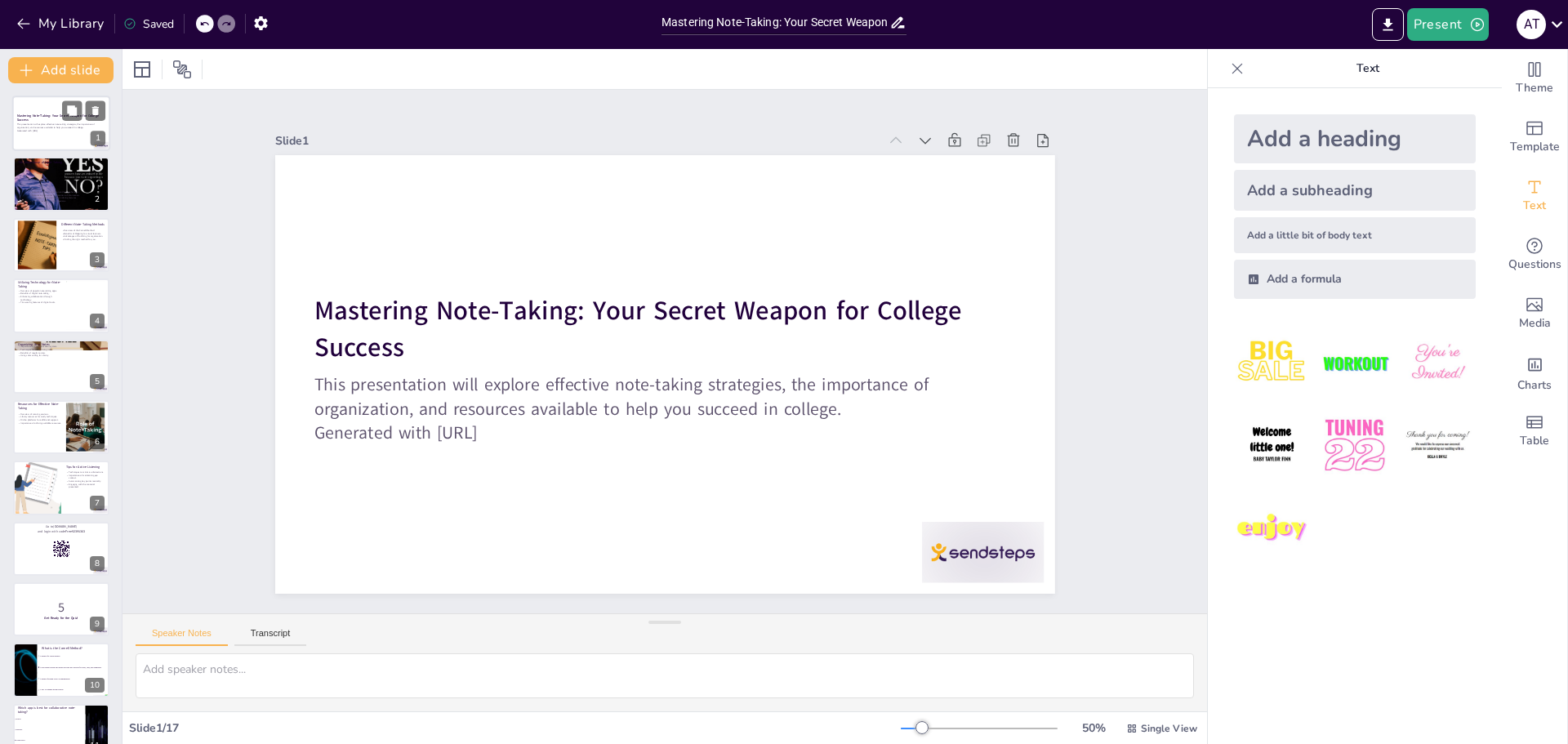
checkbox input "true"
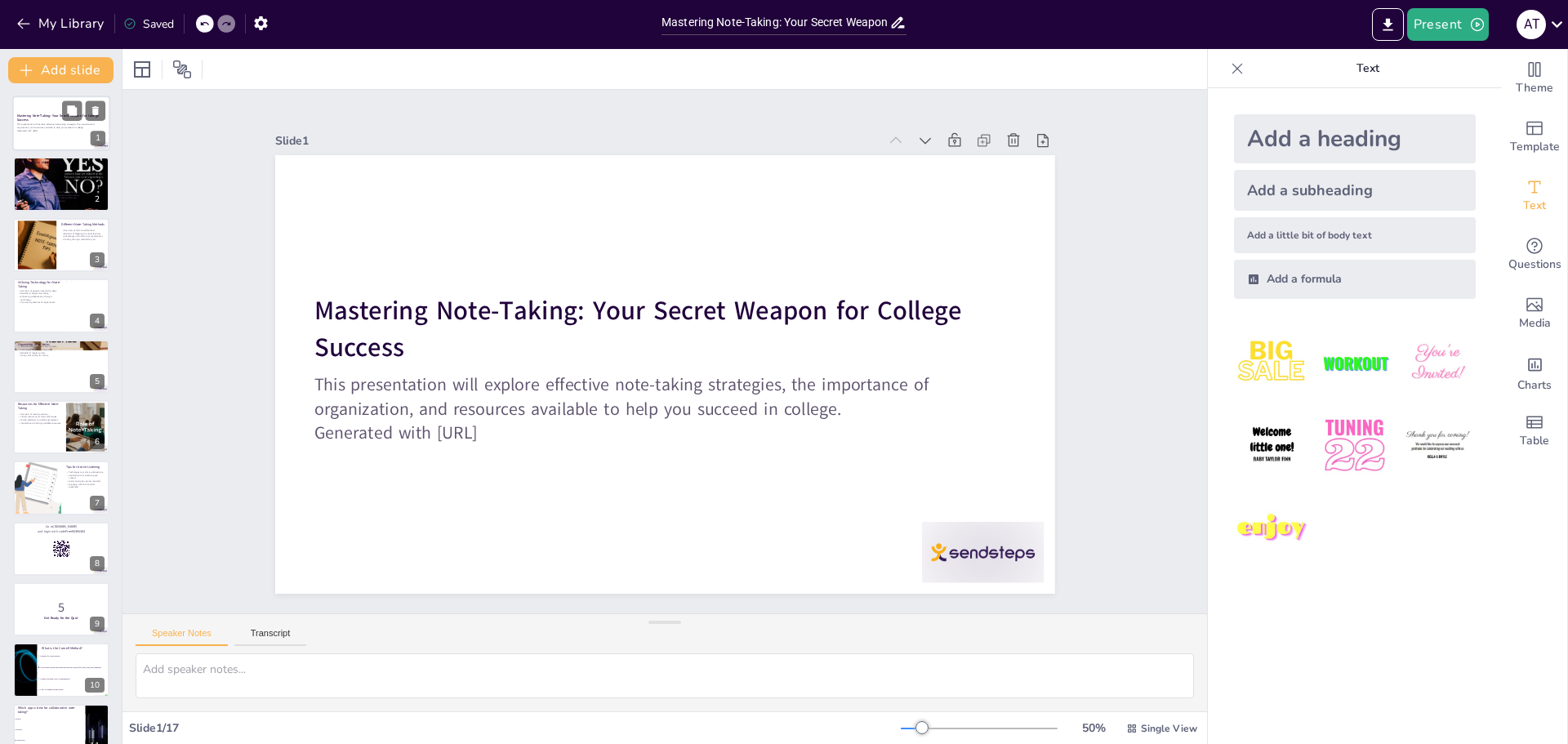
checkbox input "true"
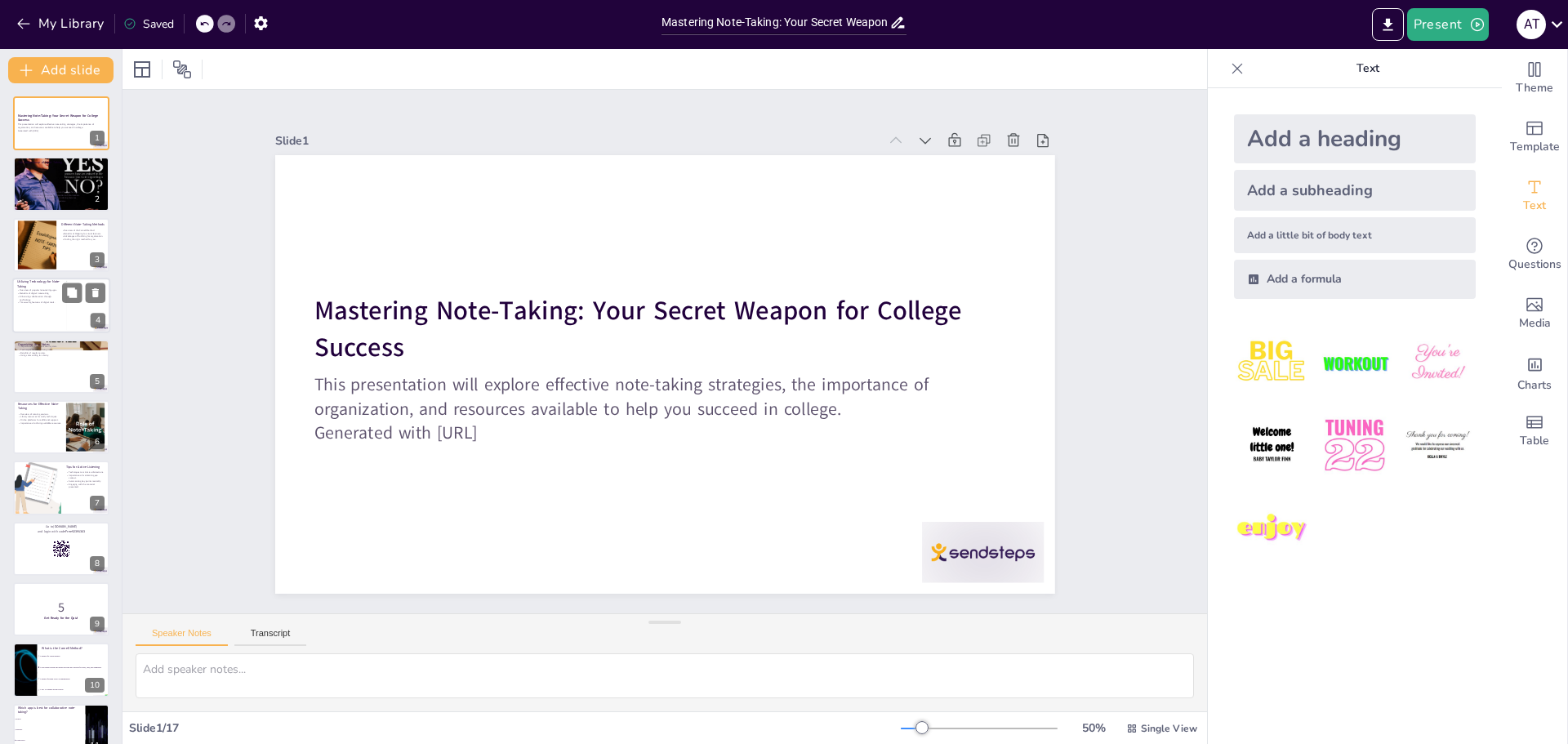
checkbox input "true"
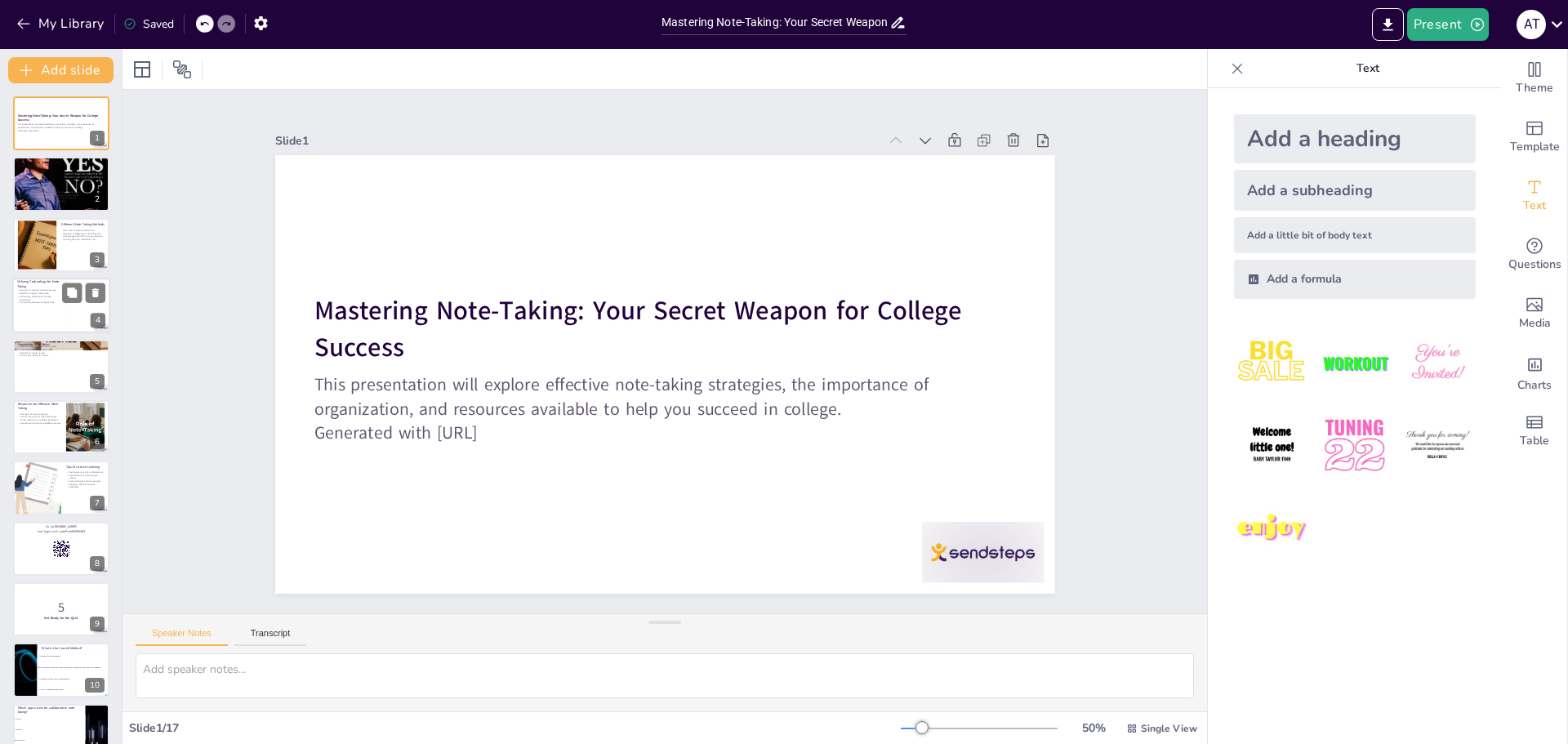
checkbox input "true"
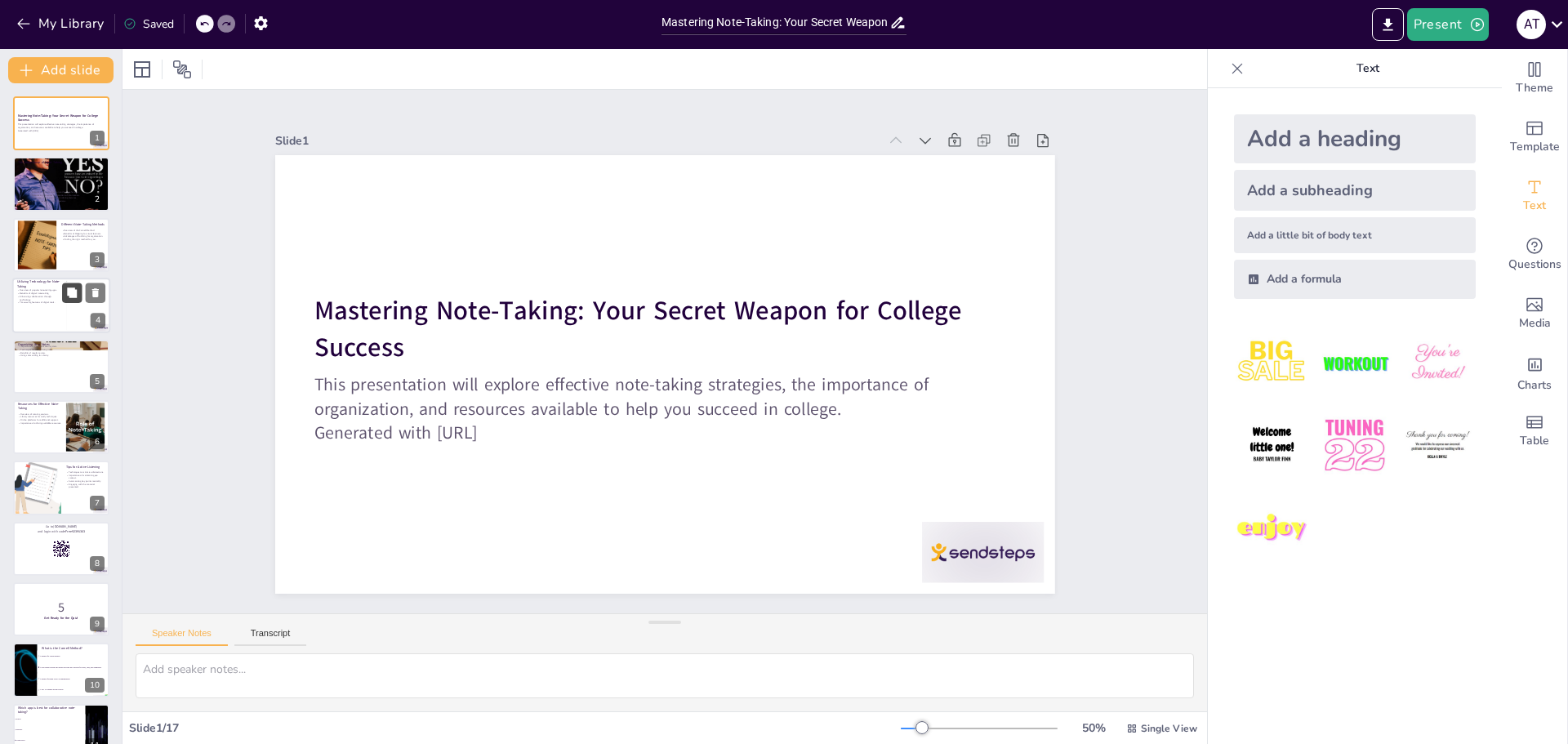
checkbox input "true"
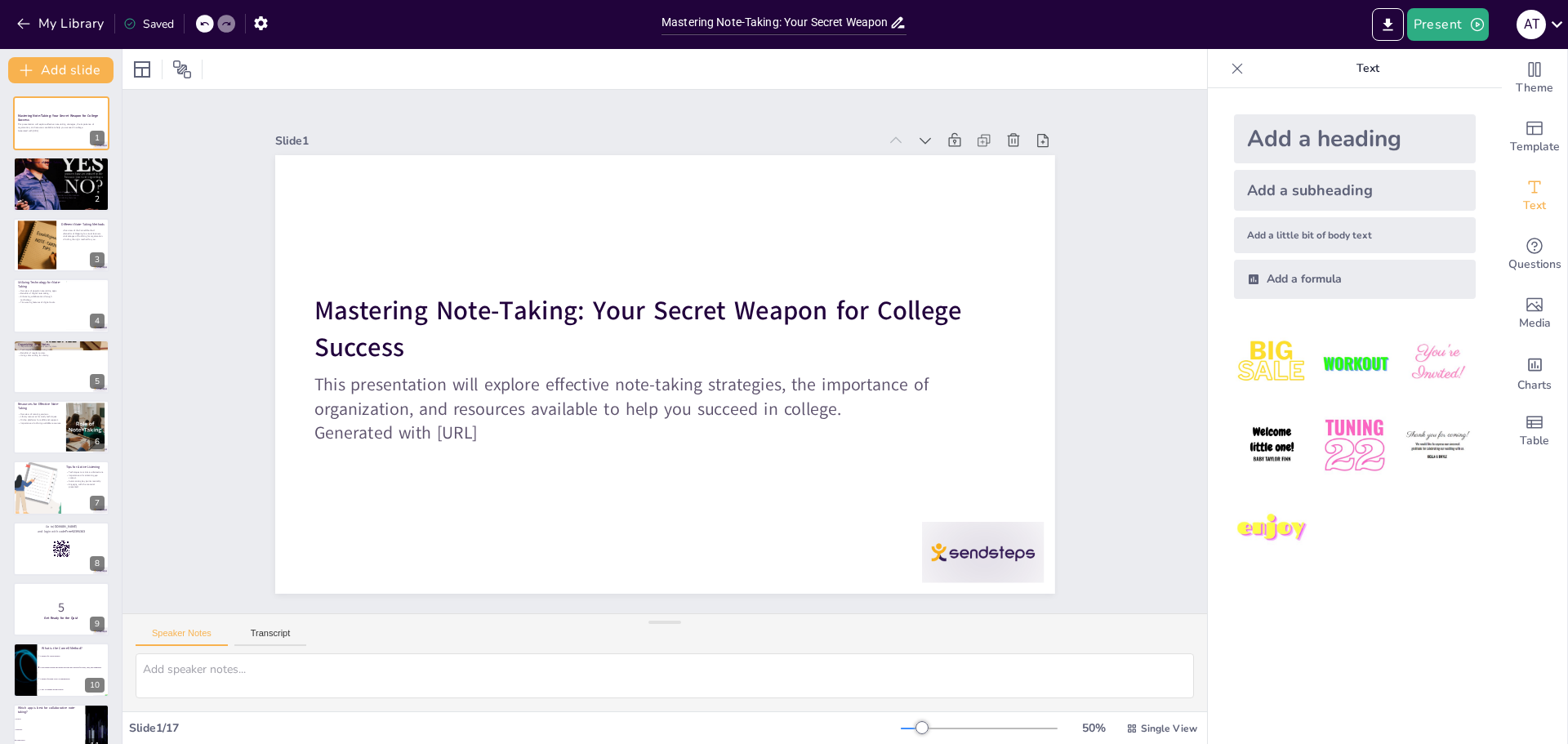
checkbox input "true"
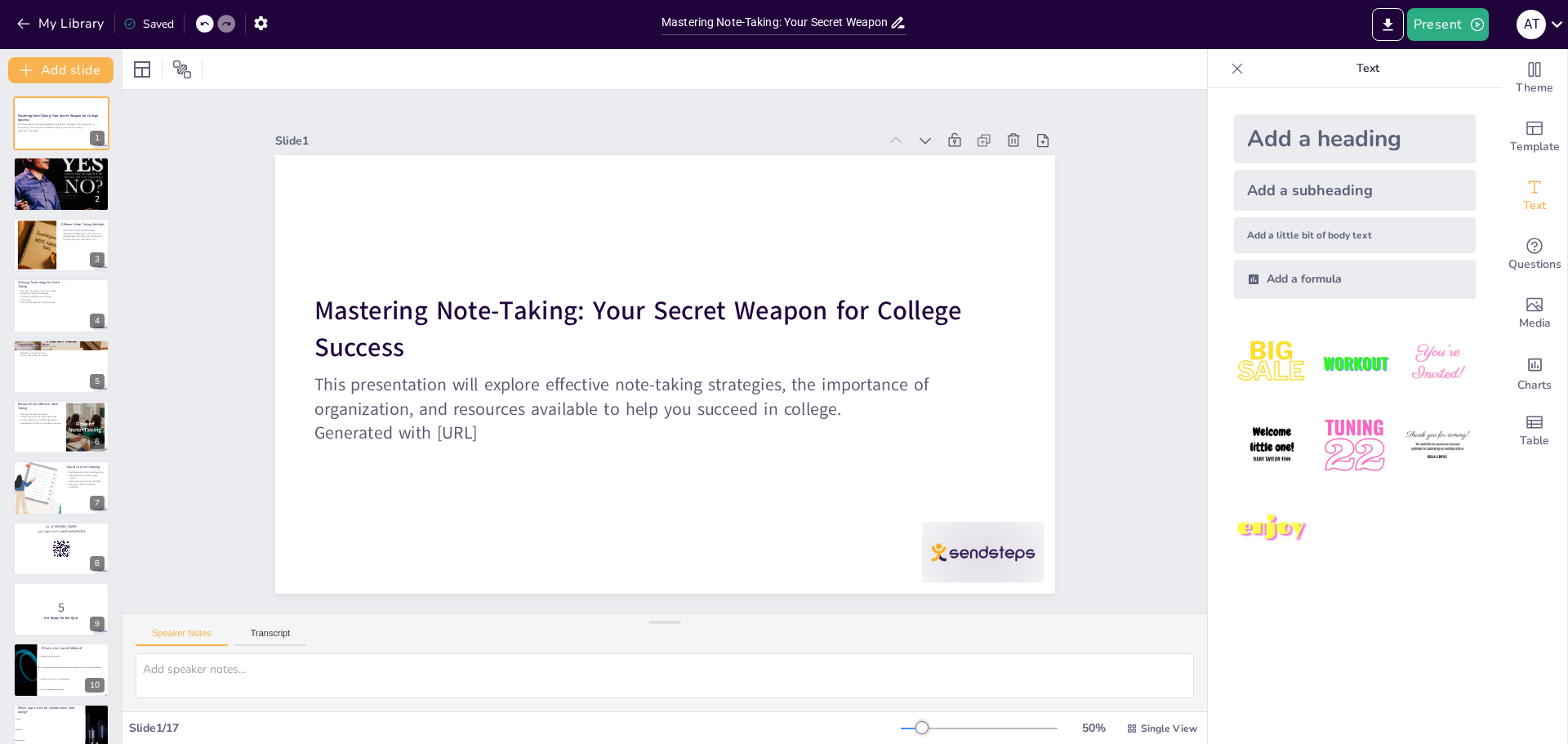
checkbox input "true"
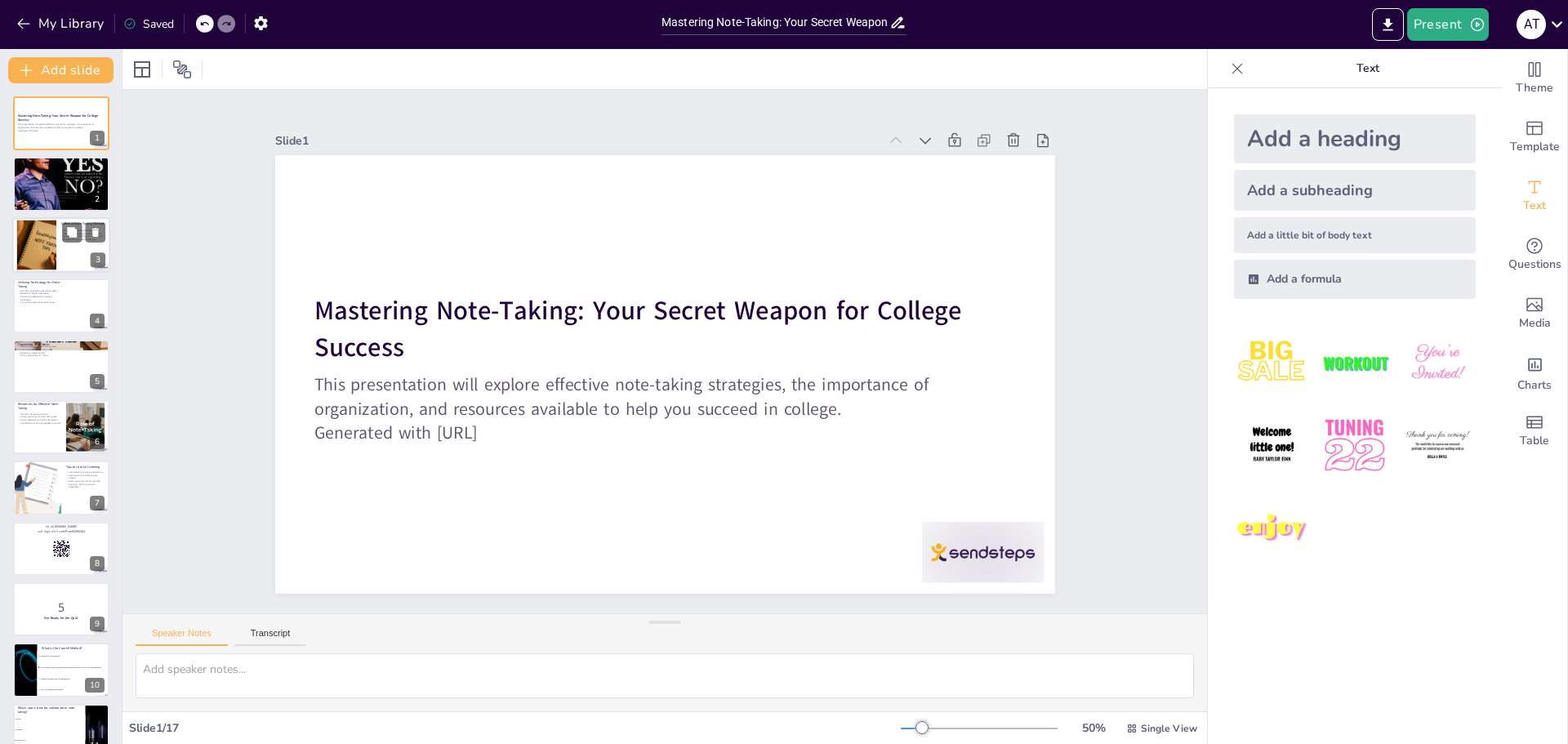
checkbox input "true"
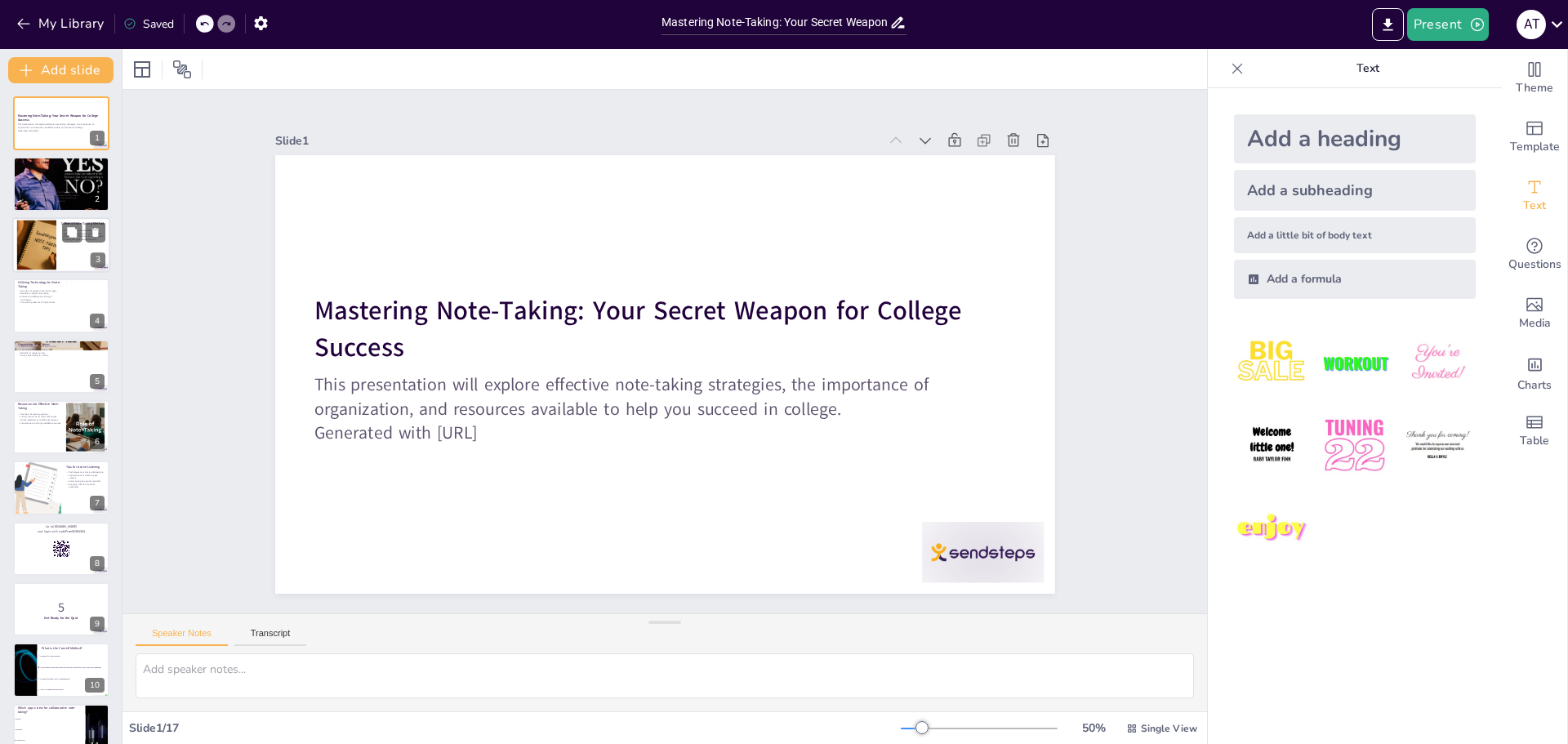
checkbox input "true"
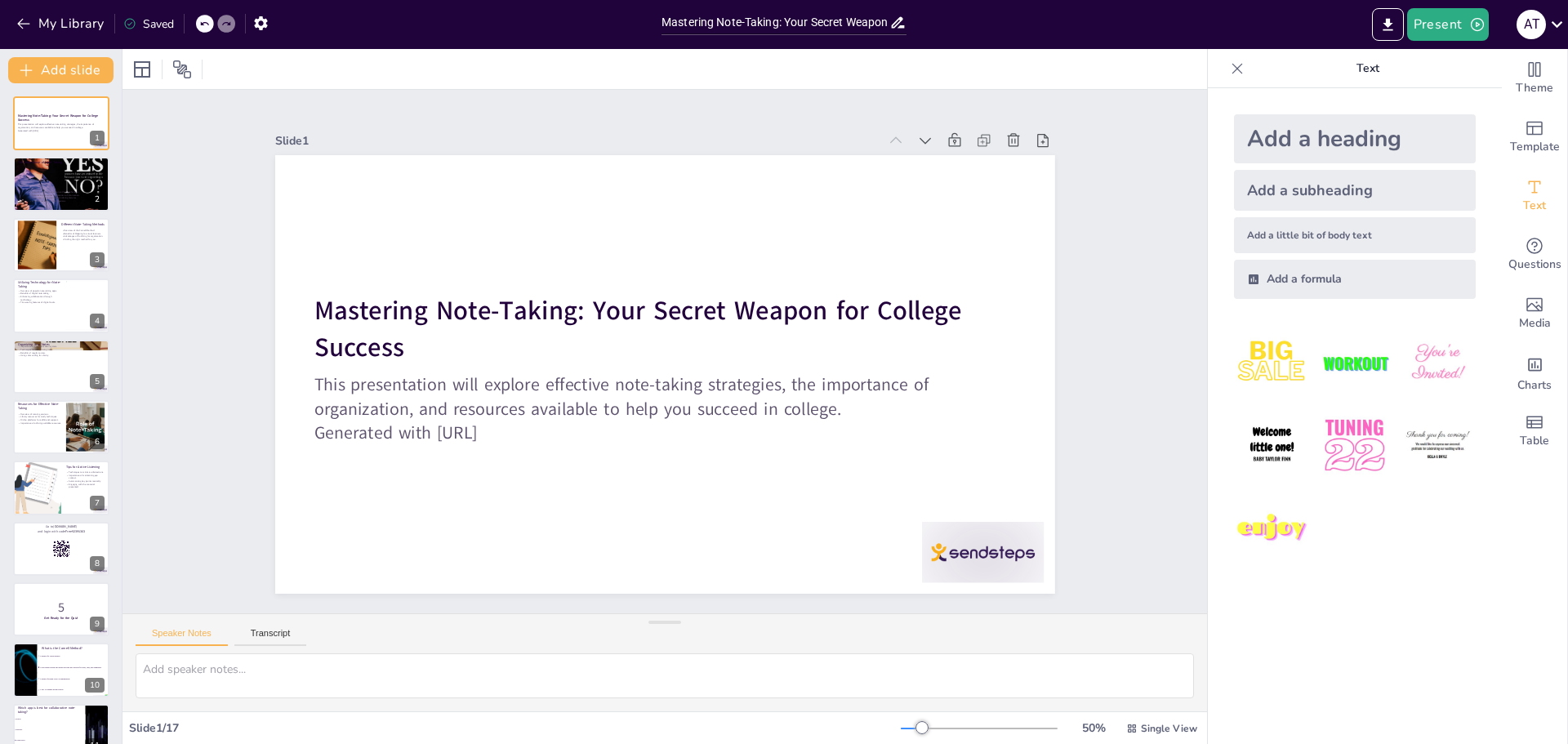
checkbox input "true"
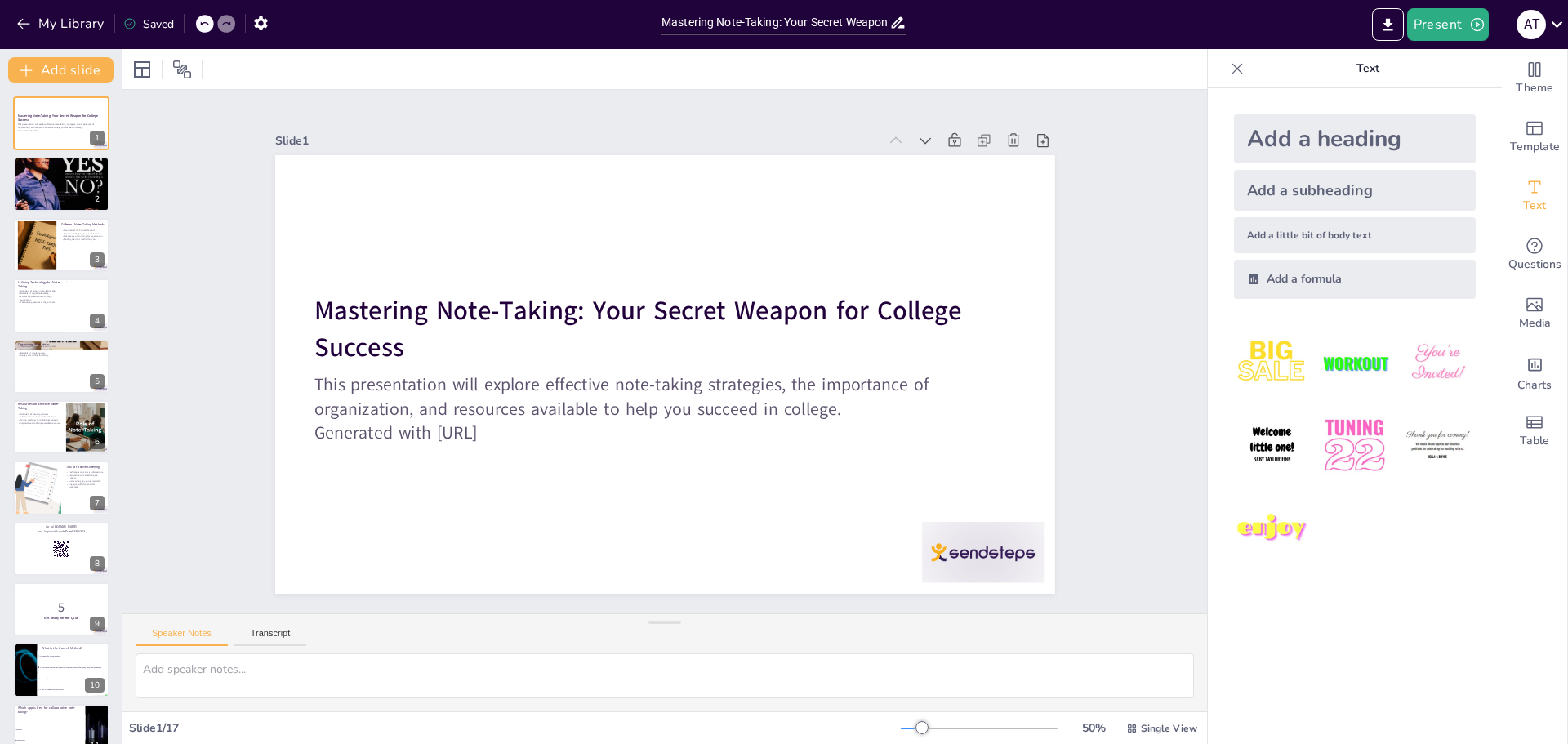
checkbox input "true"
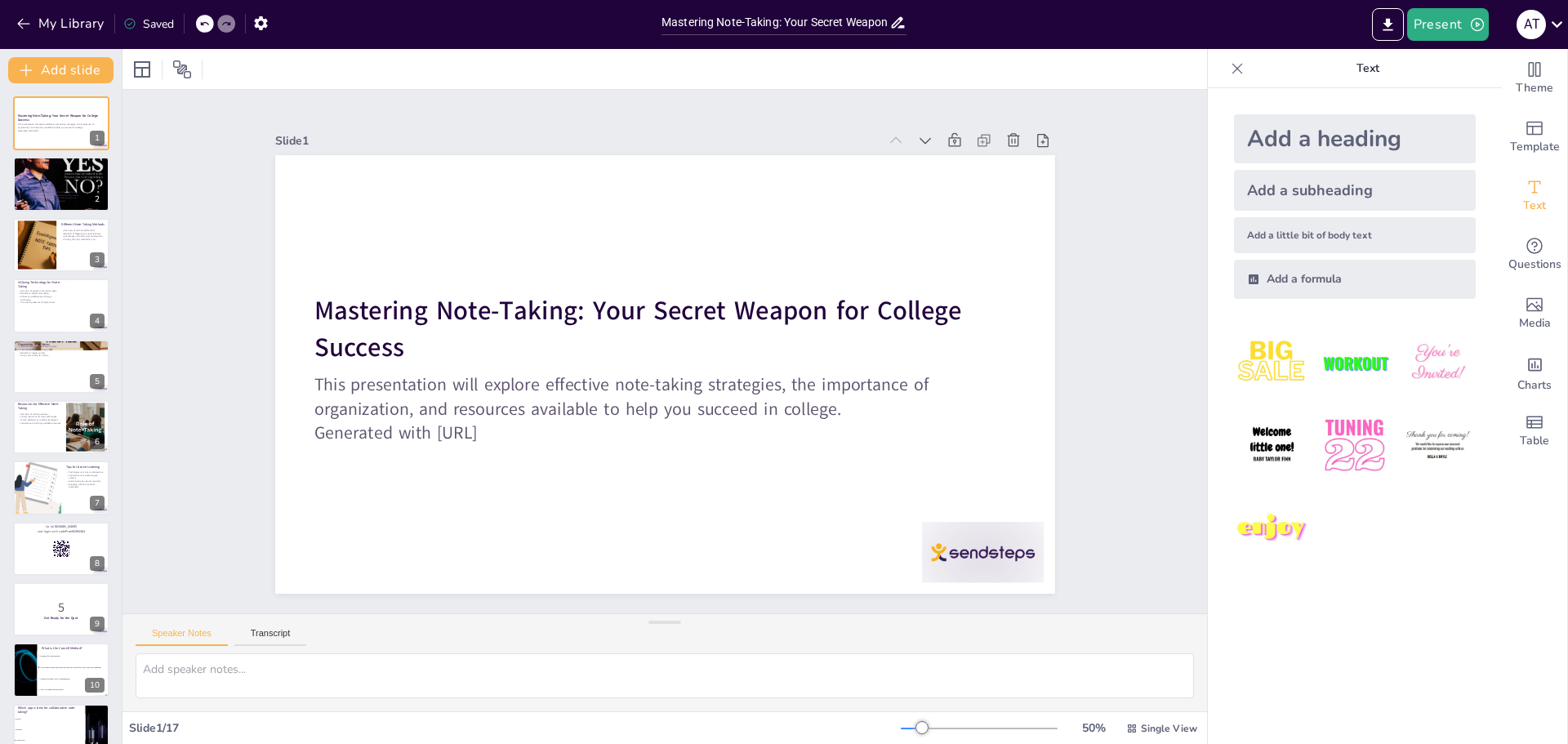
checkbox input "true"
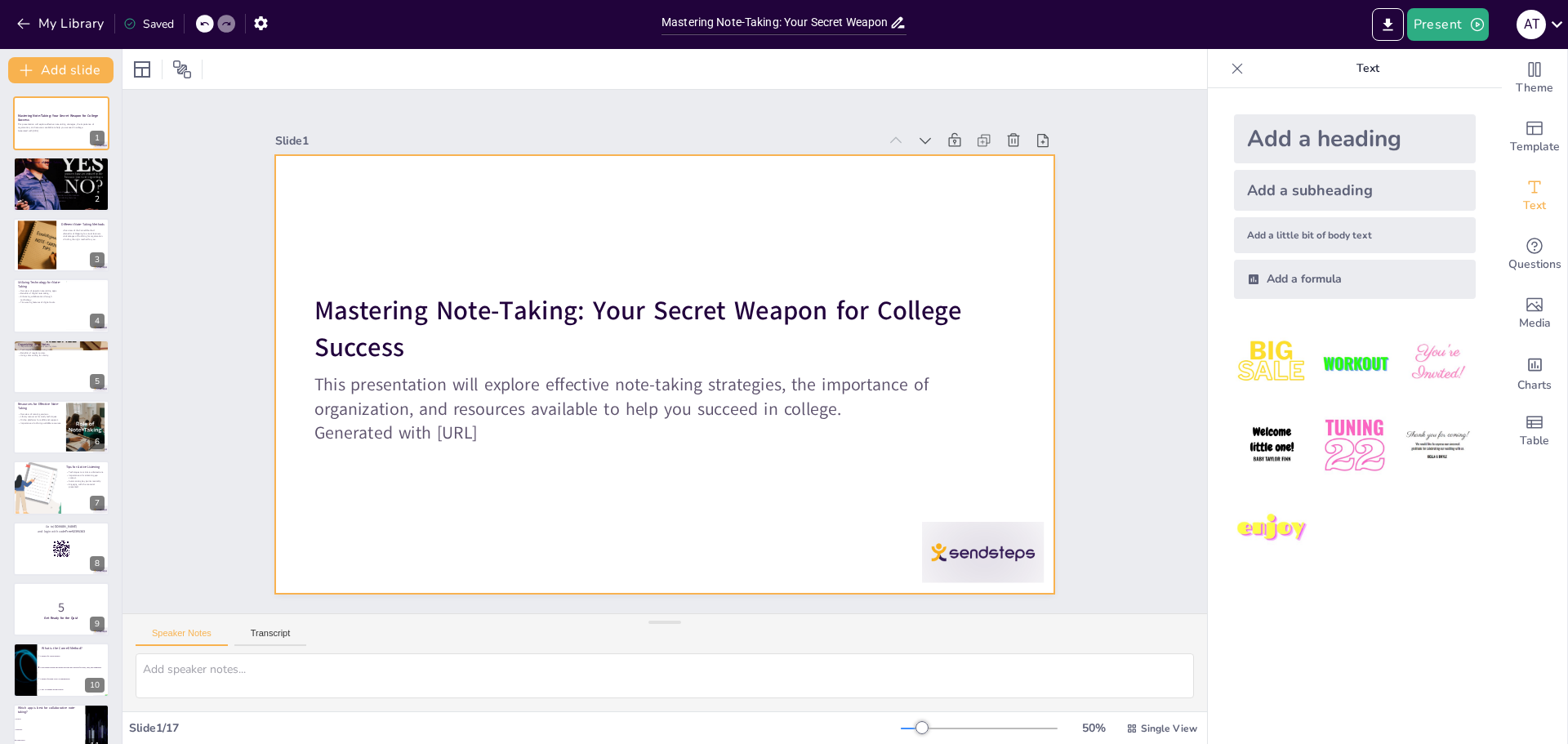
checkbox input "true"
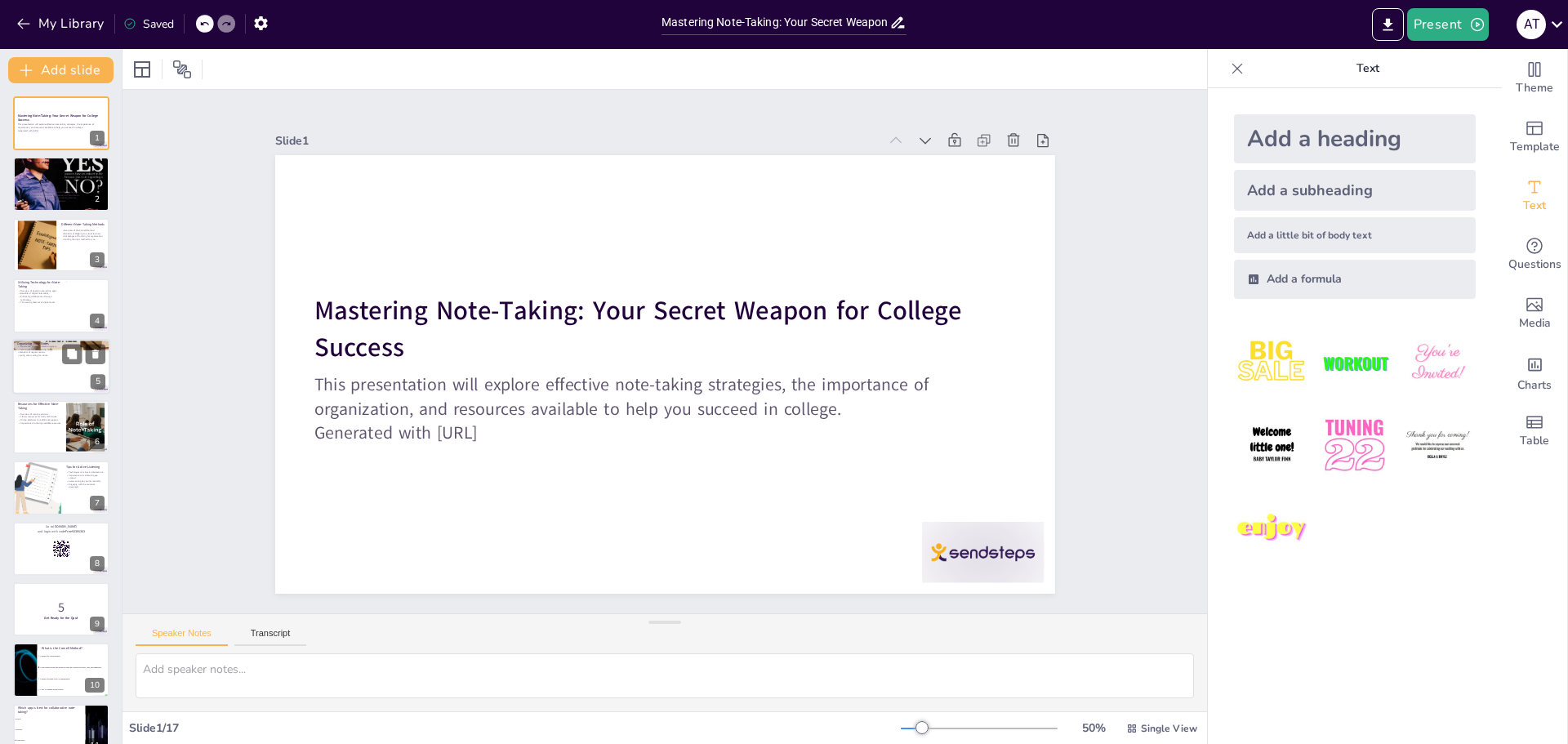
checkbox input "true"
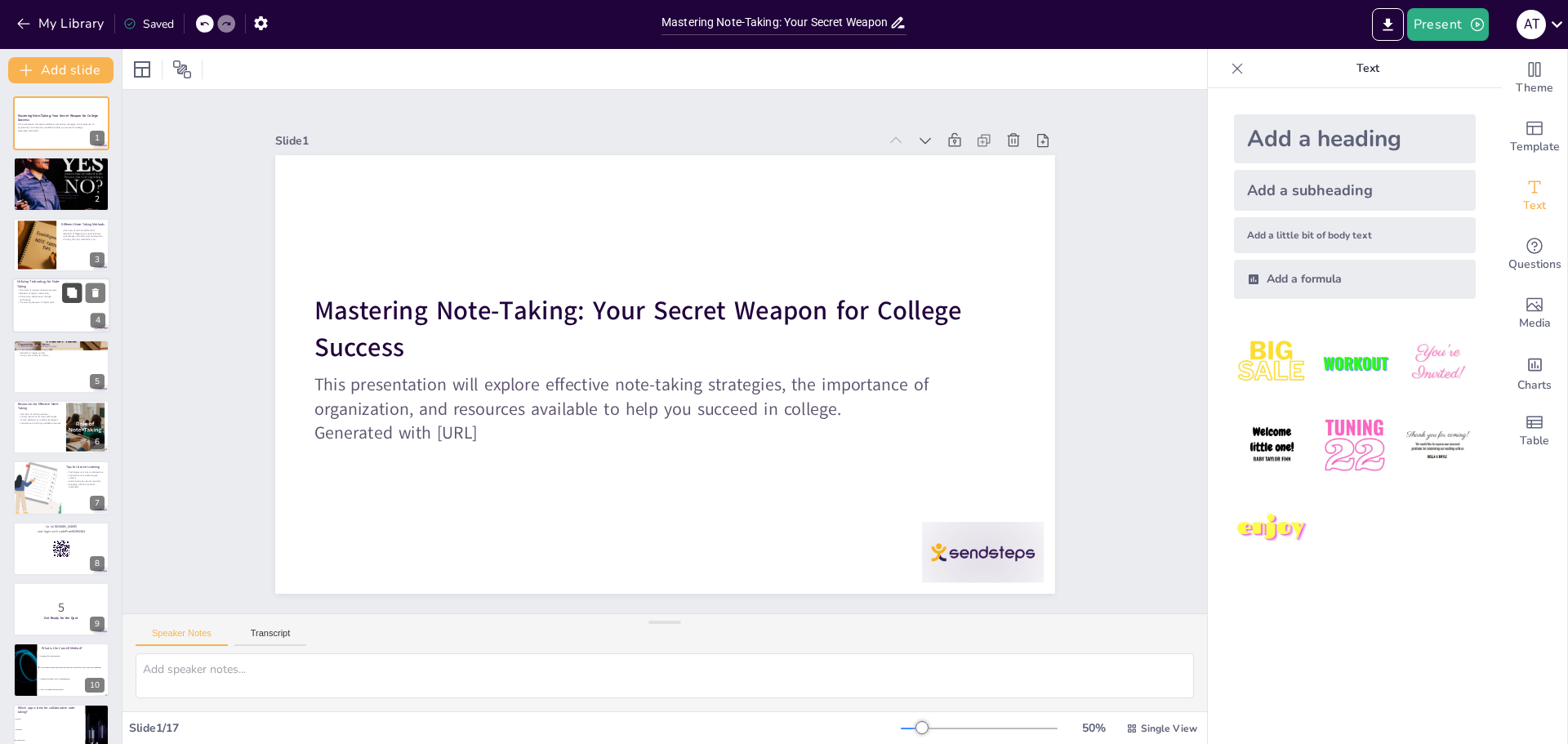
checkbox input "true"
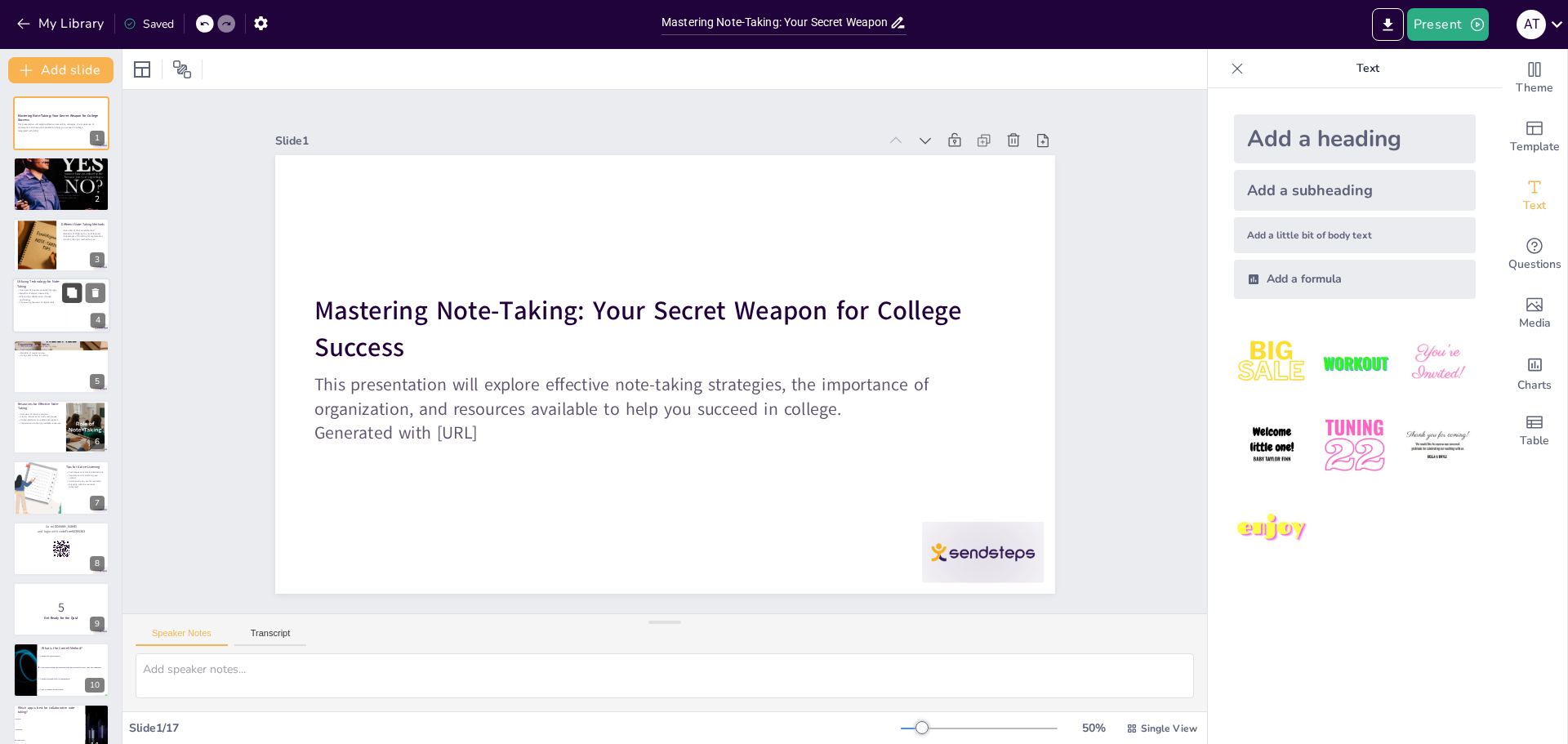
checkbox input "true"
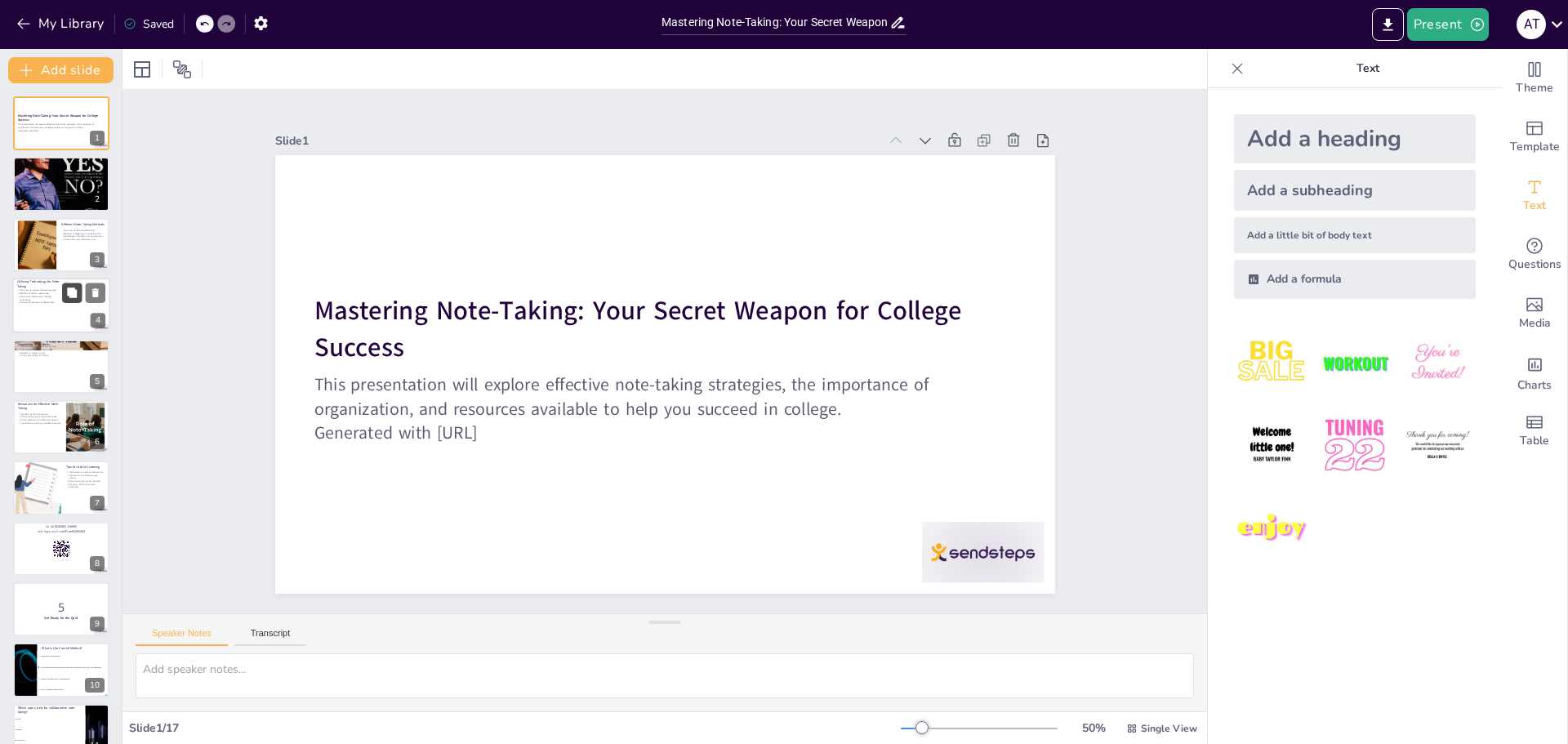
checkbox input "true"
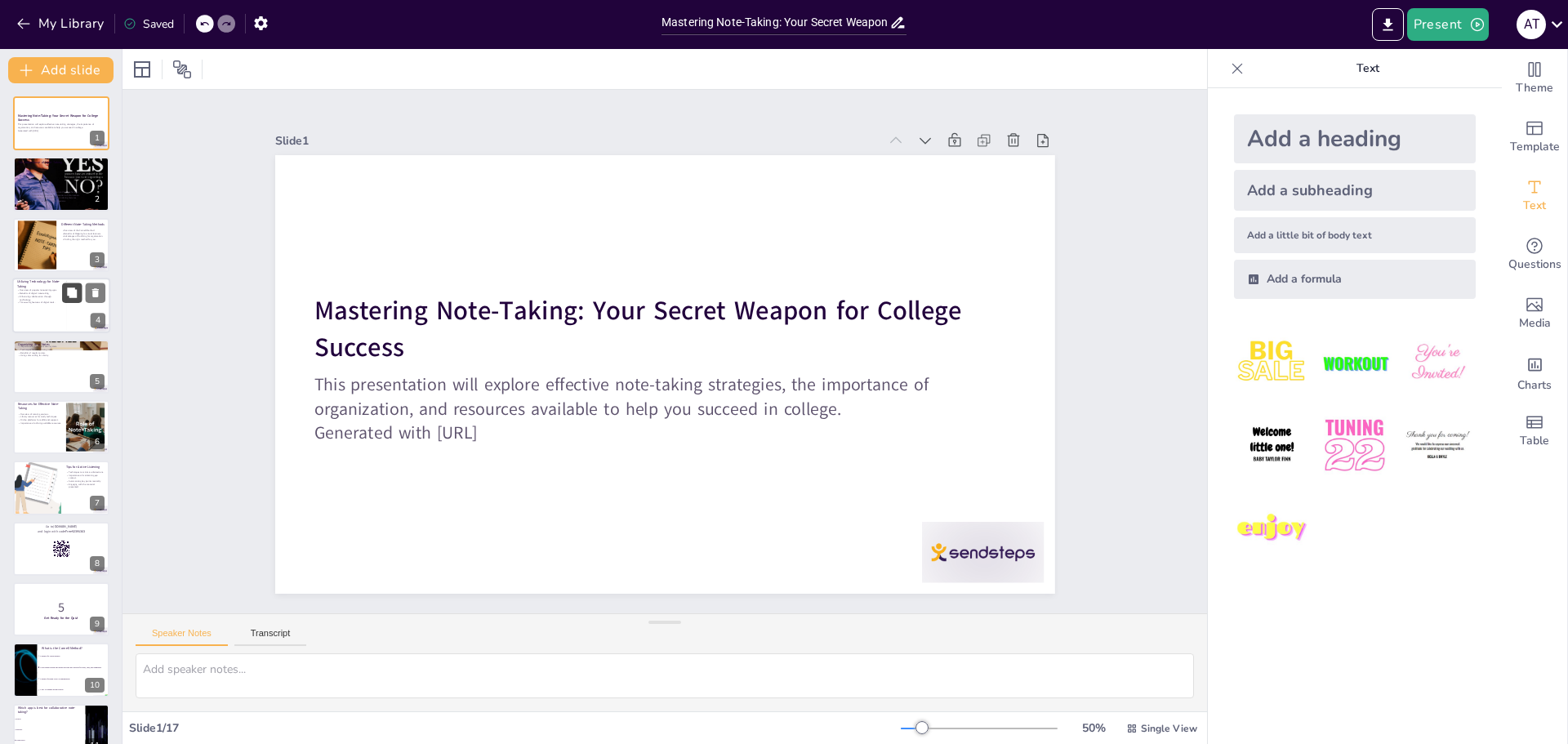
checkbox input "true"
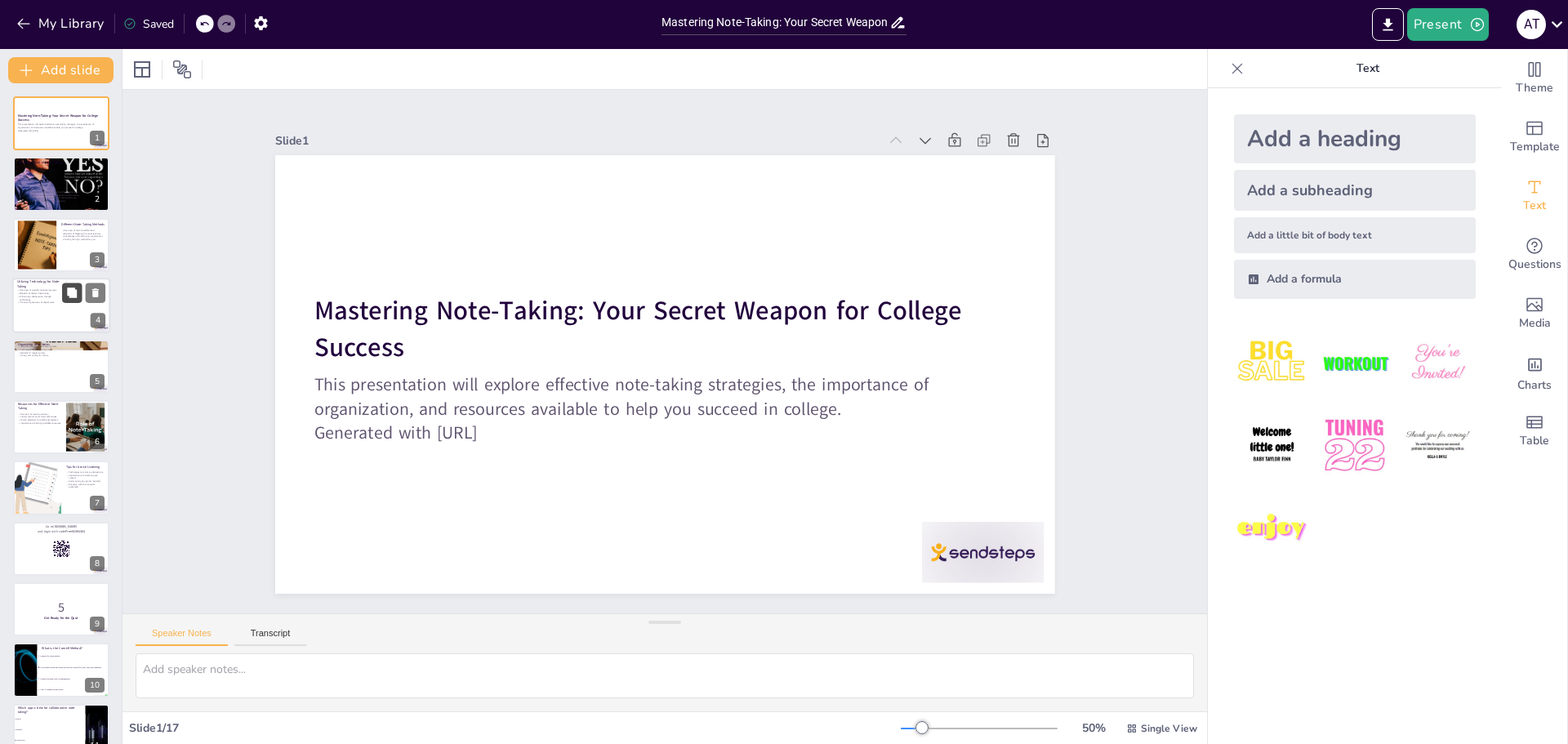
checkbox input "true"
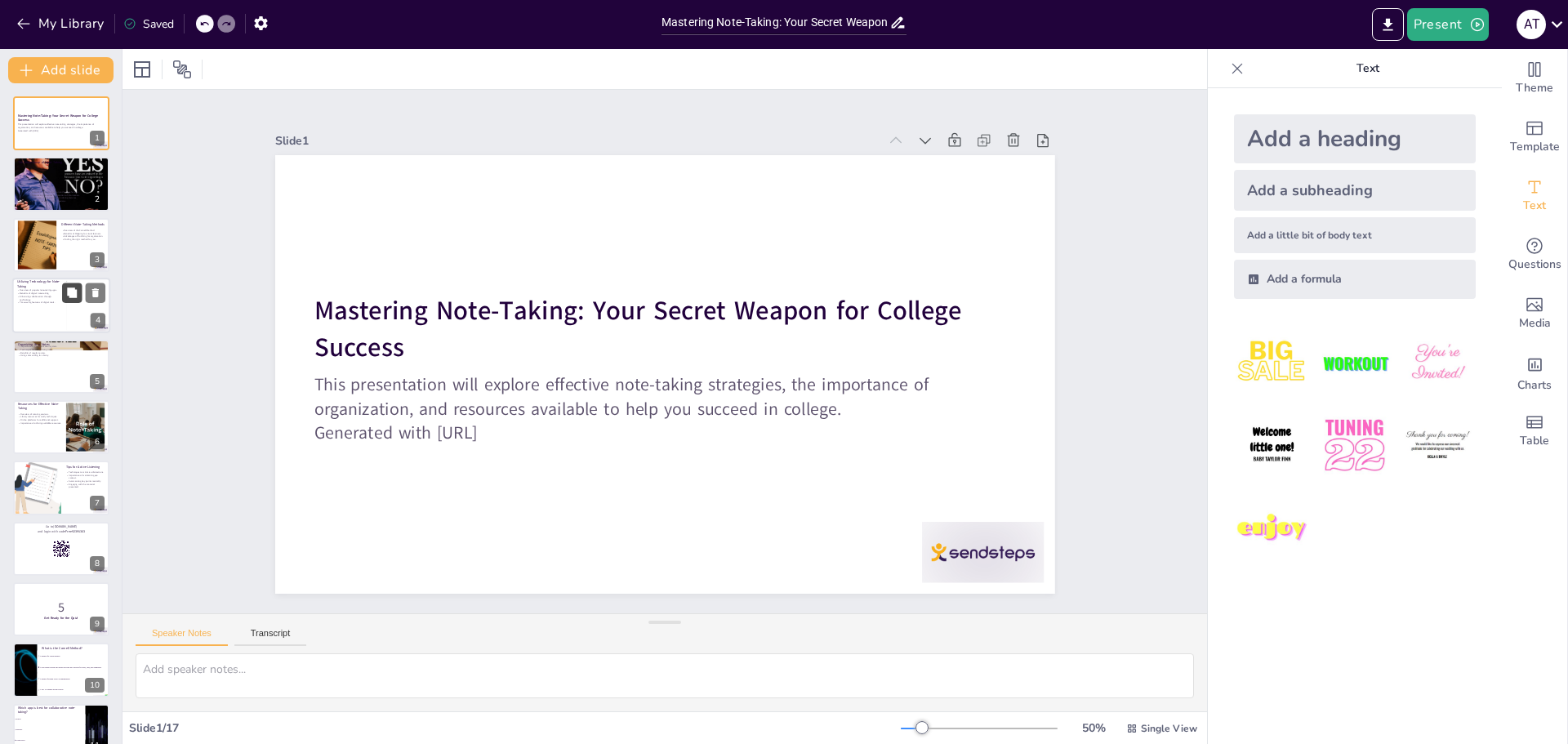
checkbox input "true"
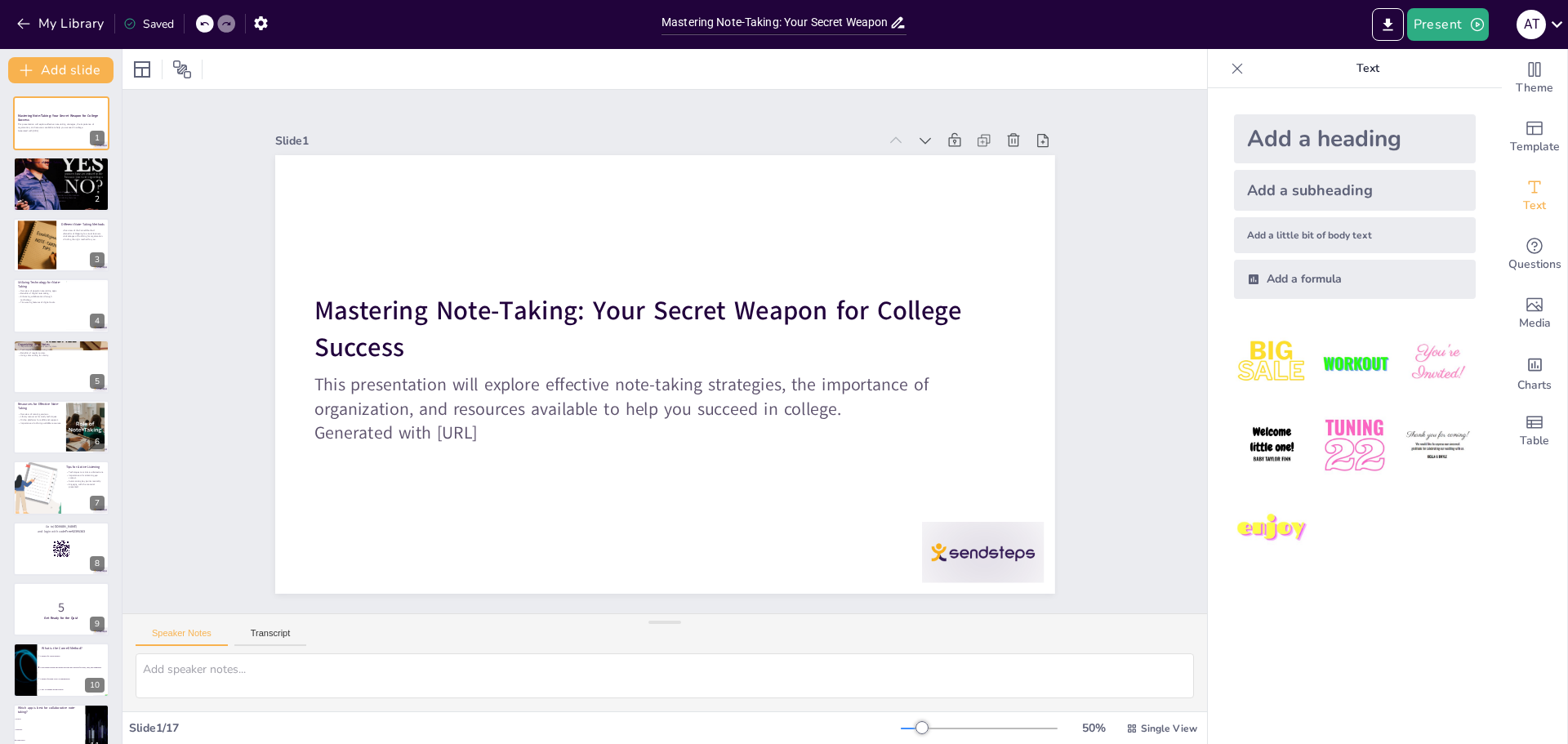
checkbox input "true"
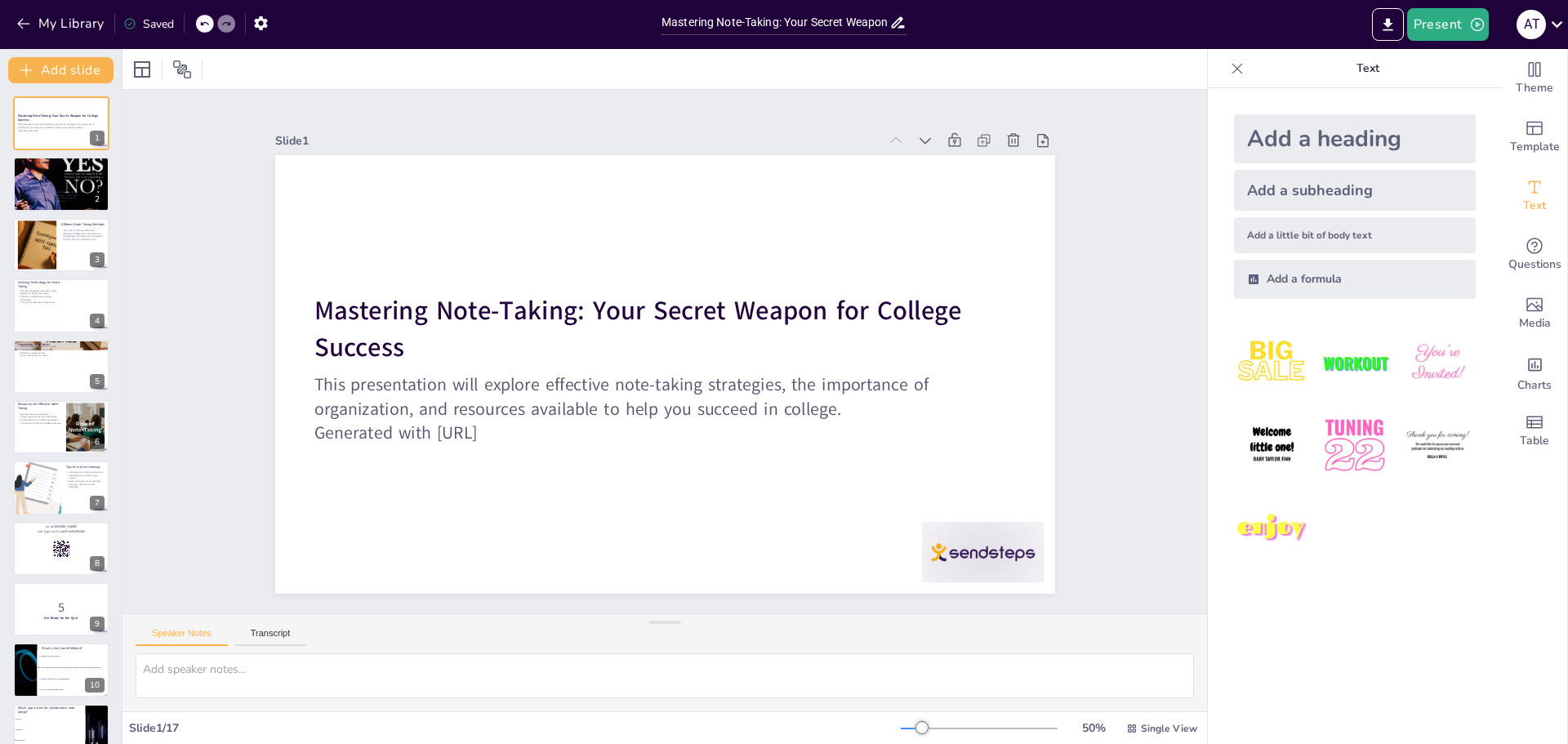
checkbox input "true"
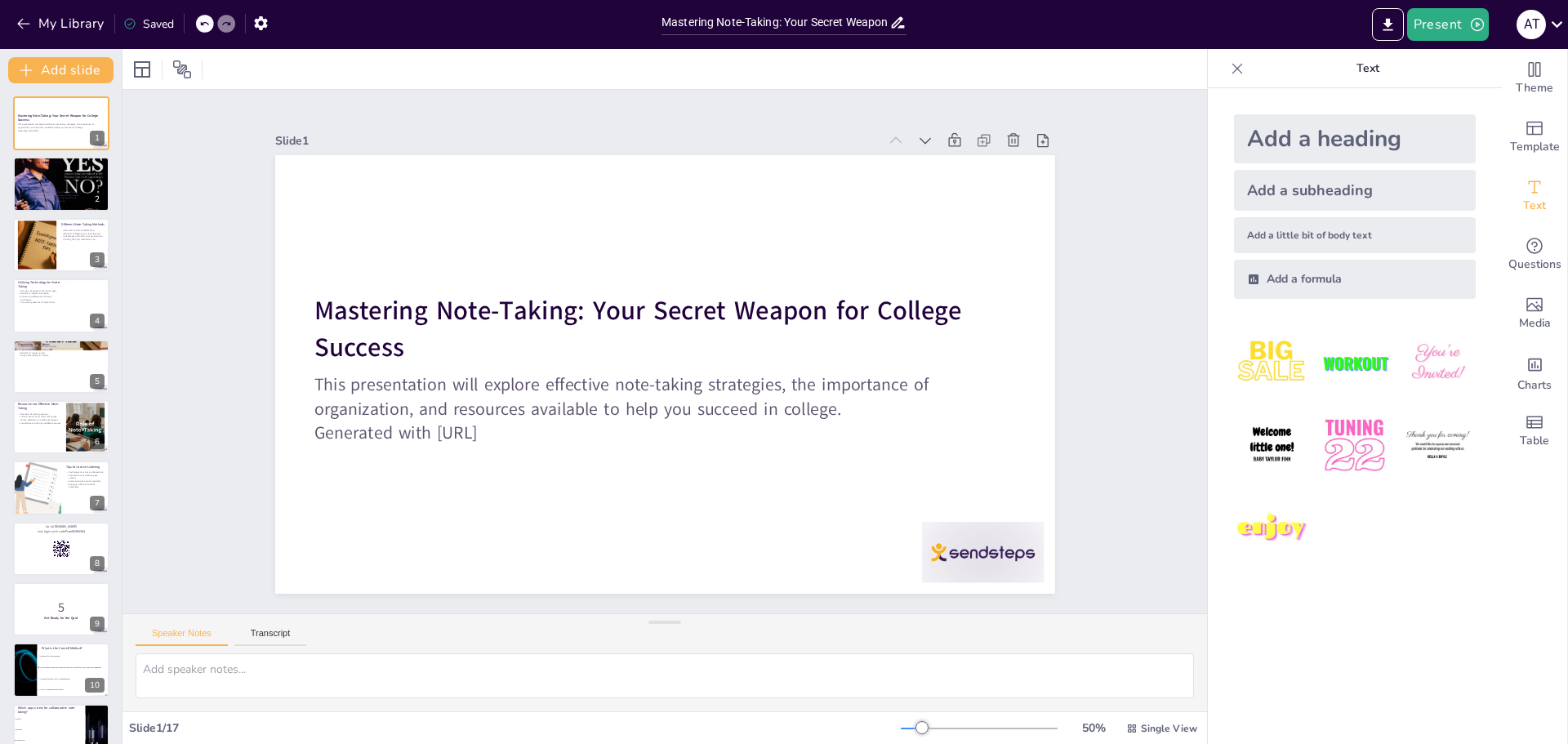
checkbox input "true"
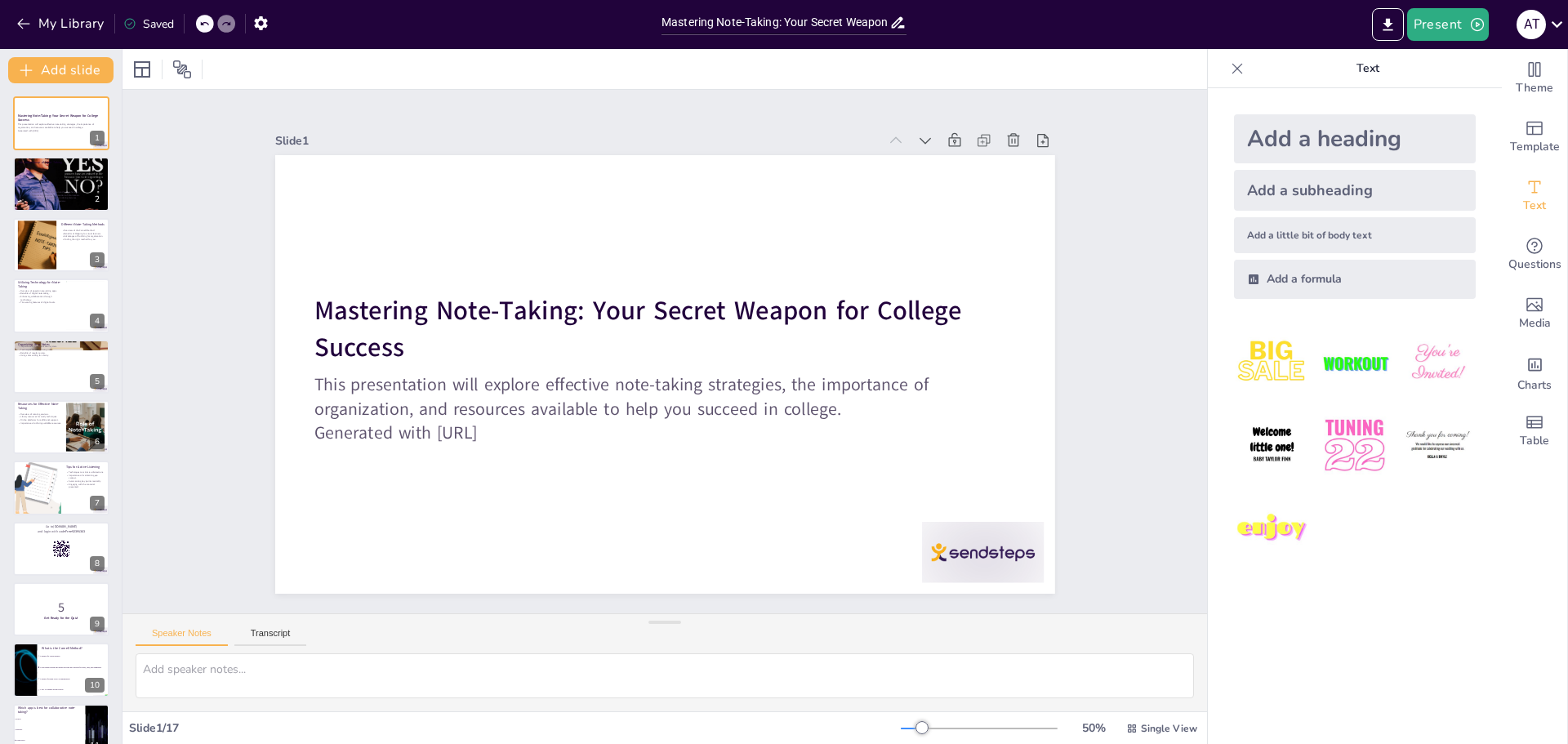
checkbox input "true"
